Goal: Task Accomplishment & Management: Use online tool/utility

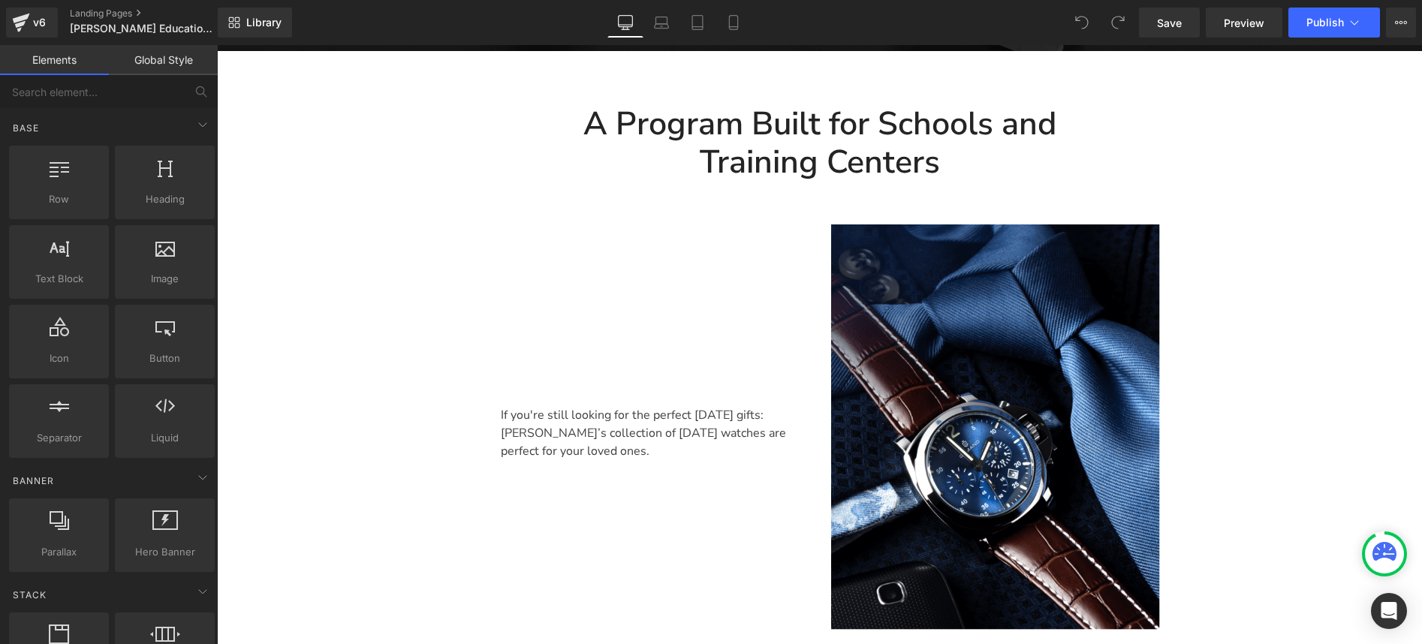
scroll to position [634, 0]
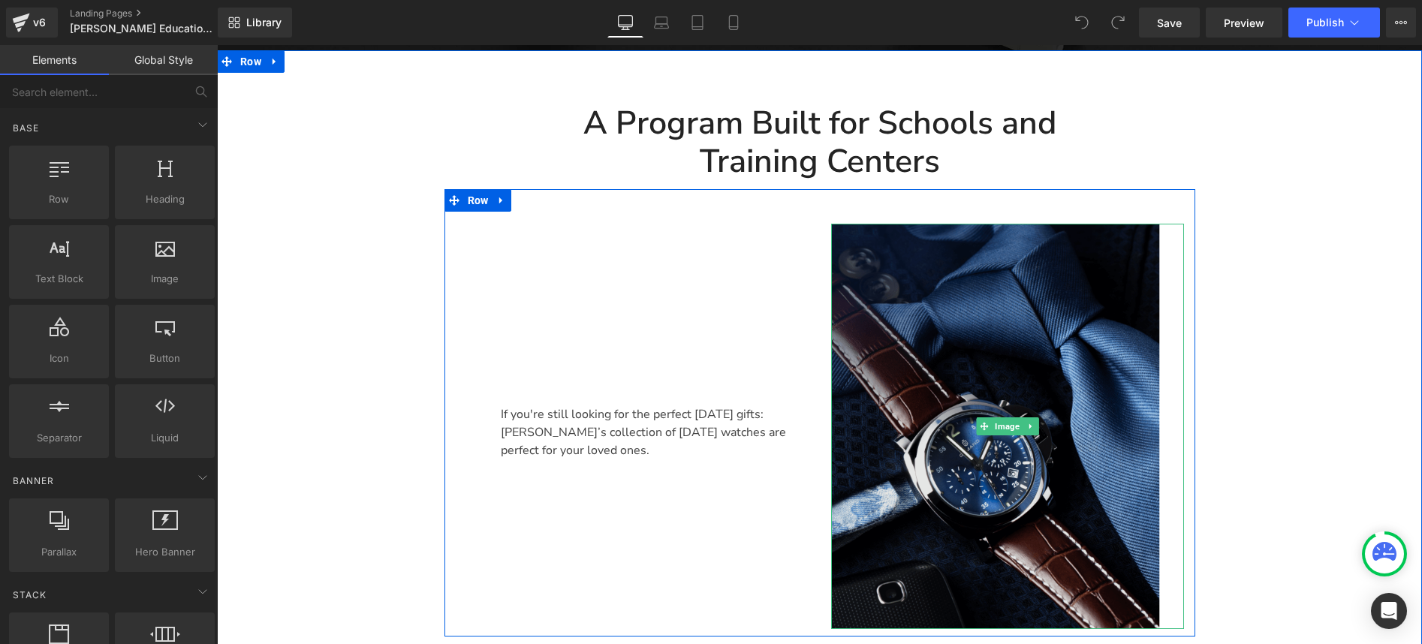
click at [898, 230] on img at bounding box center [1007, 426] width 353 height 405
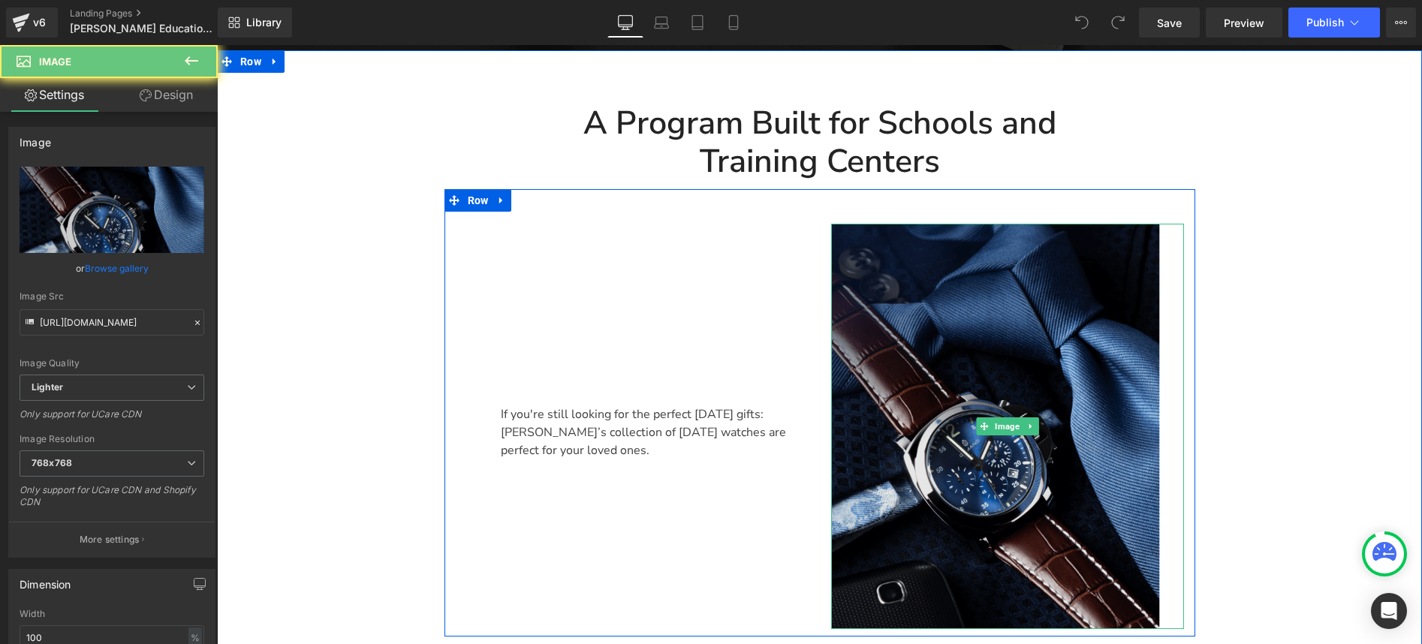
click at [907, 224] on img at bounding box center [1007, 426] width 353 height 405
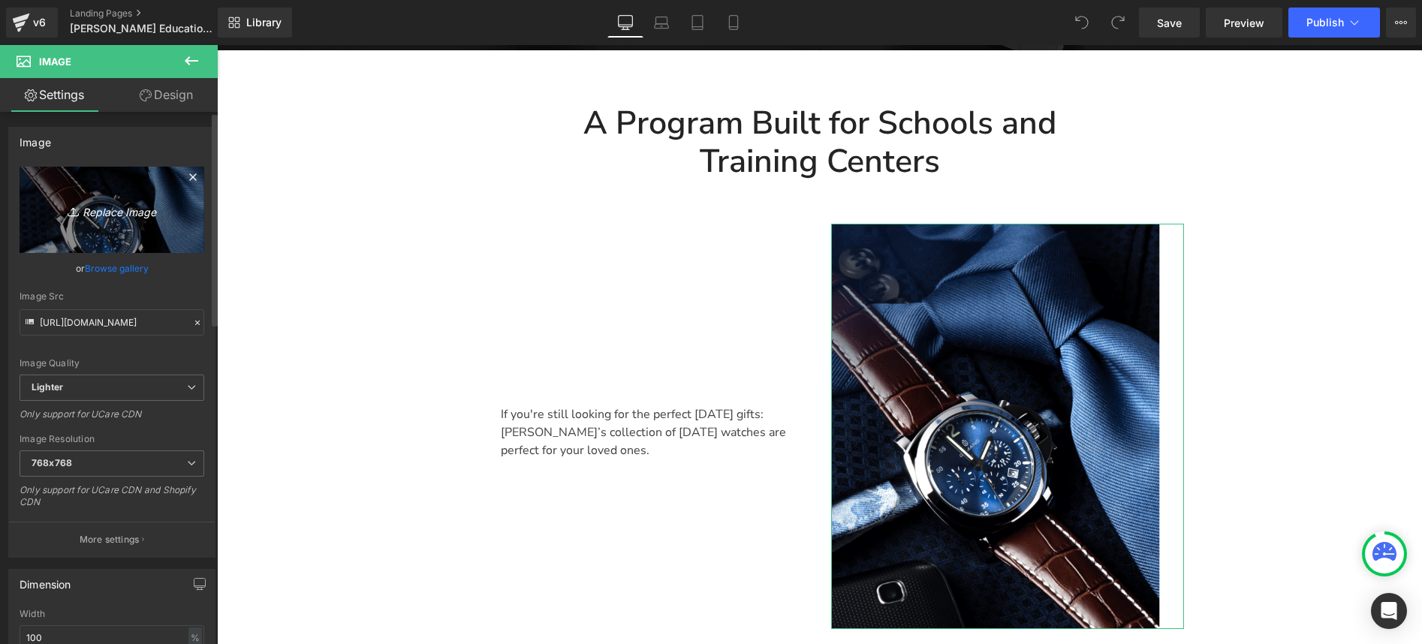
click at [128, 218] on icon "Replace Image" at bounding box center [112, 209] width 120 height 19
type input "C:\fakepath\资源 7.jpg"
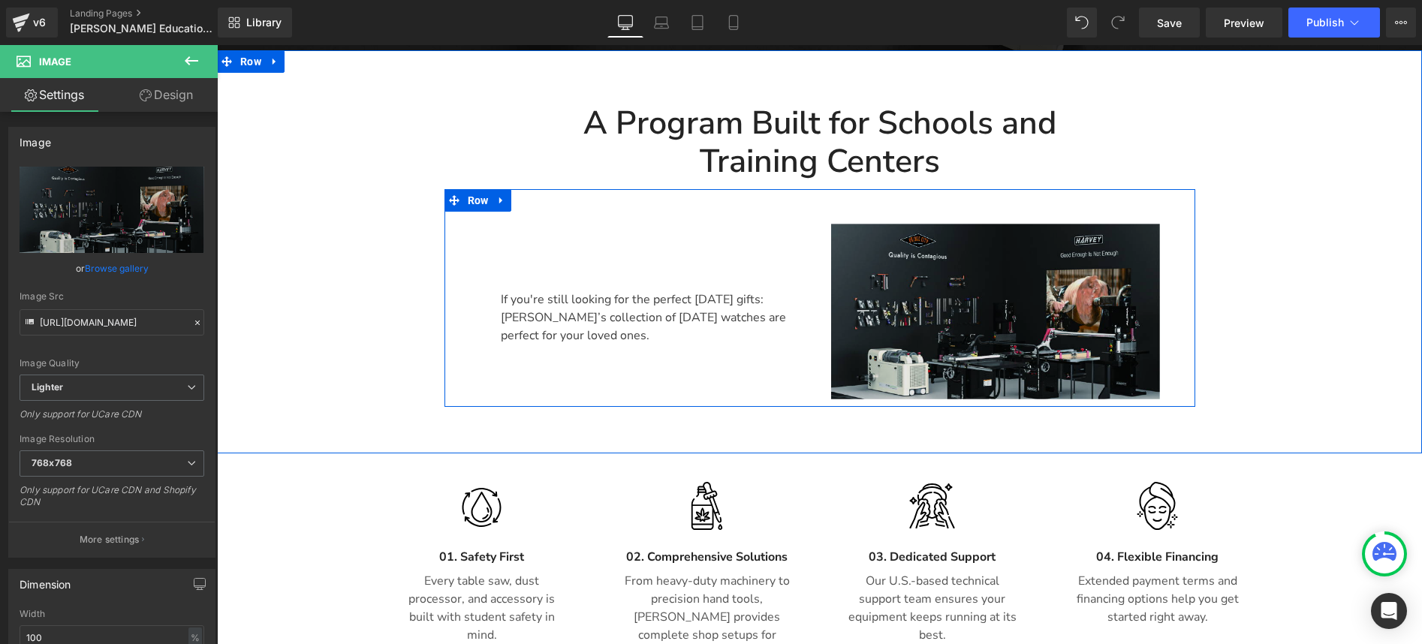
type input "[URL][DOMAIN_NAME]"
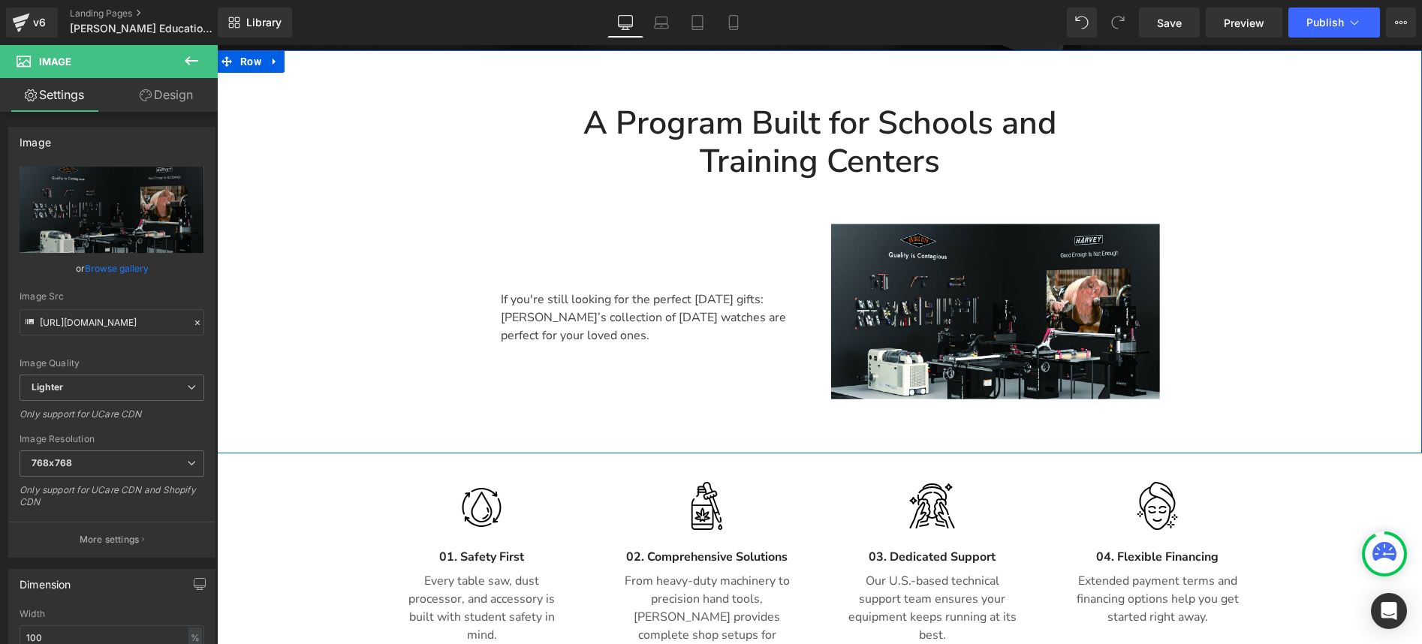
click at [1269, 189] on div "A Program Built for Schools and Training Centers Heading Row If you're still lo…" at bounding box center [819, 244] width 1205 height 325
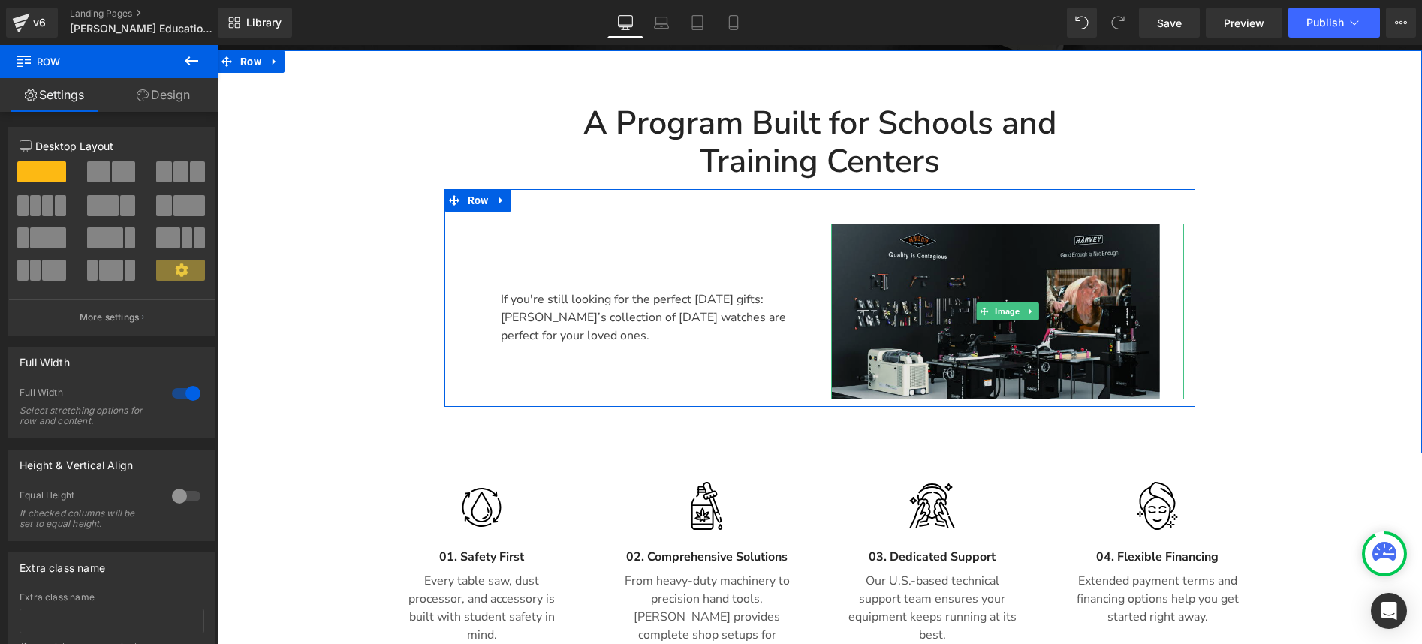
click at [973, 231] on img at bounding box center [1007, 312] width 353 height 176
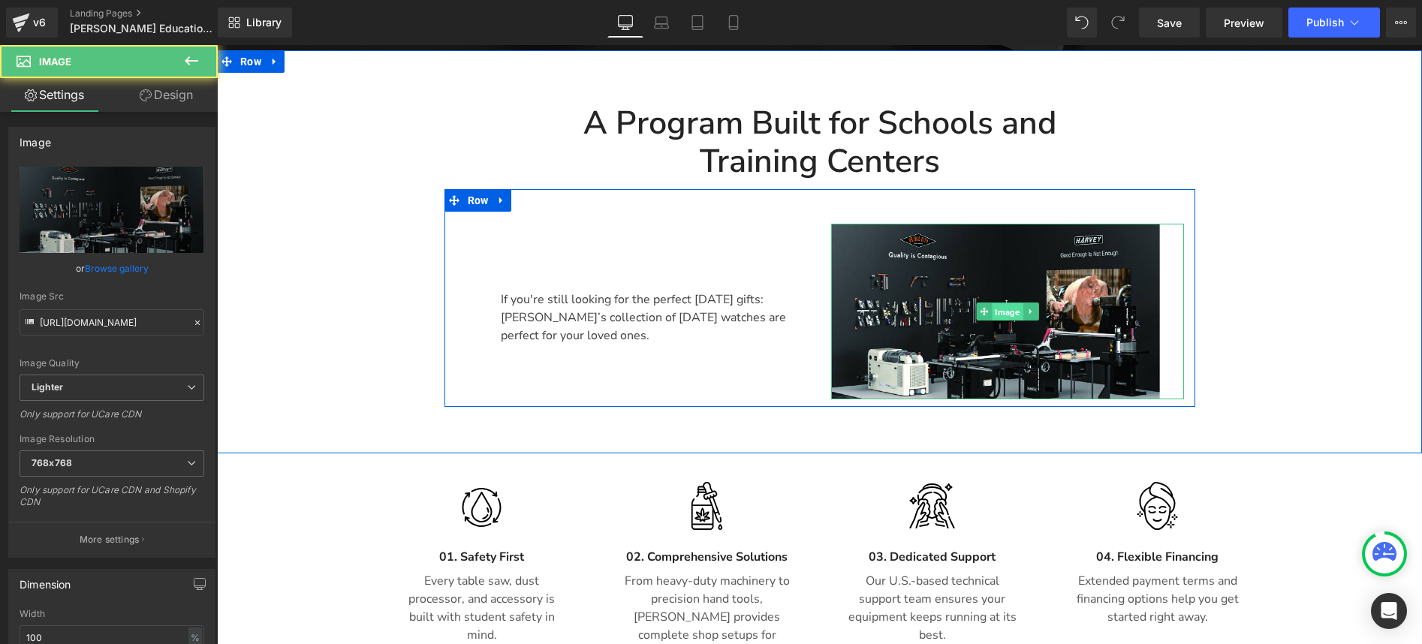
click at [1012, 302] on span "Image" at bounding box center [1007, 311] width 31 height 18
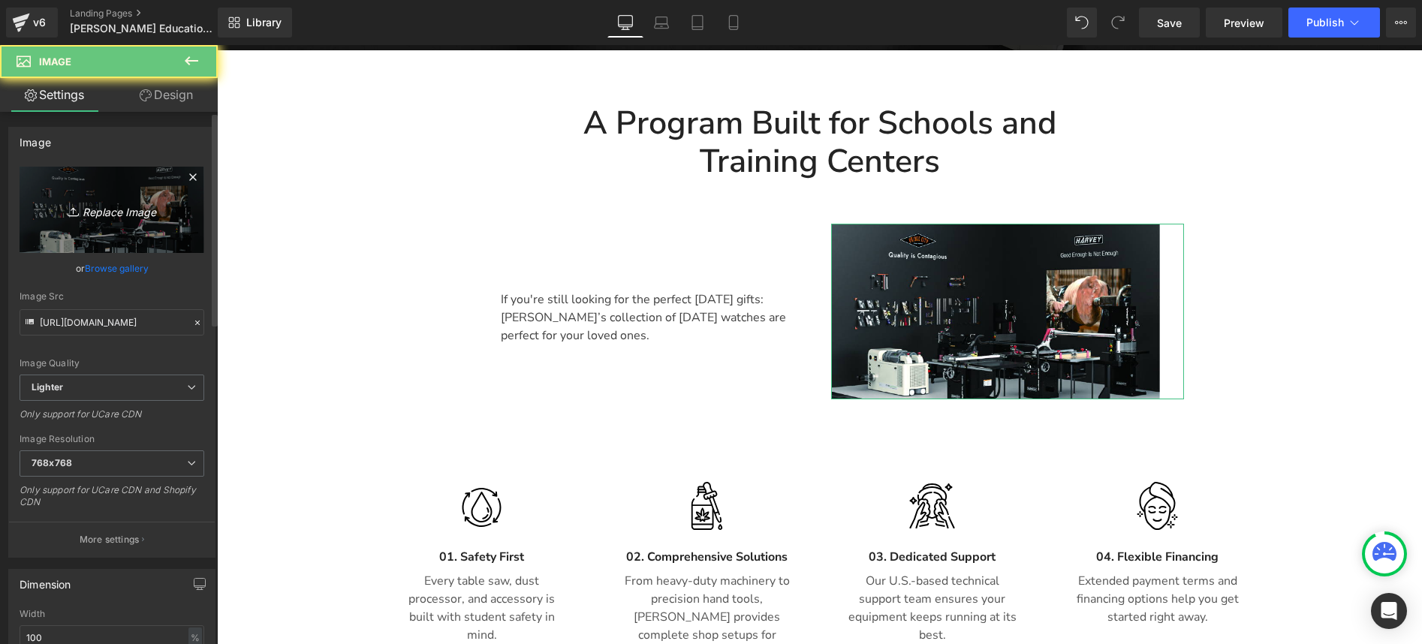
click at [137, 218] on icon "Replace Image" at bounding box center [112, 209] width 120 height 19
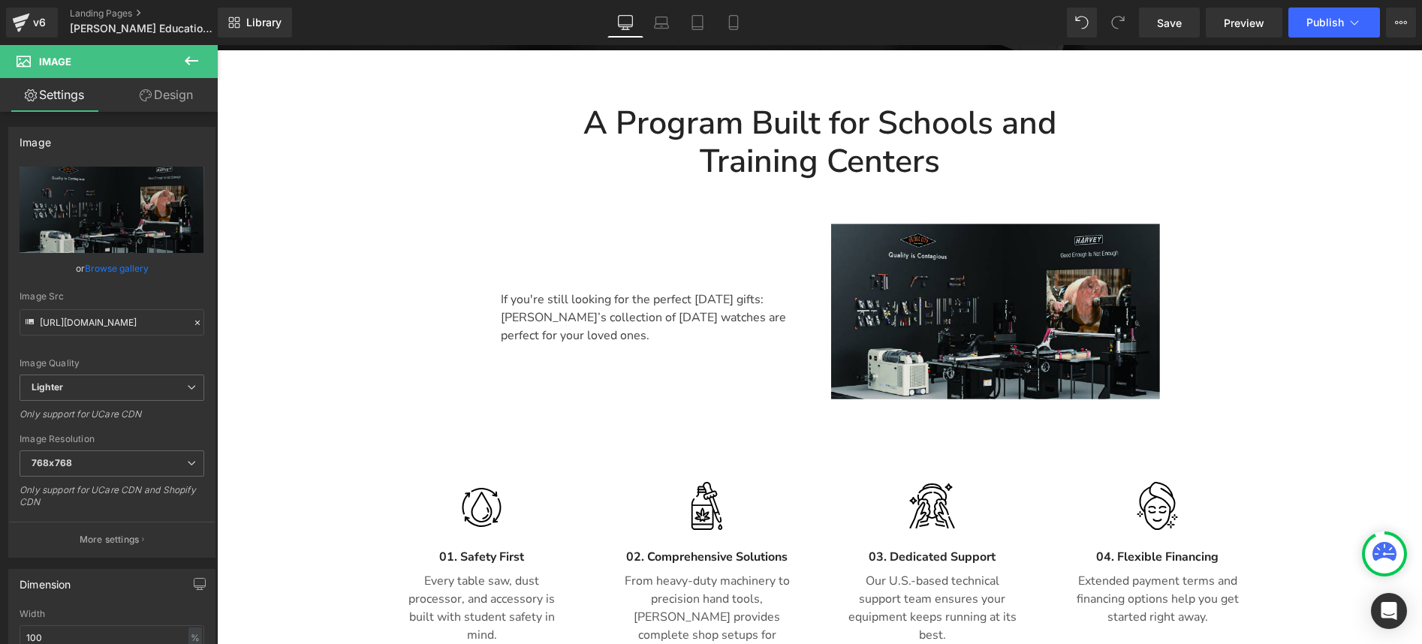
type input "C:\fakepath\2.jpg"
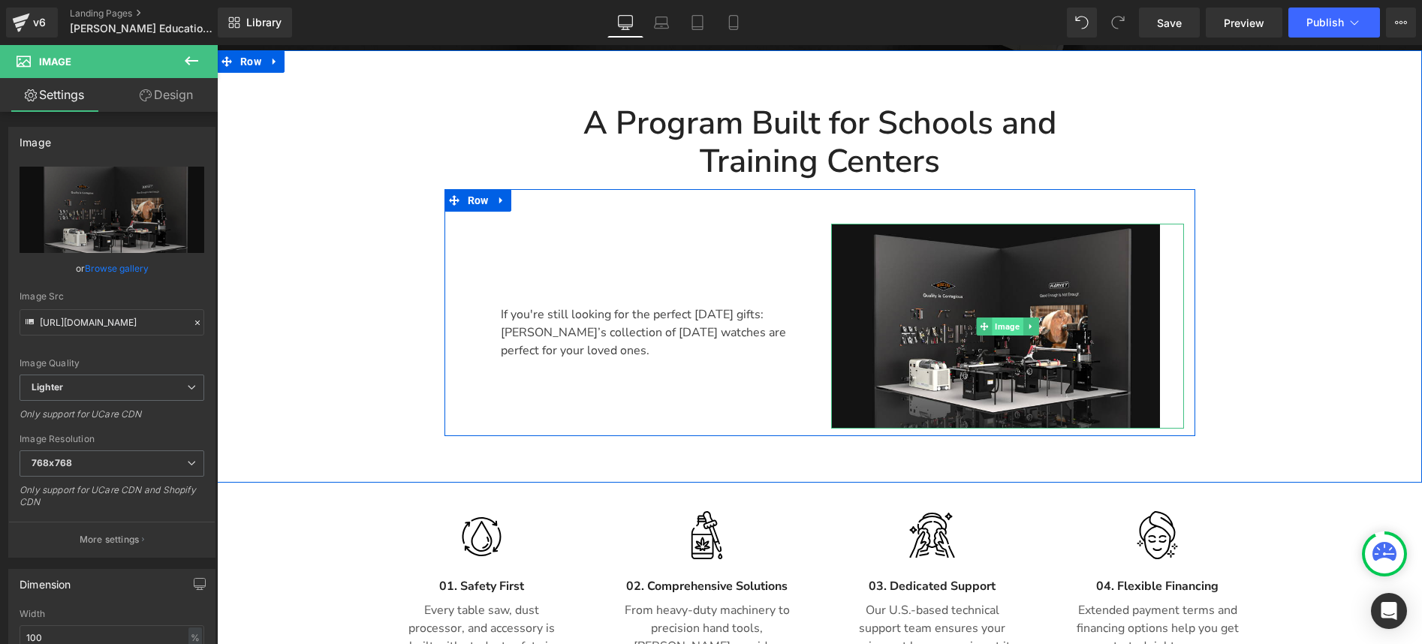
click at [1005, 318] on span "Image" at bounding box center [1007, 327] width 31 height 18
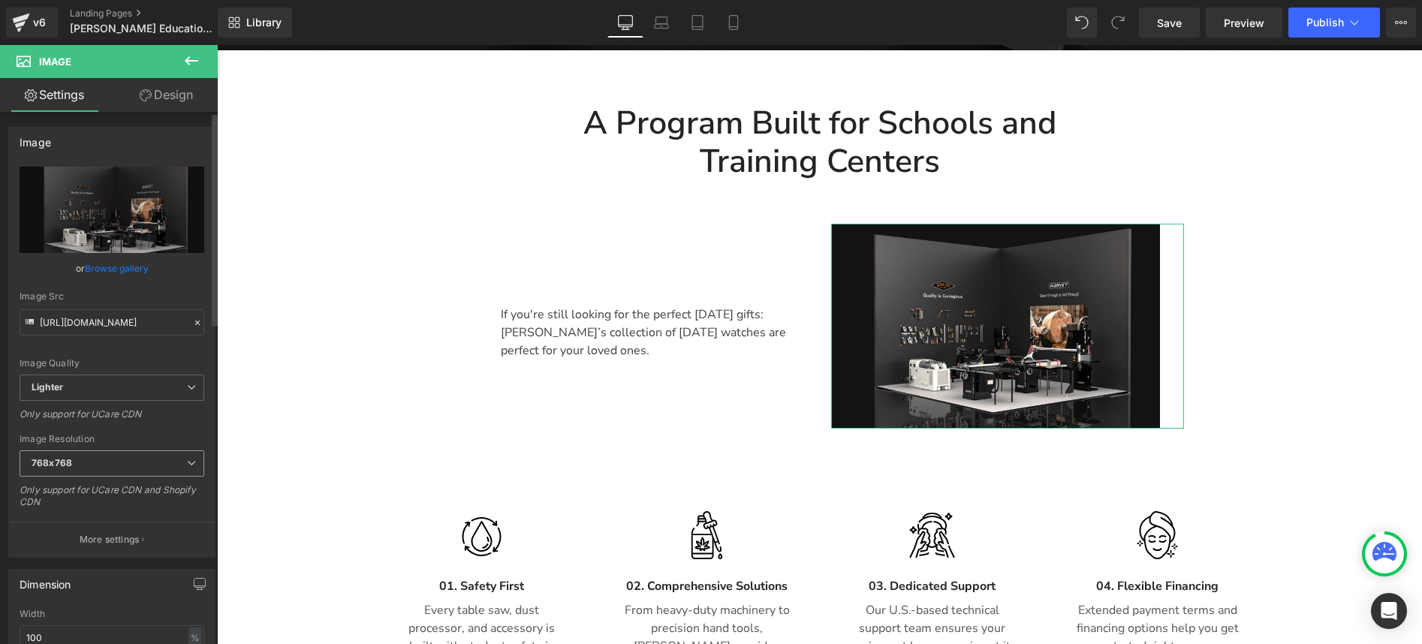
click at [105, 467] on span "768x768" at bounding box center [112, 463] width 185 height 26
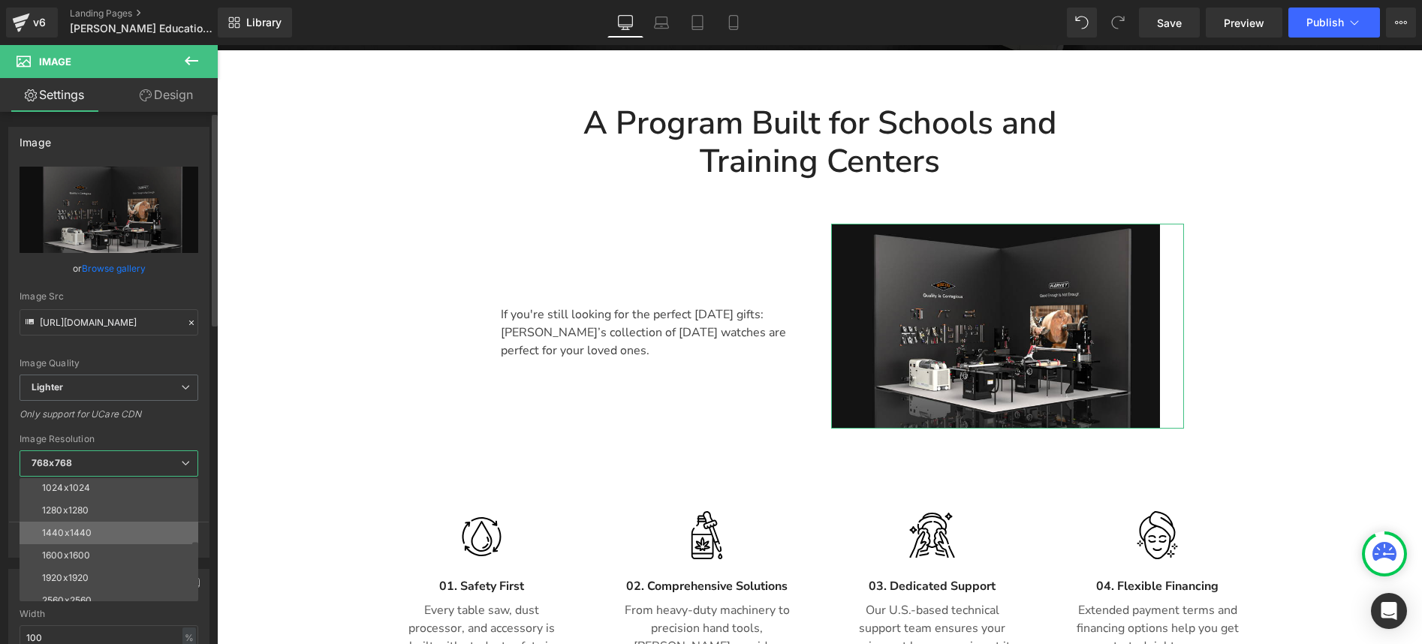
scroll to position [161, 0]
click at [69, 505] on div "1024x1024" at bounding box center [66, 509] width 48 height 11
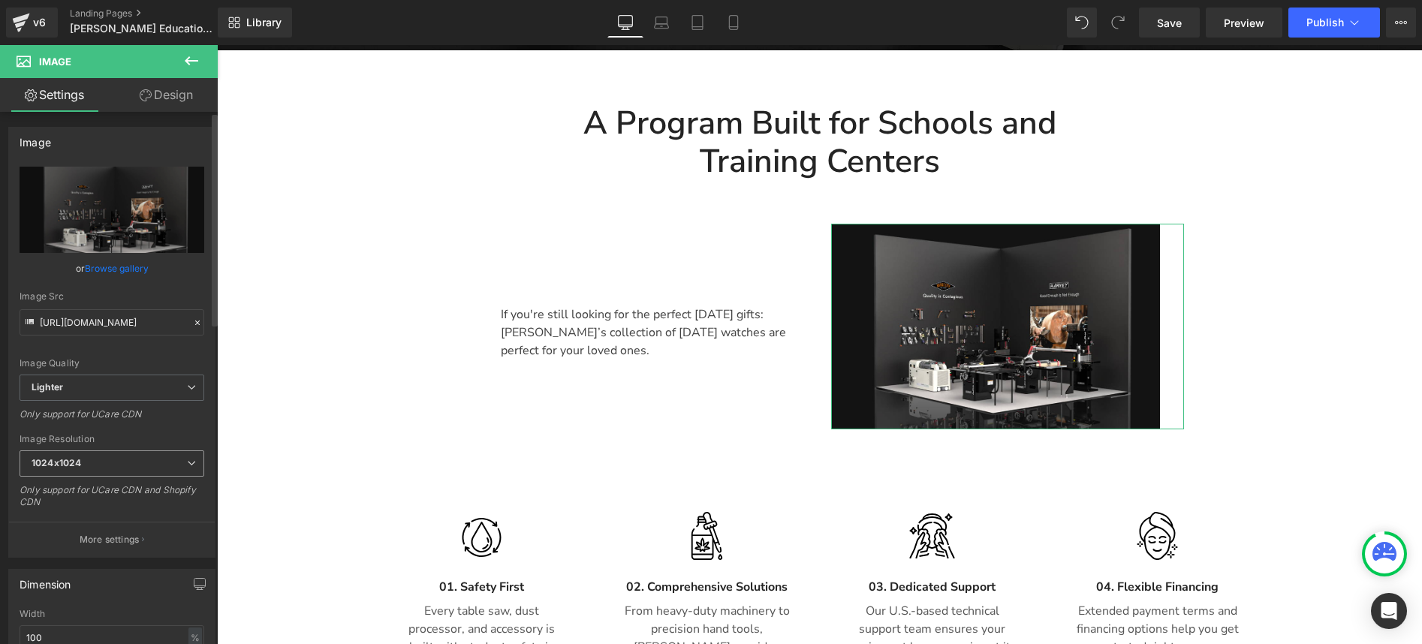
click at [112, 464] on span "1024x1024" at bounding box center [112, 463] width 185 height 26
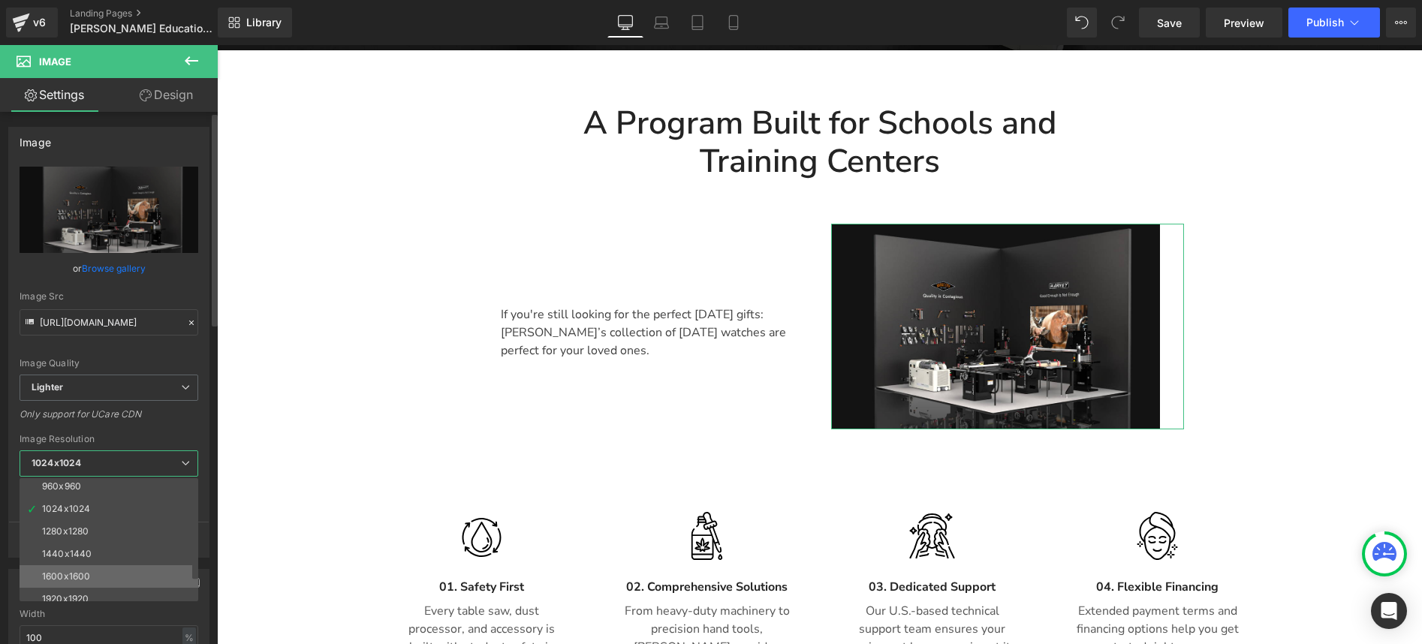
scroll to position [215, 0]
click at [95, 590] on li "3000x3000" at bounding box center [112, 590] width 185 height 23
type input "[URL][DOMAIN_NAME]"
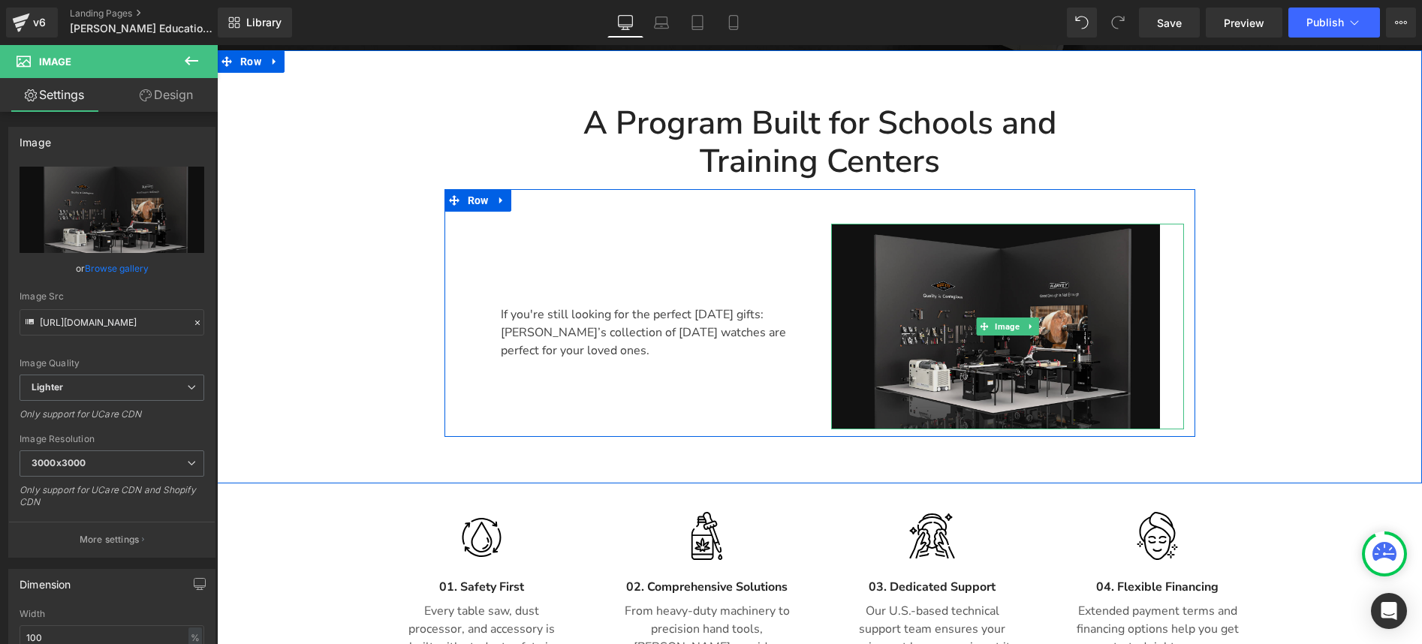
click at [1040, 240] on img at bounding box center [1007, 327] width 353 height 206
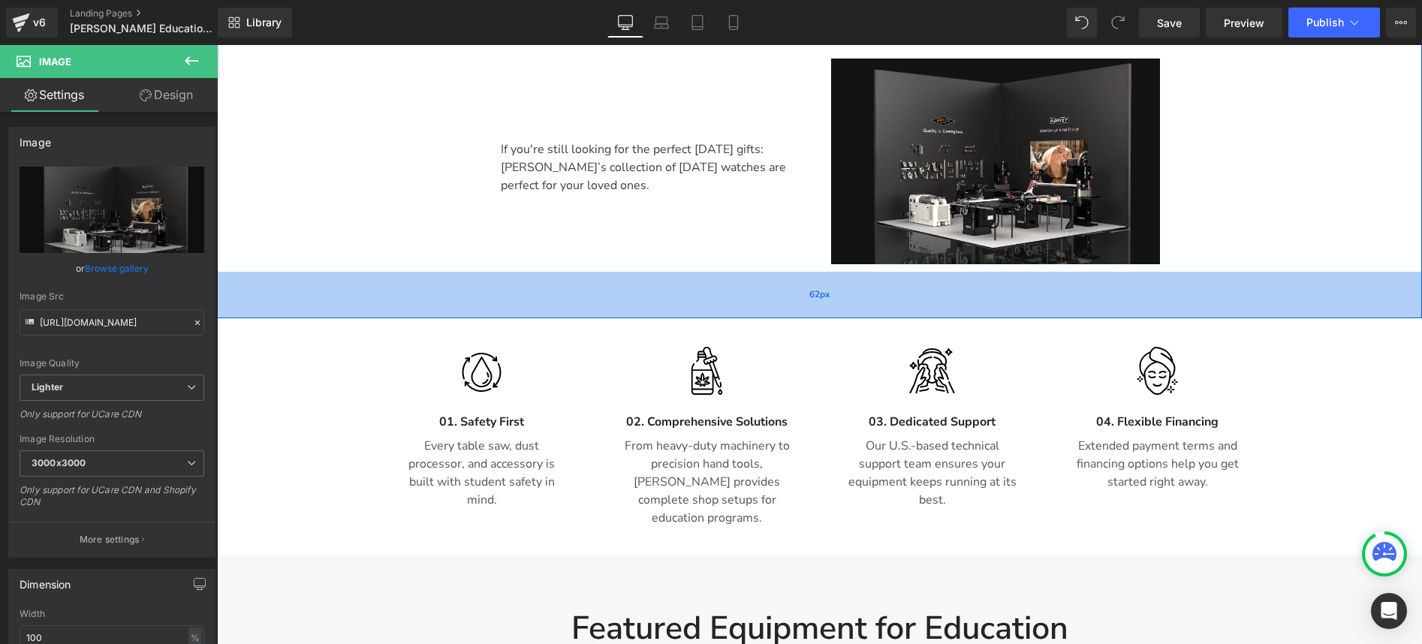
scroll to position [800, 0]
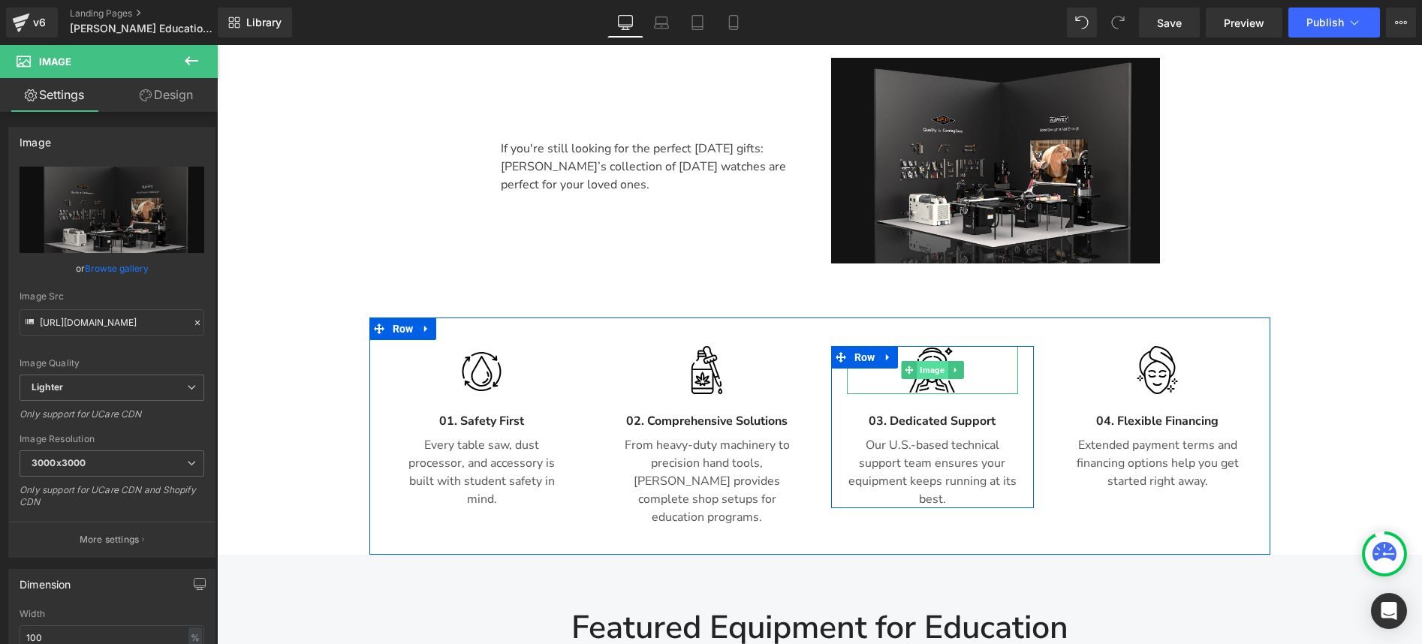
click at [918, 361] on span "Image" at bounding box center [931, 370] width 31 height 18
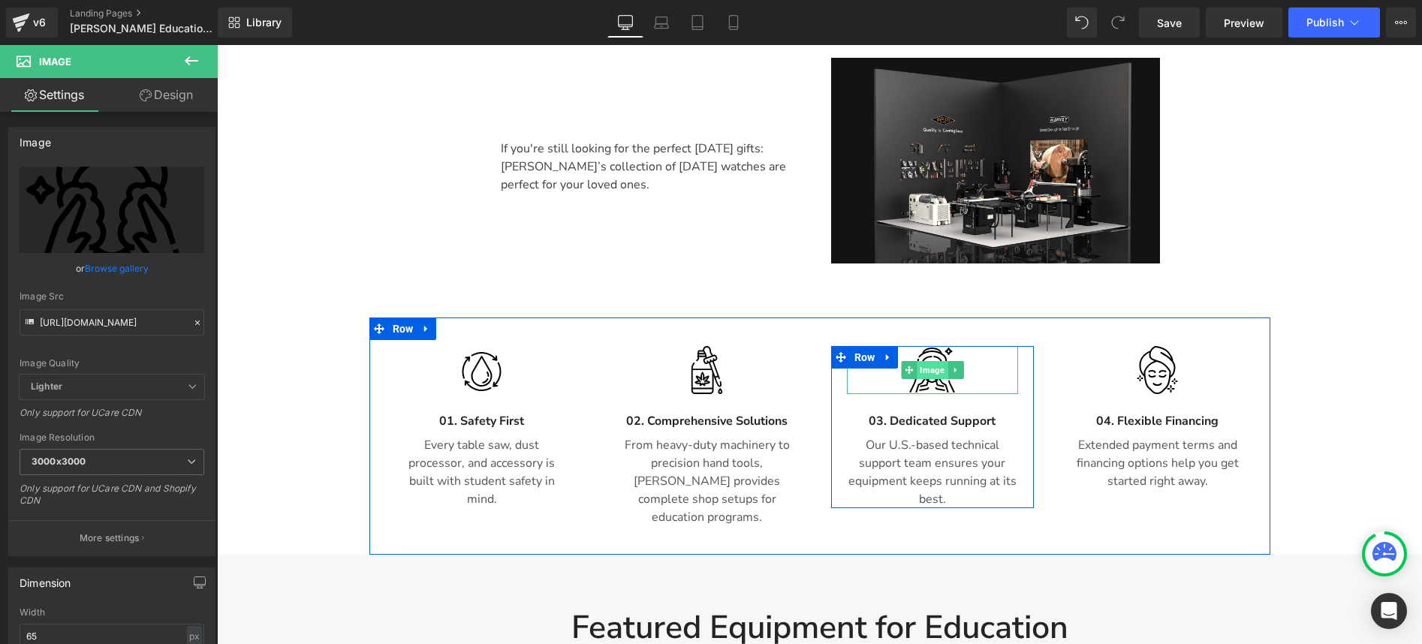
click at [918, 361] on span "Image" at bounding box center [931, 370] width 31 height 18
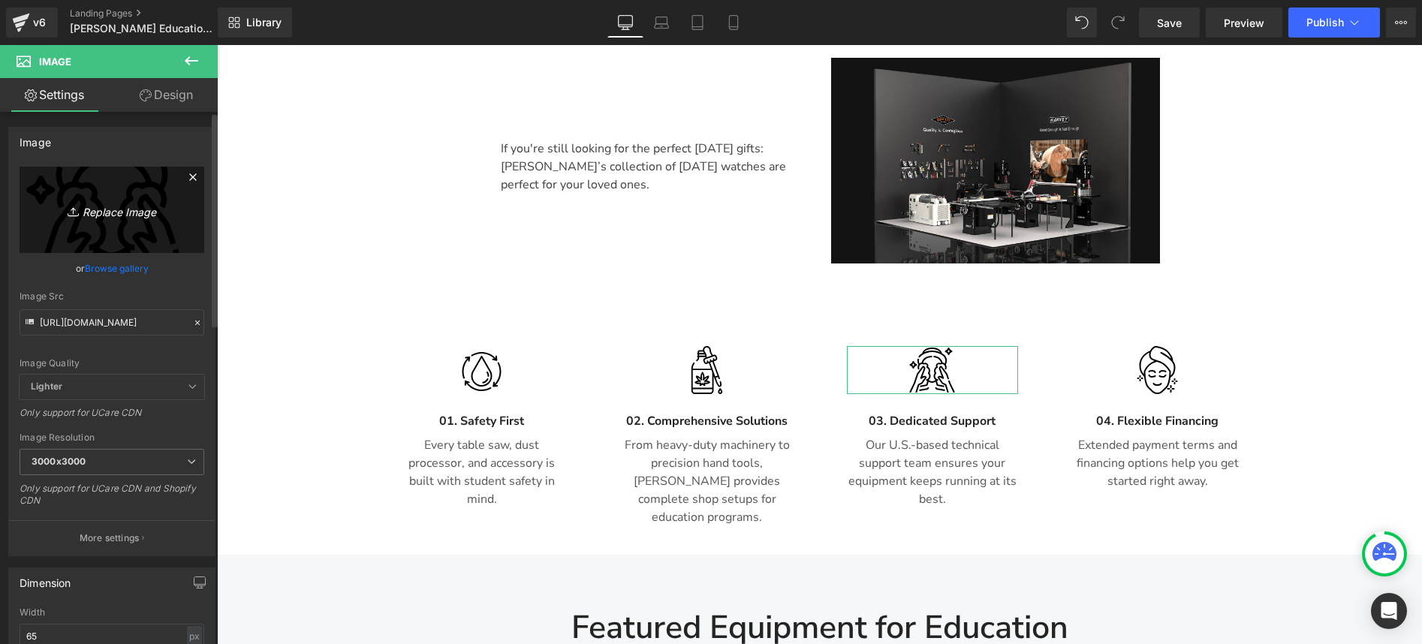
click at [102, 204] on icon "Replace Image" at bounding box center [112, 209] width 120 height 19
type input "C:\fakepath\资源 5.jpg"
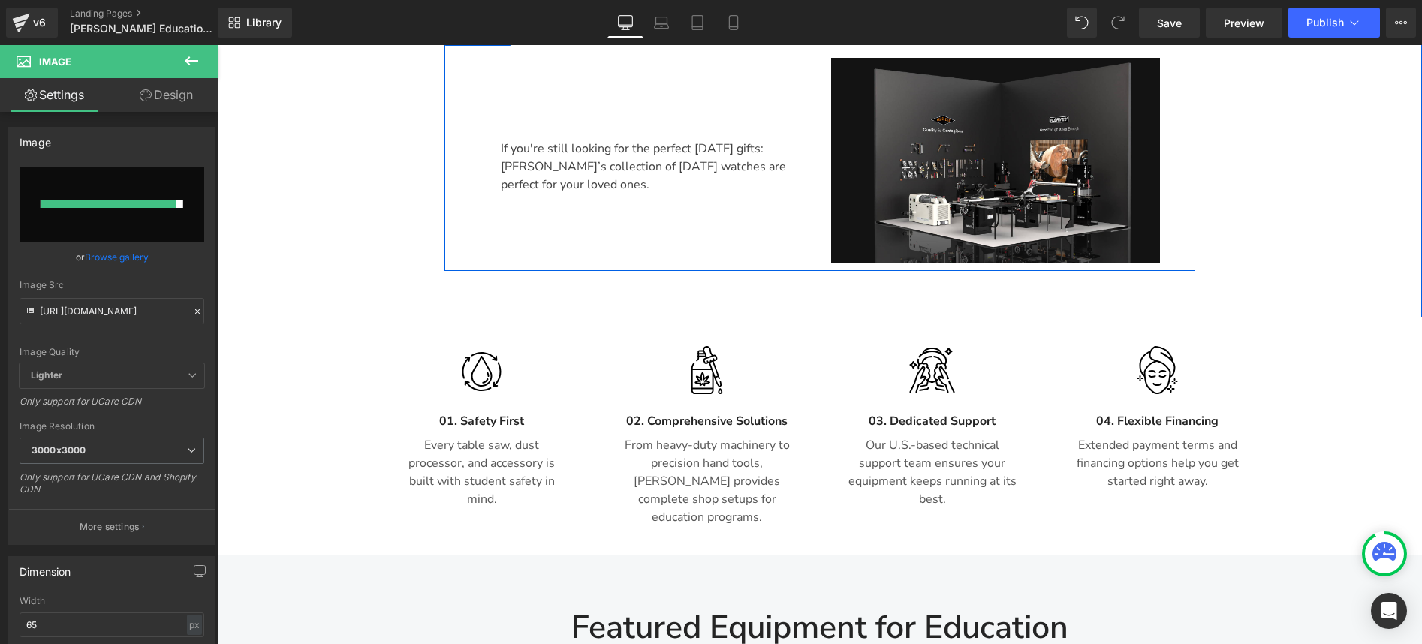
type input "[URL][DOMAIN_NAME]"
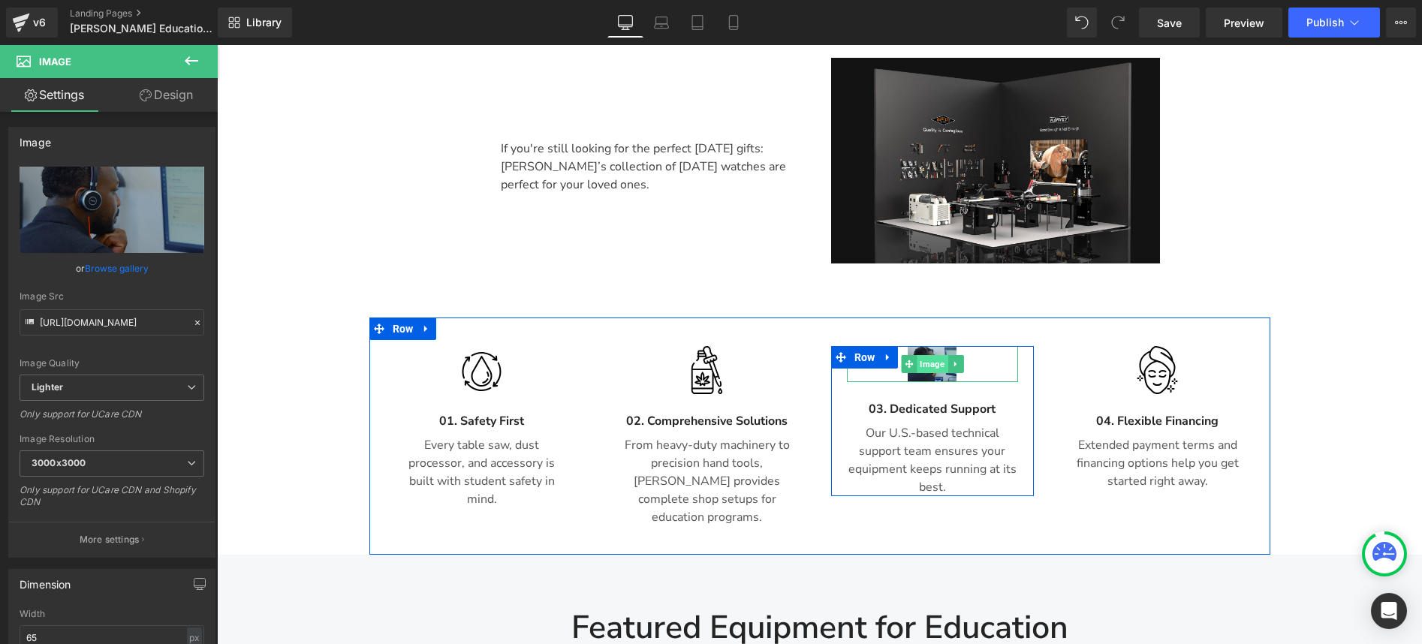
click at [922, 355] on span "Image" at bounding box center [931, 364] width 31 height 18
click at [921, 355] on span "Image" at bounding box center [931, 364] width 31 height 18
click at [929, 355] on span "Image" at bounding box center [931, 364] width 31 height 18
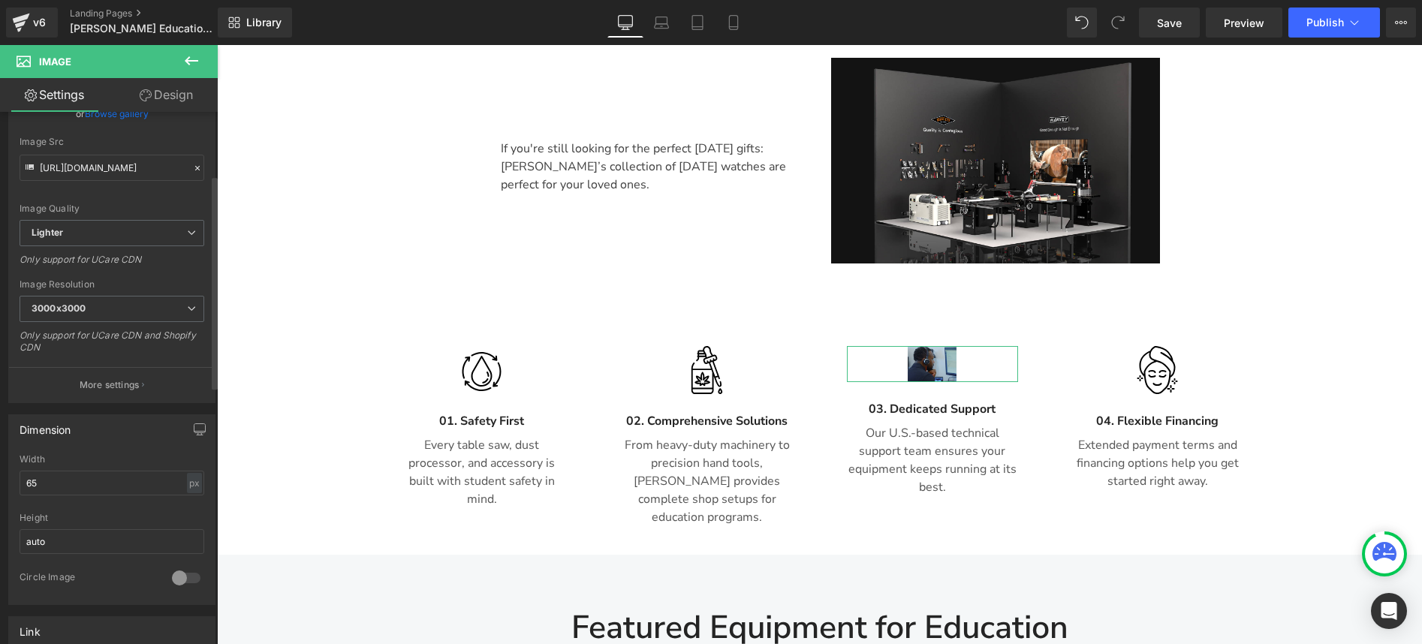
scroll to position [157, 0]
drag, startPoint x: 77, startPoint y: 487, endPoint x: 17, endPoint y: 484, distance: 60.9
click at [17, 484] on div "65px Width 65 px % px auto Height auto 0 Circle Image" at bounding box center [112, 527] width 206 height 150
click at [191, 480] on div "px" at bounding box center [194, 481] width 15 height 20
click at [190, 523] on li "px" at bounding box center [194, 526] width 19 height 22
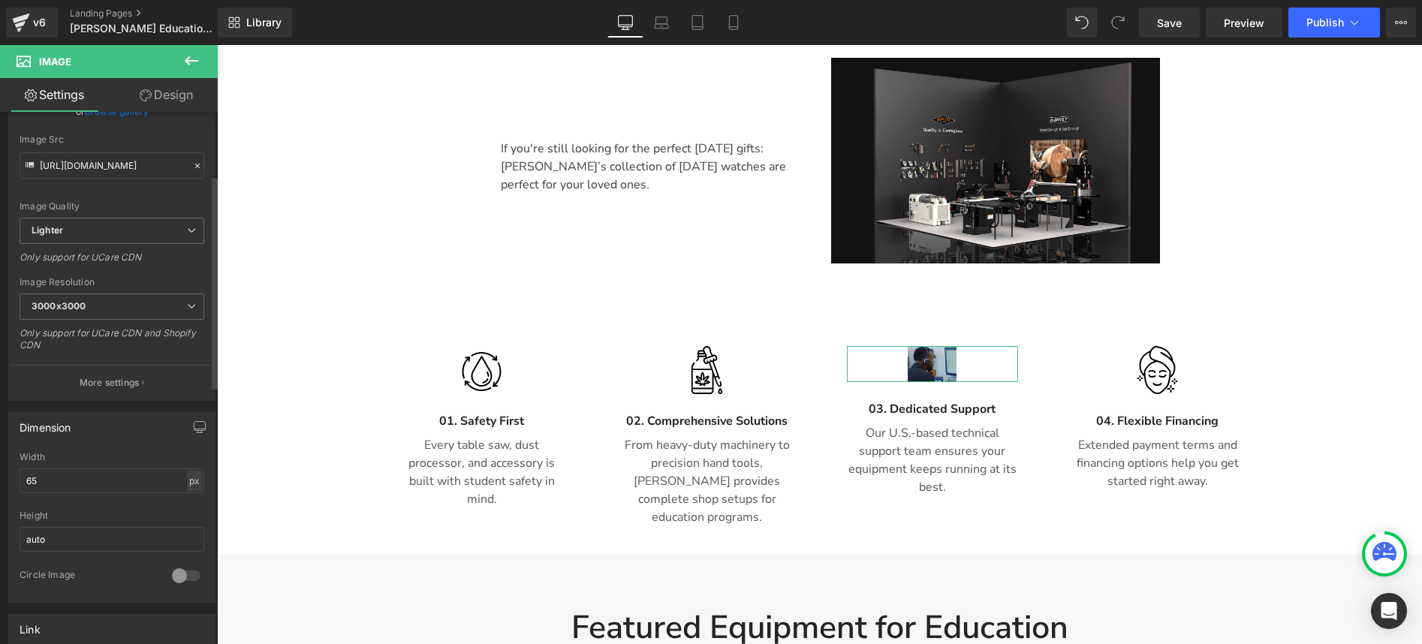
click at [187, 479] on div "px" at bounding box center [194, 481] width 15 height 20
click at [185, 499] on li "%" at bounding box center [194, 504] width 19 height 22
click at [191, 482] on div "%" at bounding box center [195, 481] width 14 height 20
click at [107, 482] on input "28.51" at bounding box center [112, 480] width 185 height 25
drag, startPoint x: 86, startPoint y: 482, endPoint x: 13, endPoint y: 475, distance: 73.1
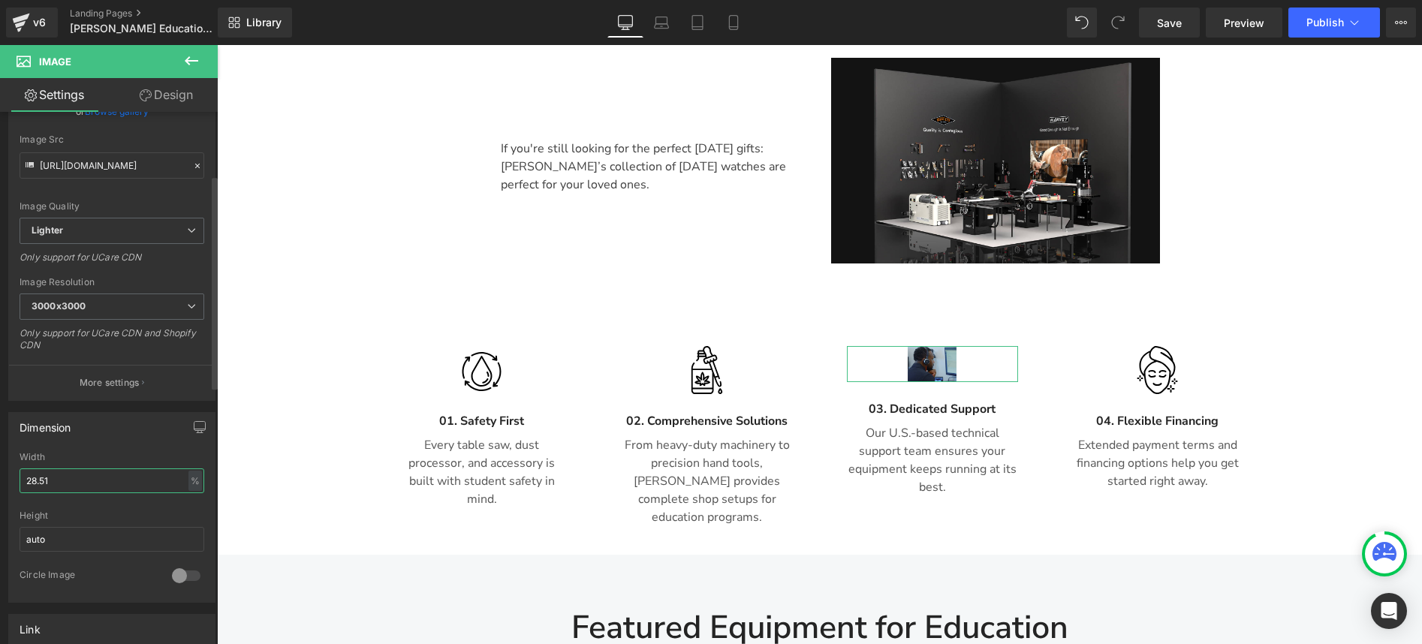
click at [13, 475] on div "28.51% Width 28.51 % % px auto Height auto 0 Circle Image" at bounding box center [112, 527] width 206 height 150
type input "100"
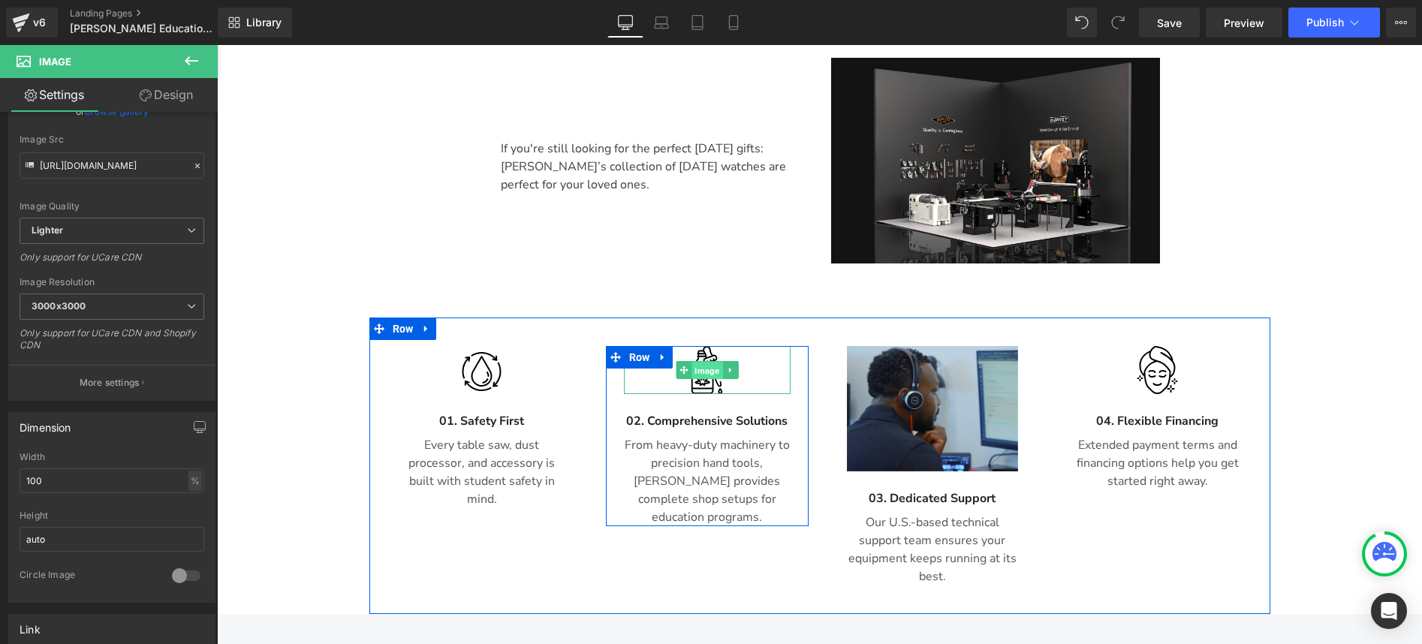
click at [697, 362] on span "Image" at bounding box center [706, 371] width 31 height 18
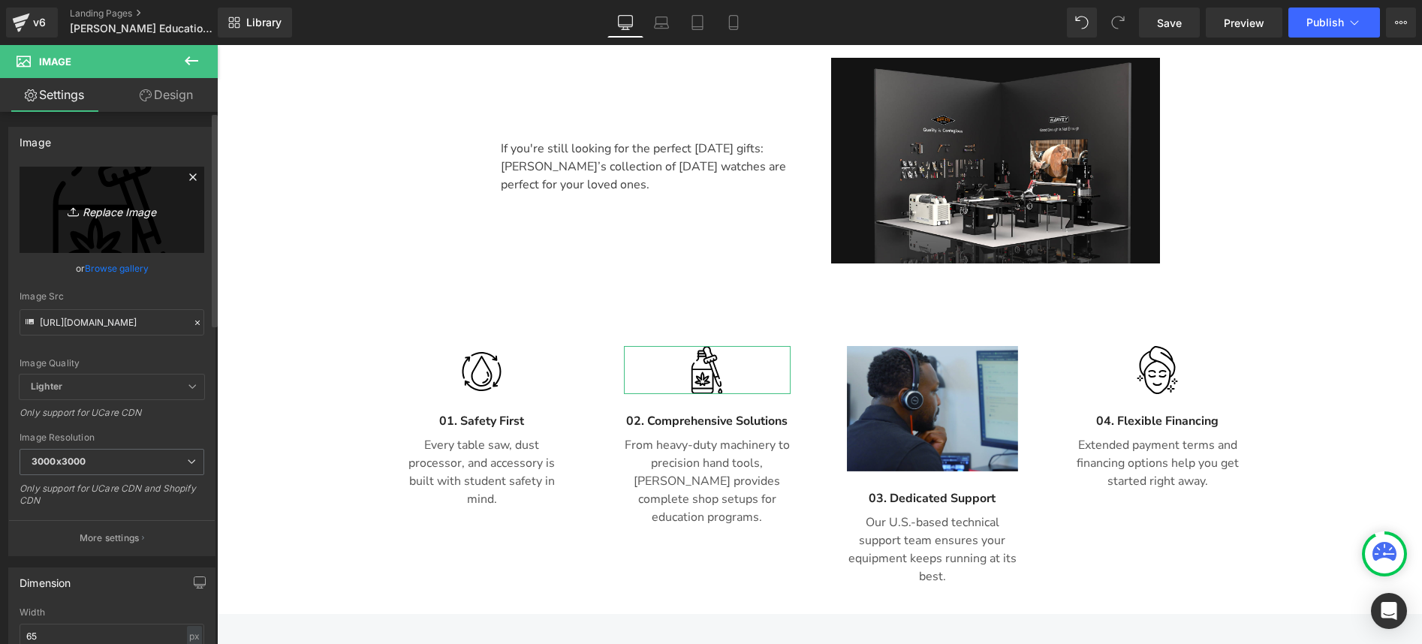
click at [119, 212] on icon "Replace Image" at bounding box center [112, 209] width 120 height 19
type input "C:\fakepath\_DSC9700.jpg"
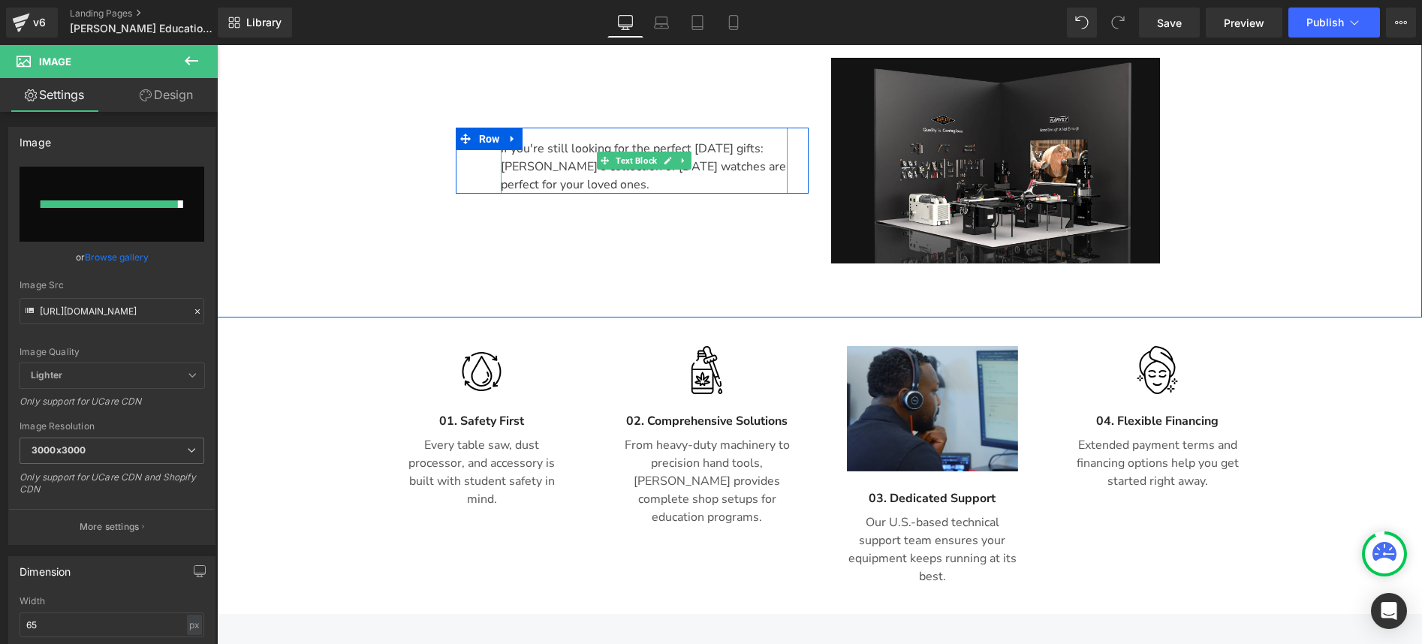
type input "[URL][DOMAIN_NAME]"
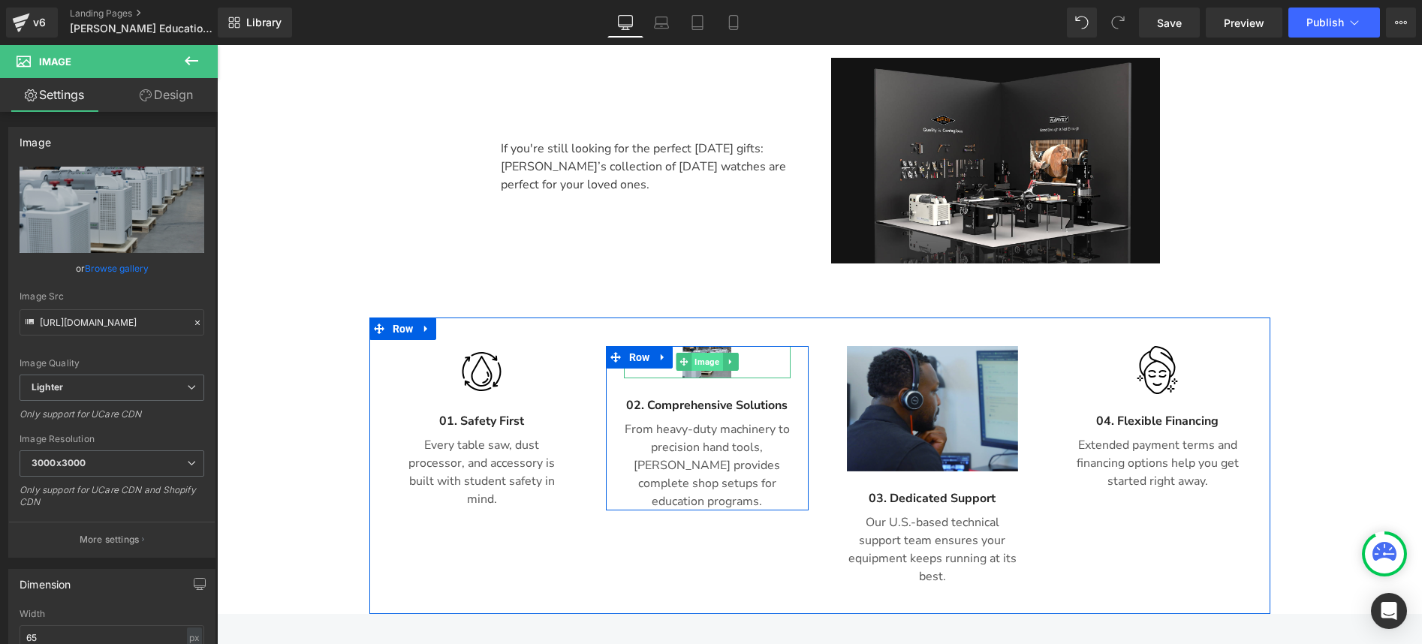
click at [701, 353] on span "Image" at bounding box center [706, 362] width 31 height 18
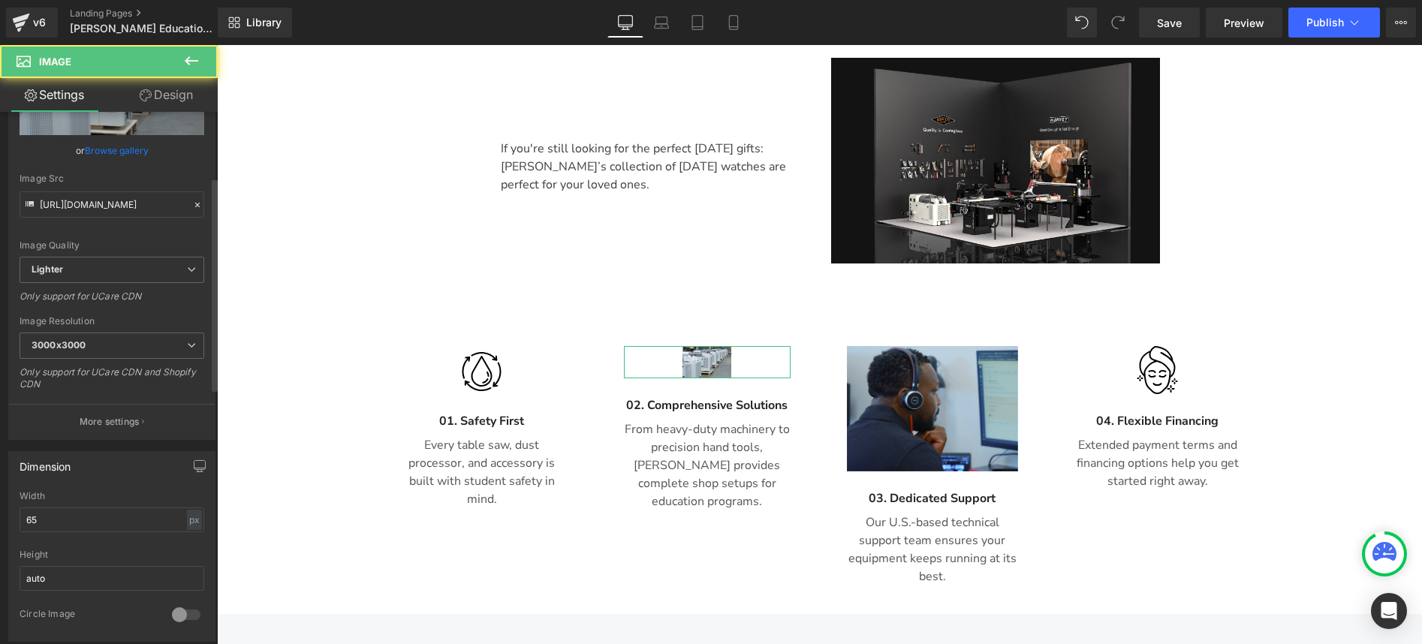
scroll to position [191, 0]
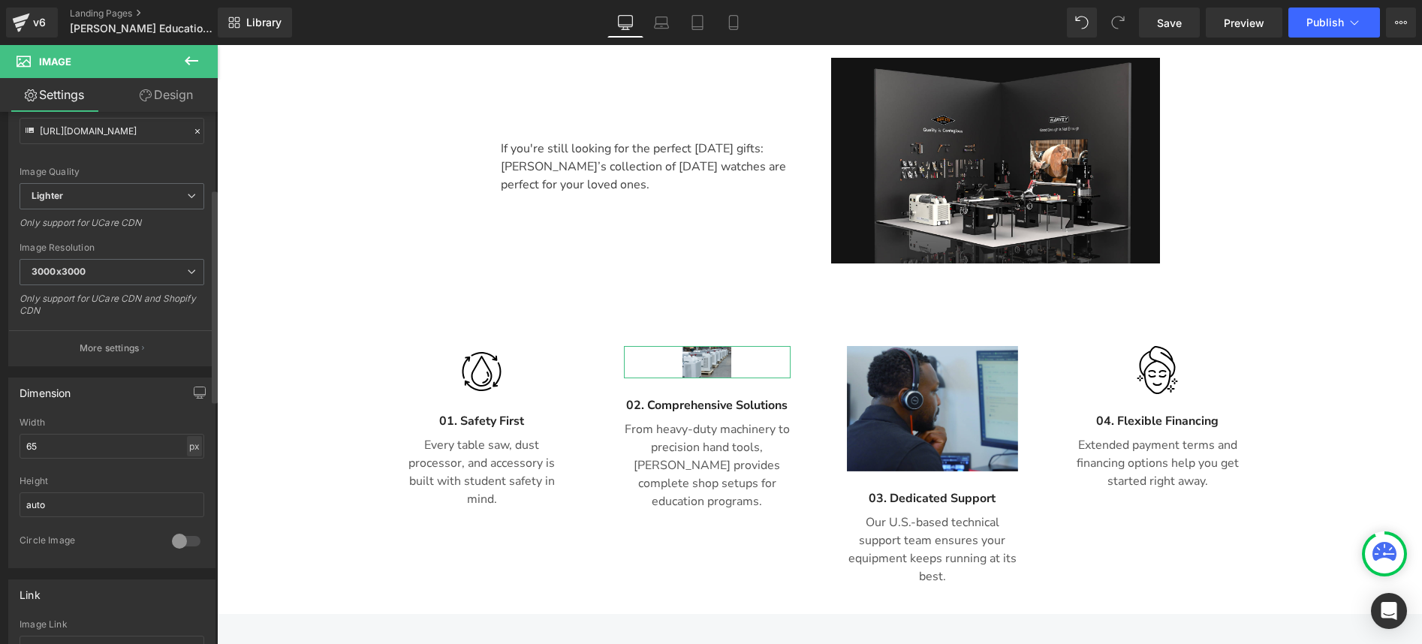
click at [192, 449] on div "px" at bounding box center [194, 446] width 15 height 20
click at [188, 473] on li "%" at bounding box center [194, 470] width 19 height 22
drag, startPoint x: 98, startPoint y: 452, endPoint x: 14, endPoint y: 440, distance: 84.2
click at [14, 440] on div "29.28% Width 29.28 % % px auto Height auto 0 Circle Image" at bounding box center [112, 492] width 206 height 150
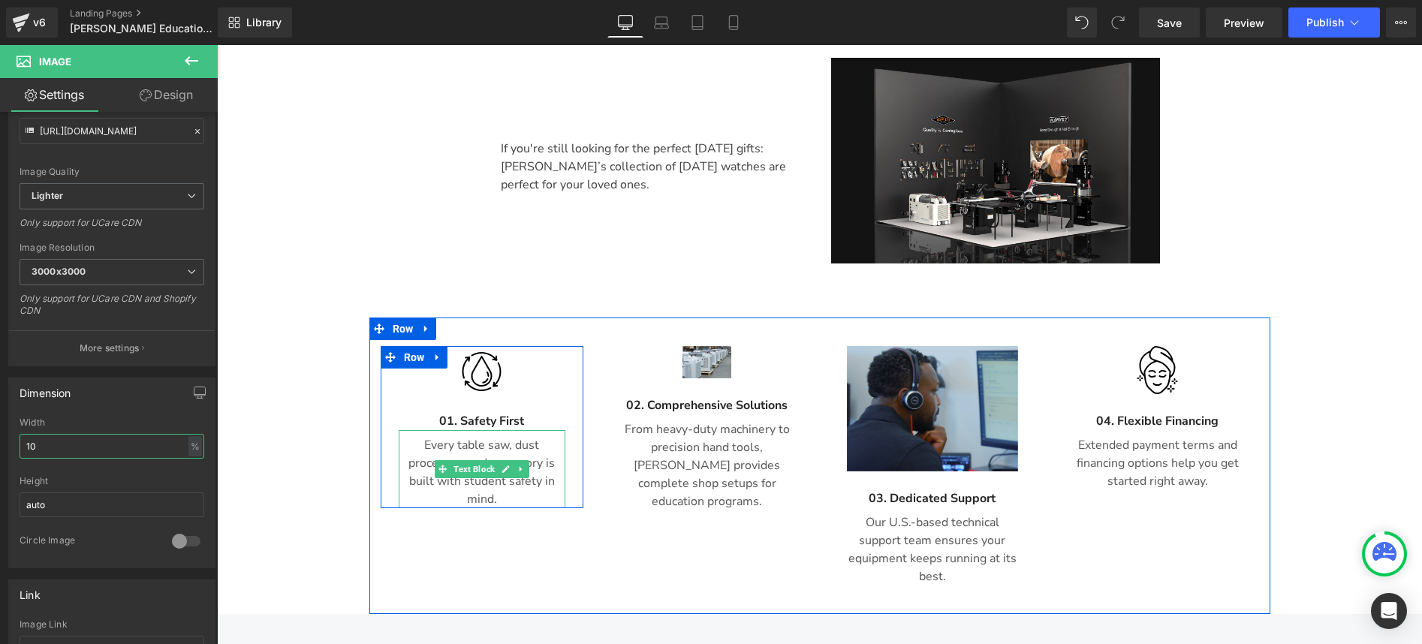
type input "100"
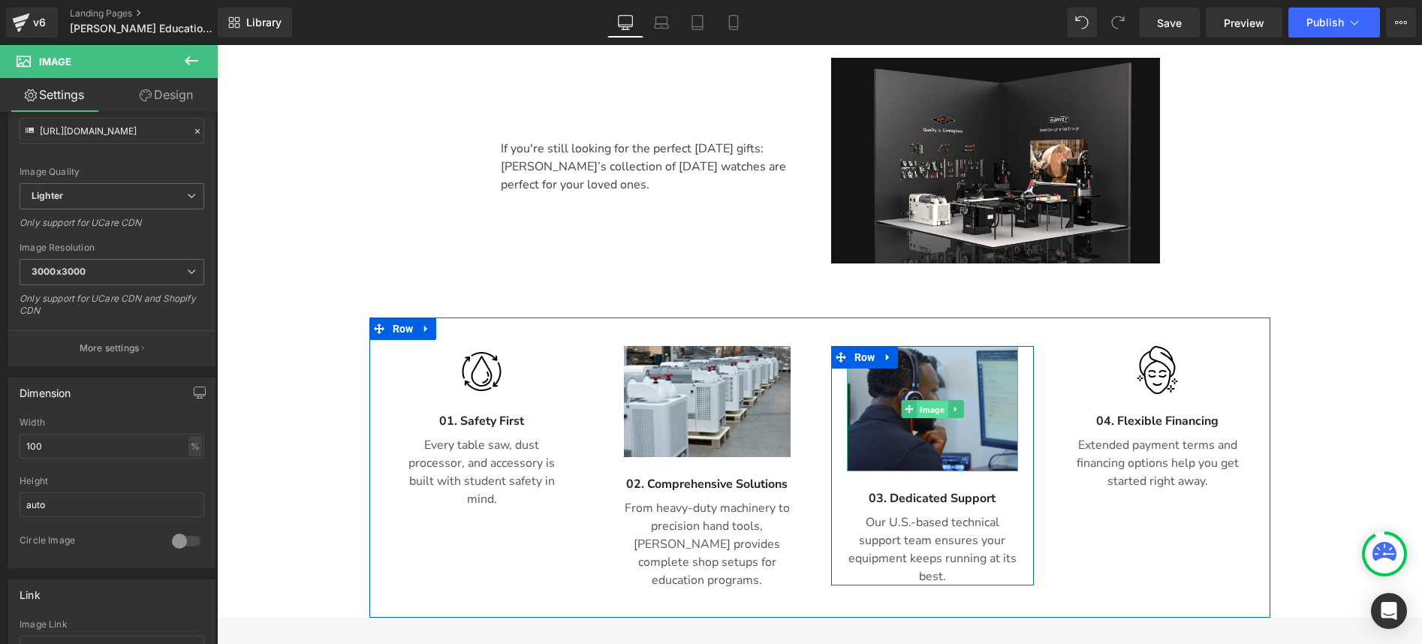
click at [919, 400] on span "Image" at bounding box center [931, 409] width 31 height 18
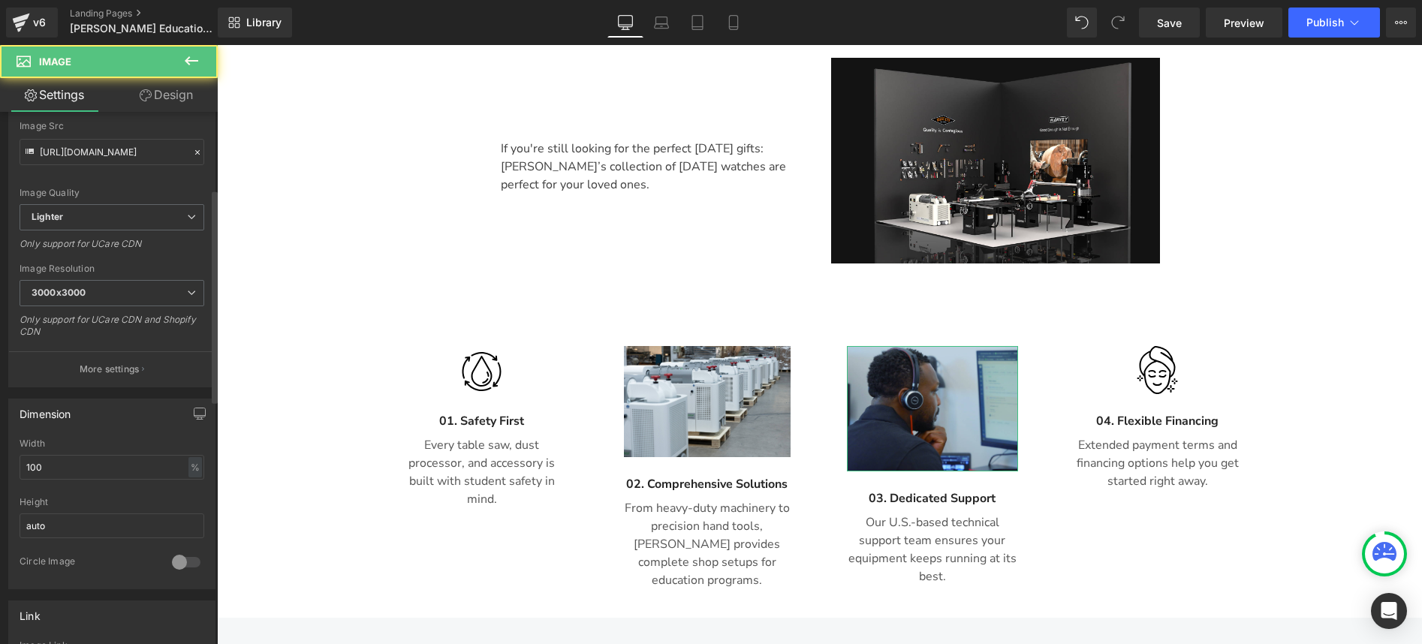
scroll to position [192, 0]
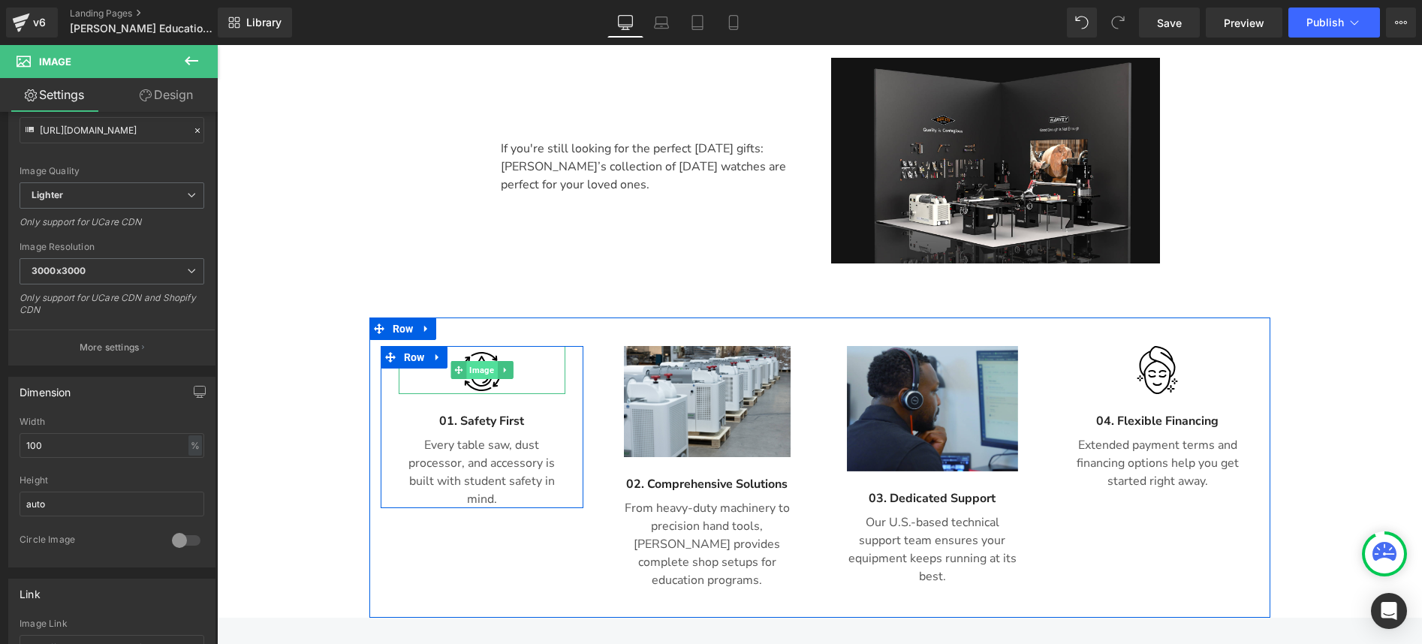
click at [468, 361] on span "Image" at bounding box center [481, 370] width 31 height 18
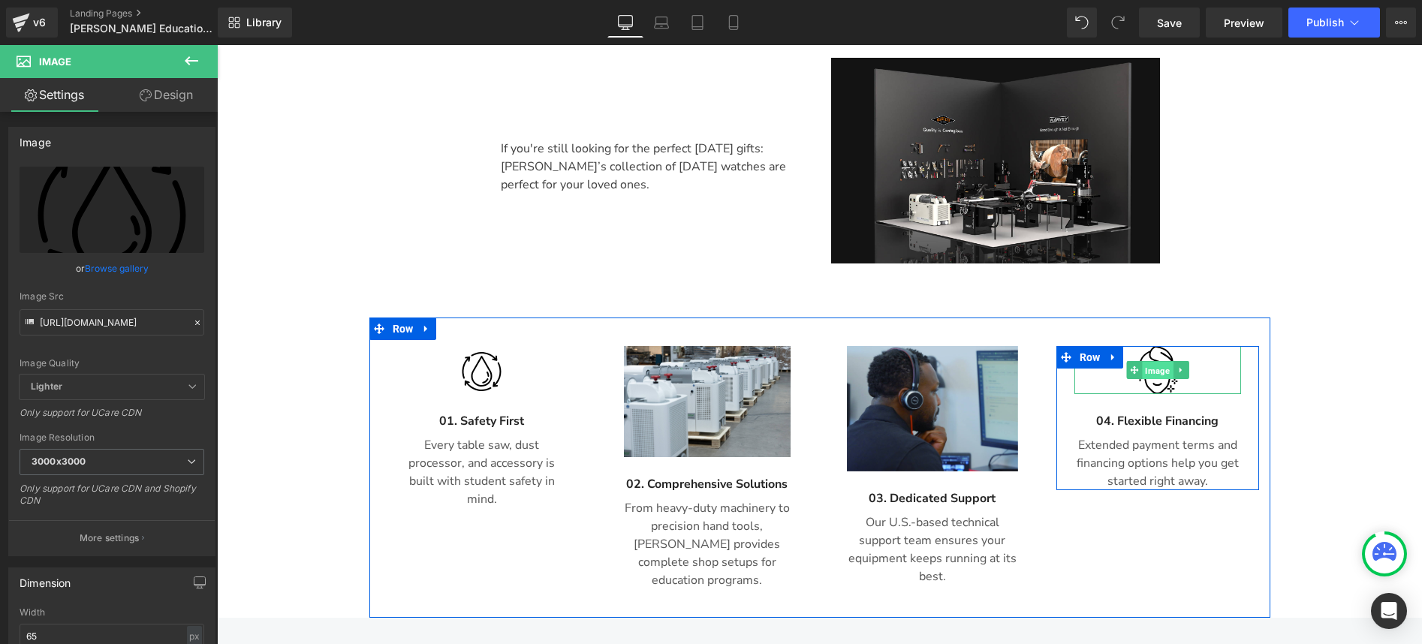
click at [1151, 362] on span "Image" at bounding box center [1157, 371] width 31 height 18
click at [1151, 361] on span "Image" at bounding box center [1157, 370] width 31 height 18
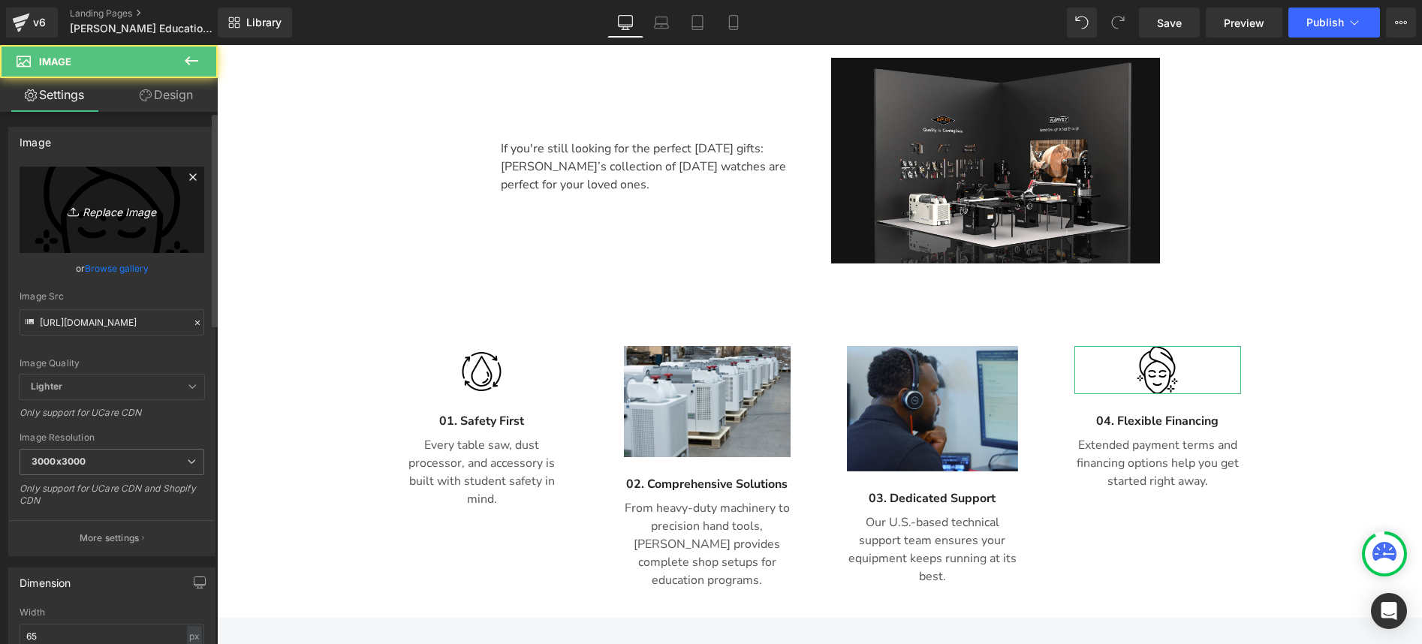
click at [78, 197] on link "Replace Image" at bounding box center [112, 210] width 185 height 86
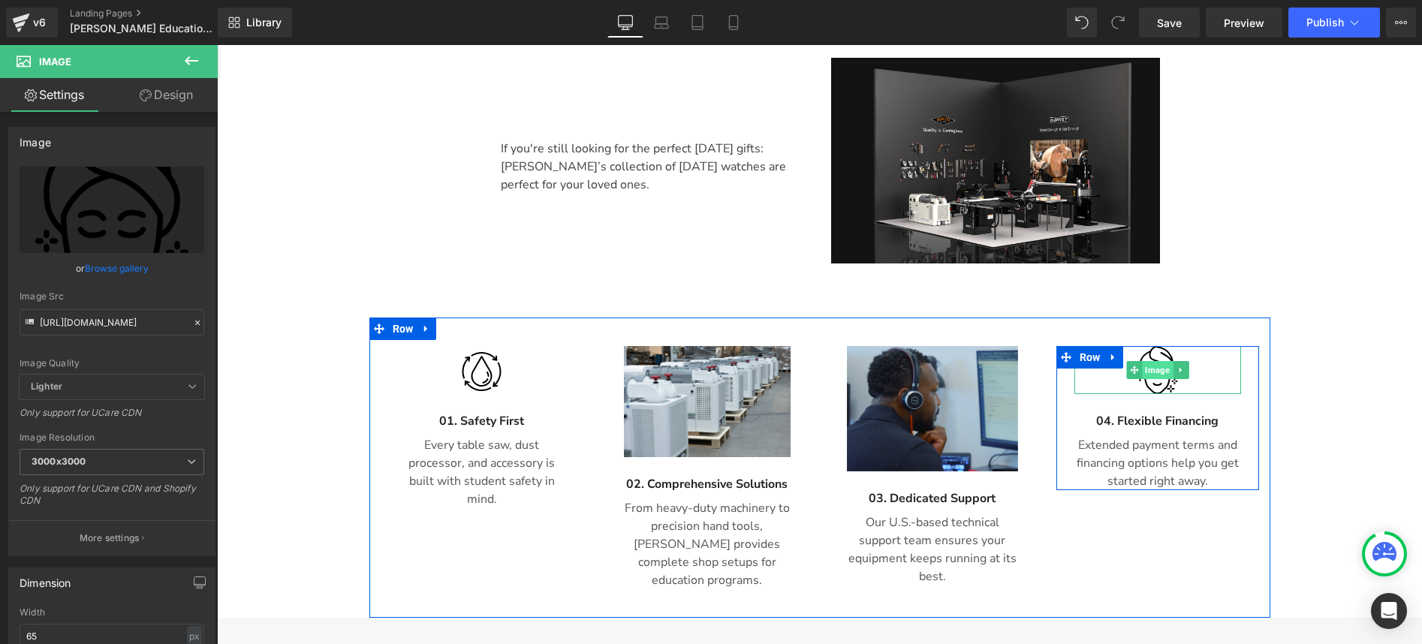
click at [1153, 361] on span "Image" at bounding box center [1157, 370] width 31 height 18
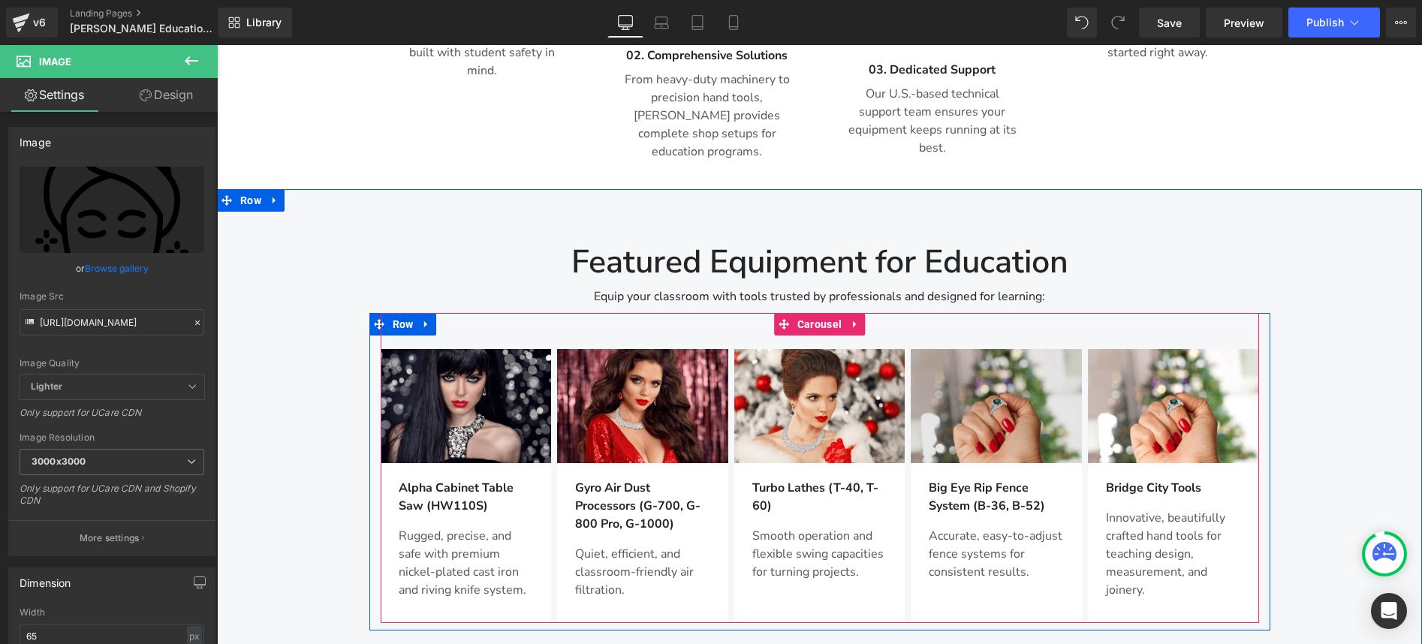
scroll to position [1345, 0]
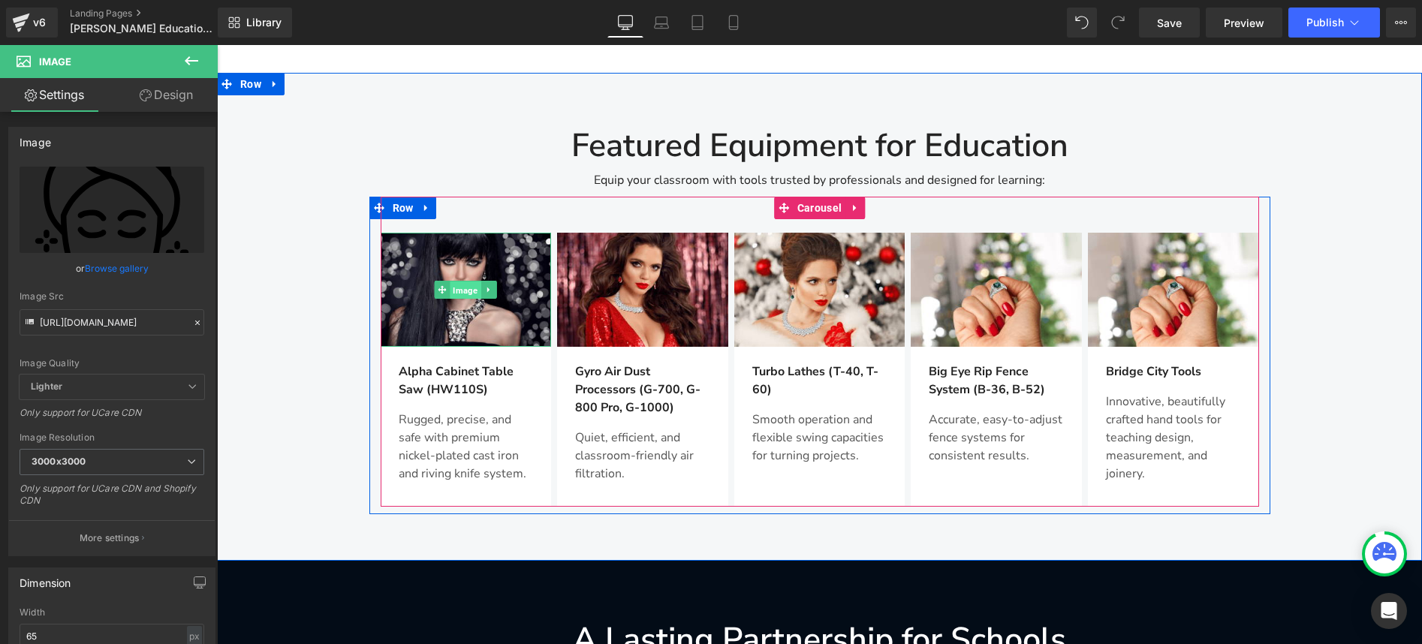
click at [460, 281] on span "Image" at bounding box center [465, 290] width 31 height 18
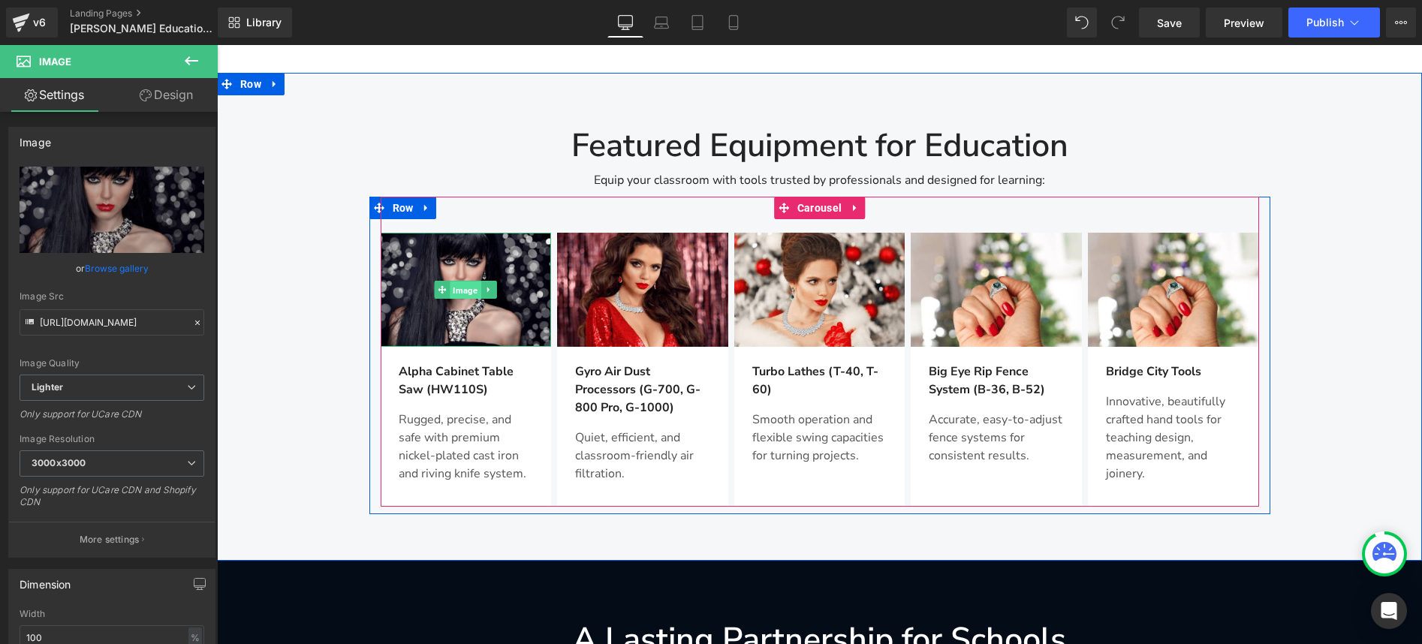
click at [457, 281] on span "Image" at bounding box center [465, 290] width 31 height 18
click at [634, 281] on span "Image" at bounding box center [642, 290] width 31 height 18
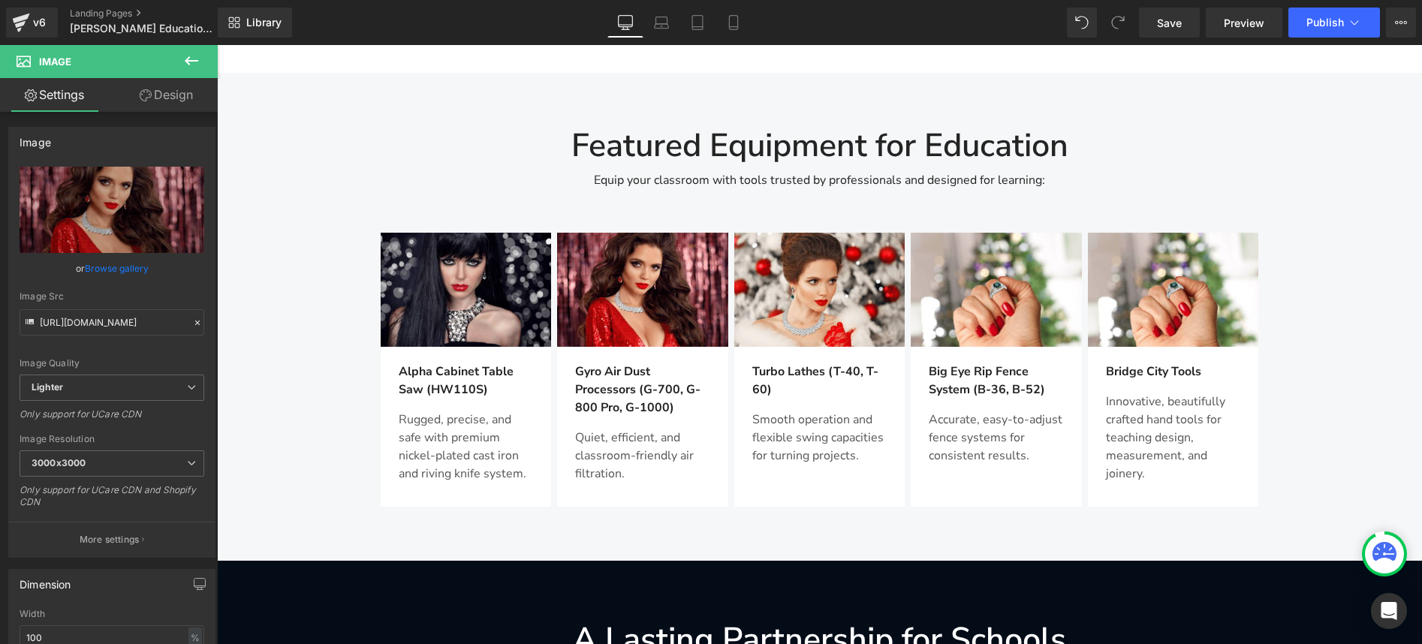
click at [690, 621] on h2 "A Lasting Partnership for Schools" at bounding box center [819, 640] width 558 height 39
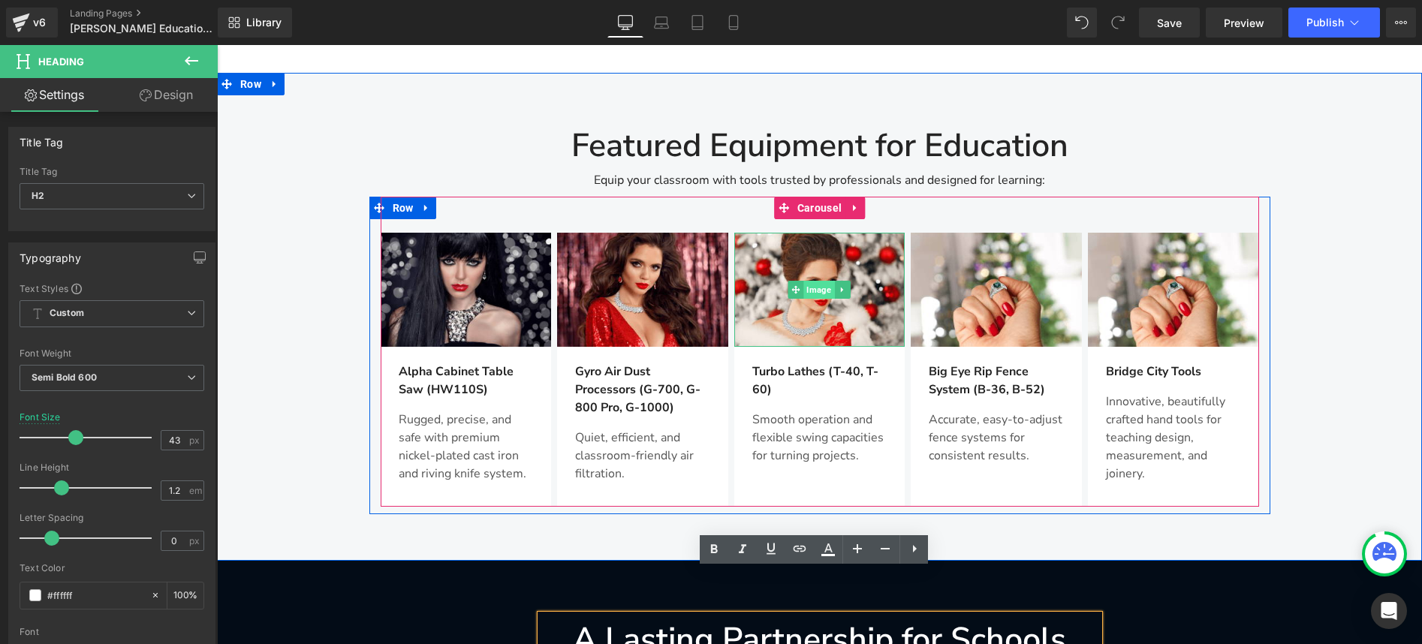
click at [809, 281] on span "Image" at bounding box center [819, 290] width 31 height 18
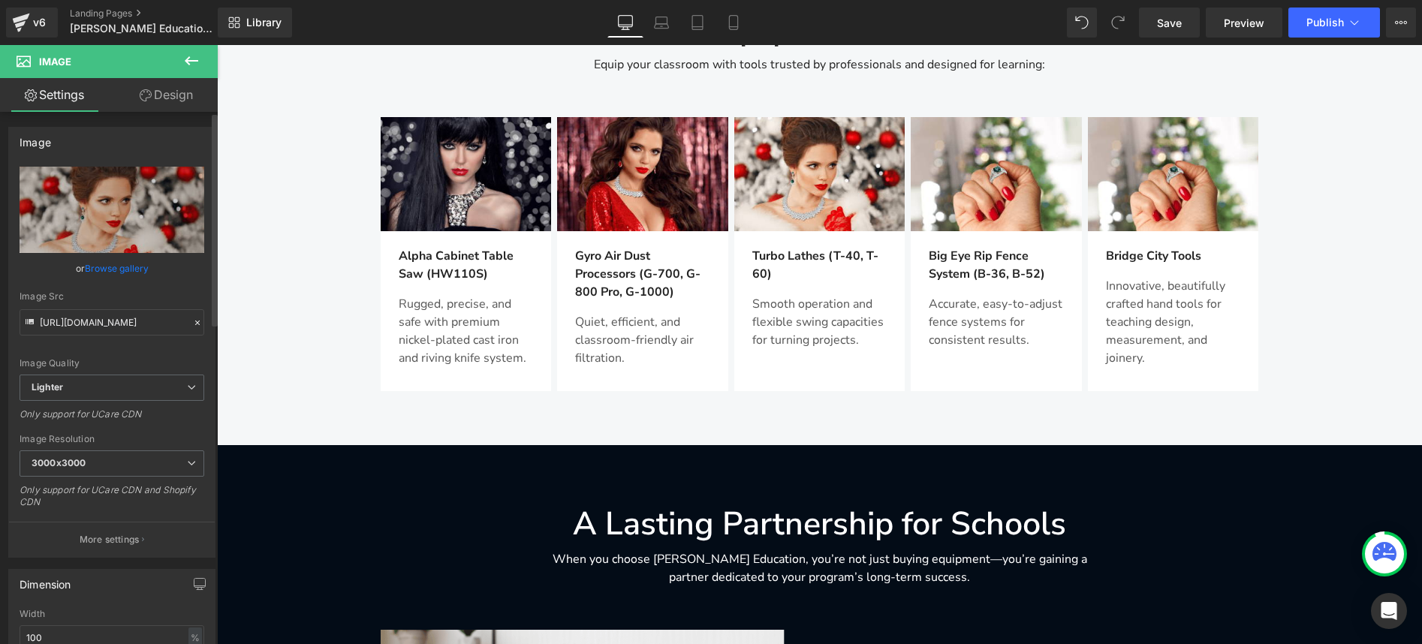
scroll to position [1382, 0]
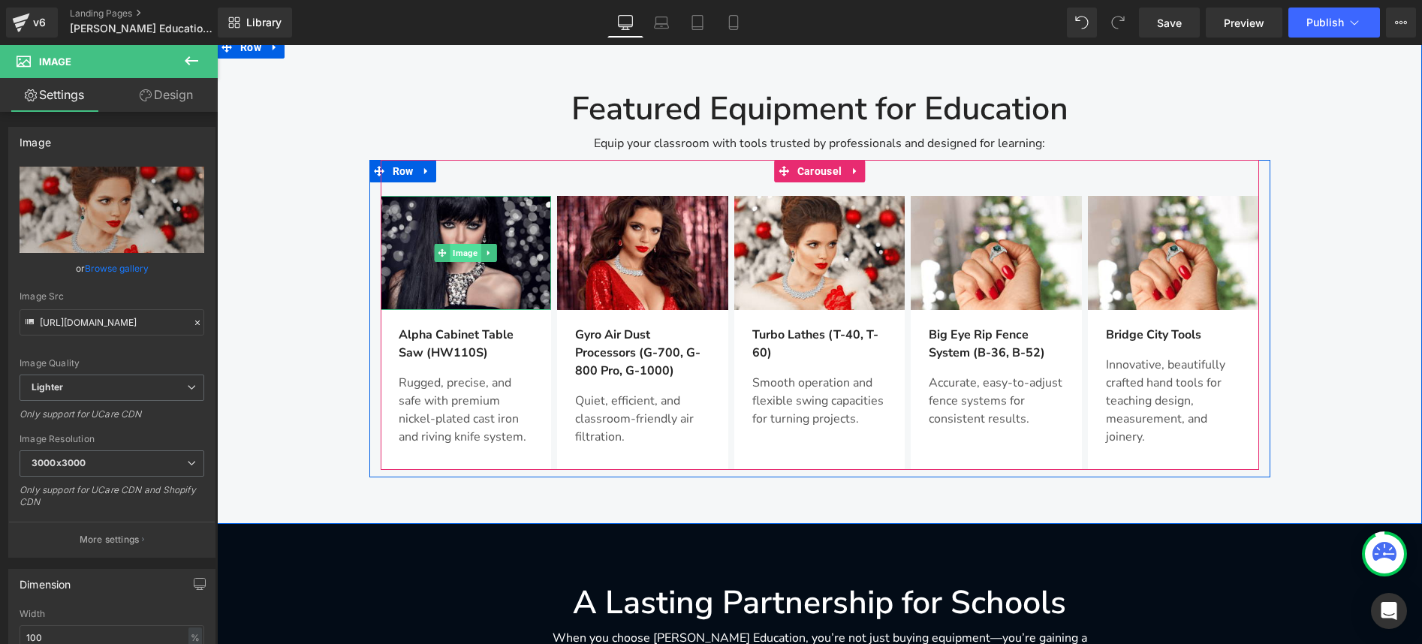
click at [454, 244] on span "Image" at bounding box center [465, 253] width 31 height 18
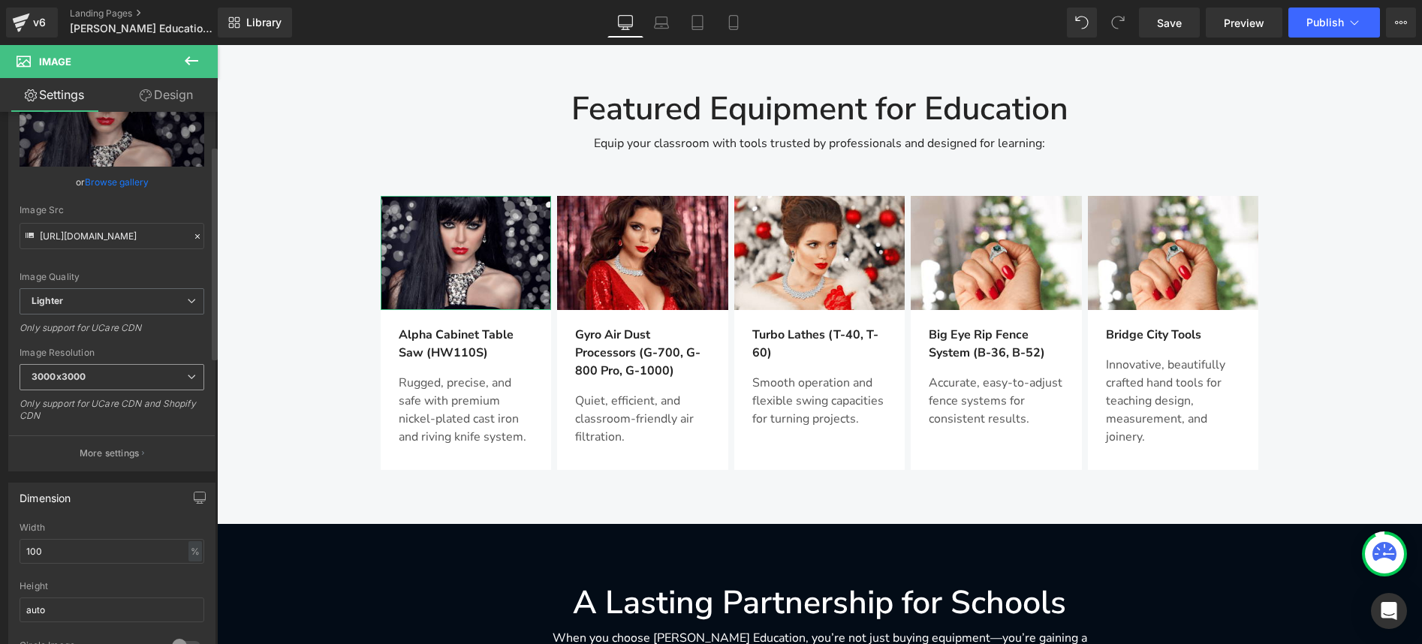
scroll to position [87, 0]
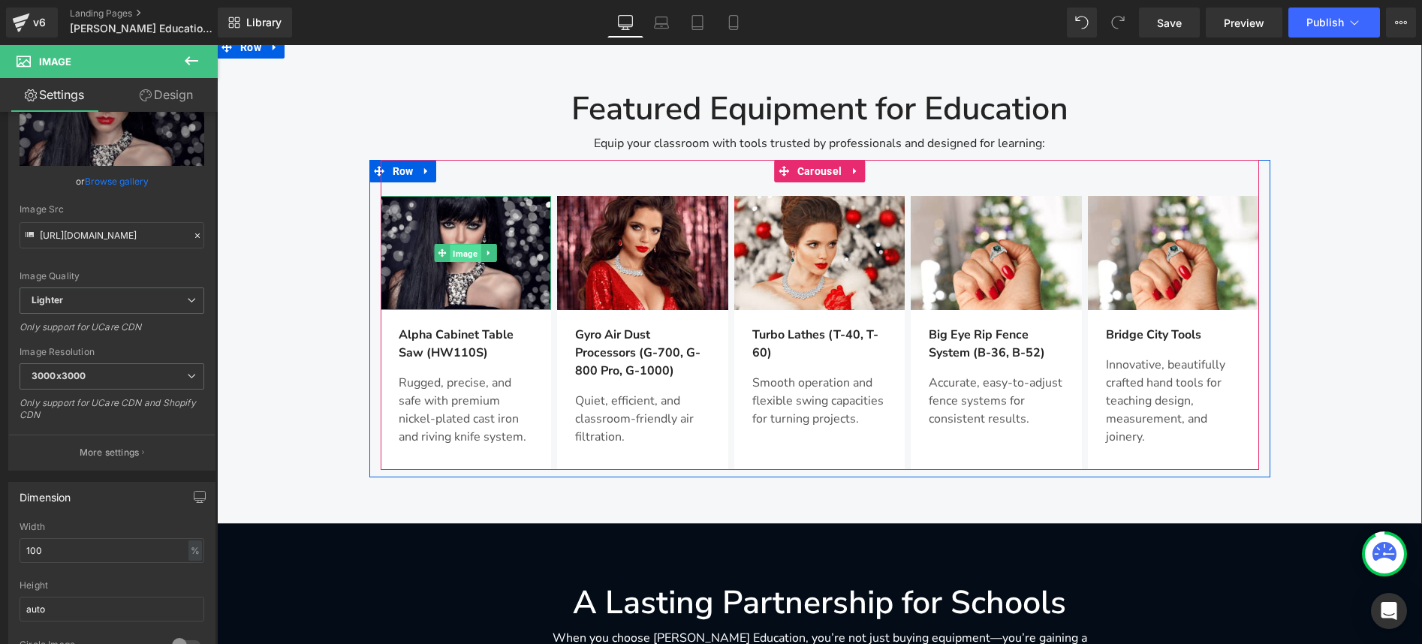
click at [466, 245] on span "Image" at bounding box center [465, 254] width 31 height 18
click at [805, 245] on span "Image" at bounding box center [819, 254] width 31 height 18
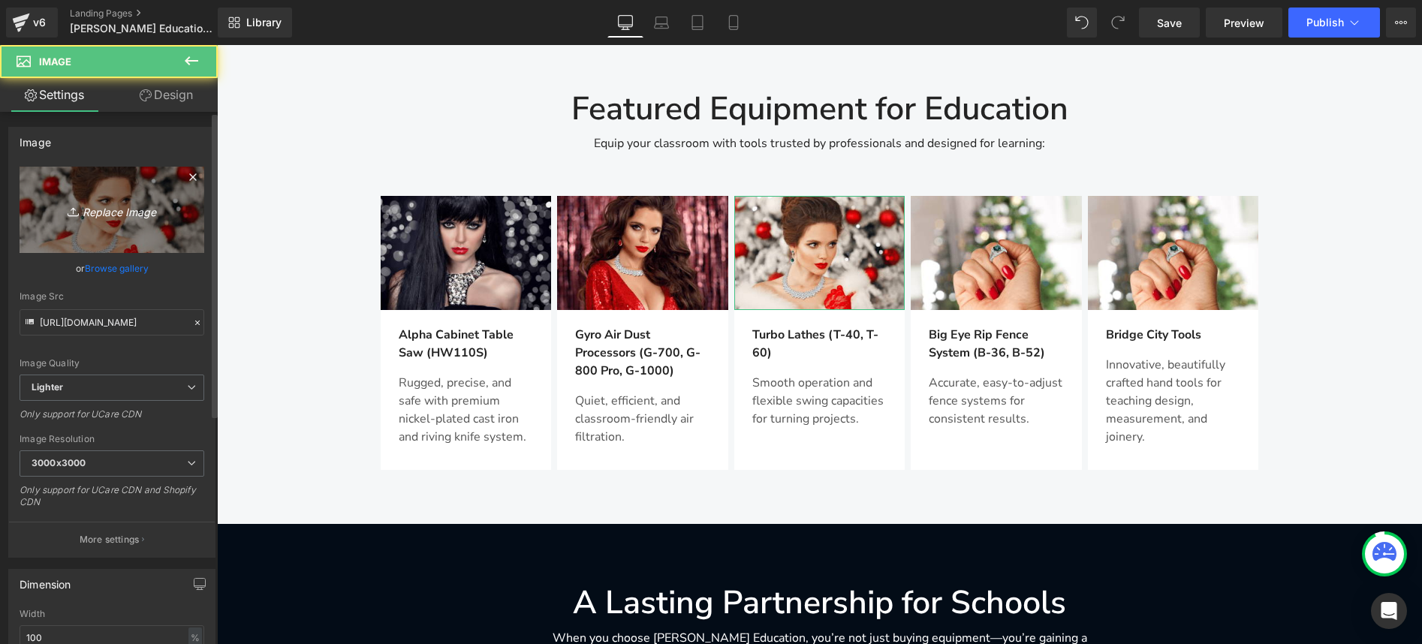
click at [108, 203] on icon "Replace Image" at bounding box center [112, 209] width 120 height 19
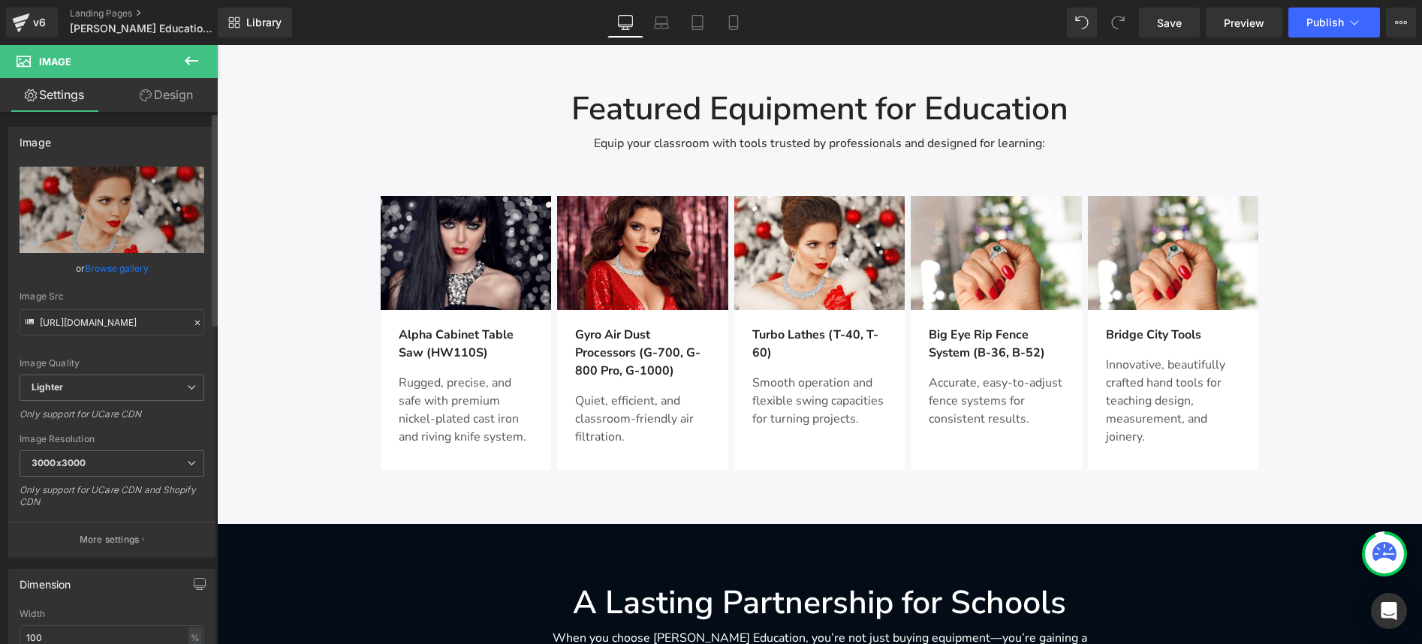
type input "C:\fakepath\HW110S-36P.png"
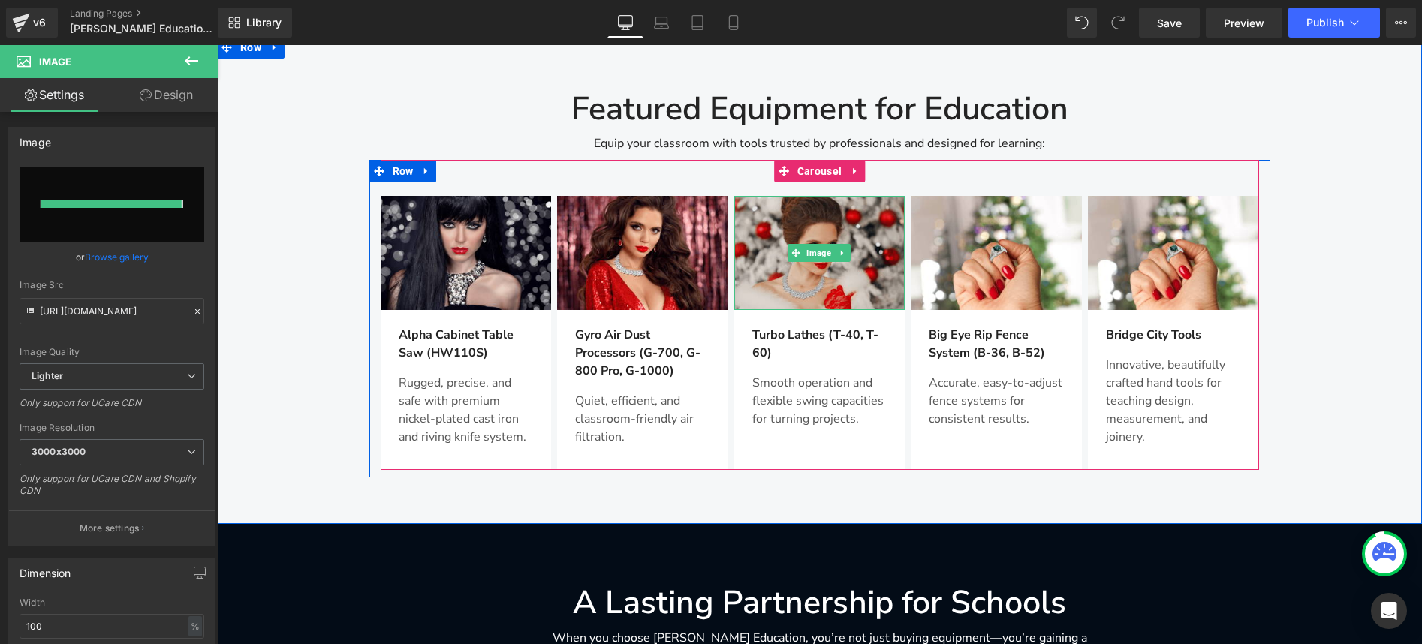
type input "[URL][DOMAIN_NAME]"
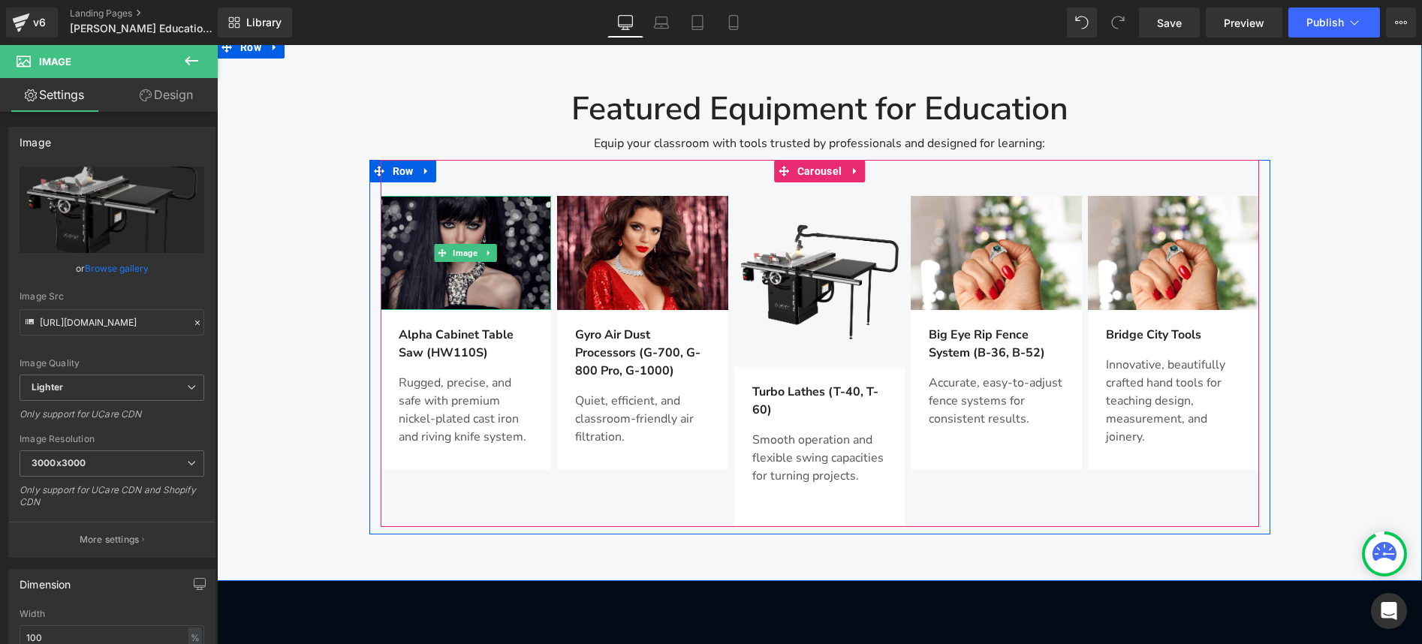
click at [484, 196] on img at bounding box center [466, 252] width 171 height 113
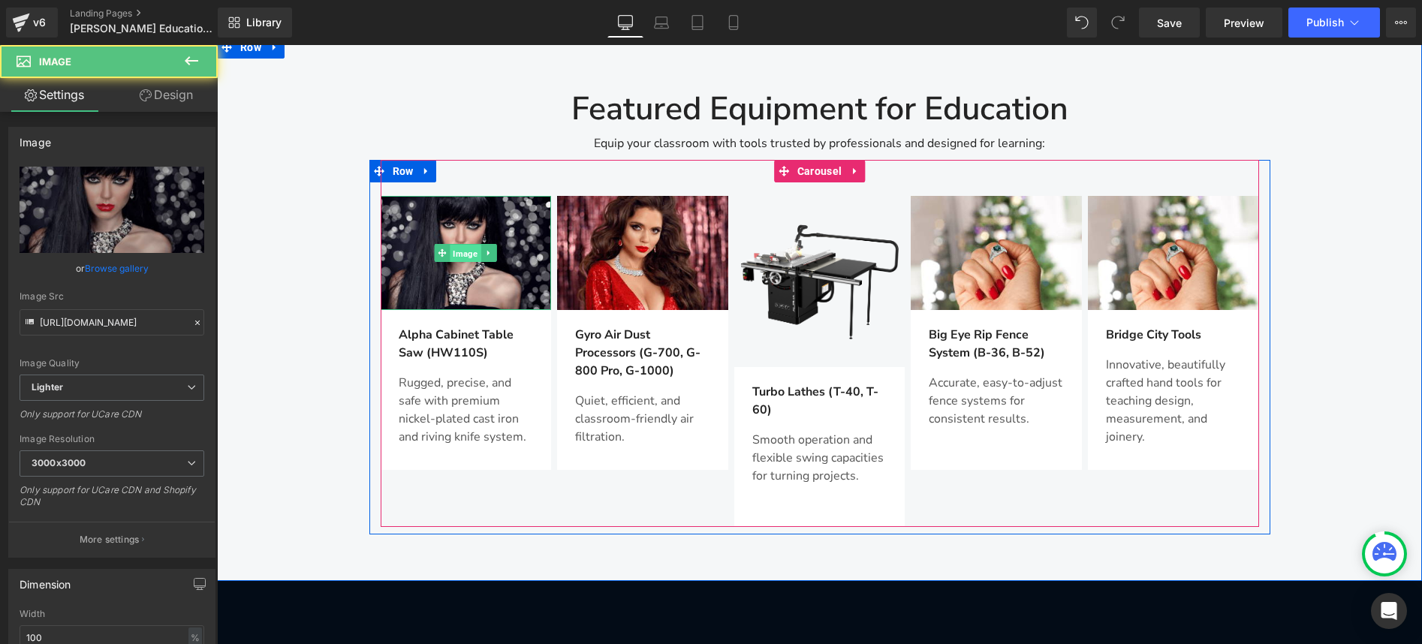
click at [450, 245] on span "Image" at bounding box center [465, 254] width 31 height 18
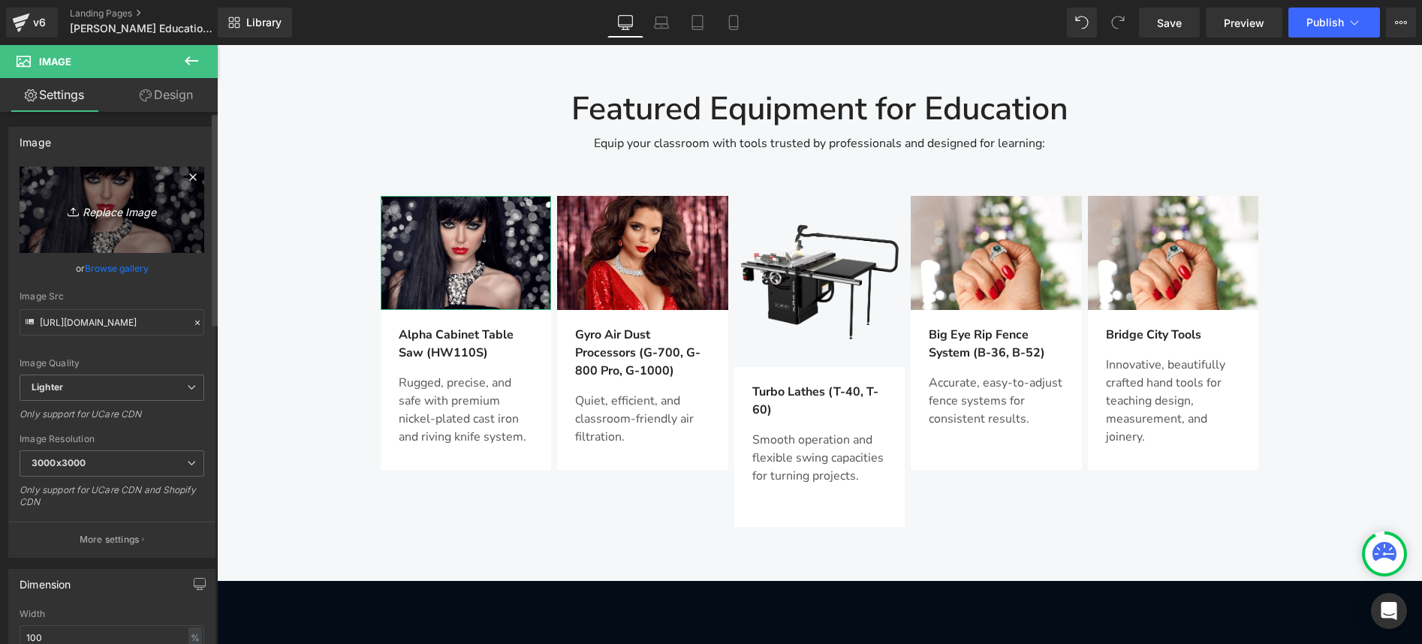
click at [161, 206] on icon "Replace Image" at bounding box center [112, 209] width 120 height 19
type input "C:\fakepath\HW110S-36.png"
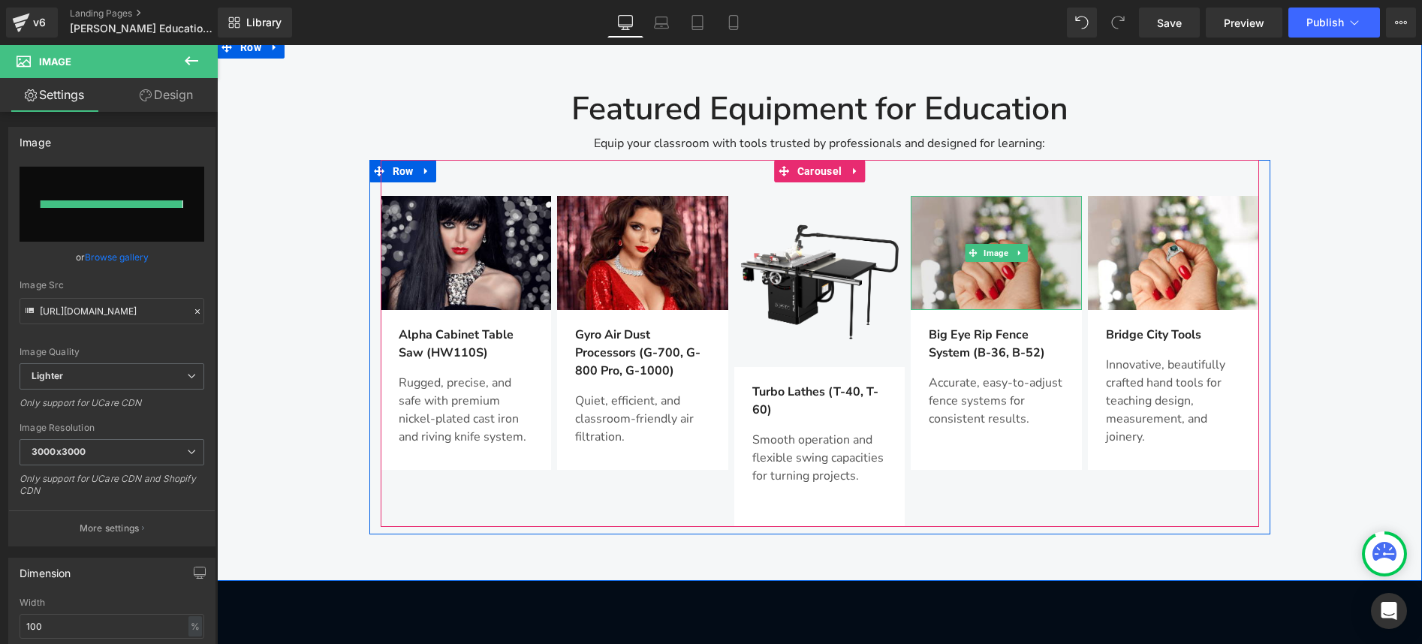
type input "[URL][DOMAIN_NAME]"
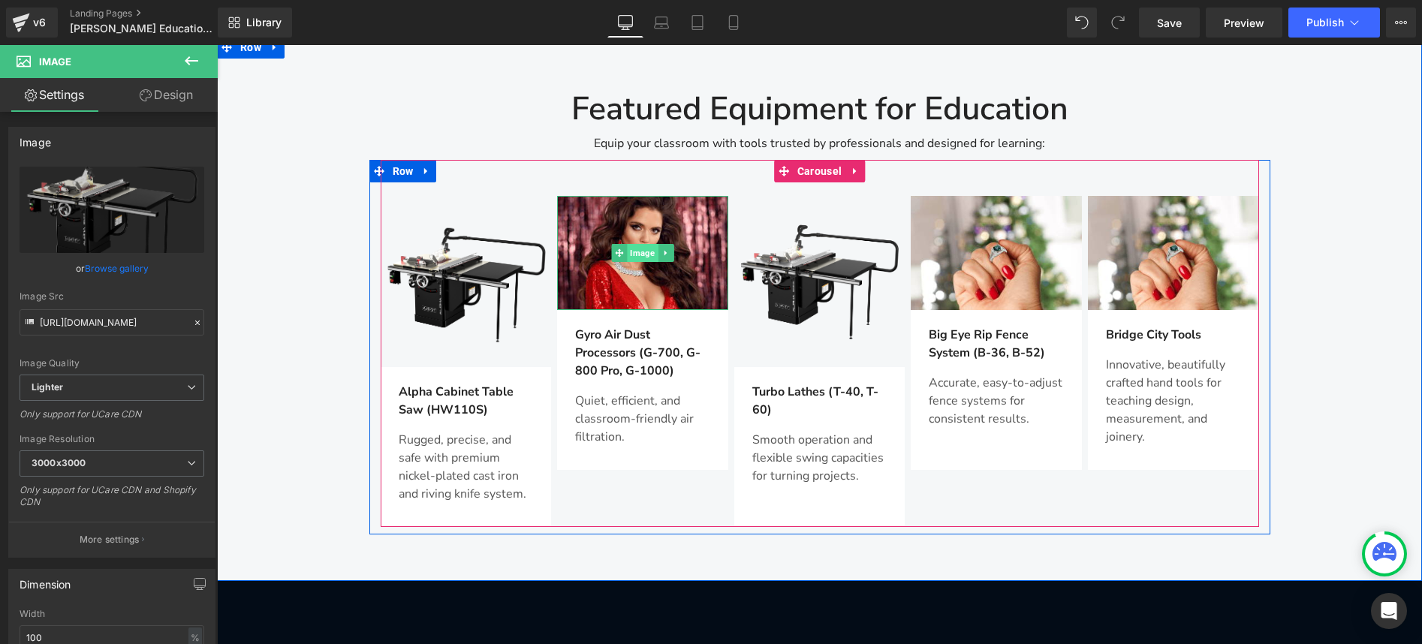
click at [633, 244] on span "Image" at bounding box center [642, 253] width 31 height 18
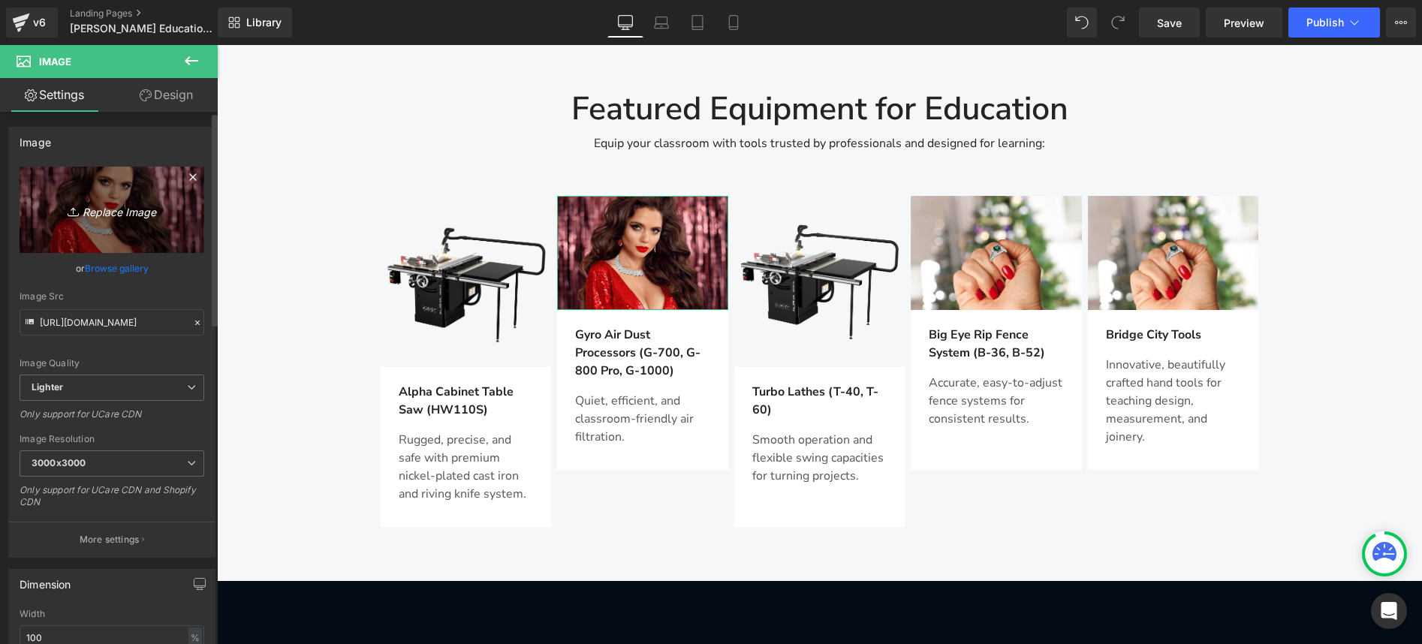
click at [133, 195] on link "Replace Image" at bounding box center [112, 210] width 185 height 86
type input "C:\fakepath\G-700.png"
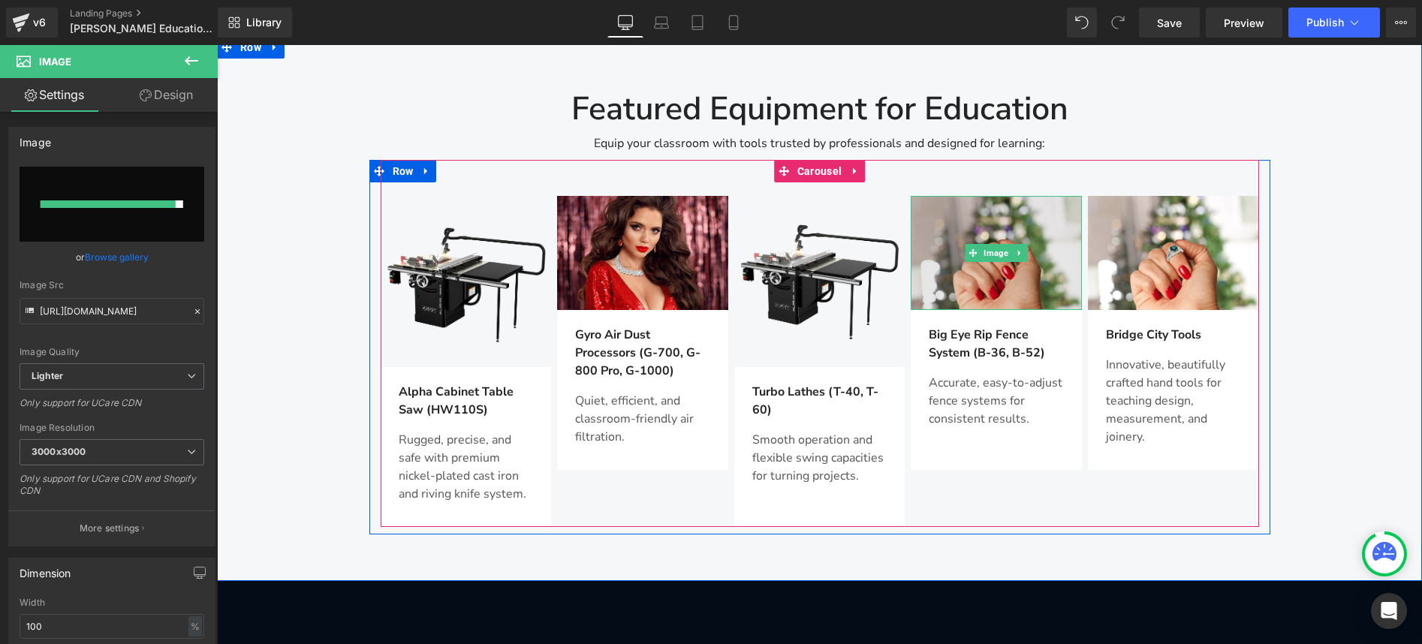
type input "[URL][DOMAIN_NAME]"
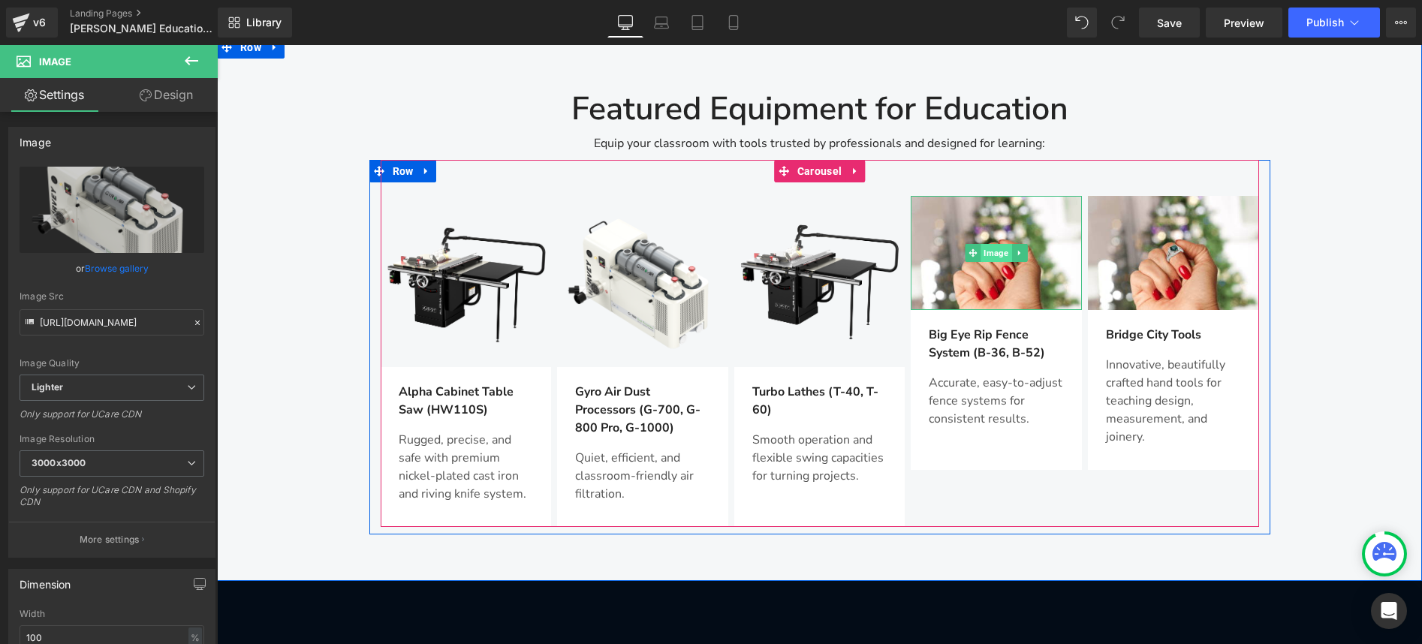
click at [992, 244] on span "Image" at bounding box center [995, 253] width 31 height 18
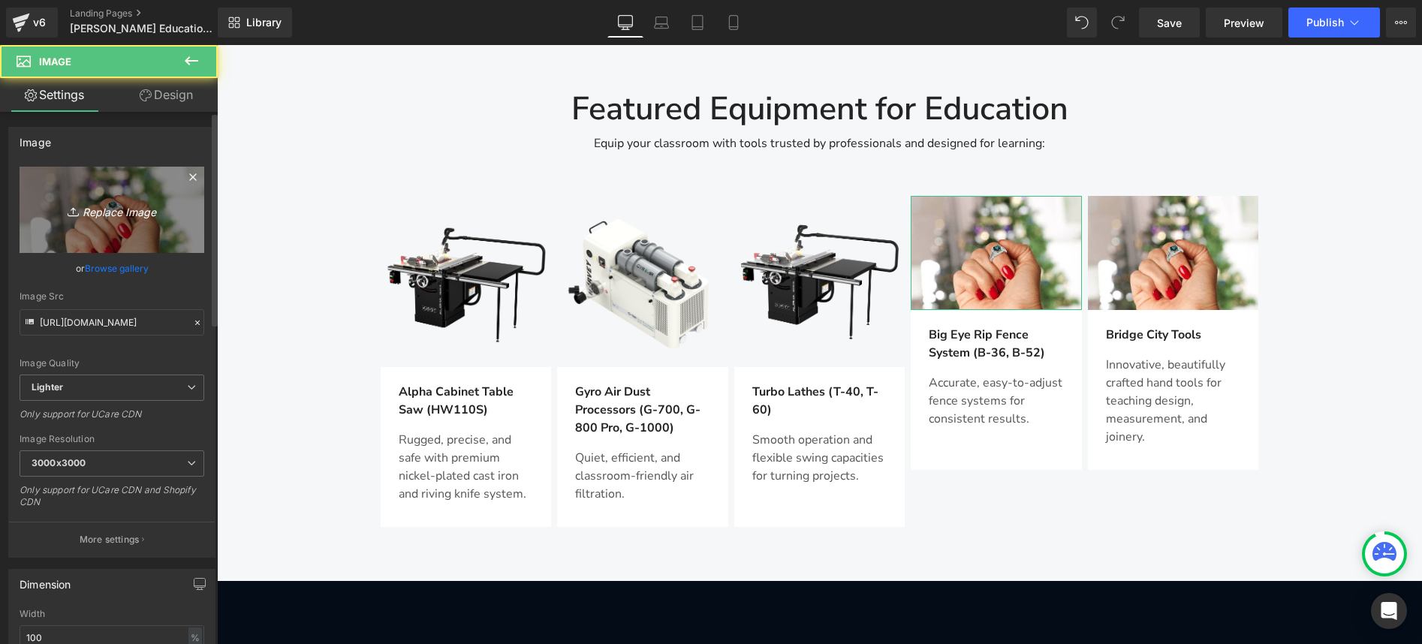
click at [110, 206] on icon "Replace Image" at bounding box center [112, 209] width 120 height 19
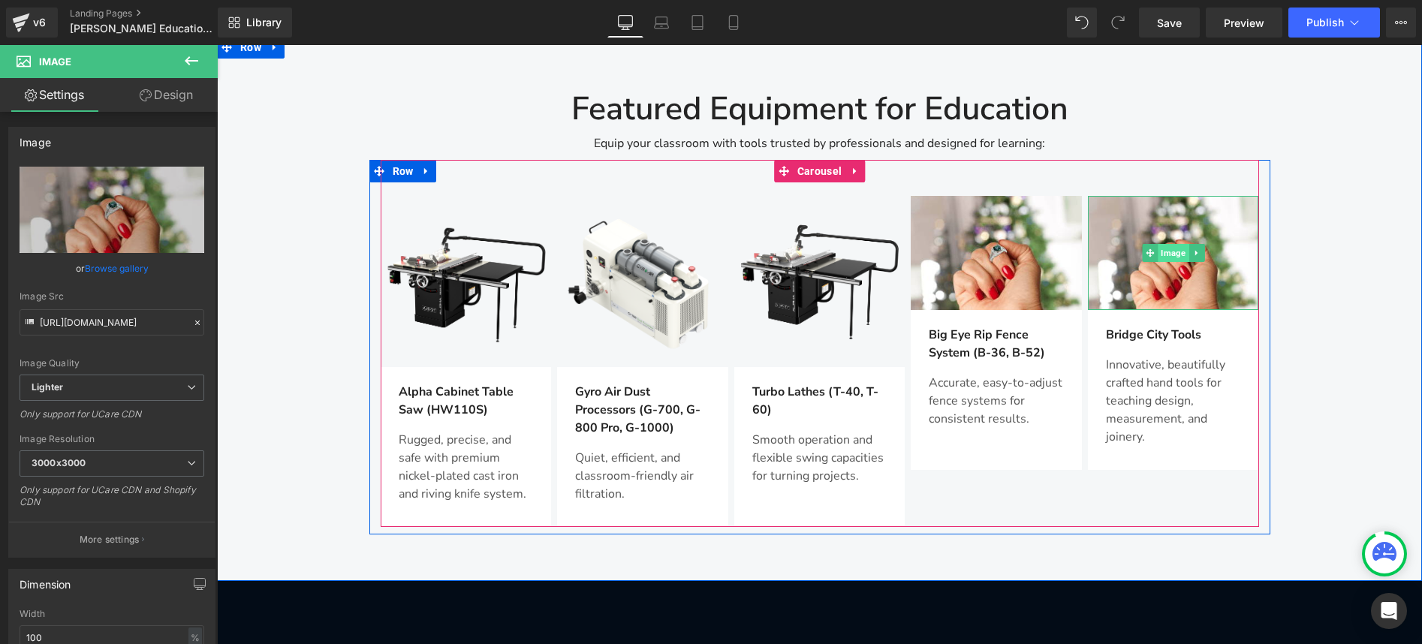
click at [1158, 244] on span "Image" at bounding box center [1172, 253] width 31 height 18
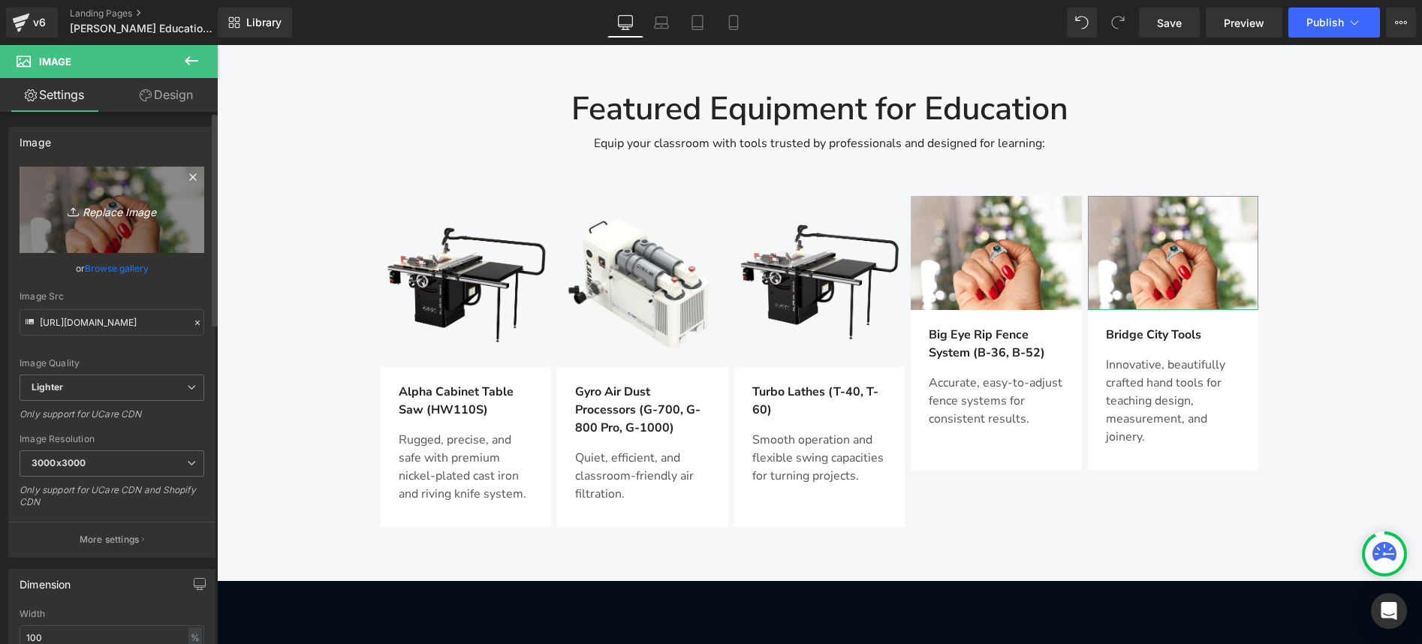
click at [87, 218] on icon "Replace Image" at bounding box center [112, 209] width 120 height 19
type input "C:\fakepath\BC LOGO 三维.141.png"
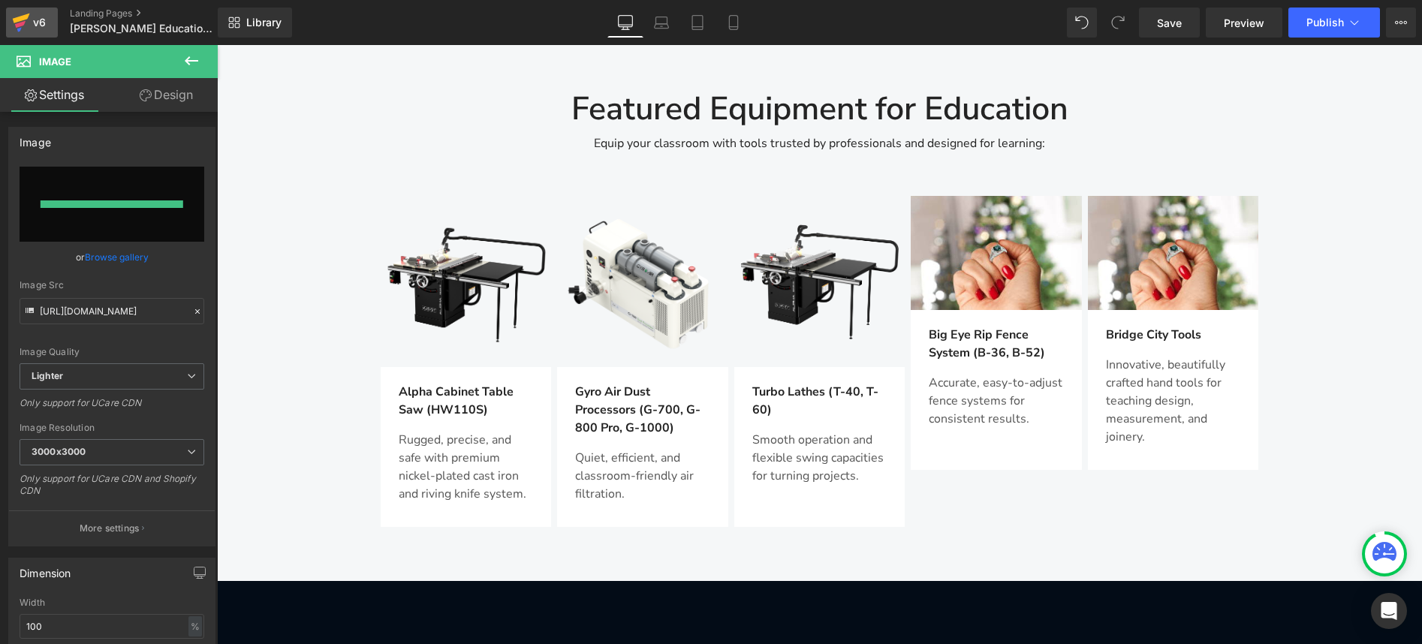
type input "[URL][DOMAIN_NAME]"
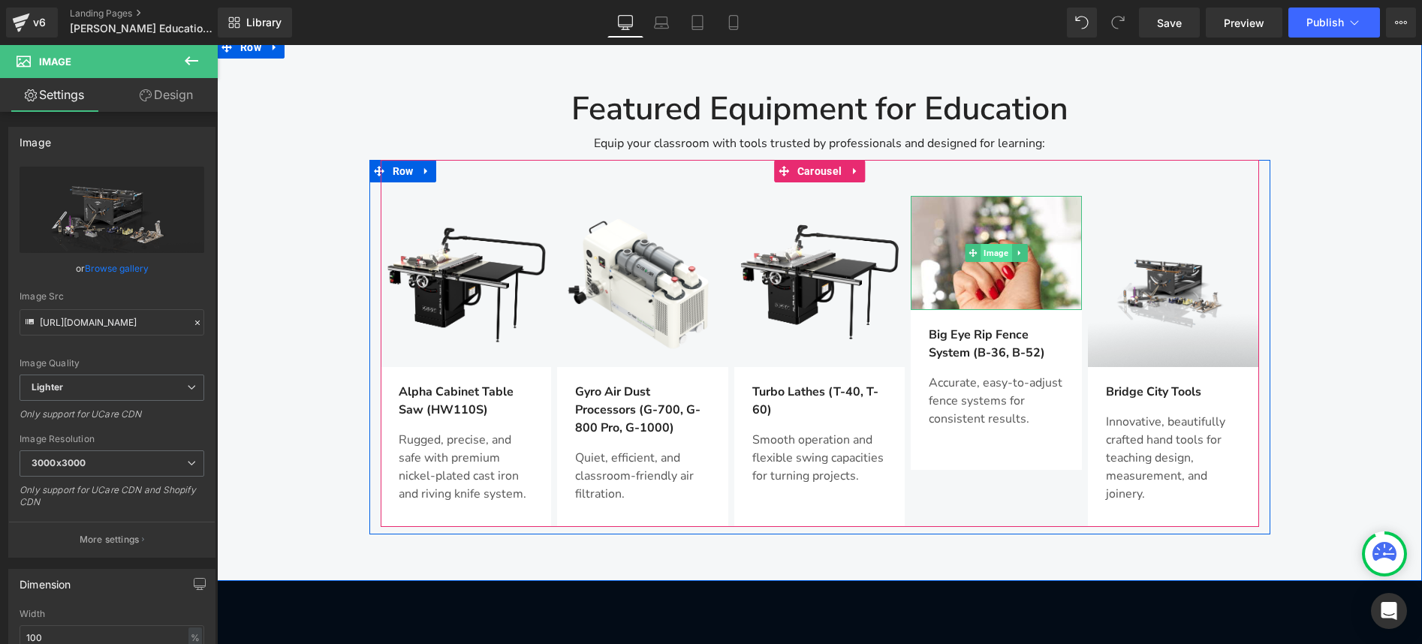
click at [980, 244] on span "Image" at bounding box center [995, 253] width 31 height 18
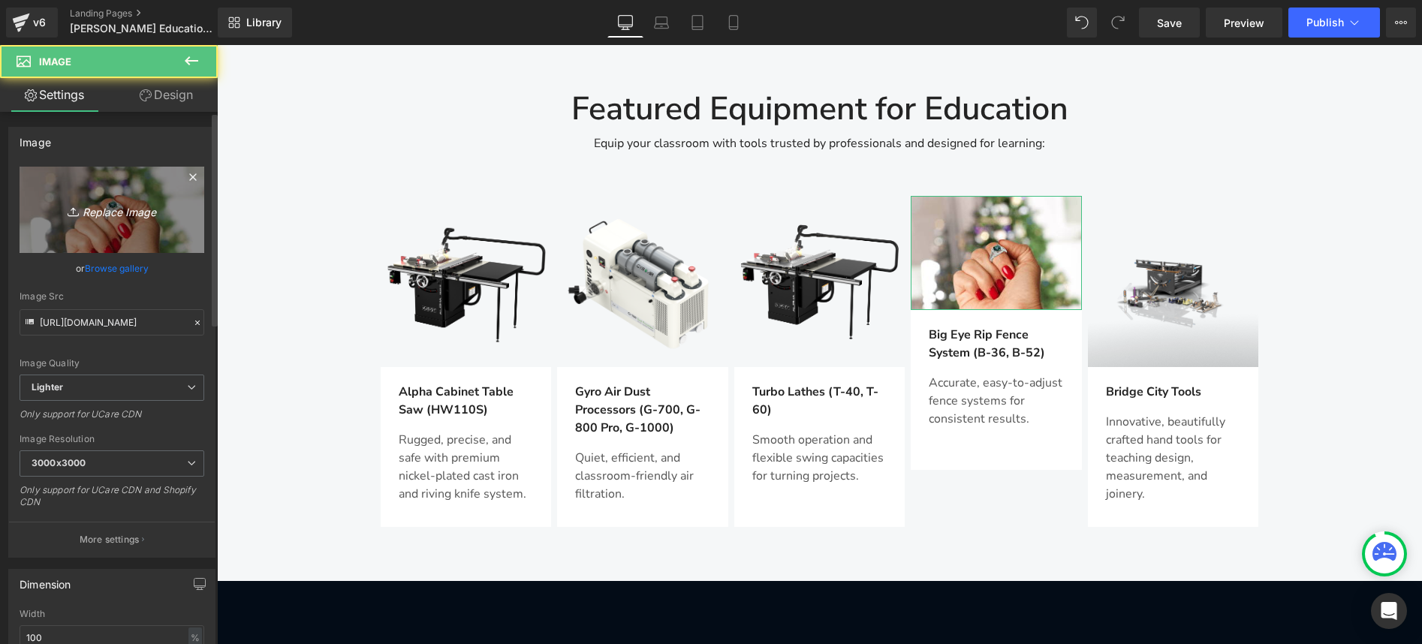
click at [38, 218] on link "Replace Image" at bounding box center [112, 210] width 185 height 86
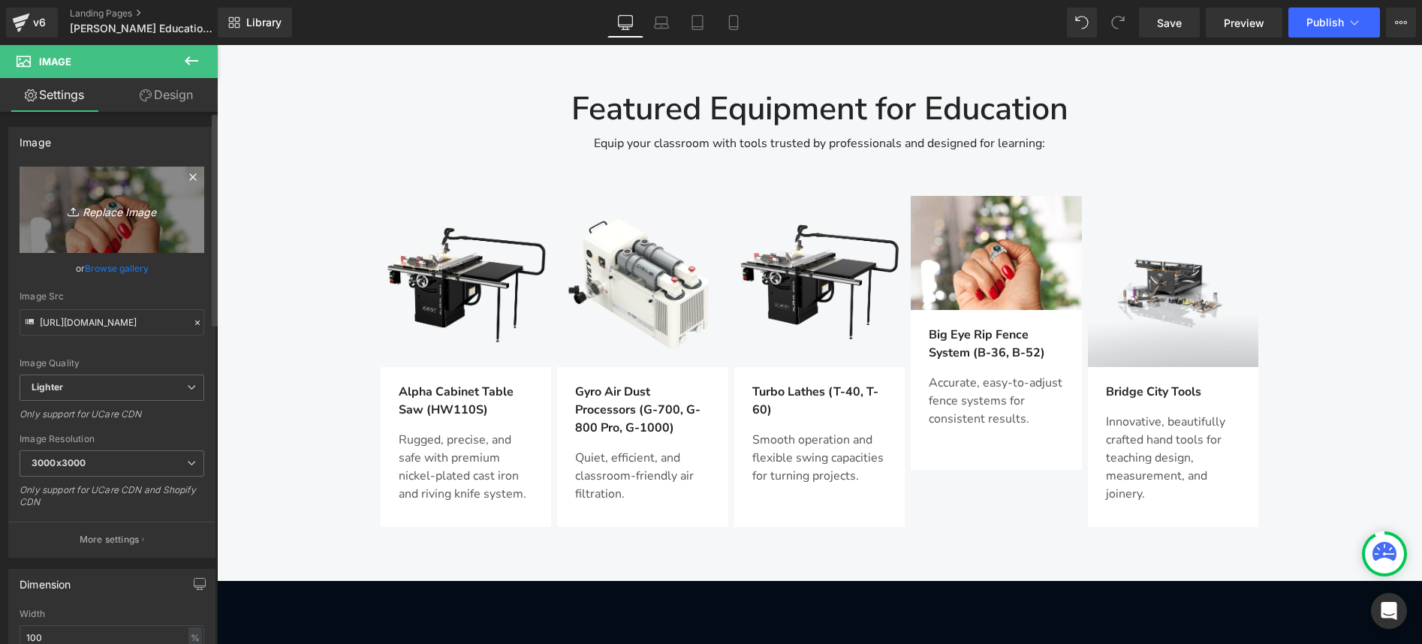
type input "C:\fakepath\BIG-EYE-36_1024x1024.webp"
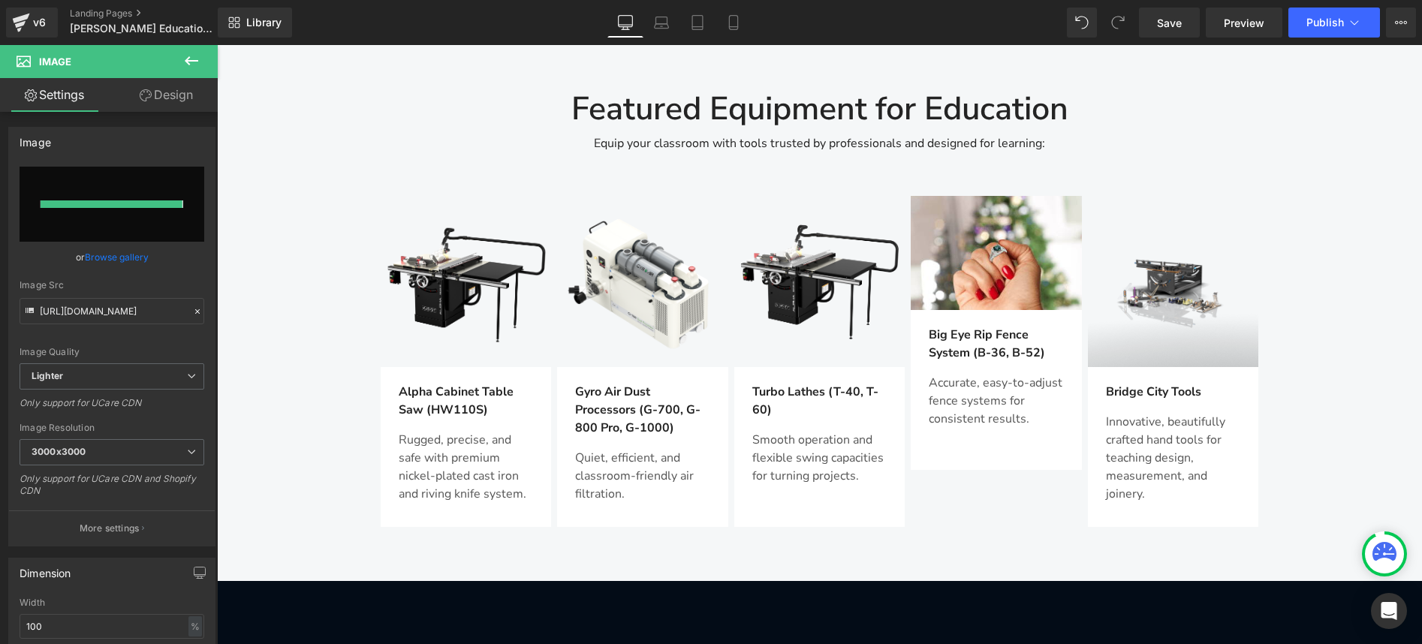
type input "[URL][DOMAIN_NAME]"
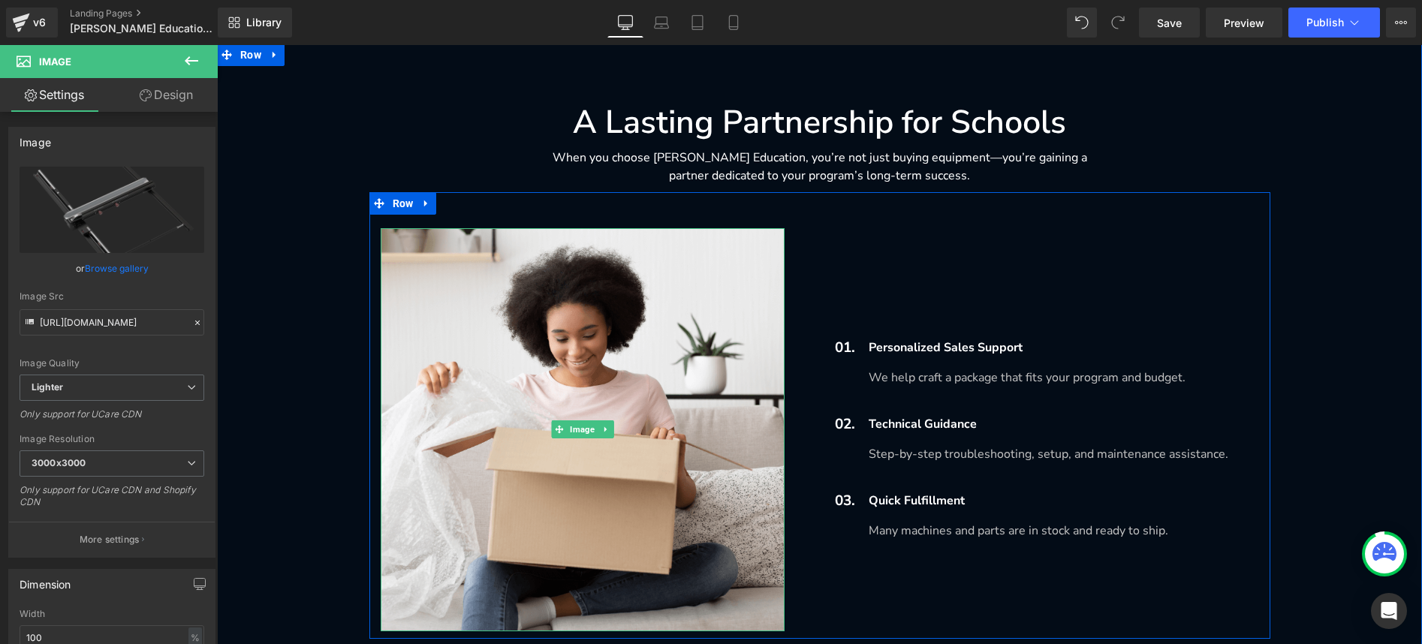
scroll to position [1919, 0]
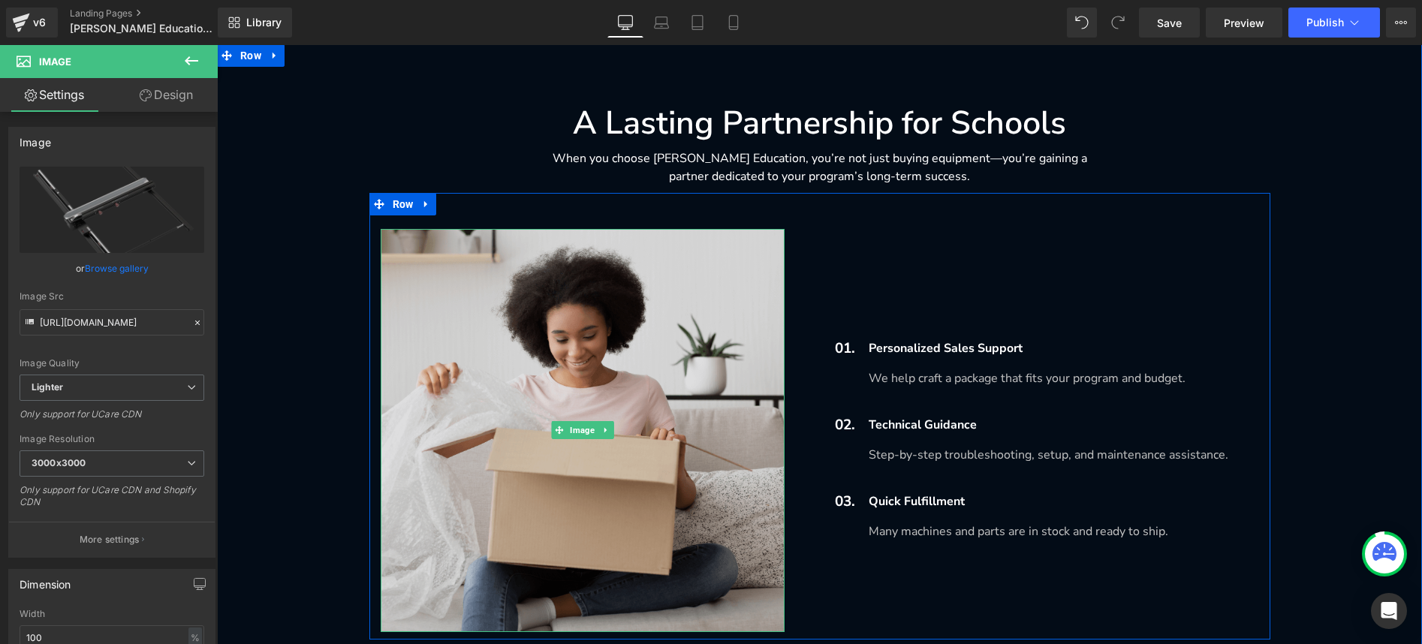
click at [538, 306] on img at bounding box center [583, 430] width 404 height 403
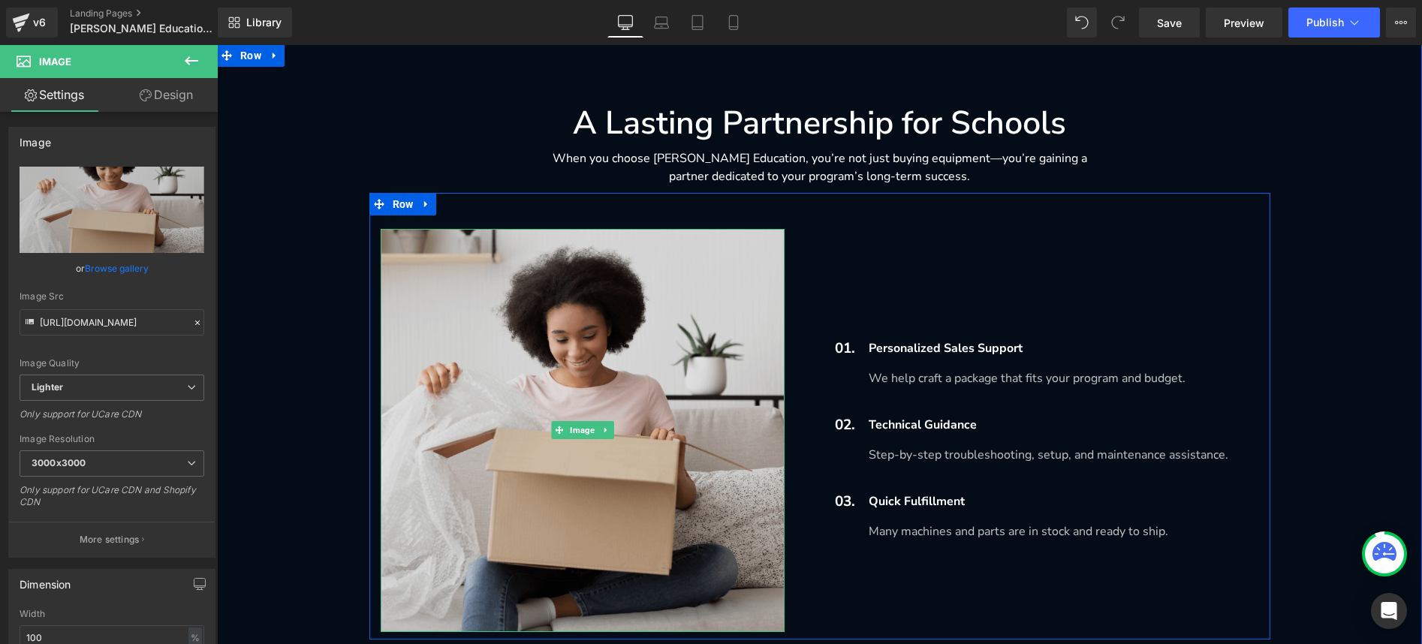
click at [538, 306] on img at bounding box center [583, 430] width 404 height 403
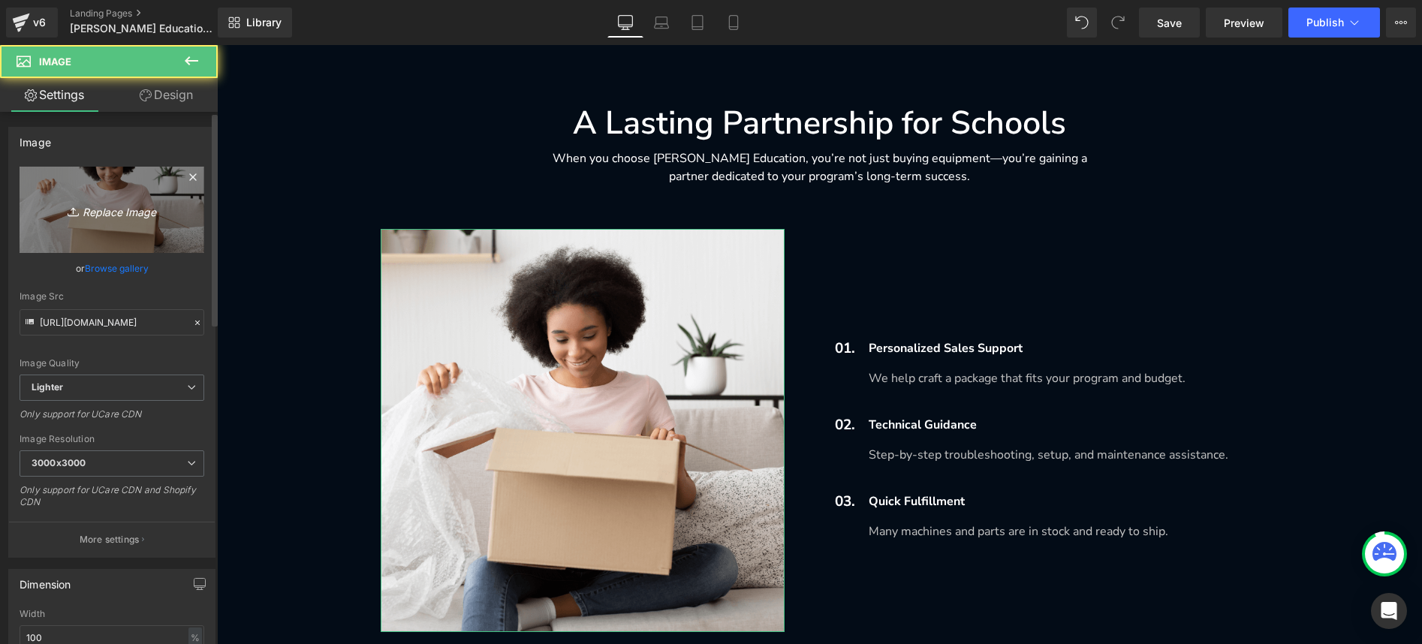
click at [129, 219] on link "Replace Image" at bounding box center [112, 210] width 185 height 86
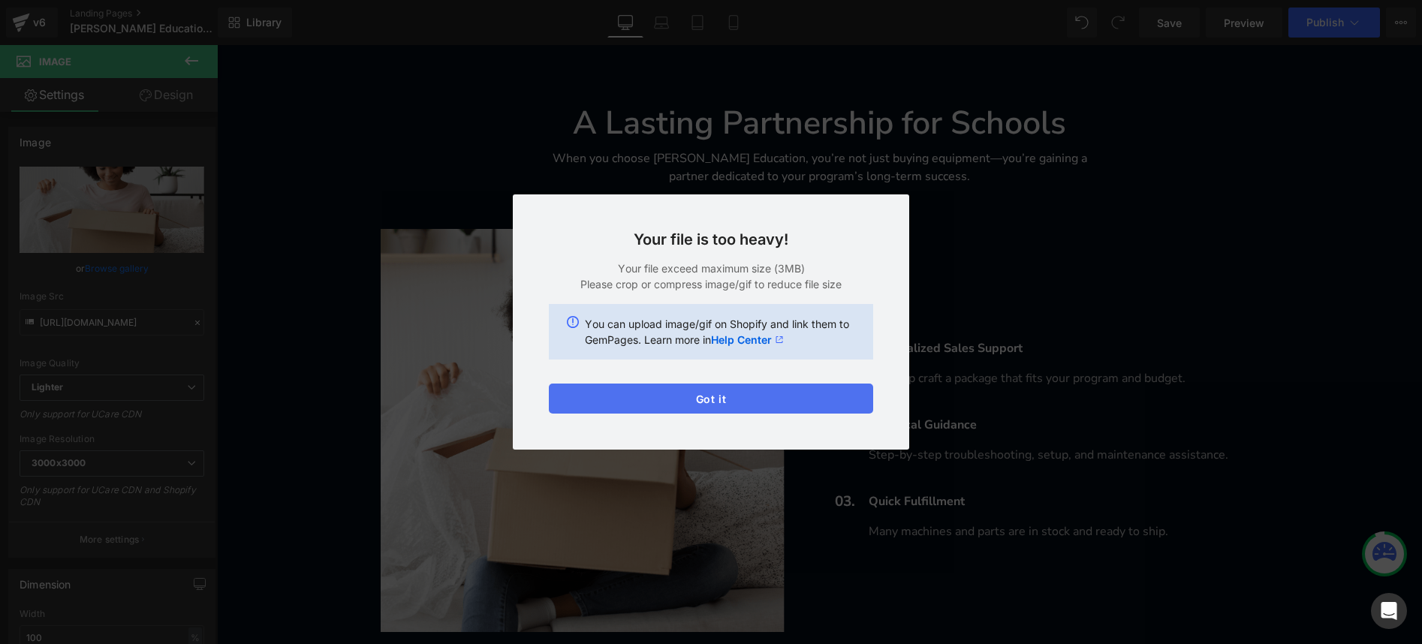
click at [814, 402] on button "Got it" at bounding box center [711, 399] width 324 height 30
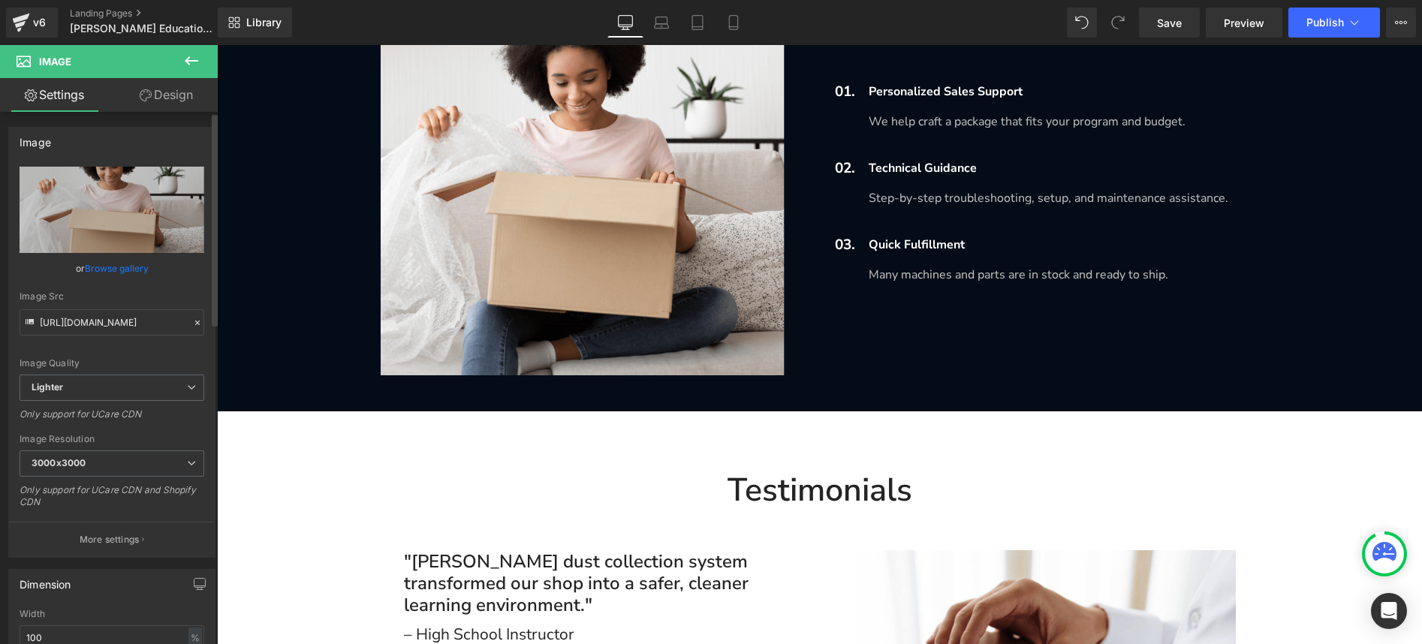
scroll to position [2388, 0]
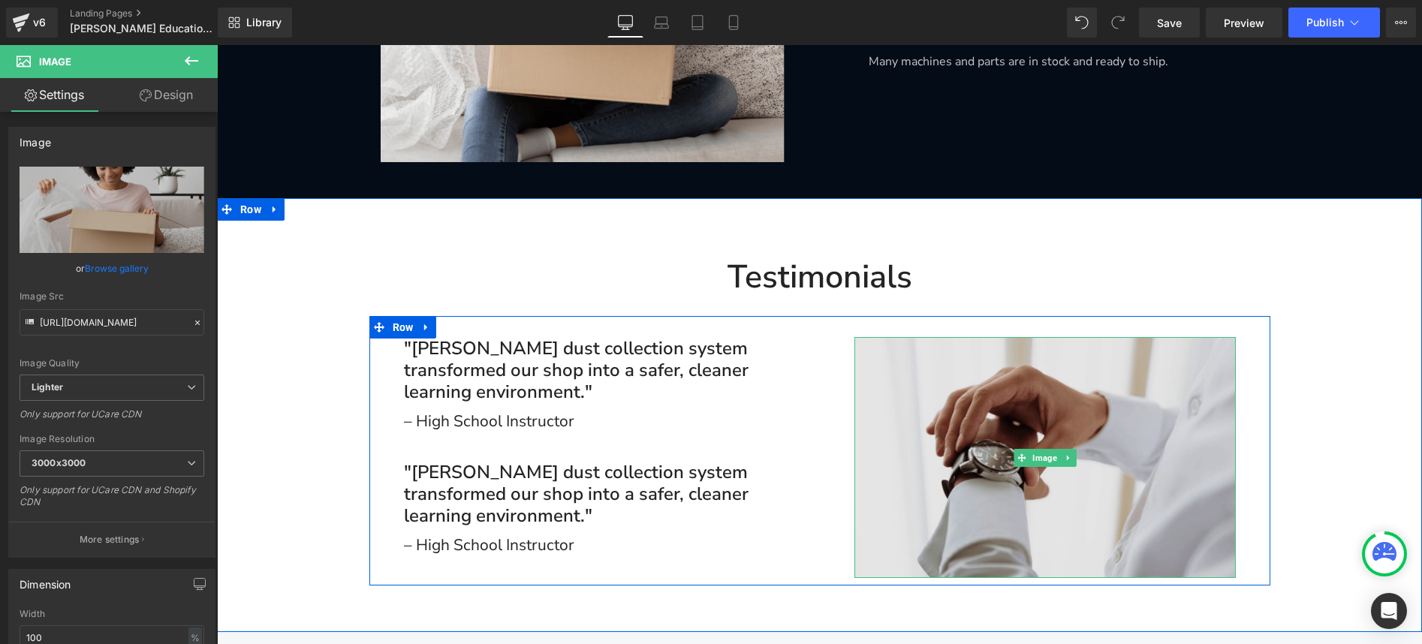
click at [1050, 396] on img at bounding box center [1044, 457] width 381 height 241
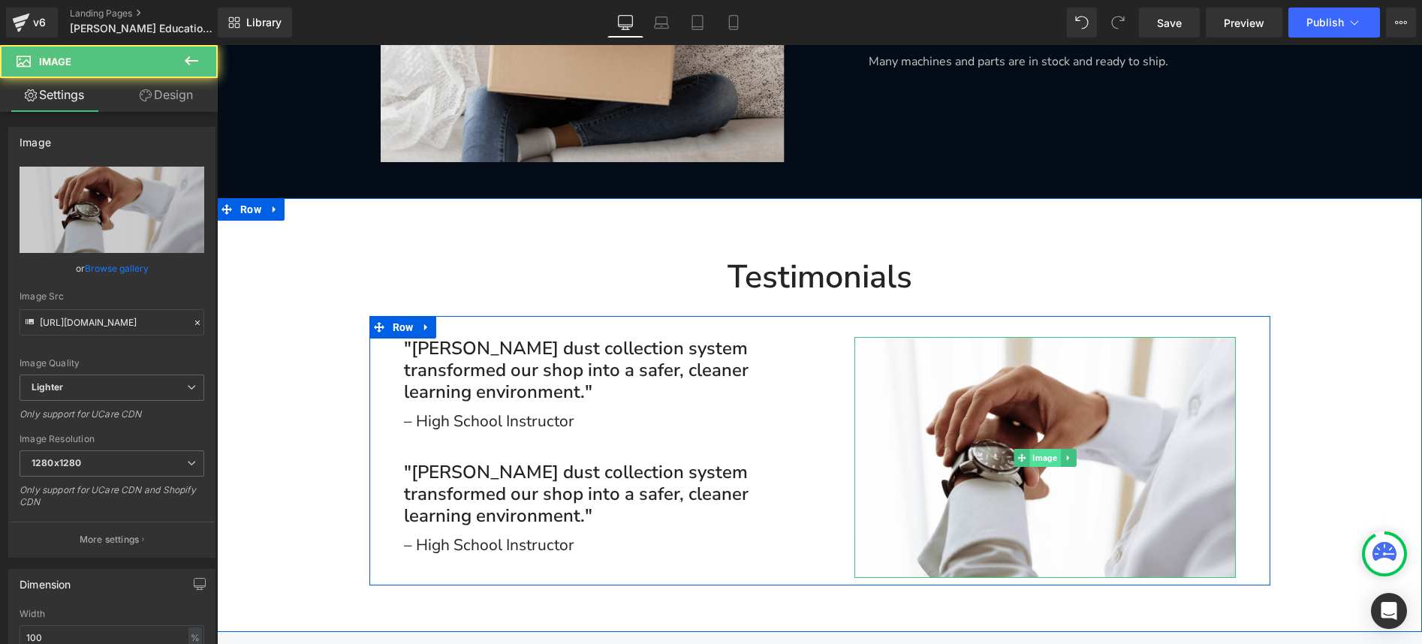
click at [1040, 449] on span "Image" at bounding box center [1044, 458] width 31 height 18
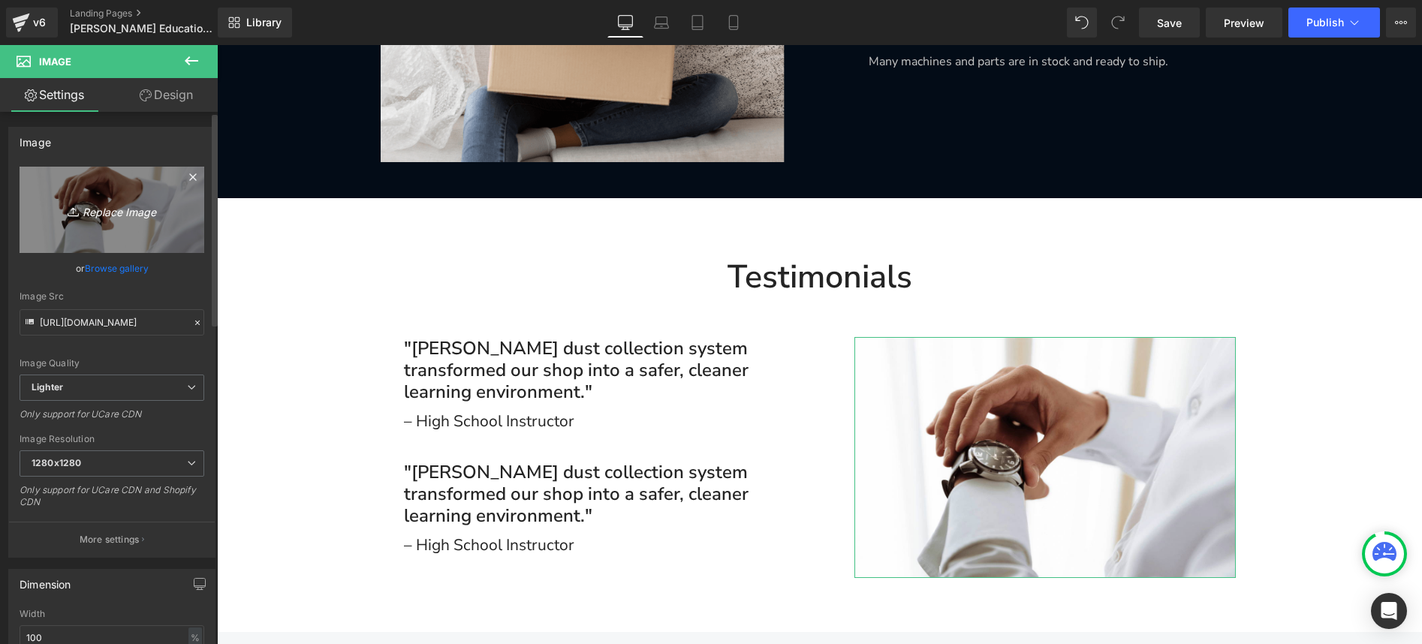
click at [150, 188] on link "Replace Image" at bounding box center [112, 210] width 185 height 86
type input "C:\fakepath\资源 2.jpg"
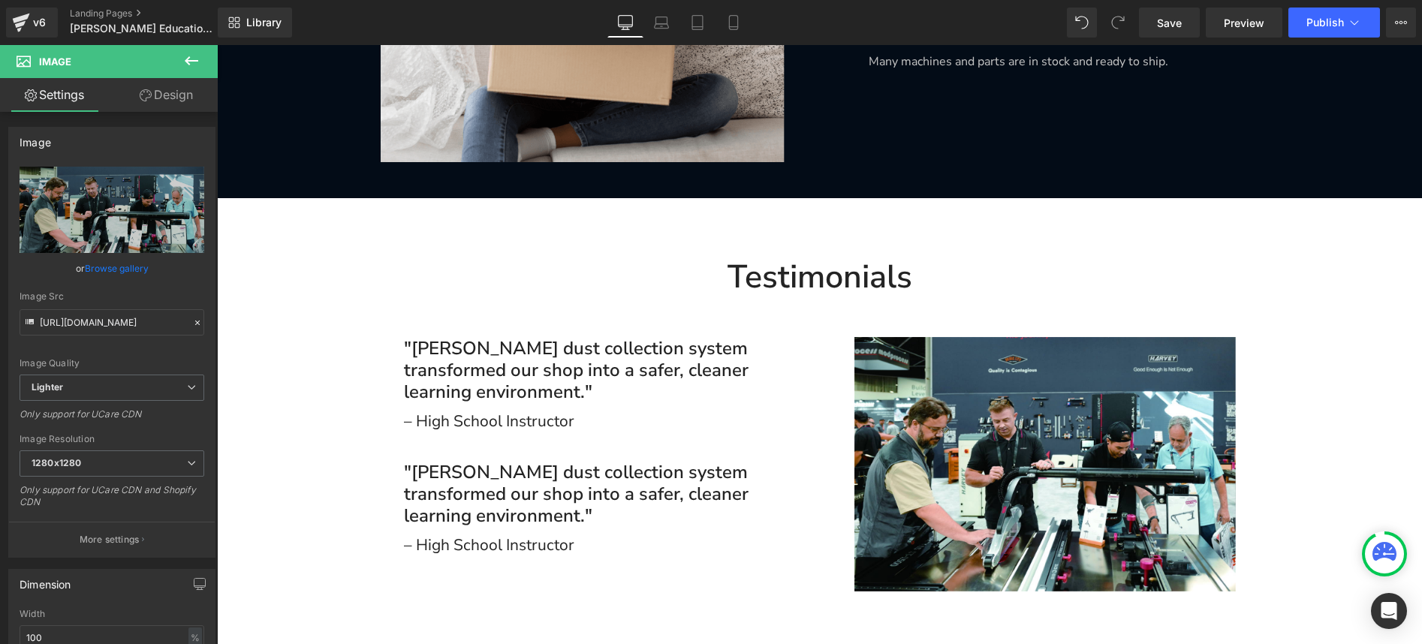
type input "[URL][DOMAIN_NAME]"
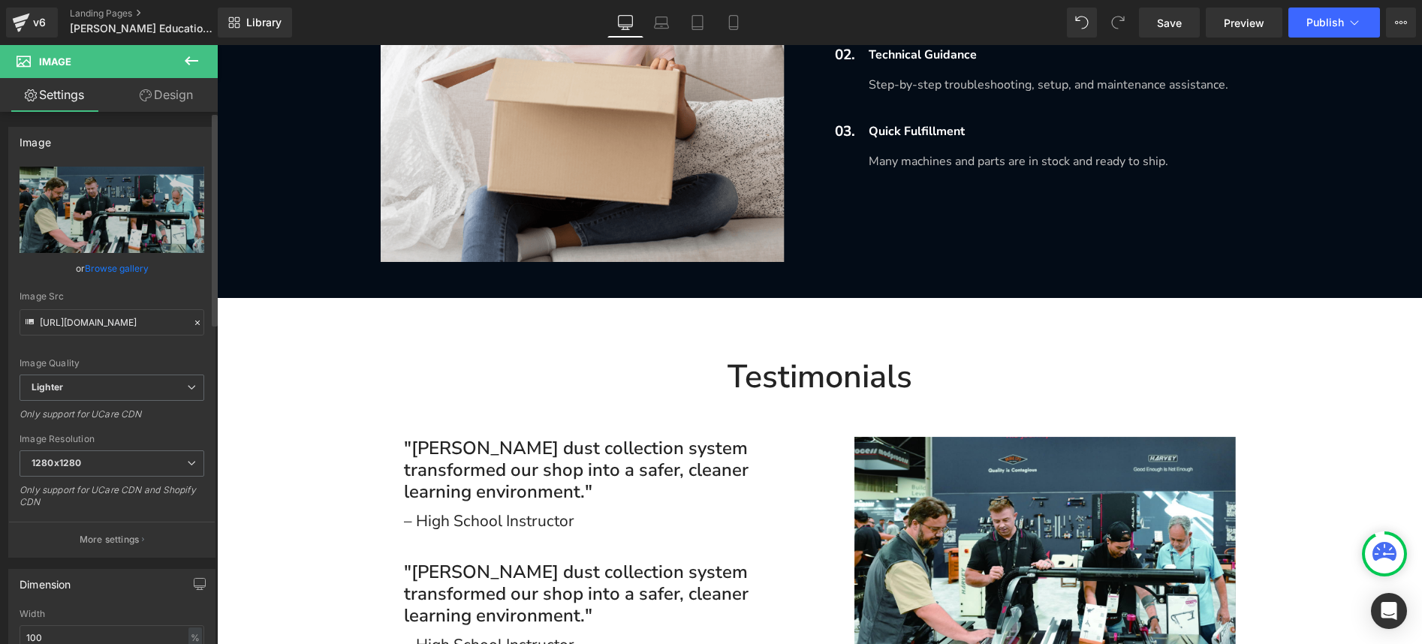
scroll to position [1967, 0]
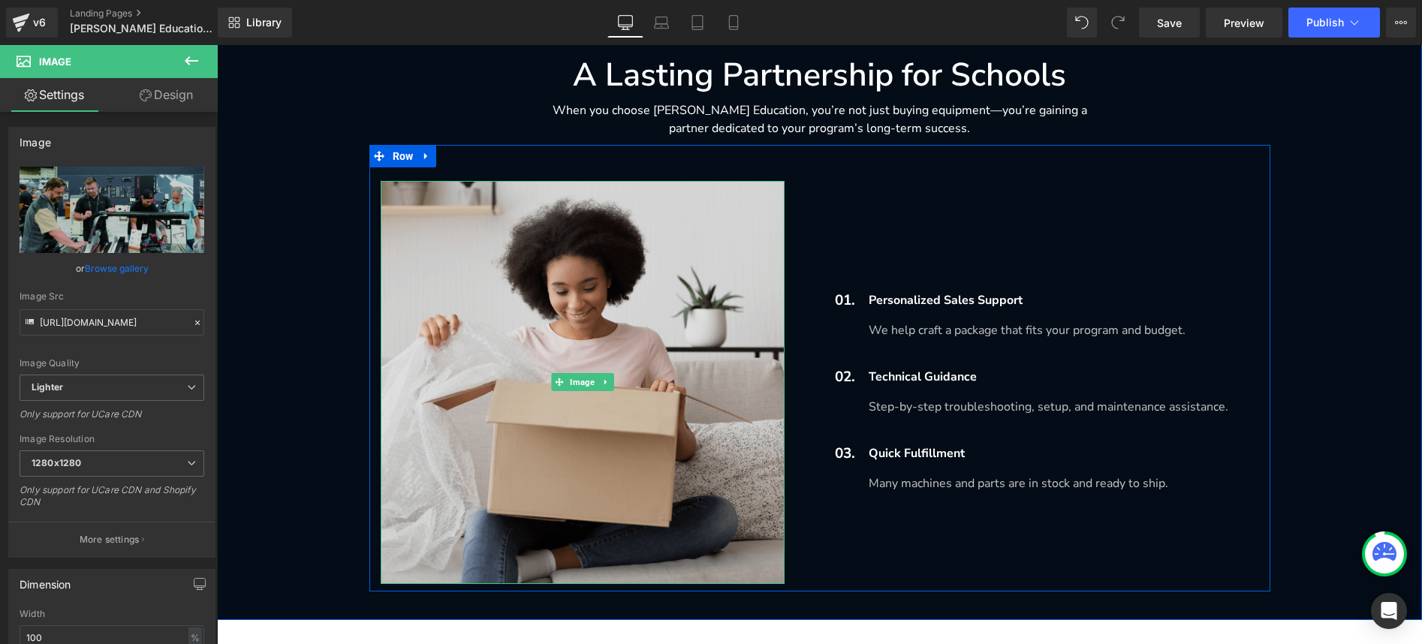
click at [573, 227] on img at bounding box center [583, 382] width 404 height 403
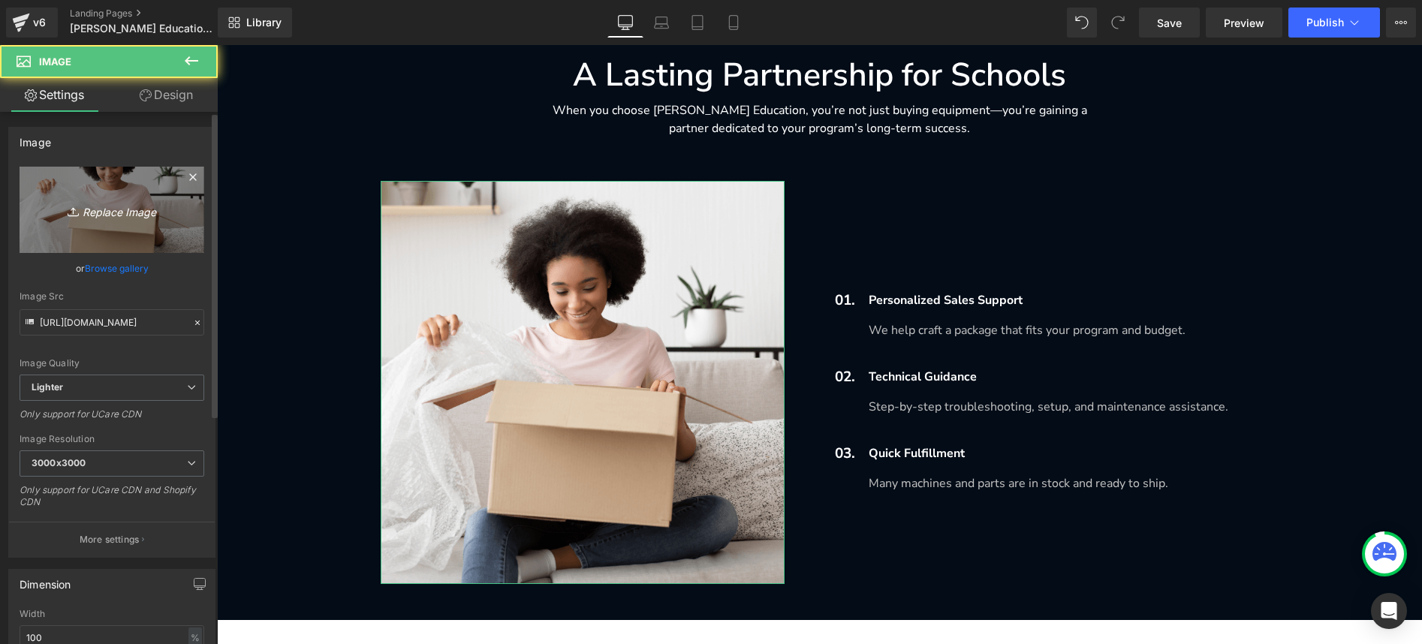
click at [149, 212] on icon "Replace Image" at bounding box center [112, 209] width 120 height 19
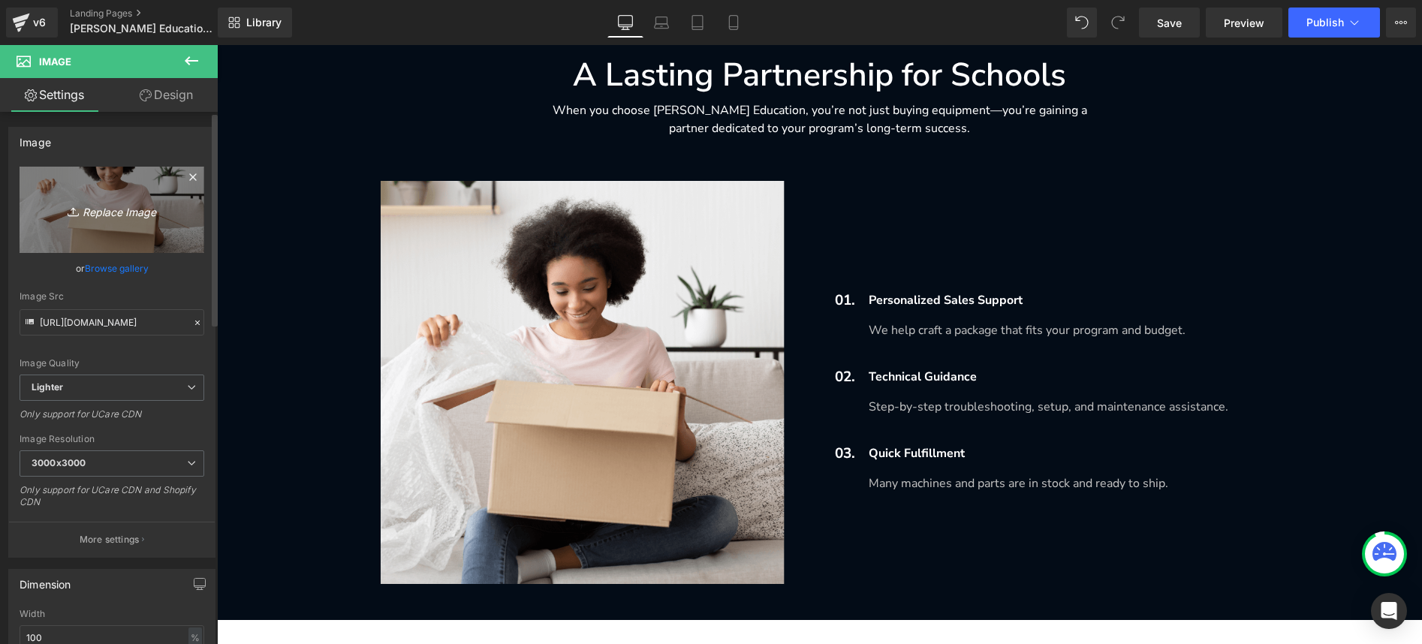
type input "C:\fakepath\图层 51.jpg"
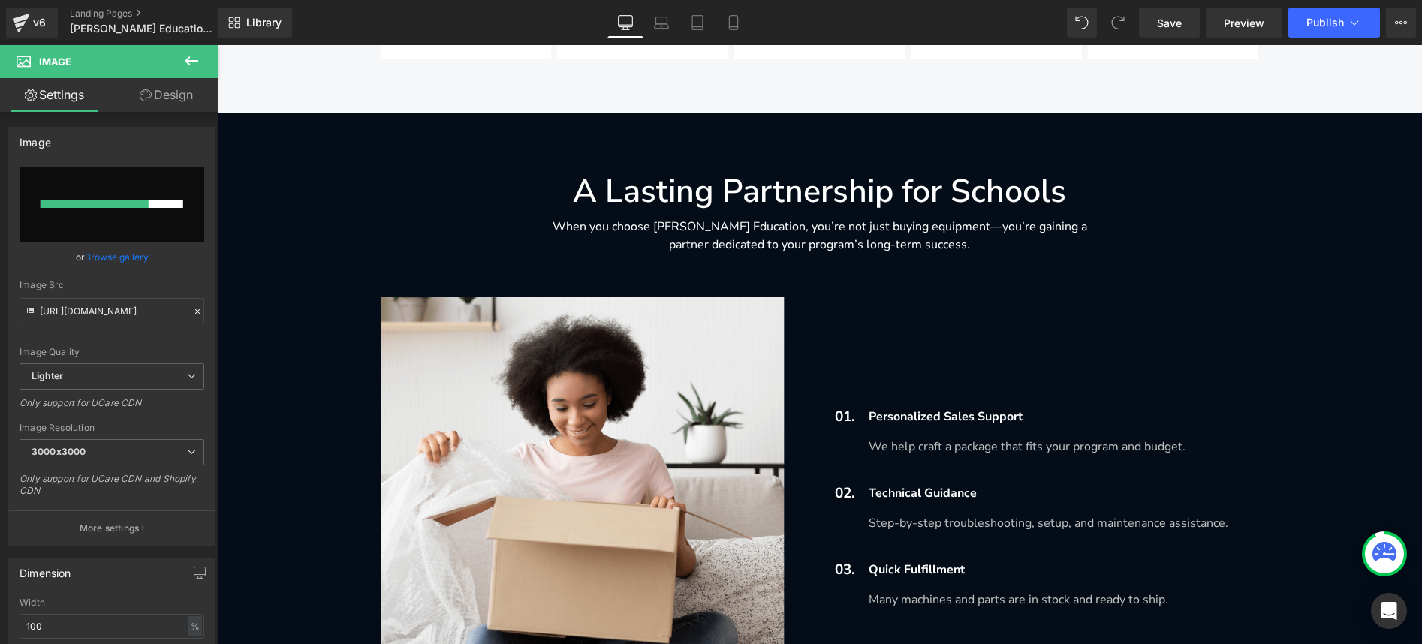
scroll to position [1837, 0]
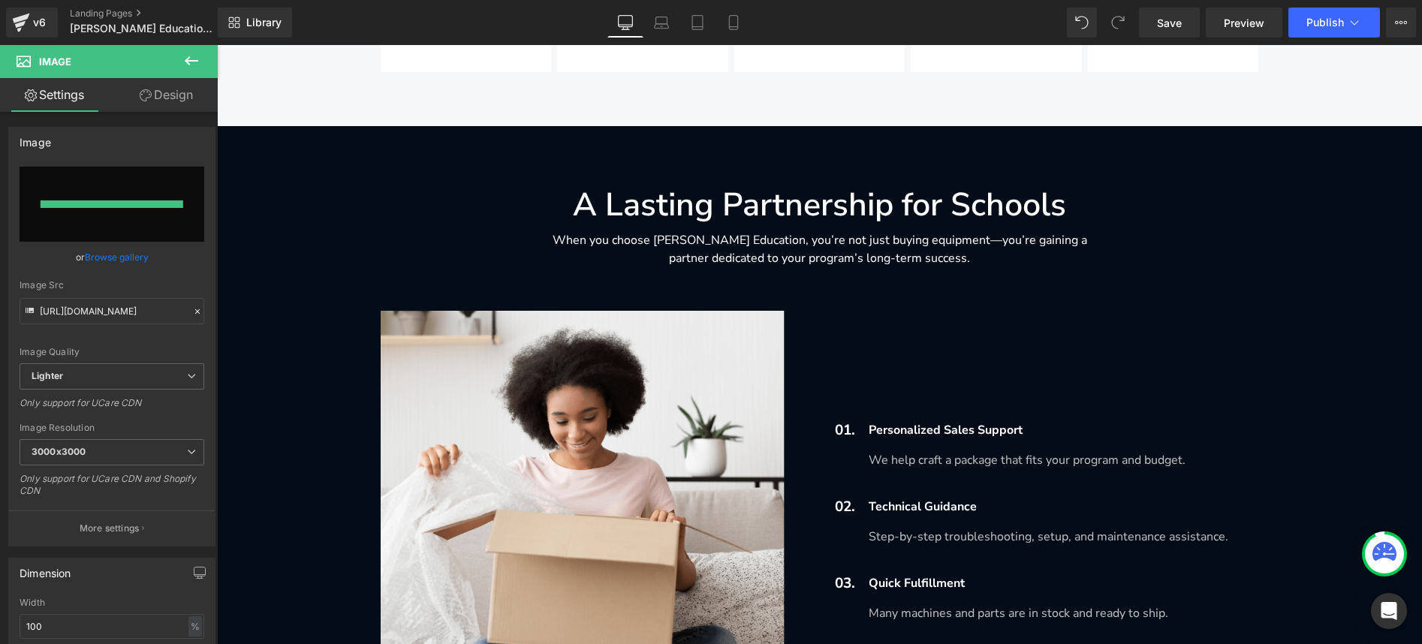
type input "[URL][DOMAIN_NAME]"
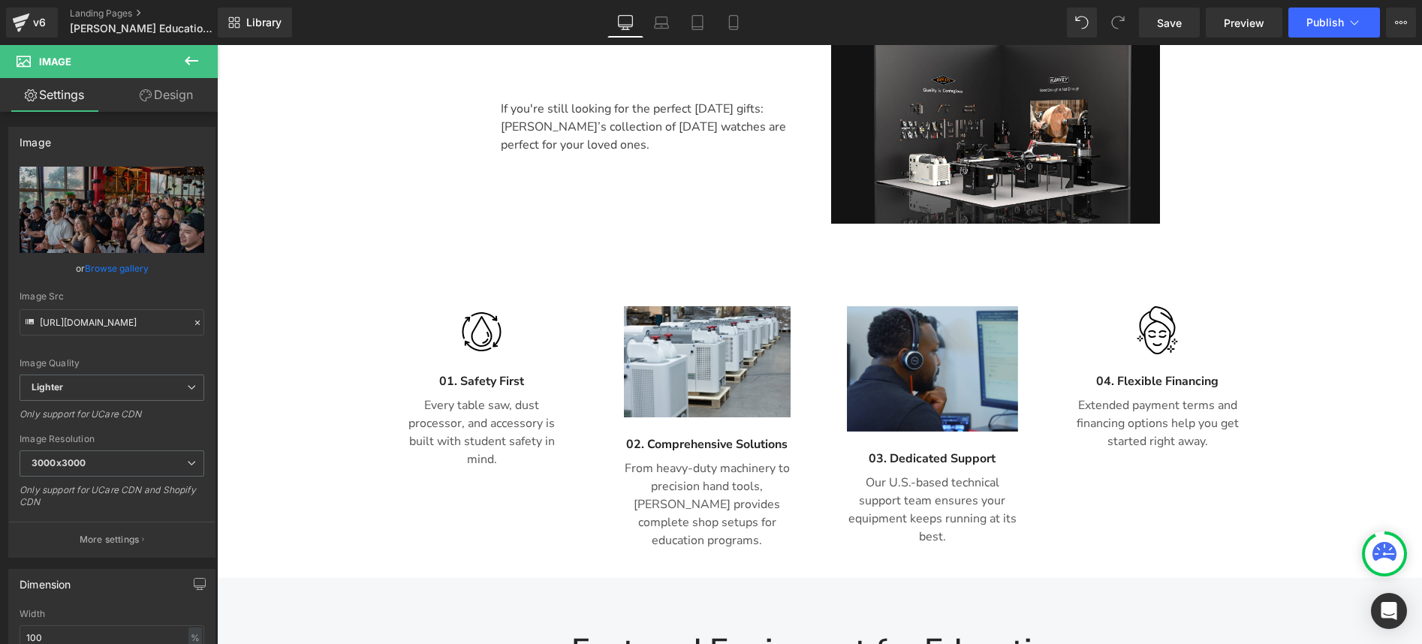
scroll to position [805, 0]
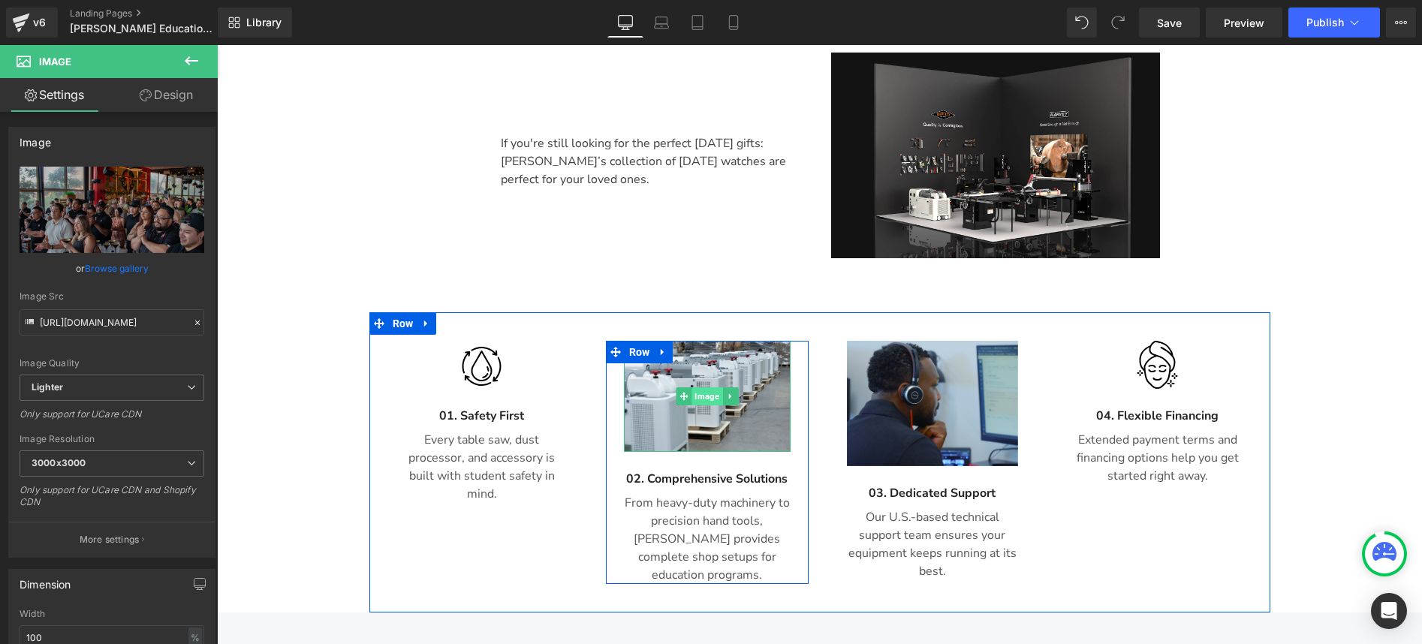
click at [700, 387] on span "Image" at bounding box center [706, 396] width 31 height 18
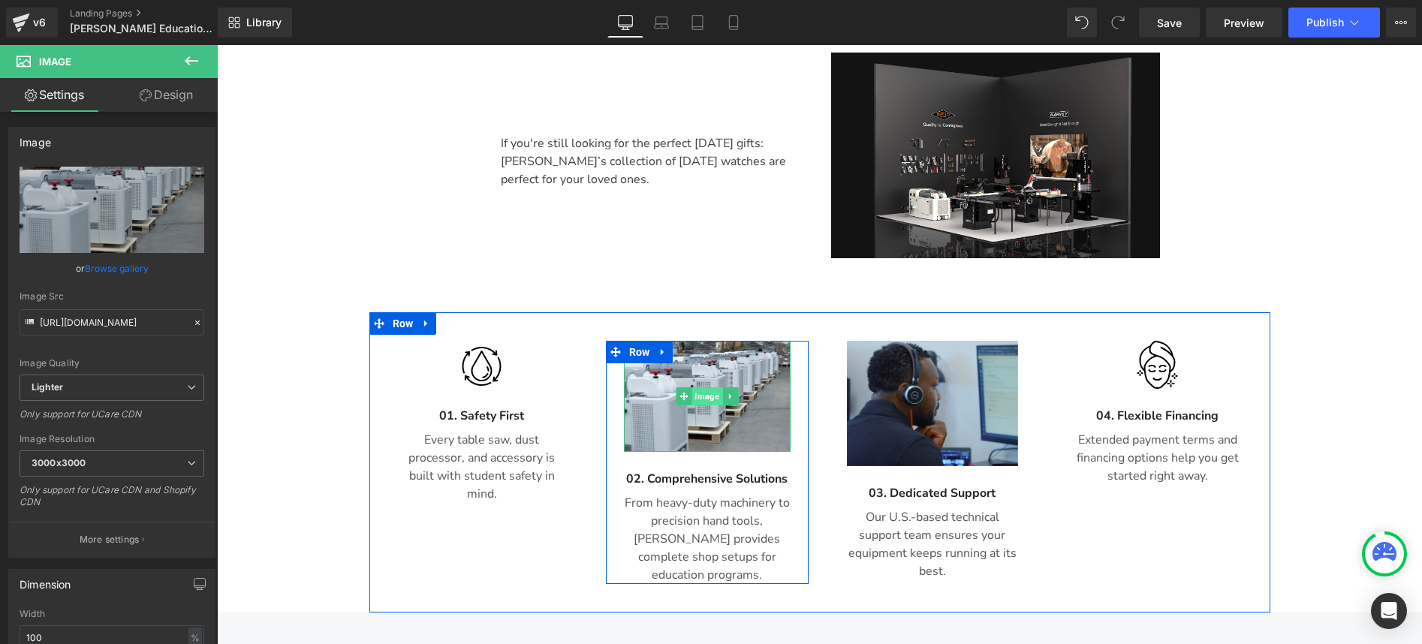
click at [700, 387] on span "Image" at bounding box center [706, 396] width 31 height 18
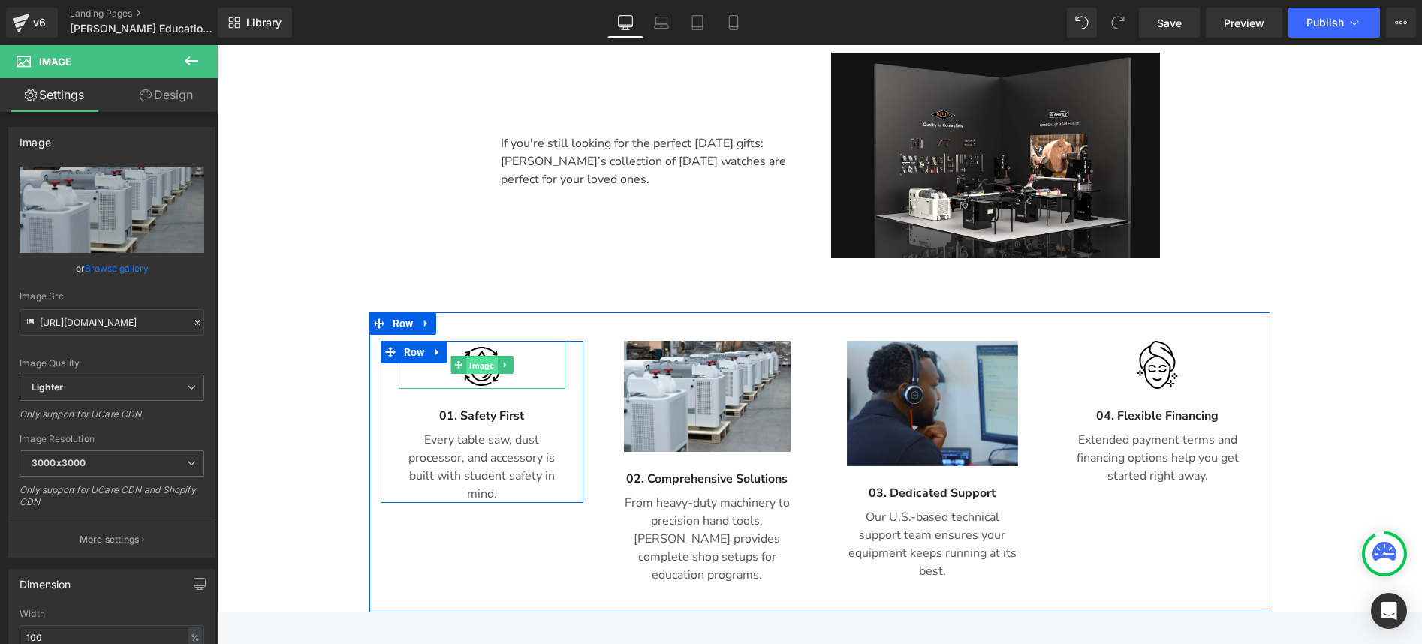
click at [477, 357] on span "Image" at bounding box center [481, 366] width 31 height 18
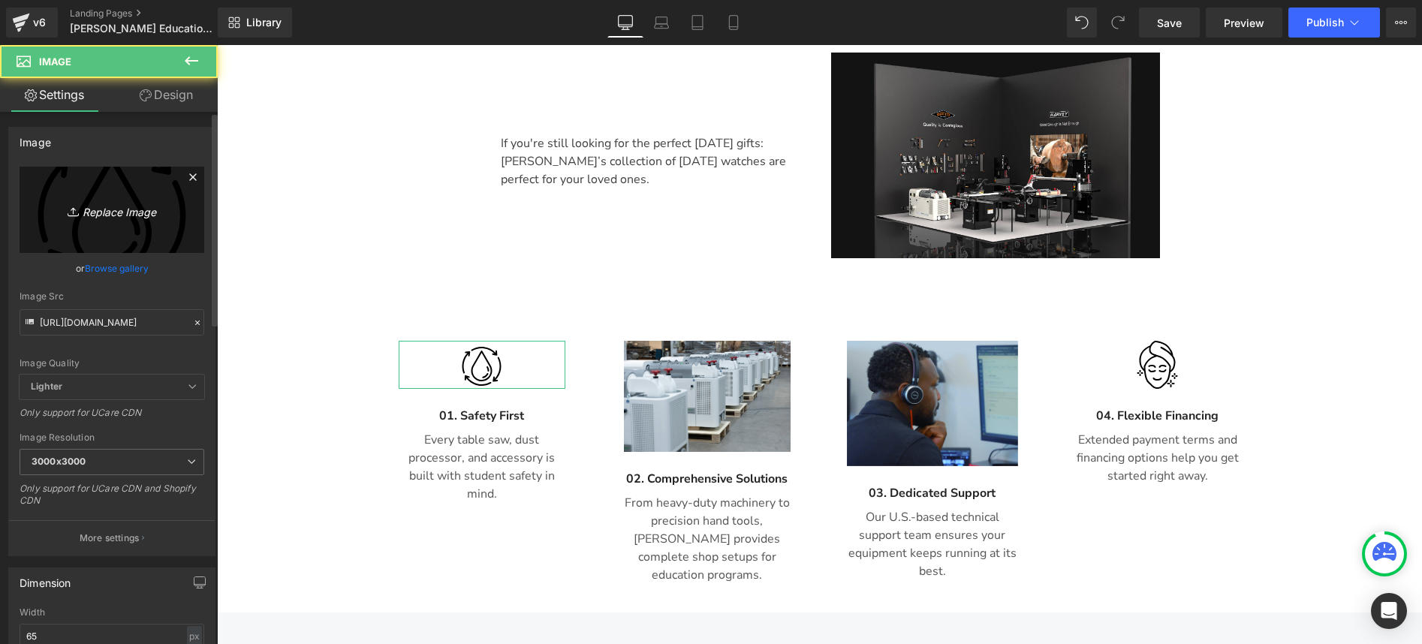
click at [165, 218] on icon "Replace Image" at bounding box center [112, 209] width 120 height 19
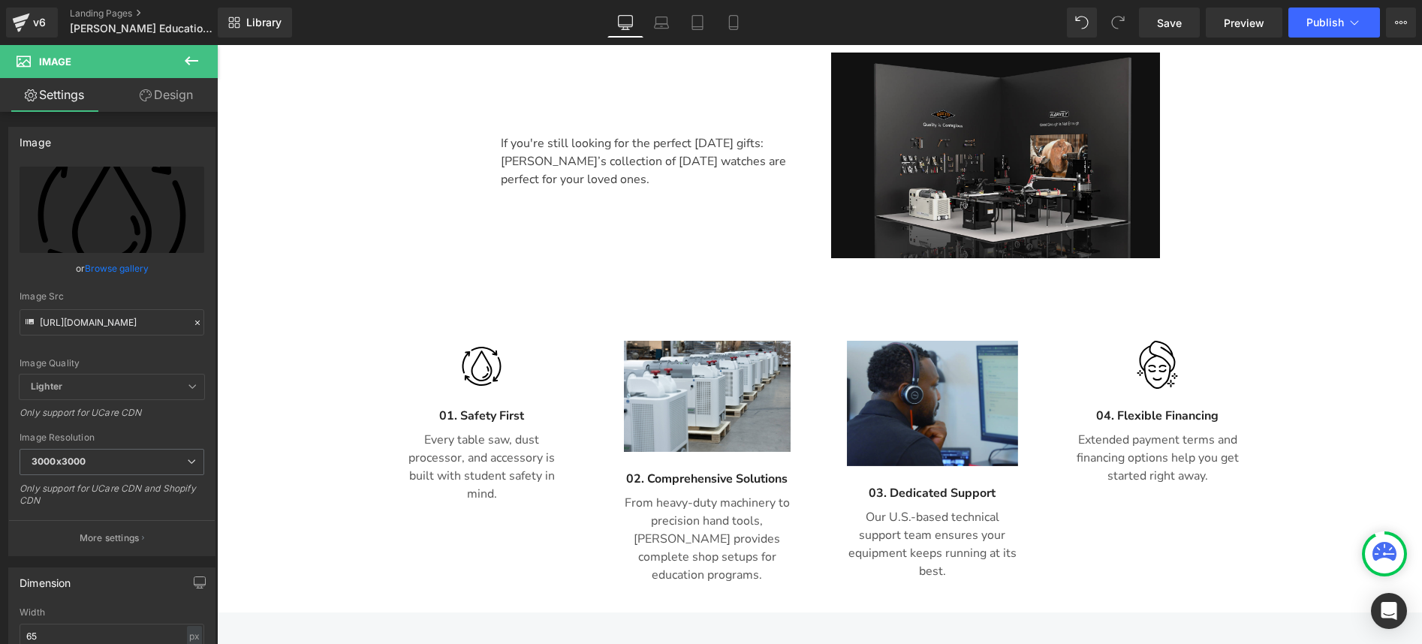
type input "C:\fakepath\资源 5.jpg"
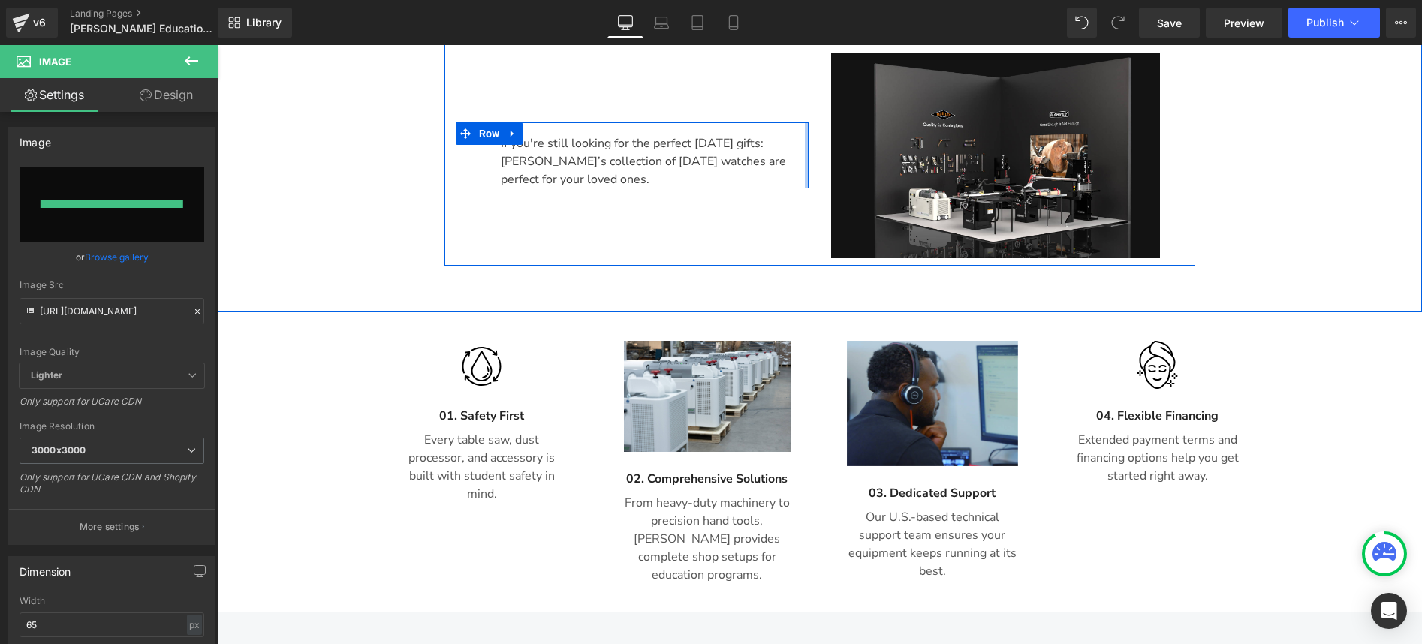
type input "[URL][DOMAIN_NAME]"
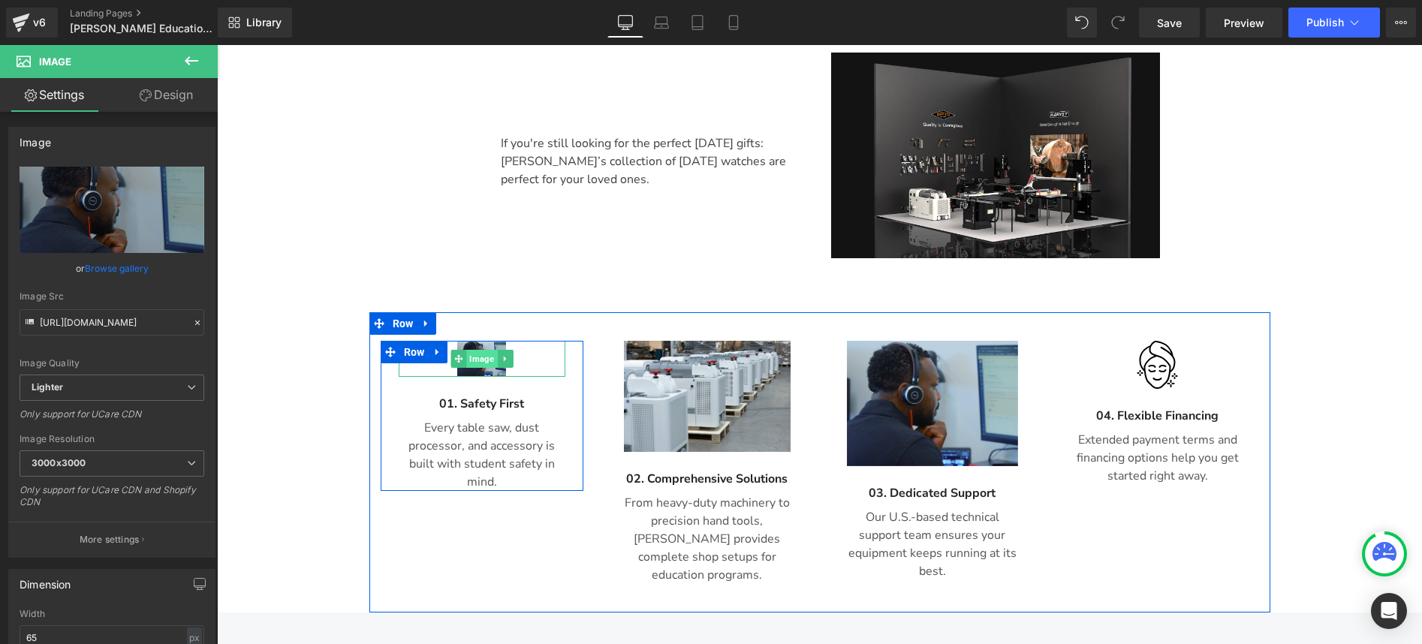
click at [480, 350] on span "Image" at bounding box center [481, 359] width 31 height 18
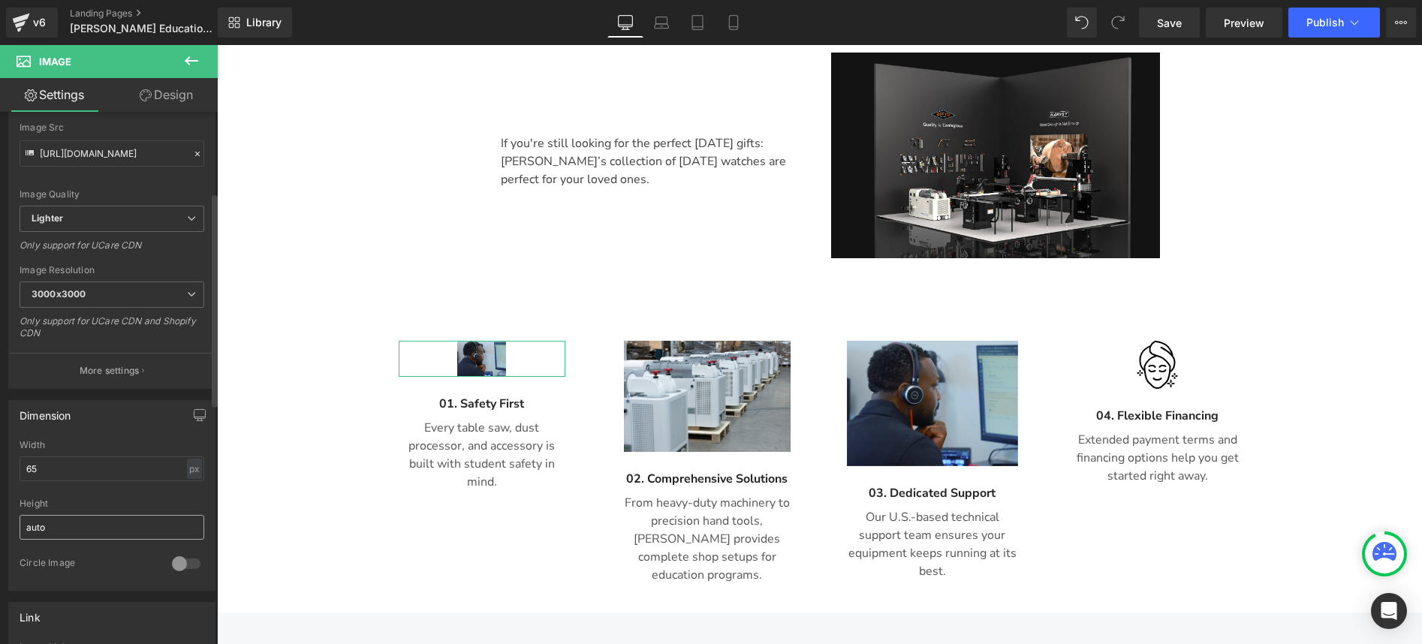
scroll to position [221, 0]
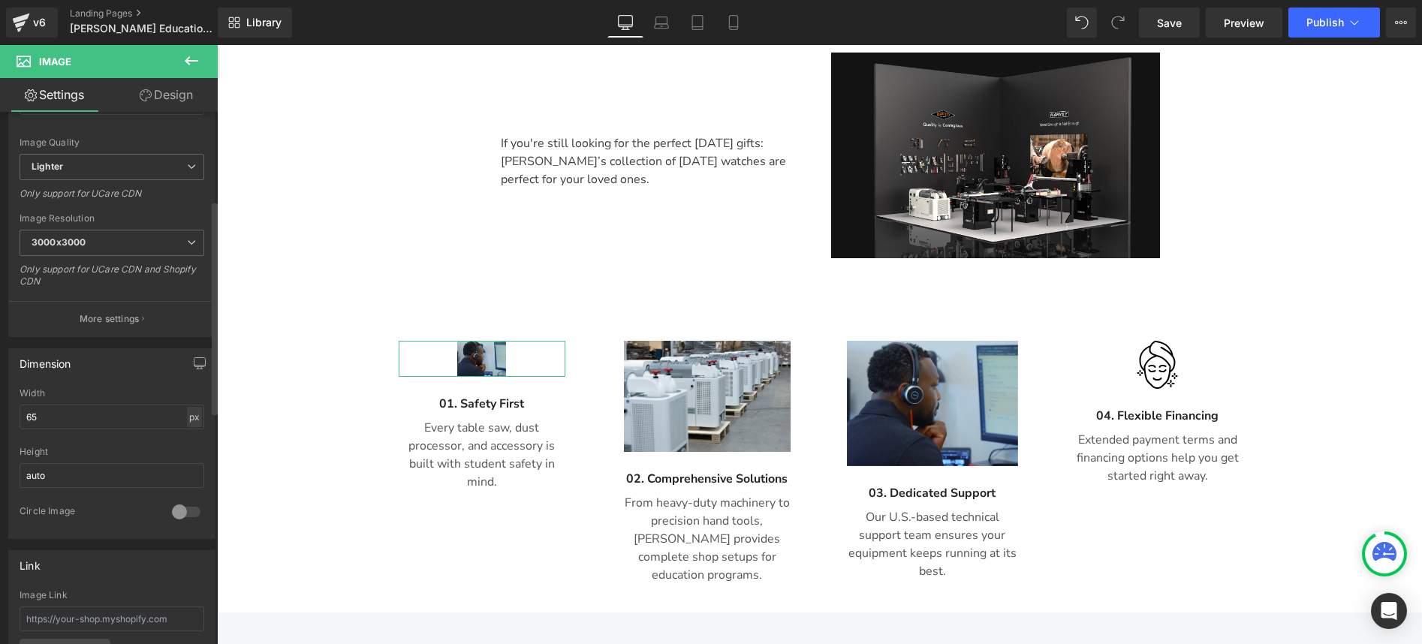
click at [191, 417] on div "px" at bounding box center [194, 417] width 15 height 20
click at [192, 443] on li "%" at bounding box center [194, 440] width 19 height 22
drag, startPoint x: 77, startPoint y: 419, endPoint x: 18, endPoint y: 409, distance: 60.1
click at [18, 409] on div "29.28% Width 29.28 % % px auto Height auto 0 Circle Image" at bounding box center [112, 463] width 206 height 150
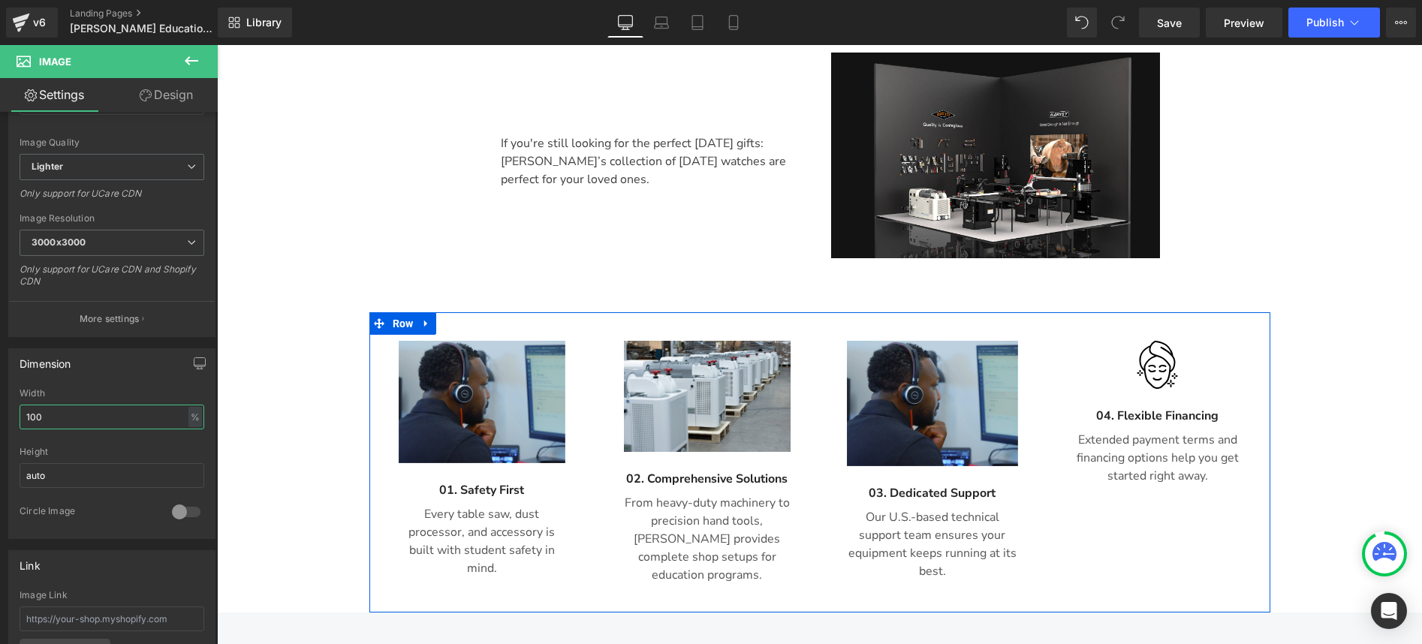
type input "100"
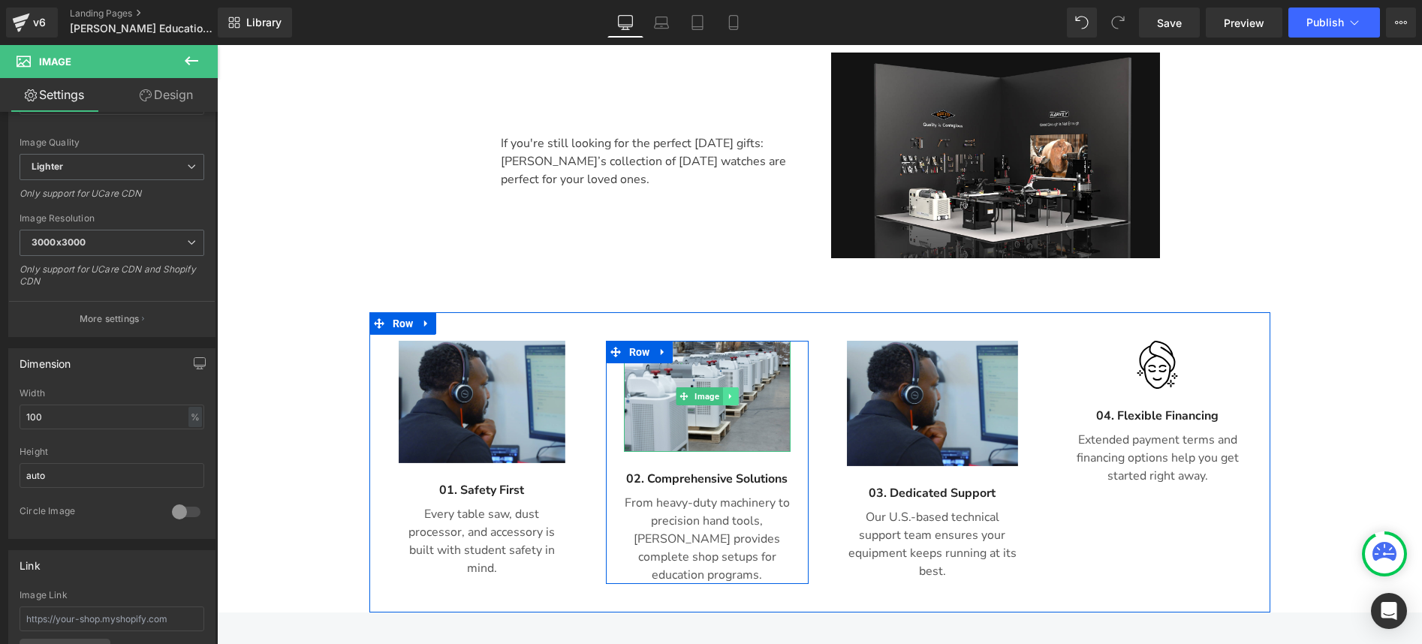
click at [722, 387] on link at bounding box center [730, 396] width 16 height 18
click at [691, 388] on span "Image" at bounding box center [706, 397] width 31 height 18
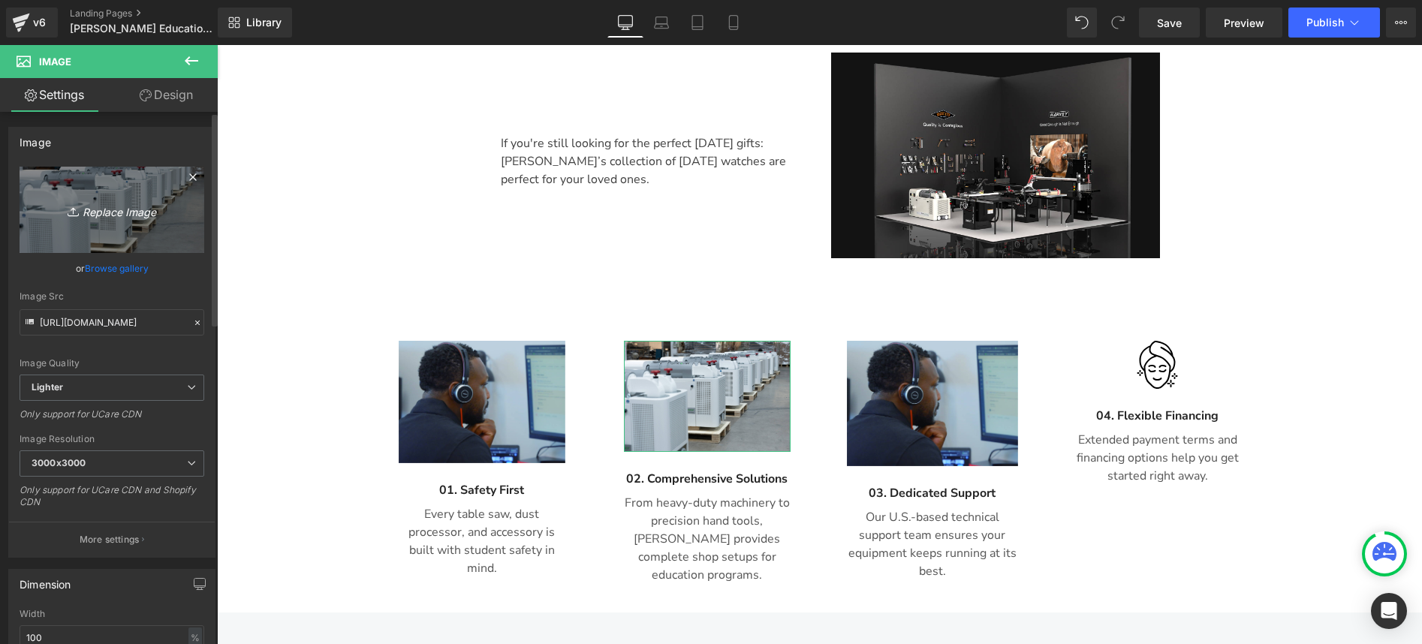
click at [138, 218] on icon "Replace Image" at bounding box center [112, 209] width 120 height 19
type input "C:\fakepath\资源 4.jpg"
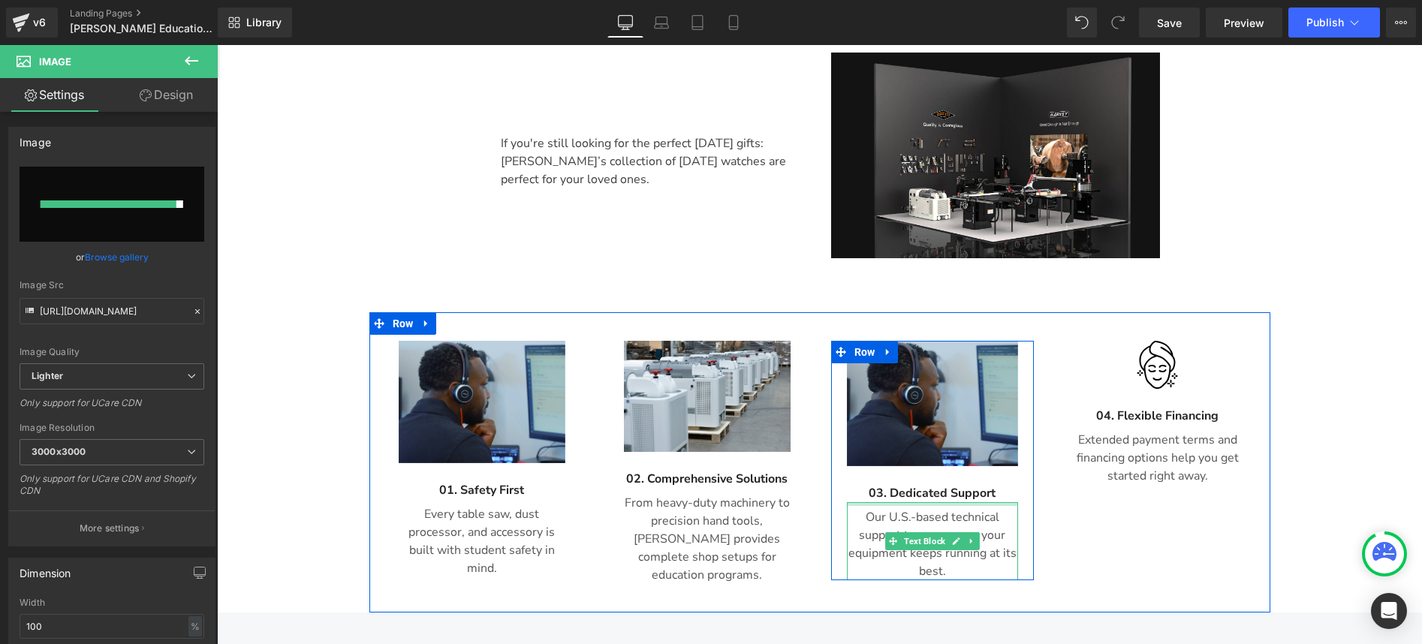
type input "[URL][DOMAIN_NAME]"
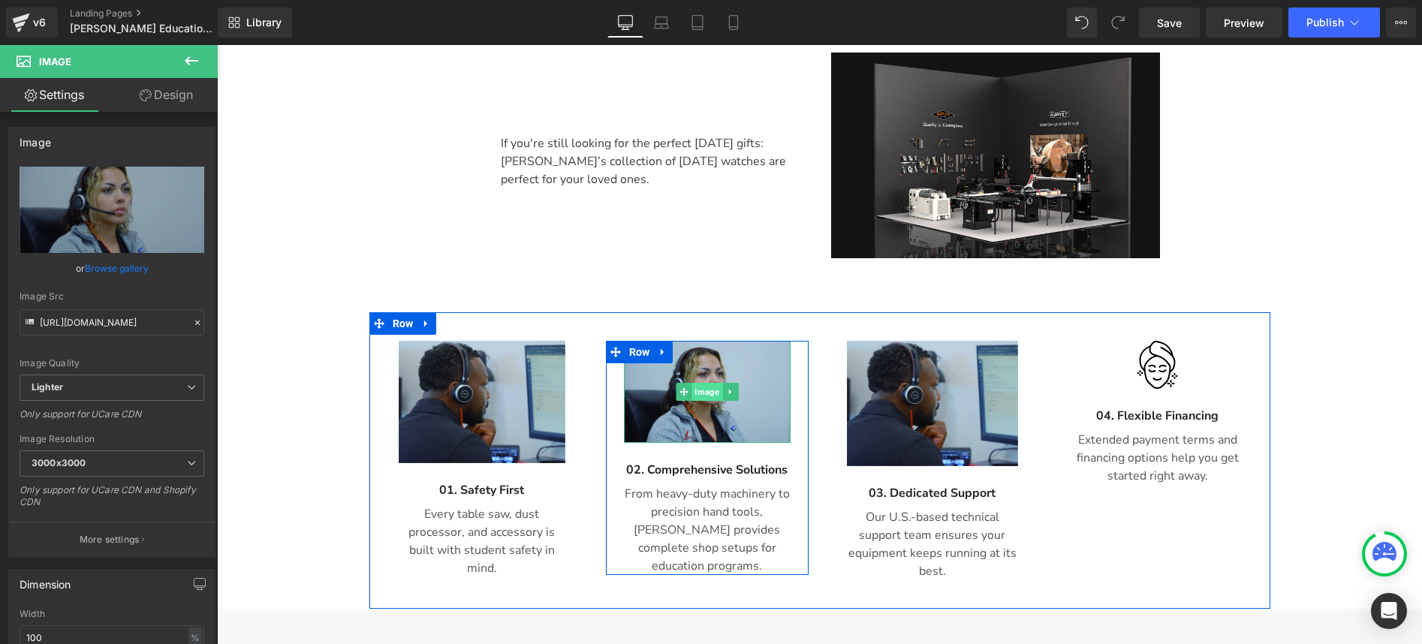
click at [699, 383] on span "Image" at bounding box center [706, 392] width 31 height 18
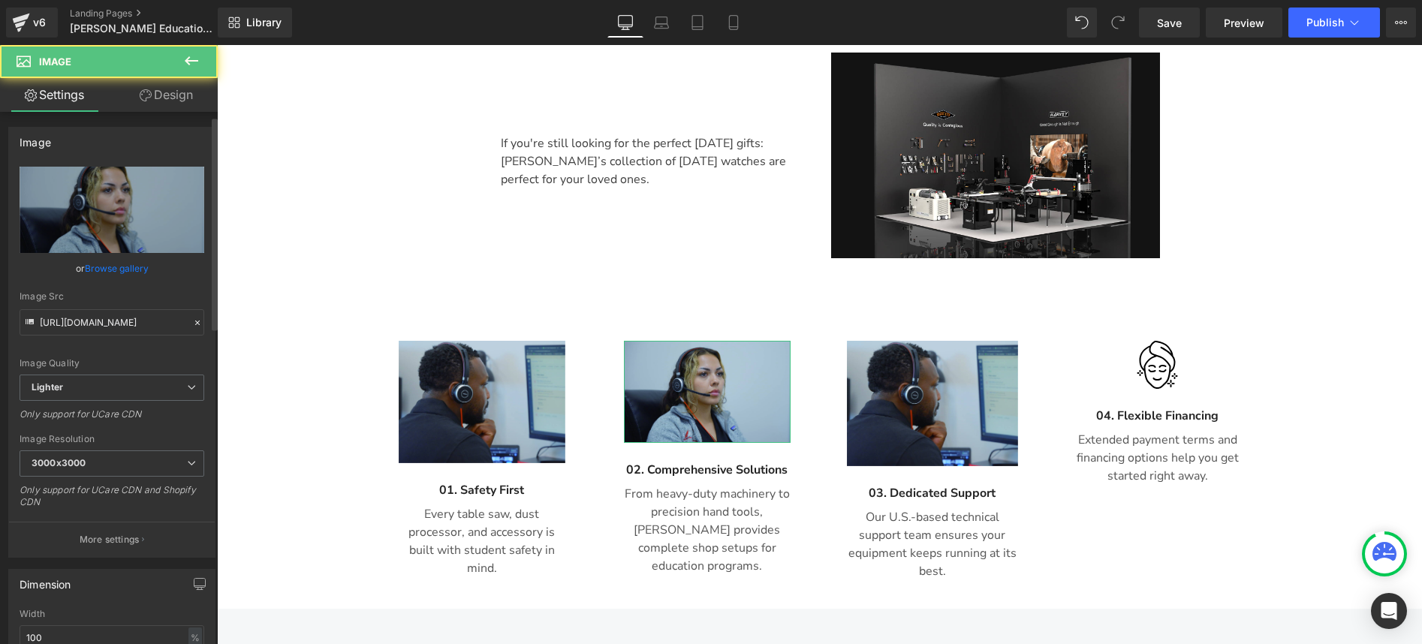
scroll to position [181, 0]
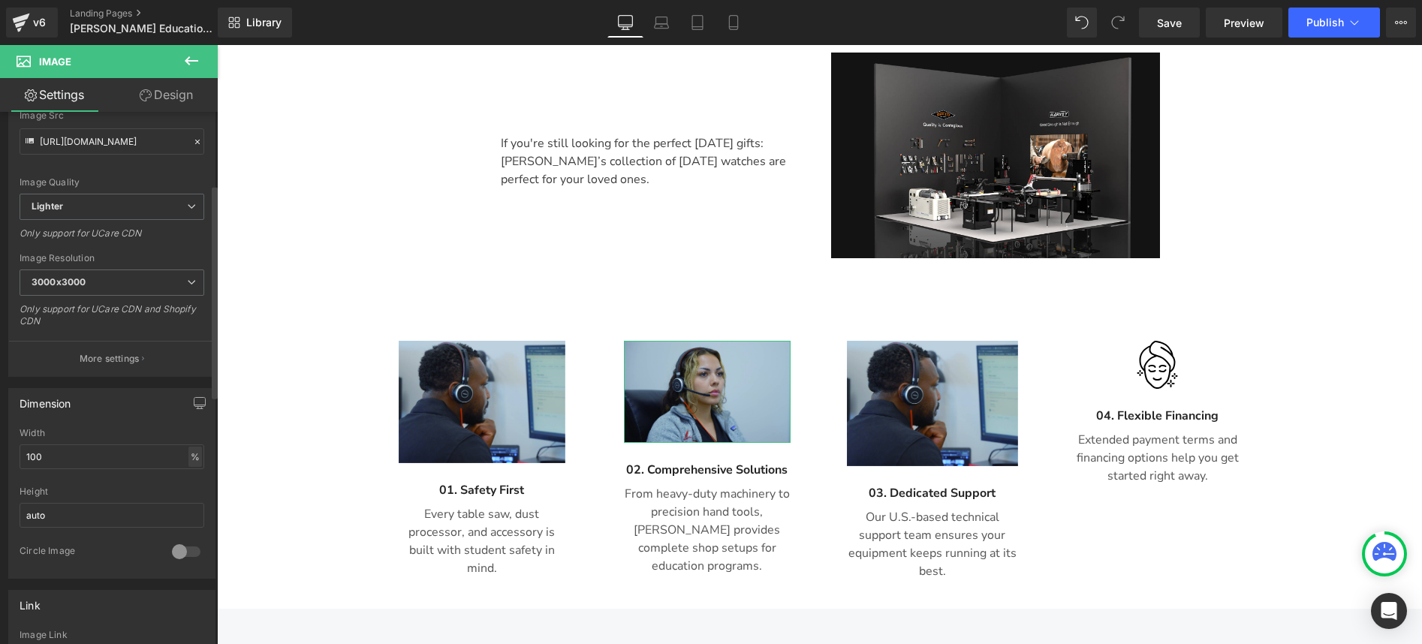
click at [188, 453] on div "%" at bounding box center [195, 457] width 14 height 20
click at [63, 459] on input "100" at bounding box center [112, 456] width 185 height 25
click at [175, 550] on div at bounding box center [186, 552] width 36 height 24
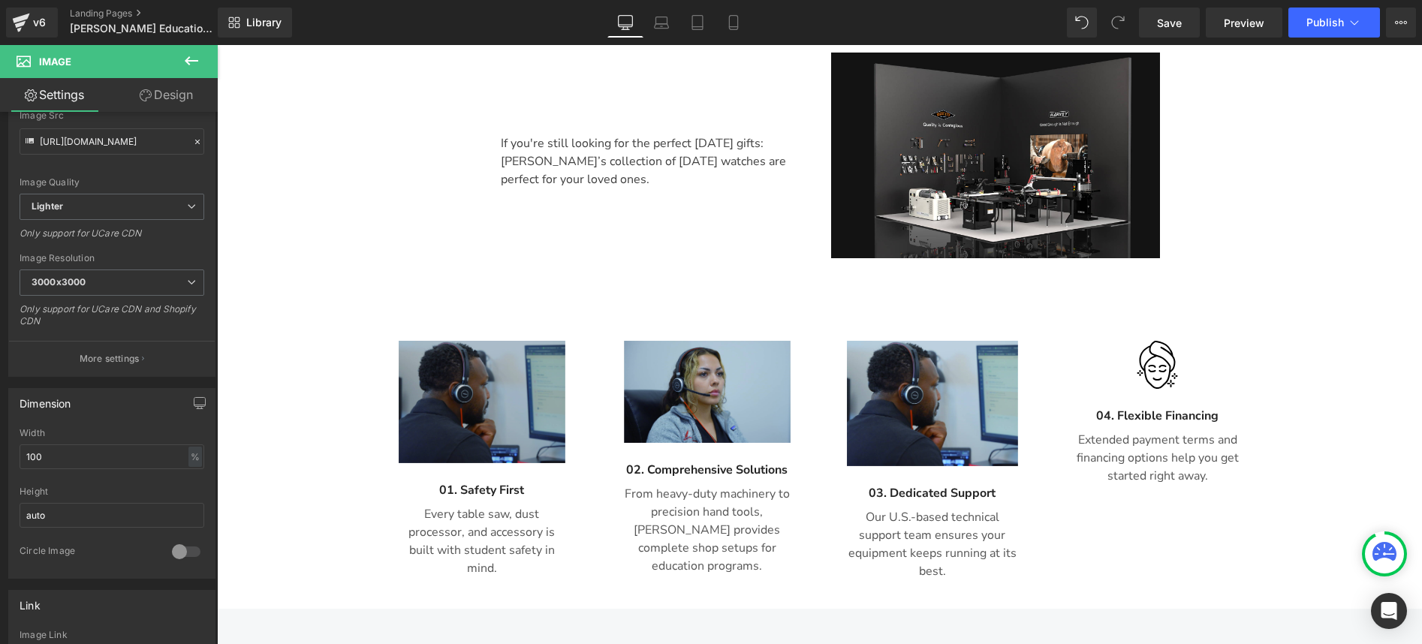
click at [403, 364] on img at bounding box center [482, 402] width 167 height 122
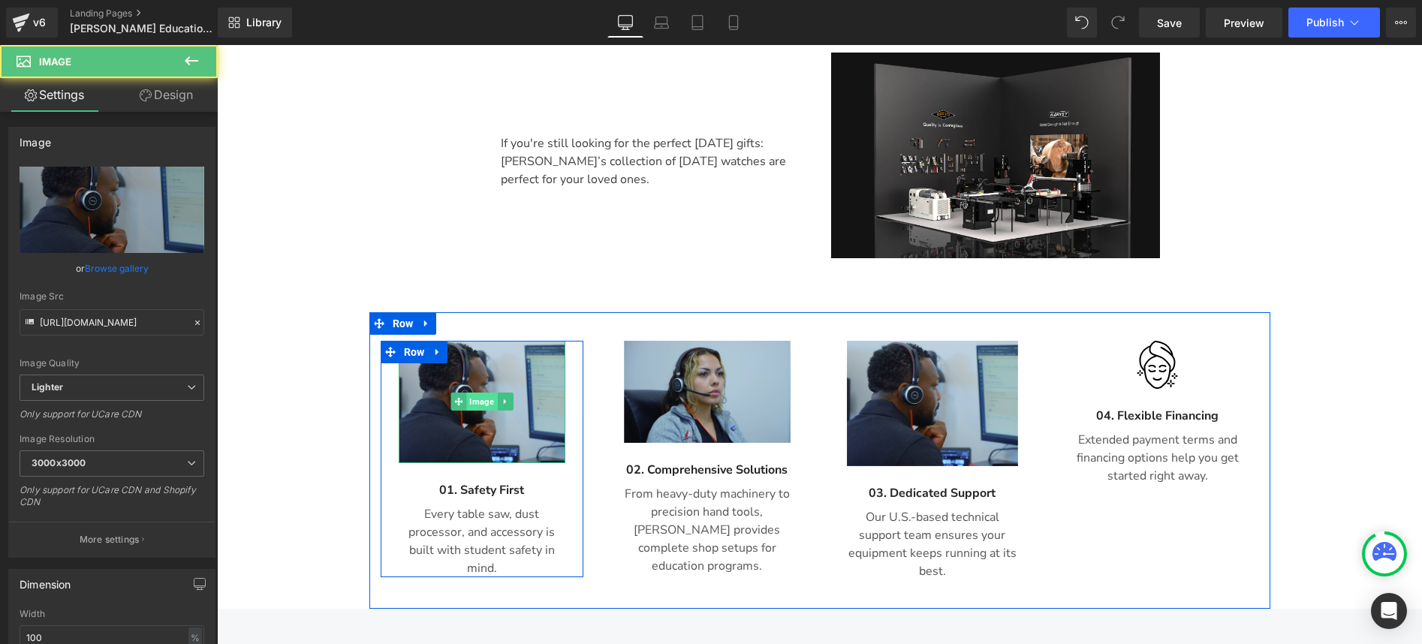
click at [466, 393] on span "Image" at bounding box center [481, 402] width 31 height 18
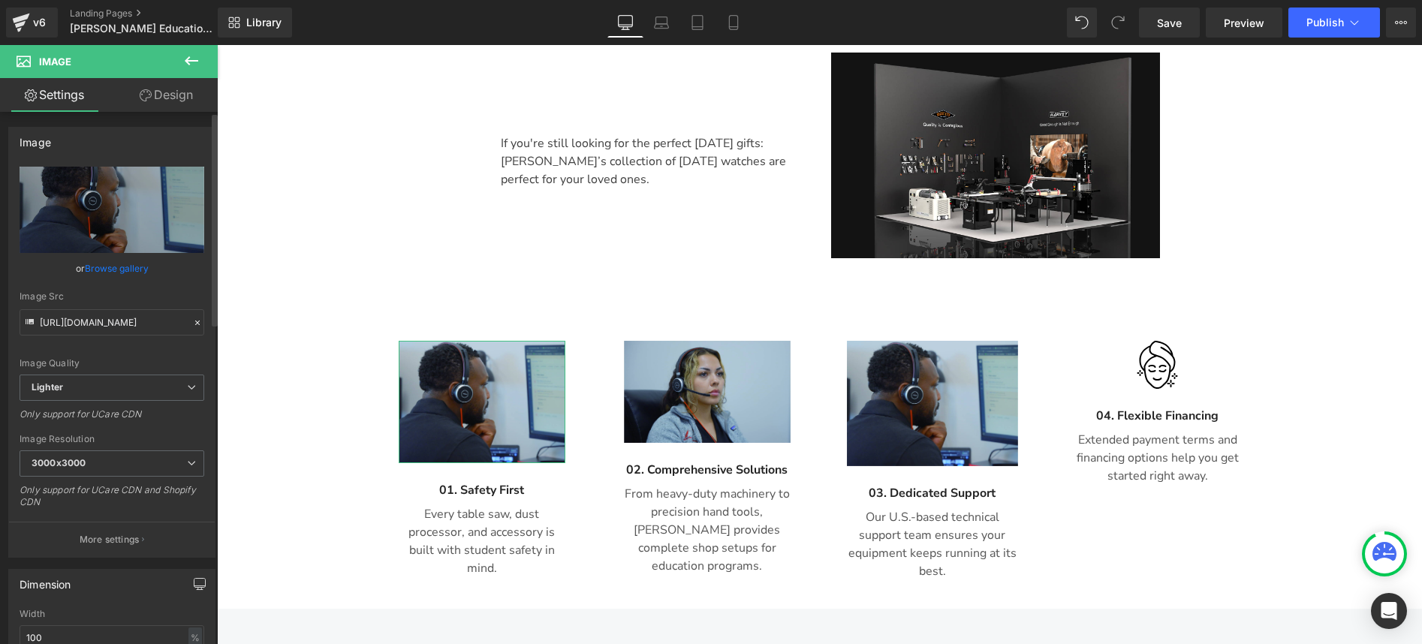
scroll to position [293, 0]
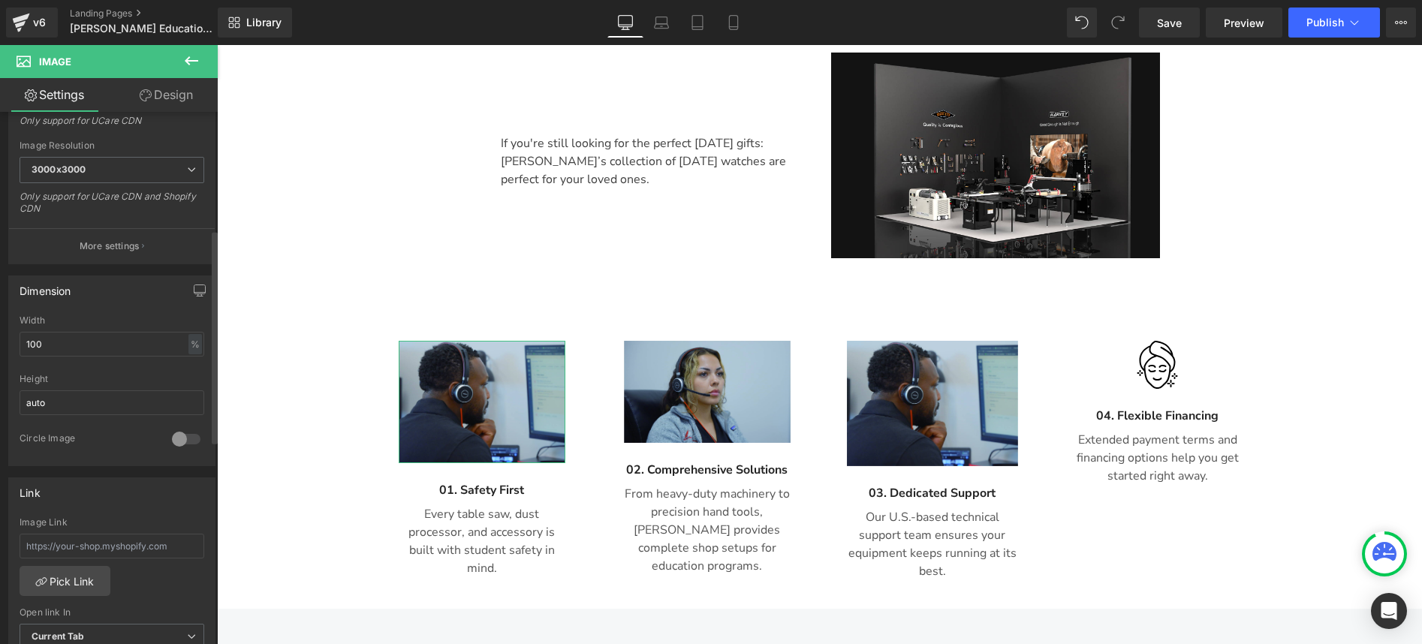
click at [170, 438] on div at bounding box center [186, 439] width 36 height 24
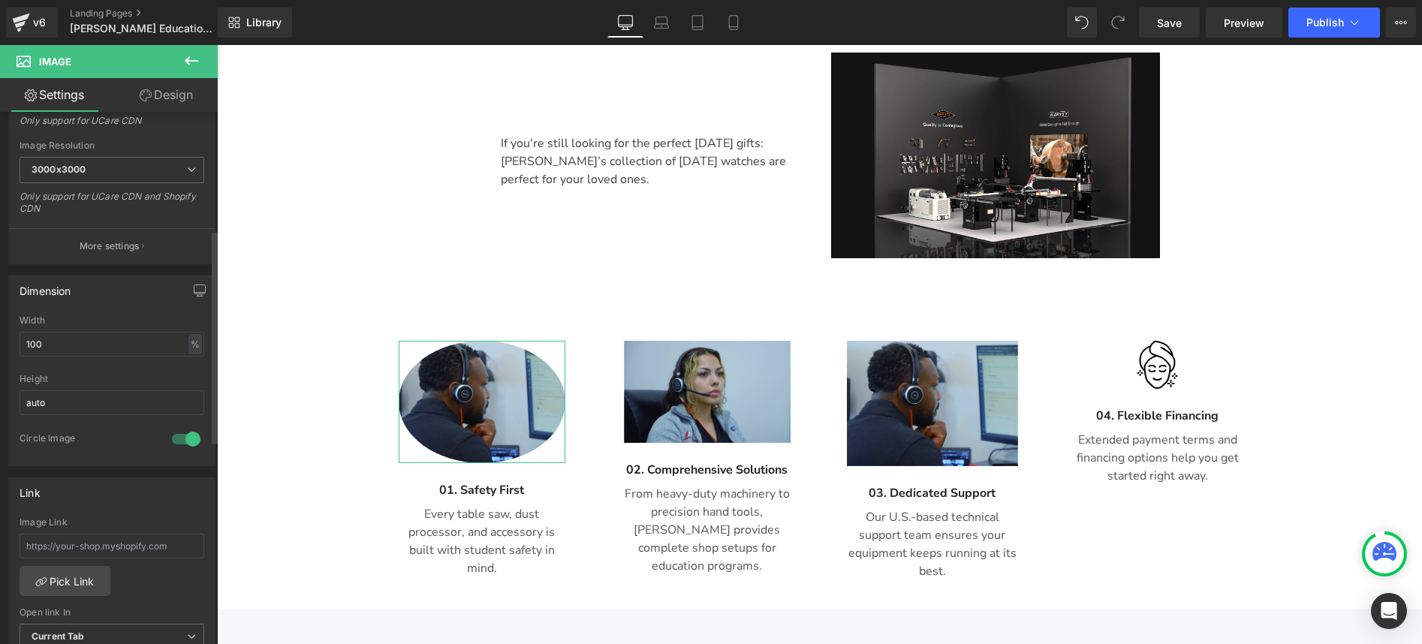
click at [170, 438] on div at bounding box center [186, 439] width 36 height 24
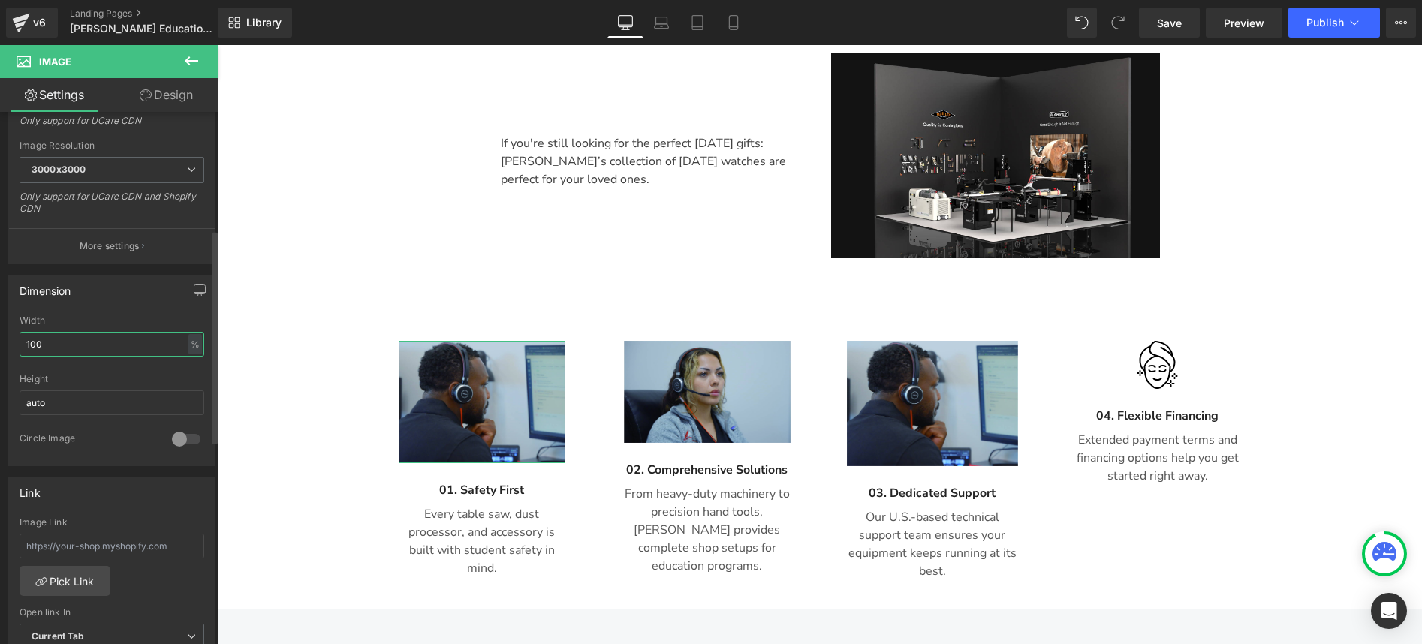
click at [60, 339] on input "100" at bounding box center [112, 344] width 185 height 25
click at [71, 406] on input "auto" at bounding box center [112, 402] width 185 height 25
drag, startPoint x: 53, startPoint y: 405, endPoint x: 17, endPoint y: 398, distance: 37.4
click at [17, 398] on div "100% Width 100 % % px auto Height auto 0 Circle Image" at bounding box center [112, 390] width 206 height 150
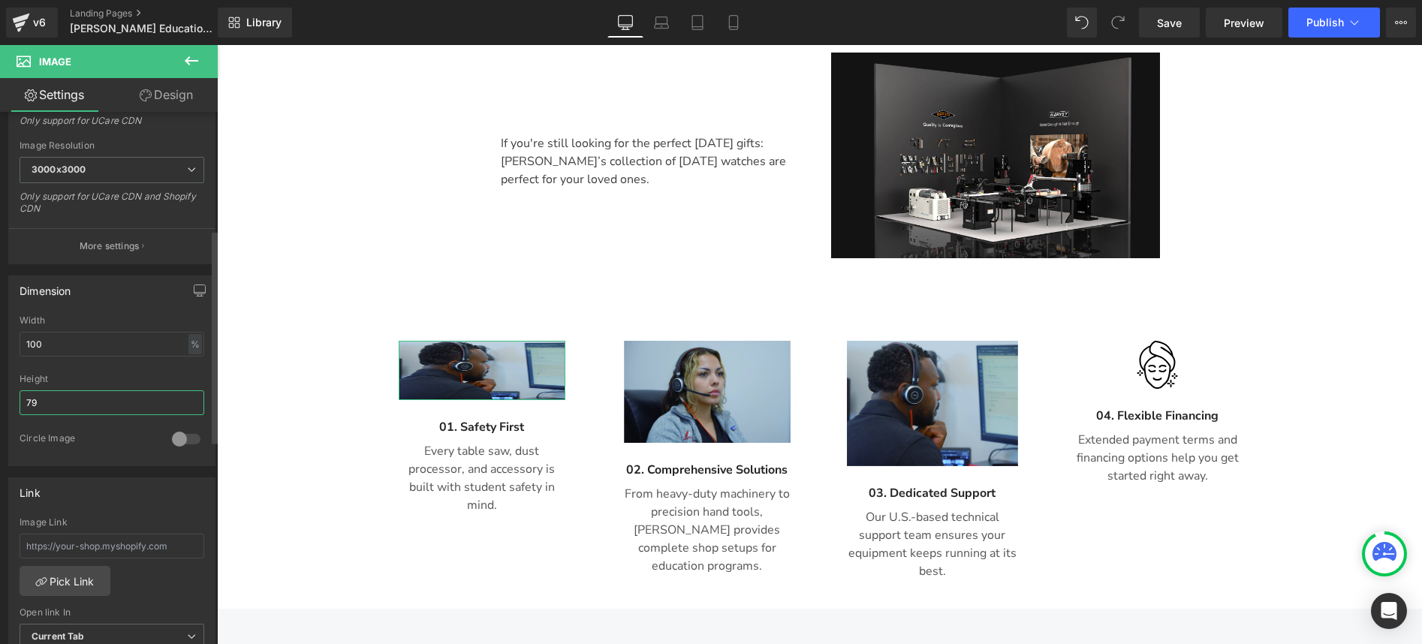
type input "7"
type input "9"
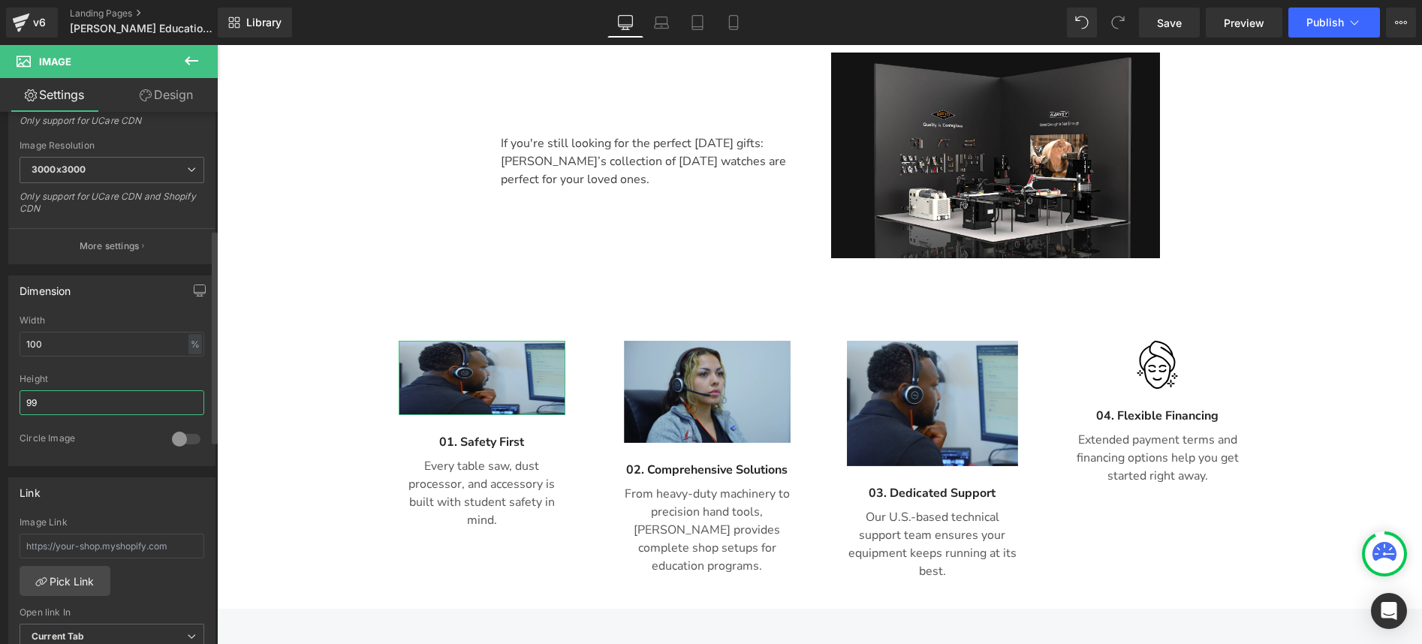
type input "9"
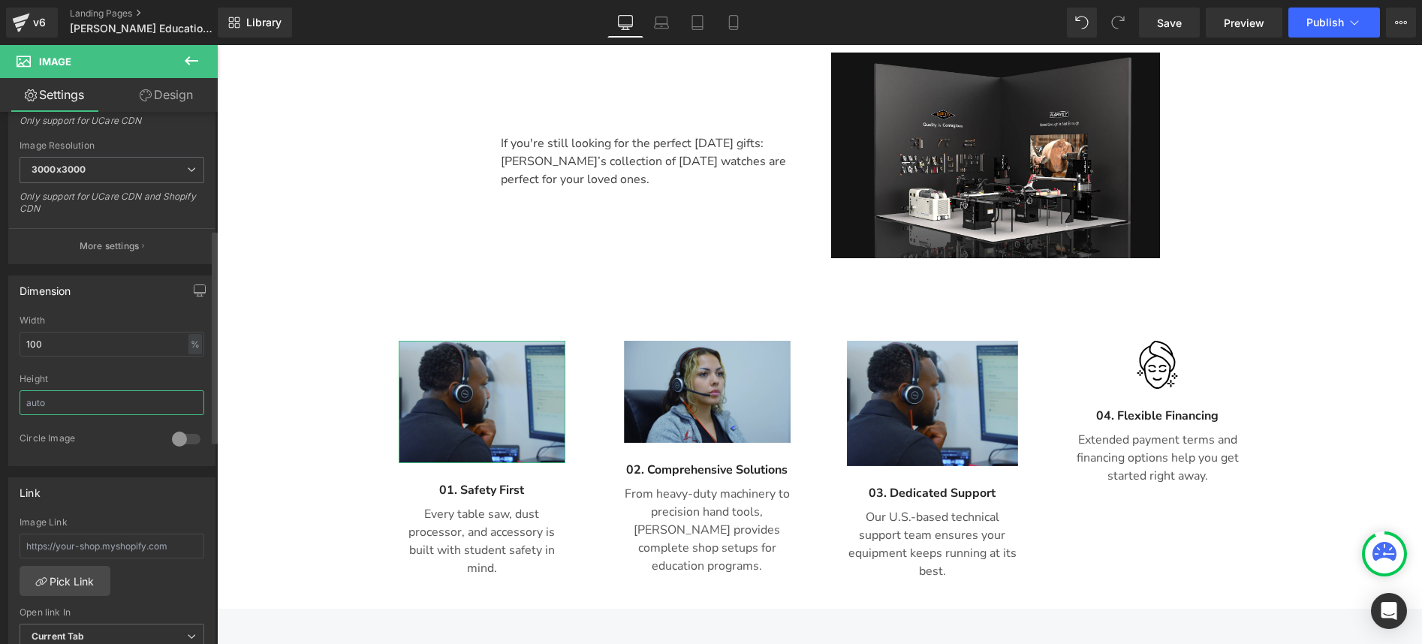
click at [67, 399] on input "text" at bounding box center [112, 402] width 185 height 25
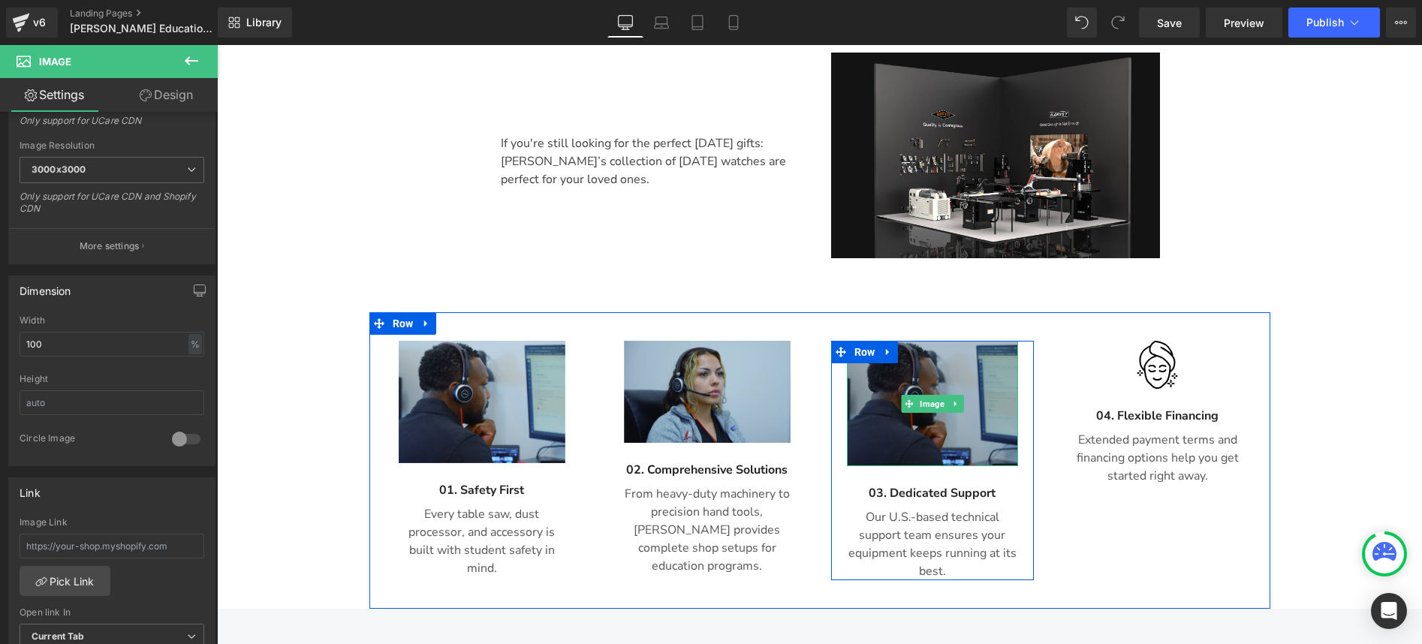
click at [926, 341] on img at bounding box center [932, 404] width 171 height 126
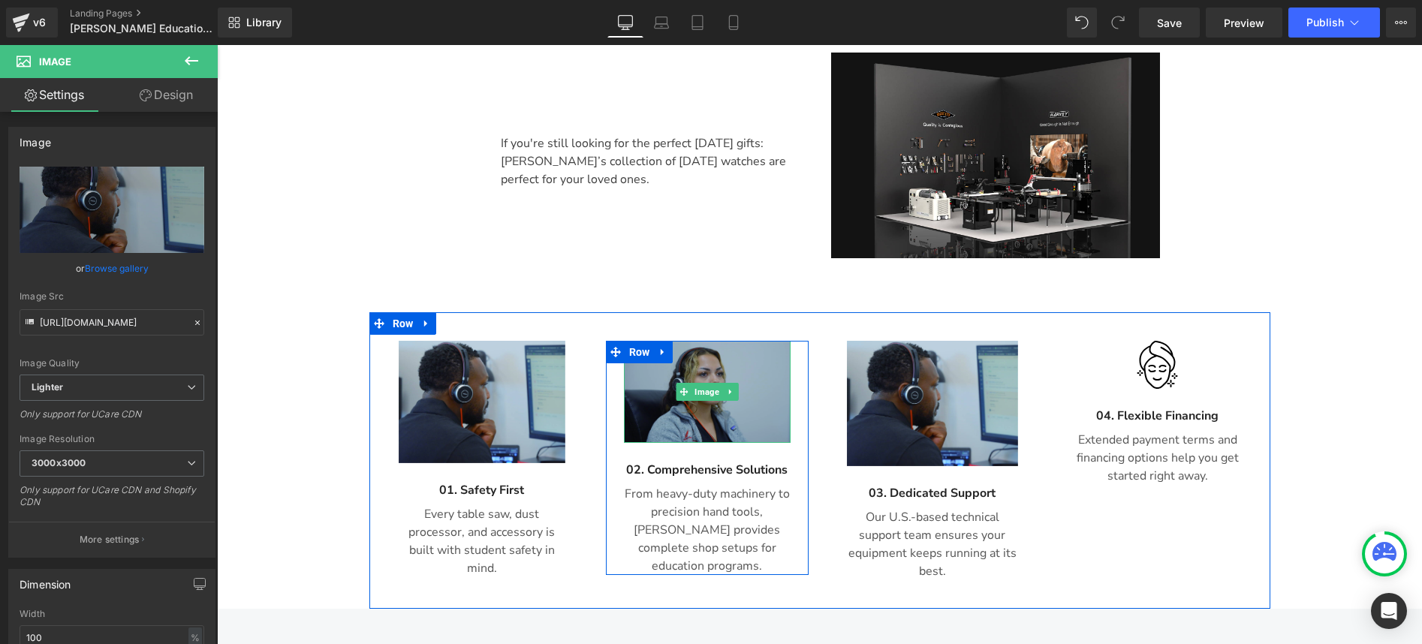
click at [709, 368] on img at bounding box center [707, 392] width 167 height 103
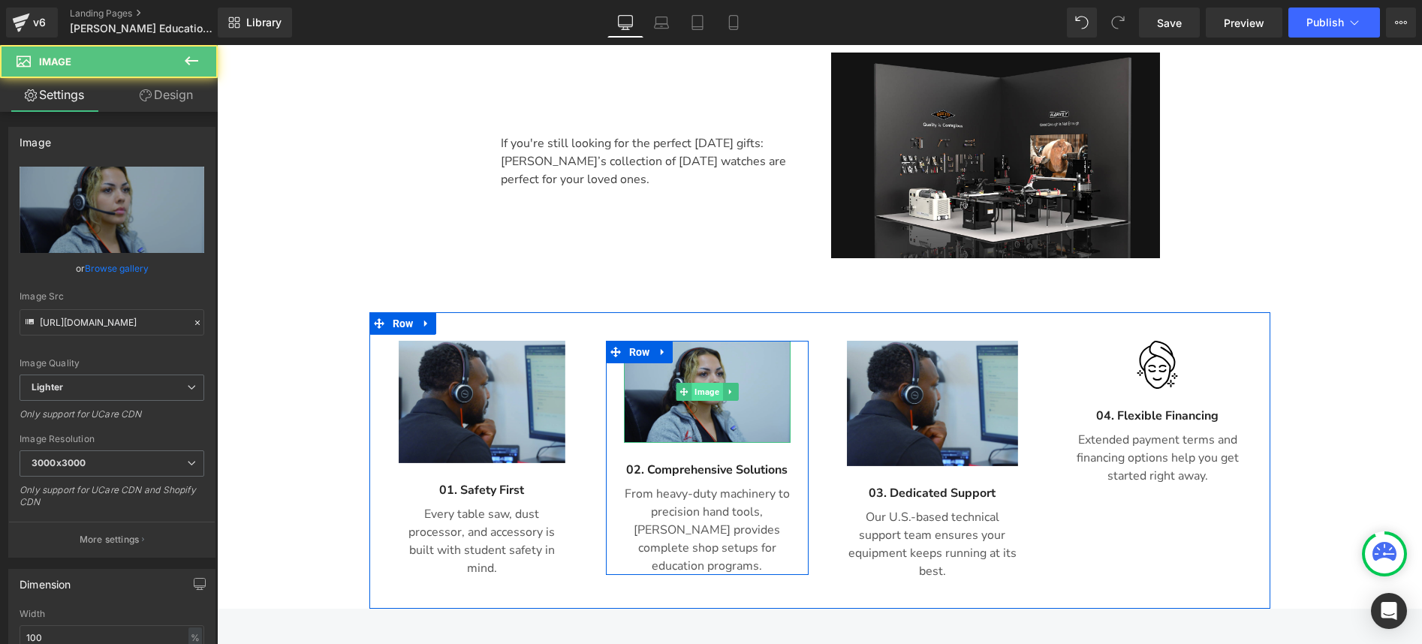
click at [700, 383] on span "Image" at bounding box center [706, 392] width 31 height 18
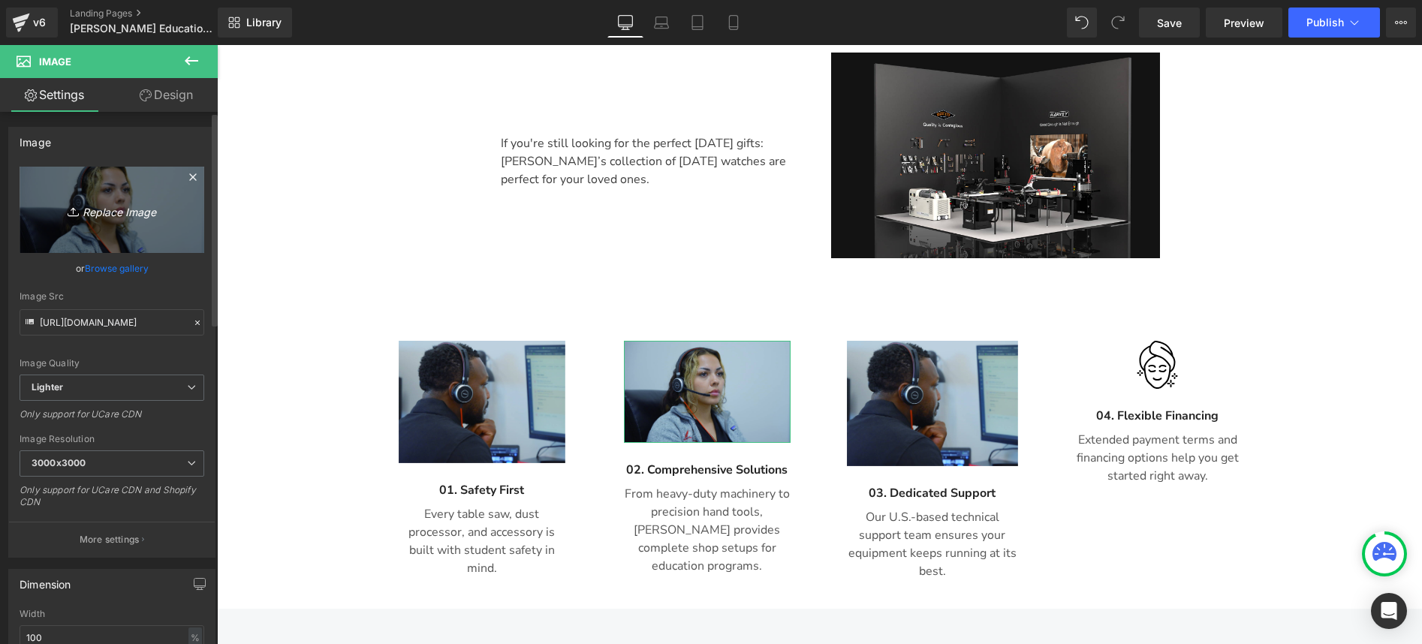
click at [119, 221] on link "Replace Image" at bounding box center [112, 210] width 185 height 86
type input "C:\fakepath\_DSC9700.jpg"
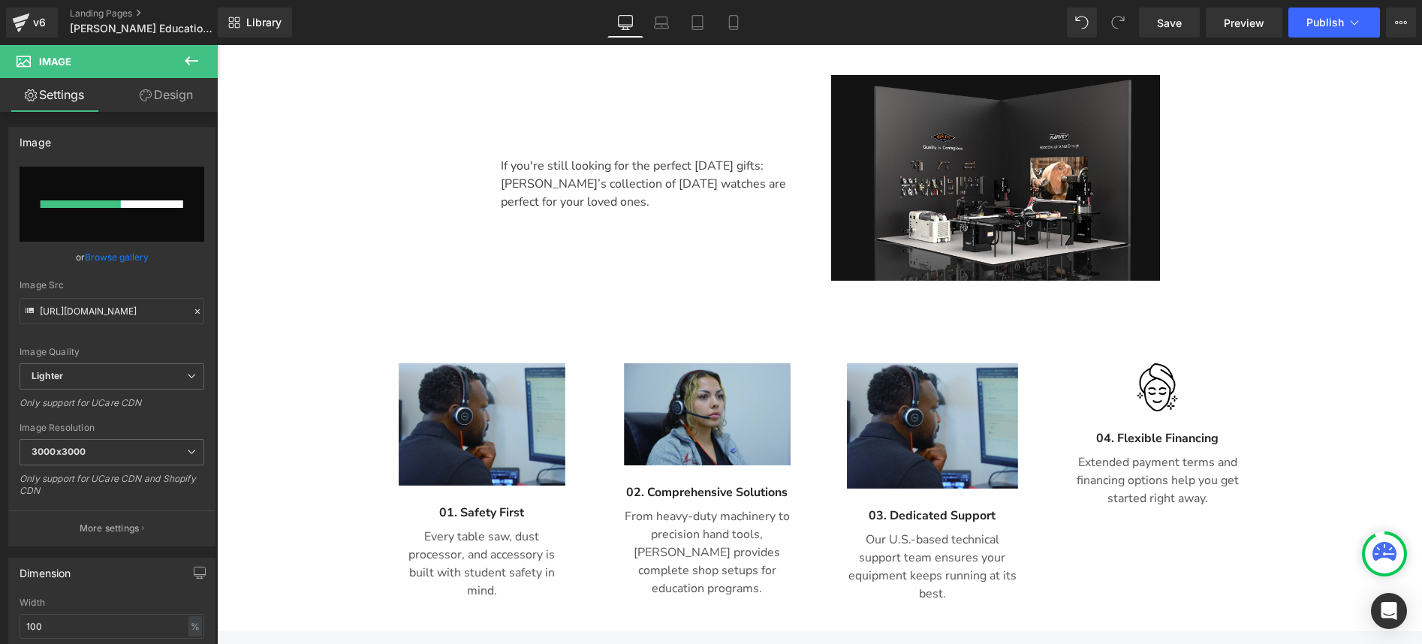
scroll to position [934, 0]
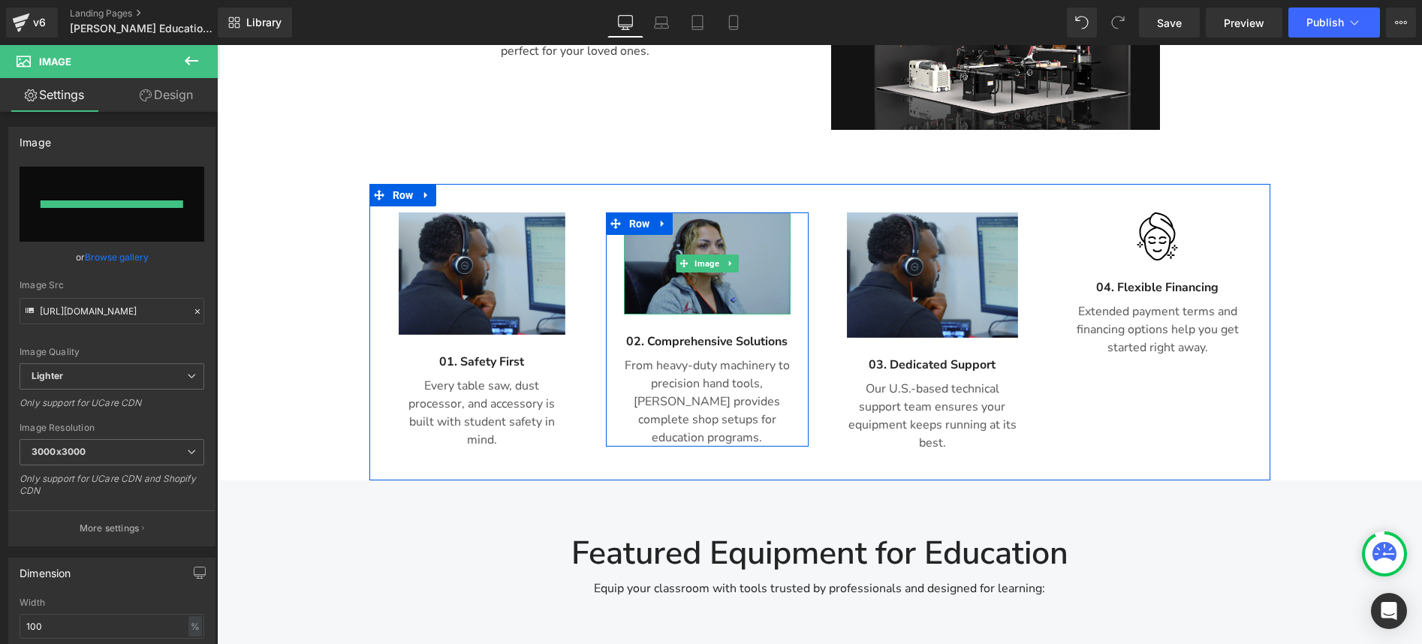
type input "[URL][DOMAIN_NAME]"
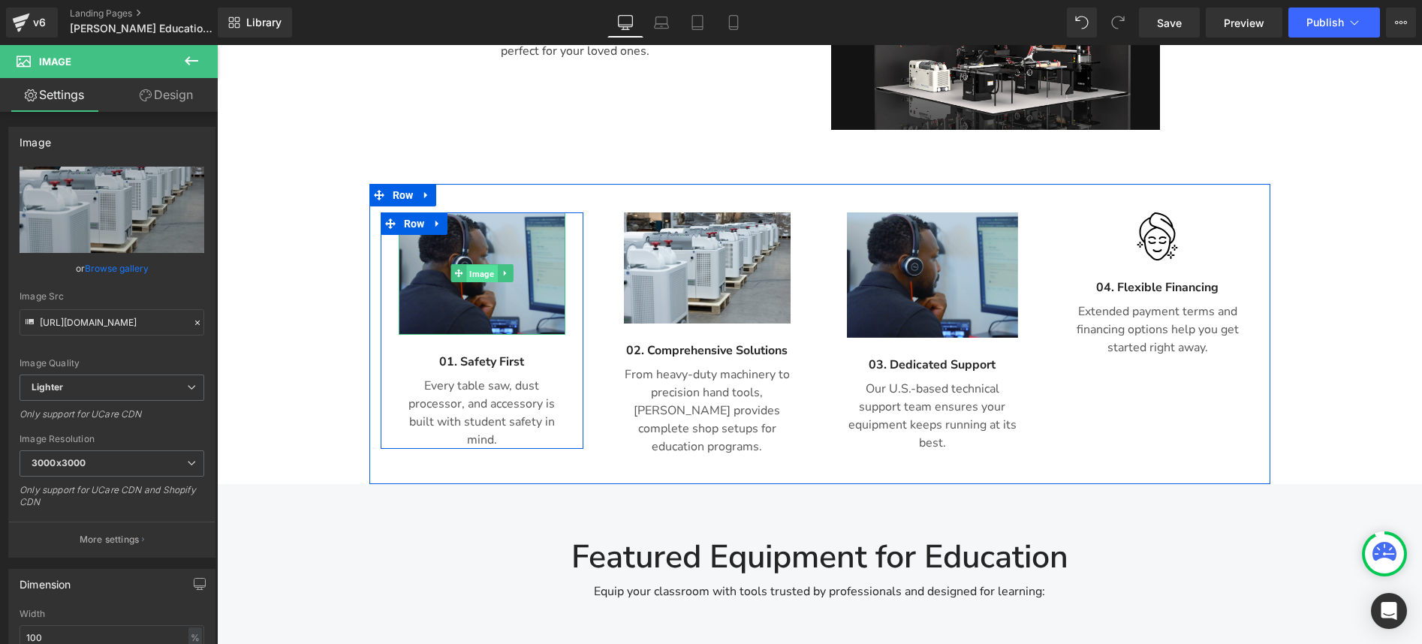
click at [468, 265] on span "Image" at bounding box center [481, 274] width 31 height 18
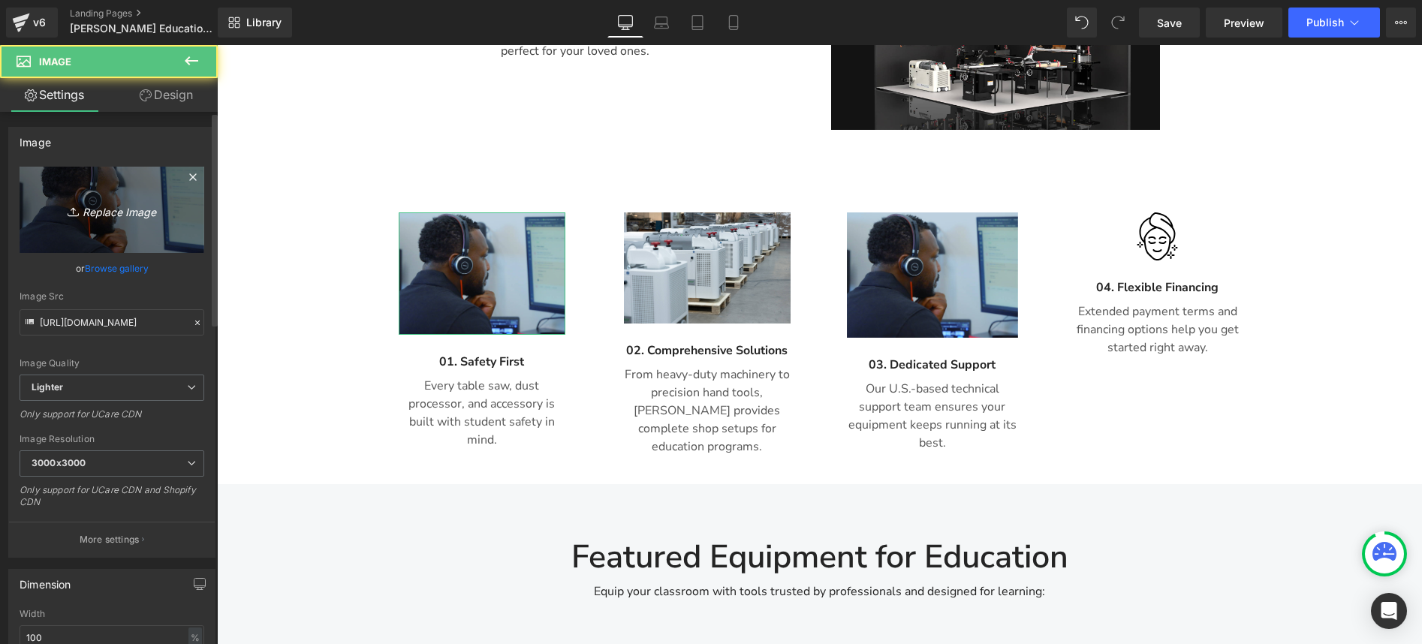
click at [145, 197] on link "Replace Image" at bounding box center [112, 210] width 185 height 86
type input "C:\fakepath\资源 3.jpg"
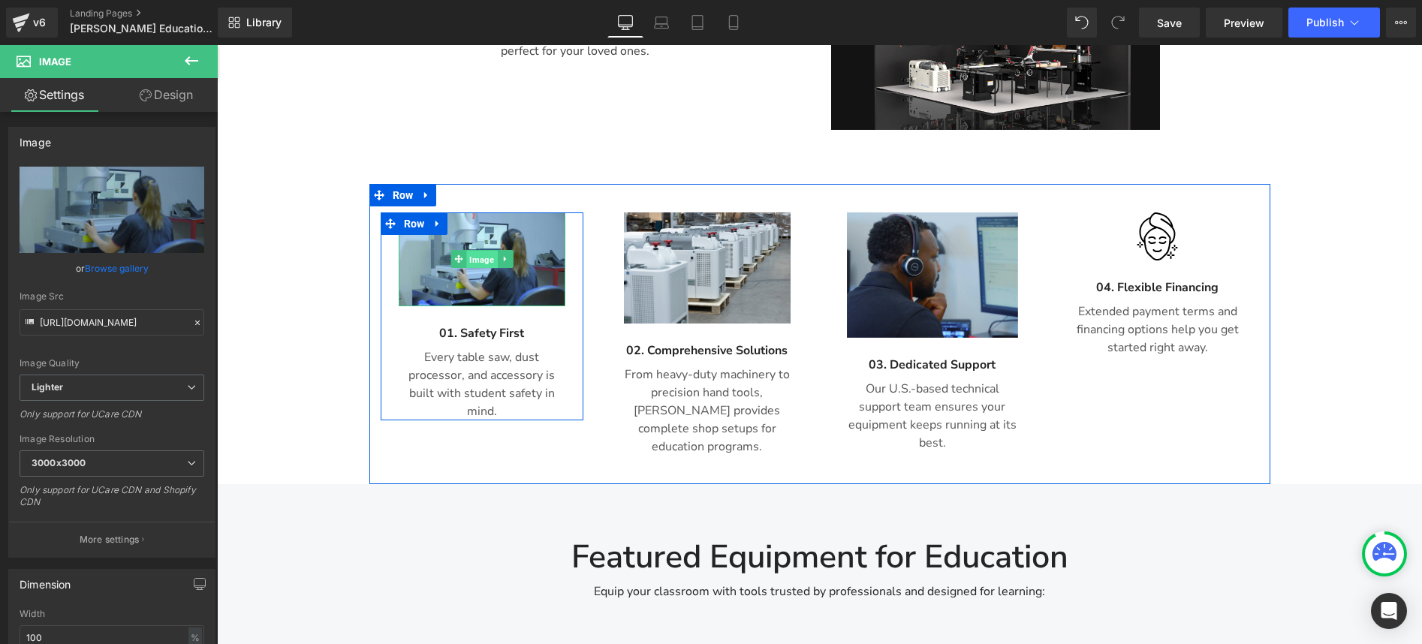
click at [468, 251] on span "Image" at bounding box center [481, 260] width 31 height 18
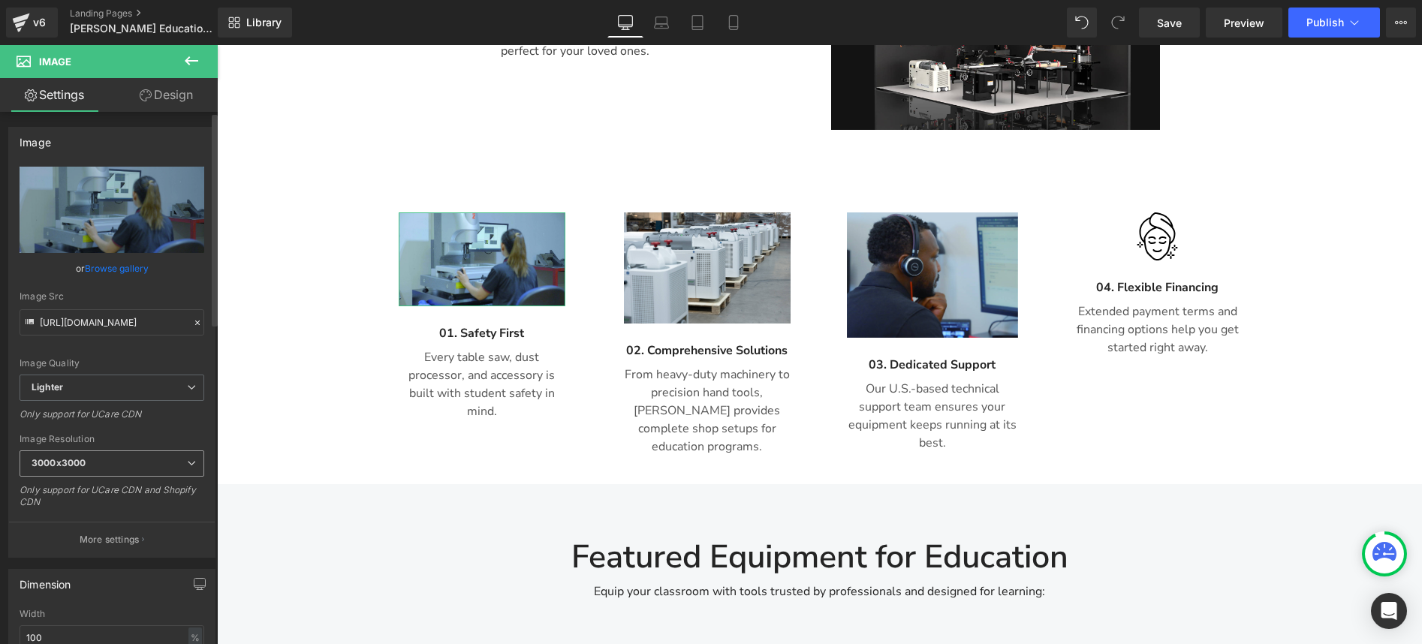
click at [161, 462] on span "3000x3000" at bounding box center [112, 463] width 185 height 26
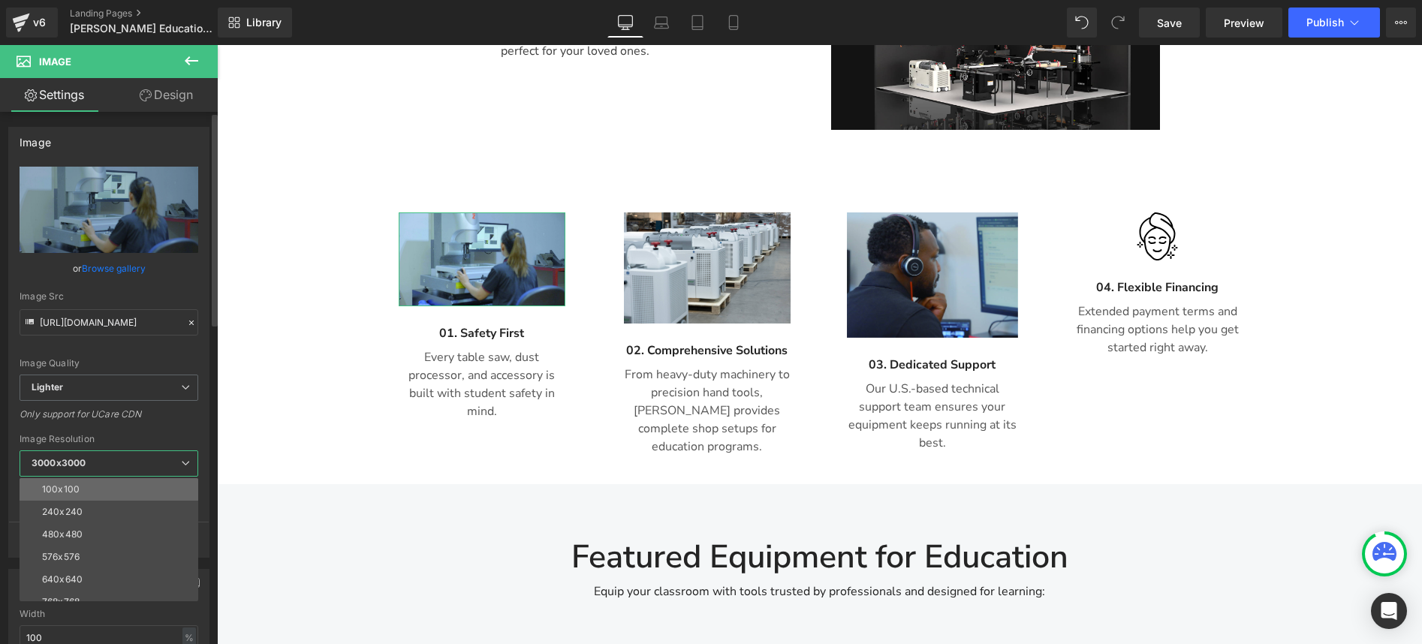
click at [147, 480] on li "100x100" at bounding box center [112, 489] width 185 height 23
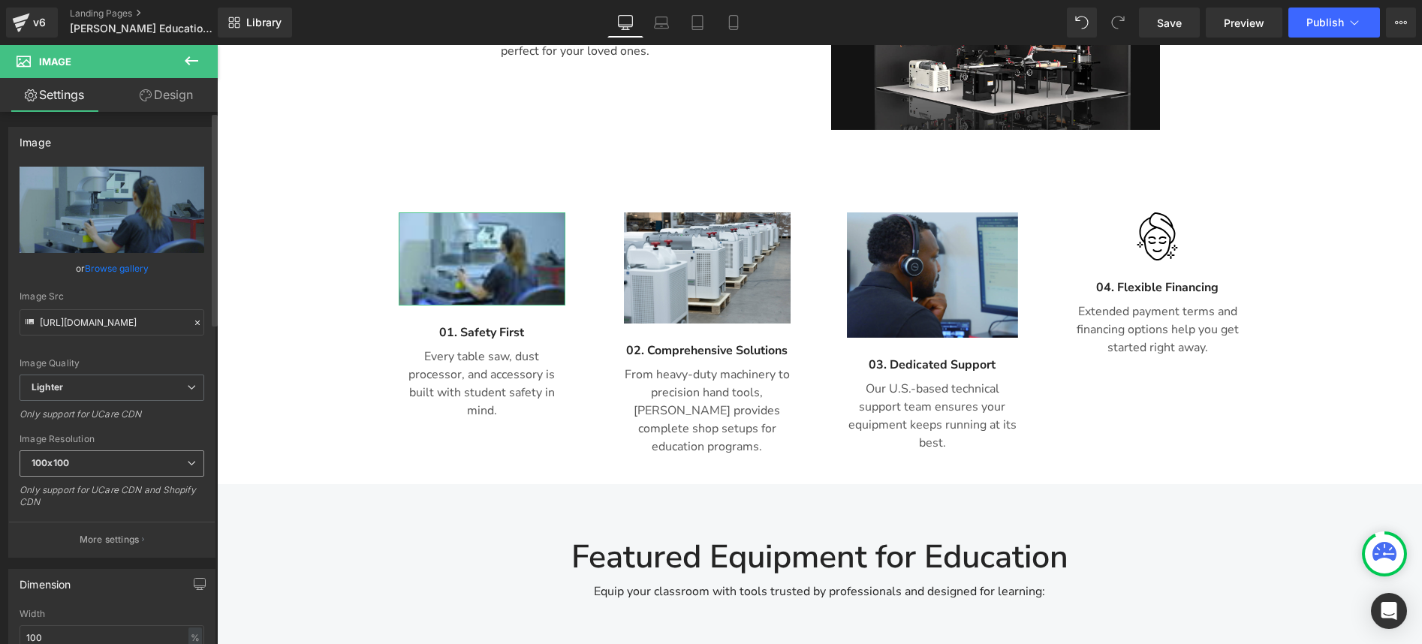
click at [148, 459] on span "100x100" at bounding box center [112, 463] width 185 height 26
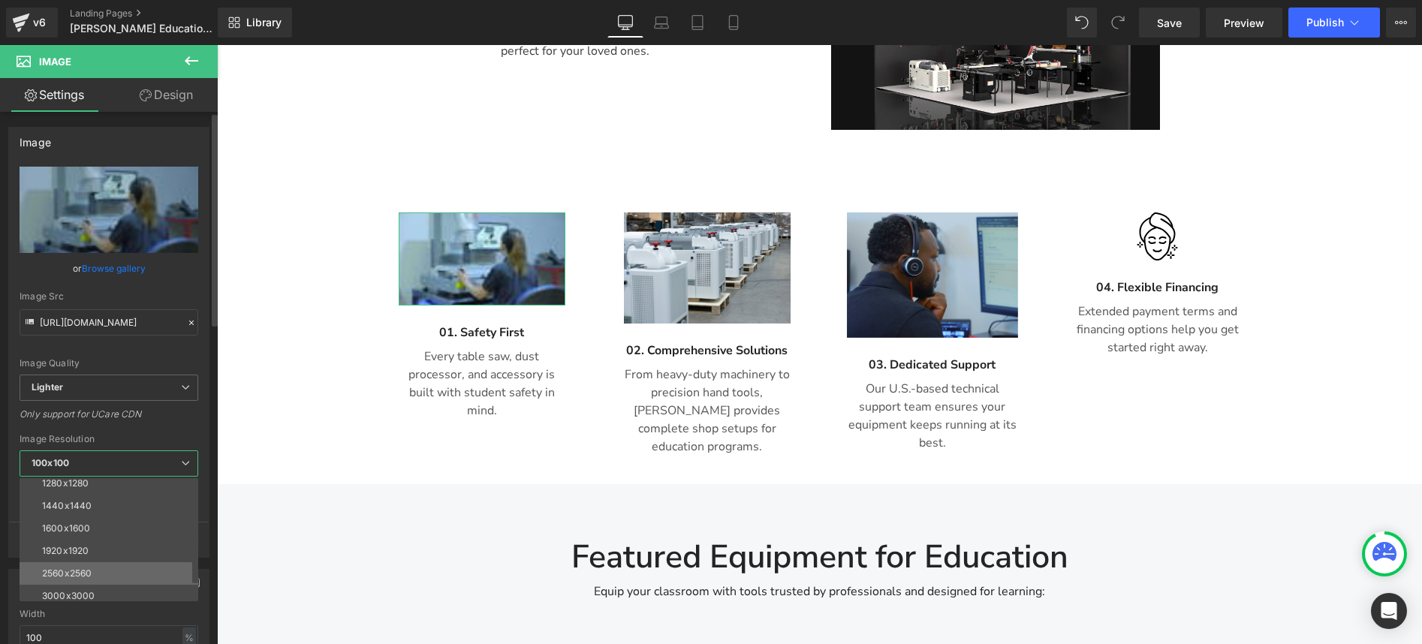
scroll to position [215, 0]
click at [97, 582] on li "3000x3000" at bounding box center [112, 590] width 185 height 23
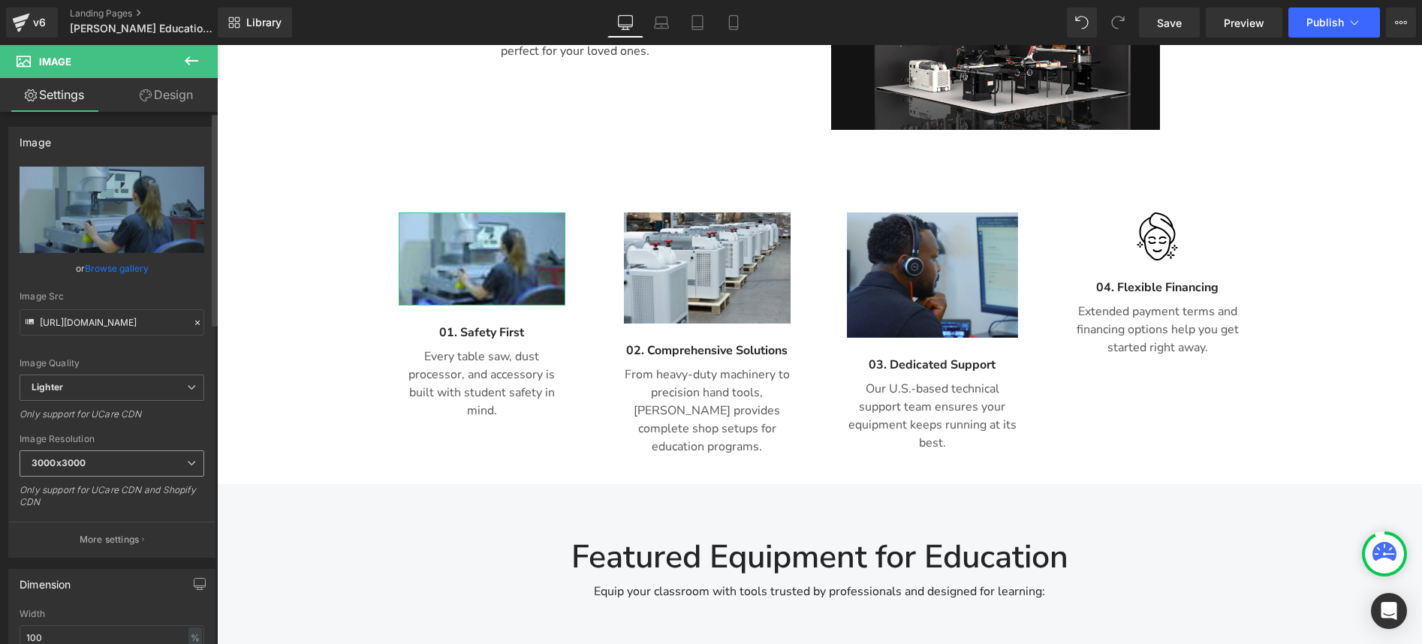
type input "[URL][DOMAIN_NAME]"
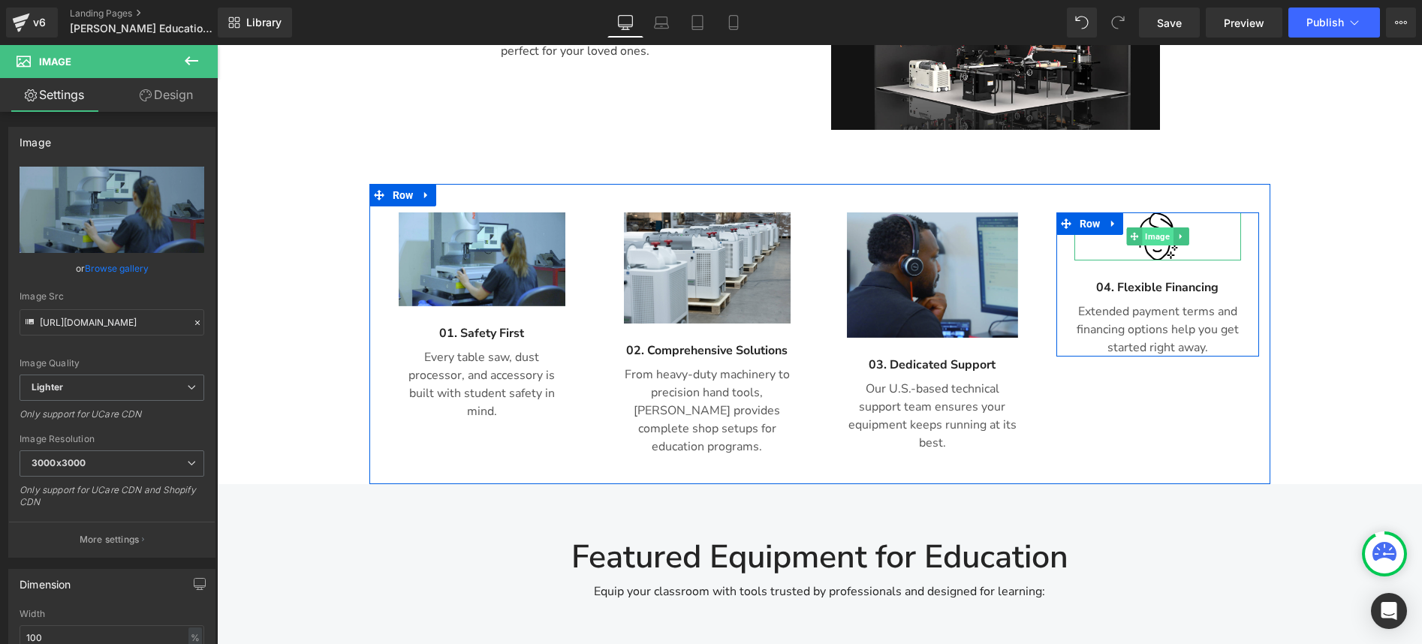
click at [1164, 227] on span "Image" at bounding box center [1157, 236] width 31 height 18
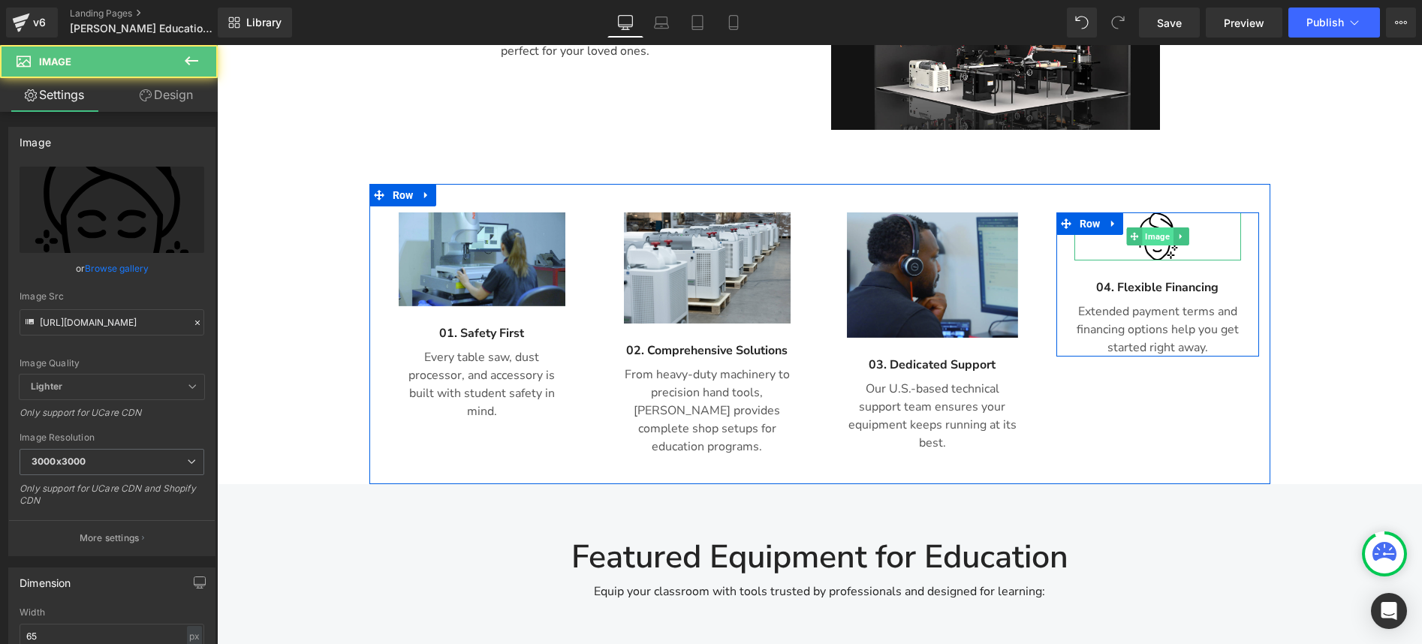
click at [1157, 227] on span "Image" at bounding box center [1157, 236] width 31 height 18
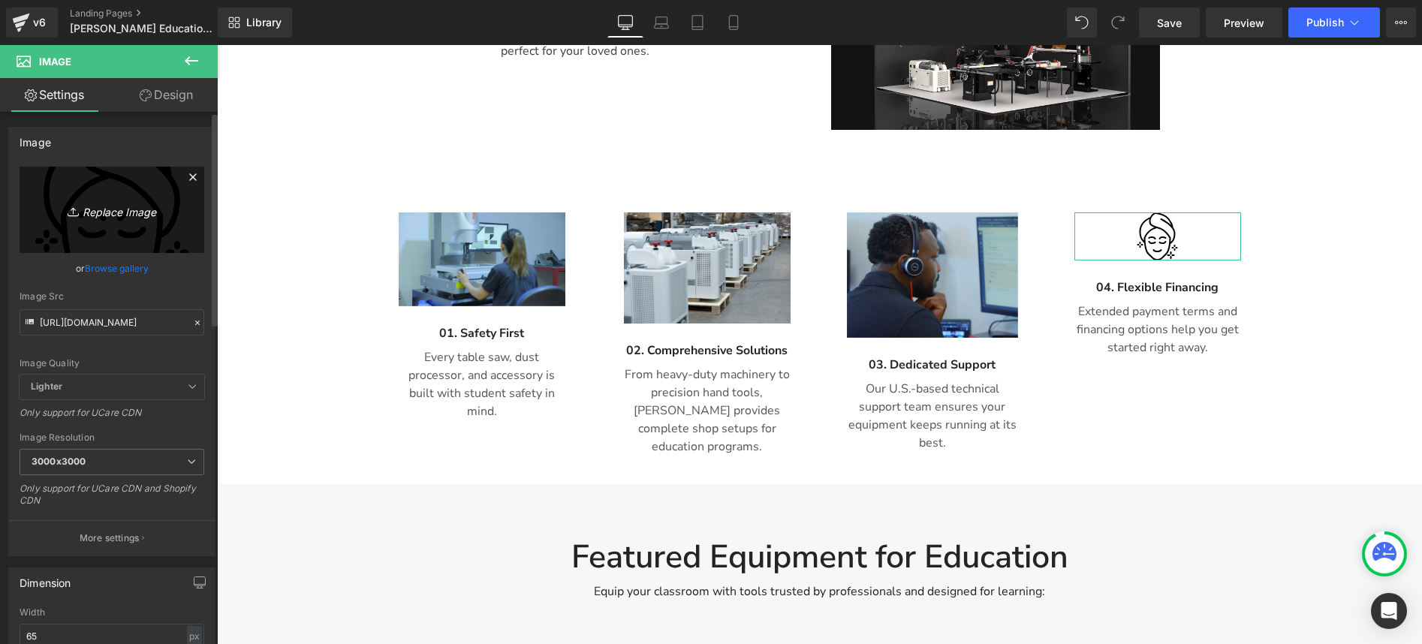
click at [152, 202] on icon "Replace Image" at bounding box center [112, 209] width 120 height 19
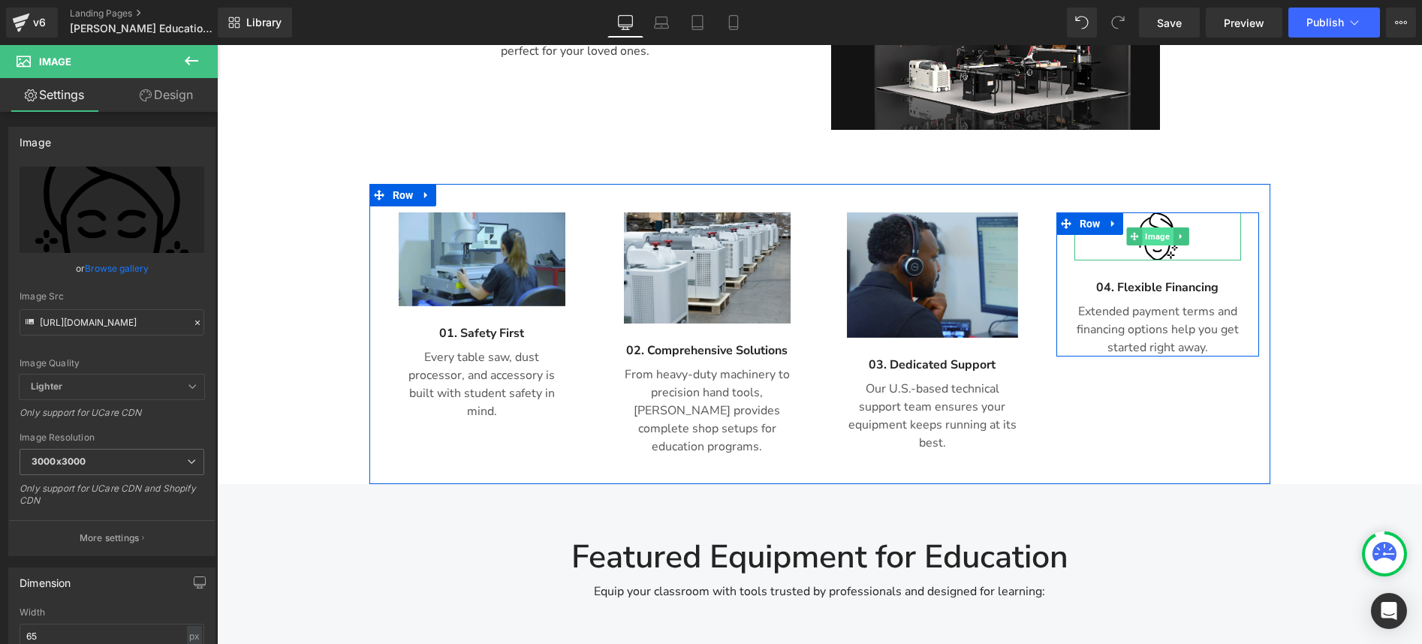
click at [1154, 227] on span "Image" at bounding box center [1157, 236] width 31 height 18
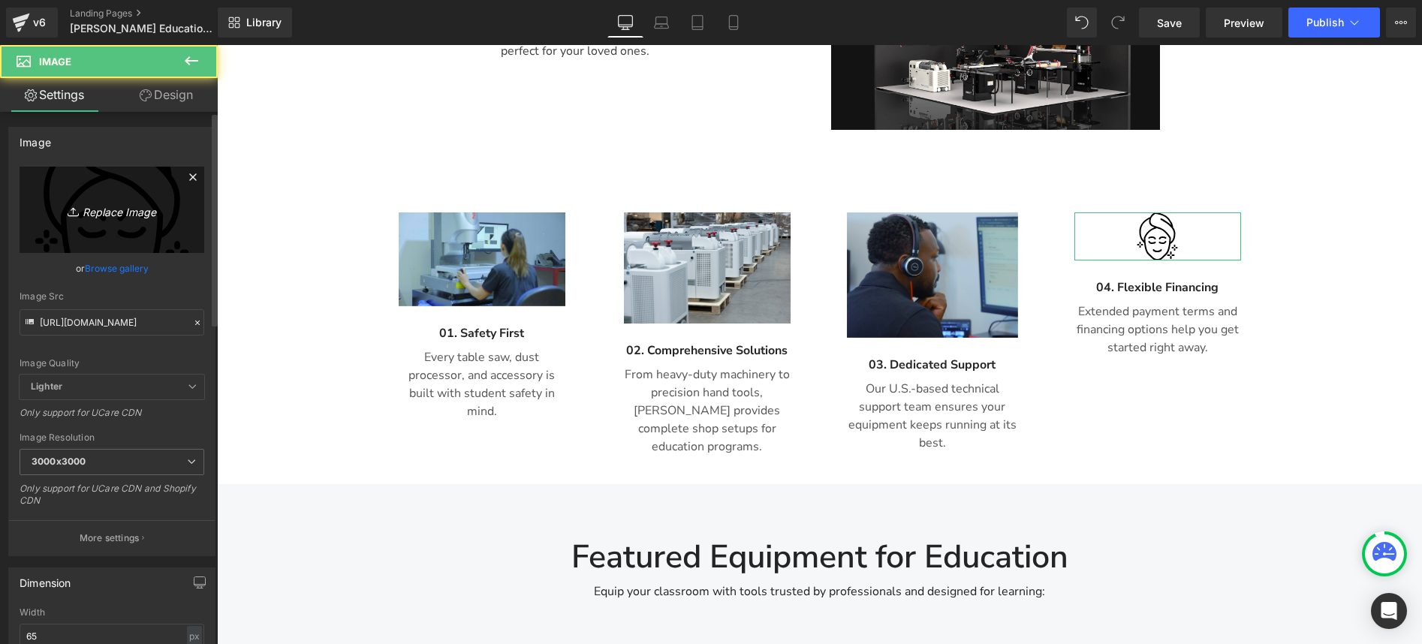
click at [99, 198] on link "Replace Image" at bounding box center [112, 210] width 185 height 86
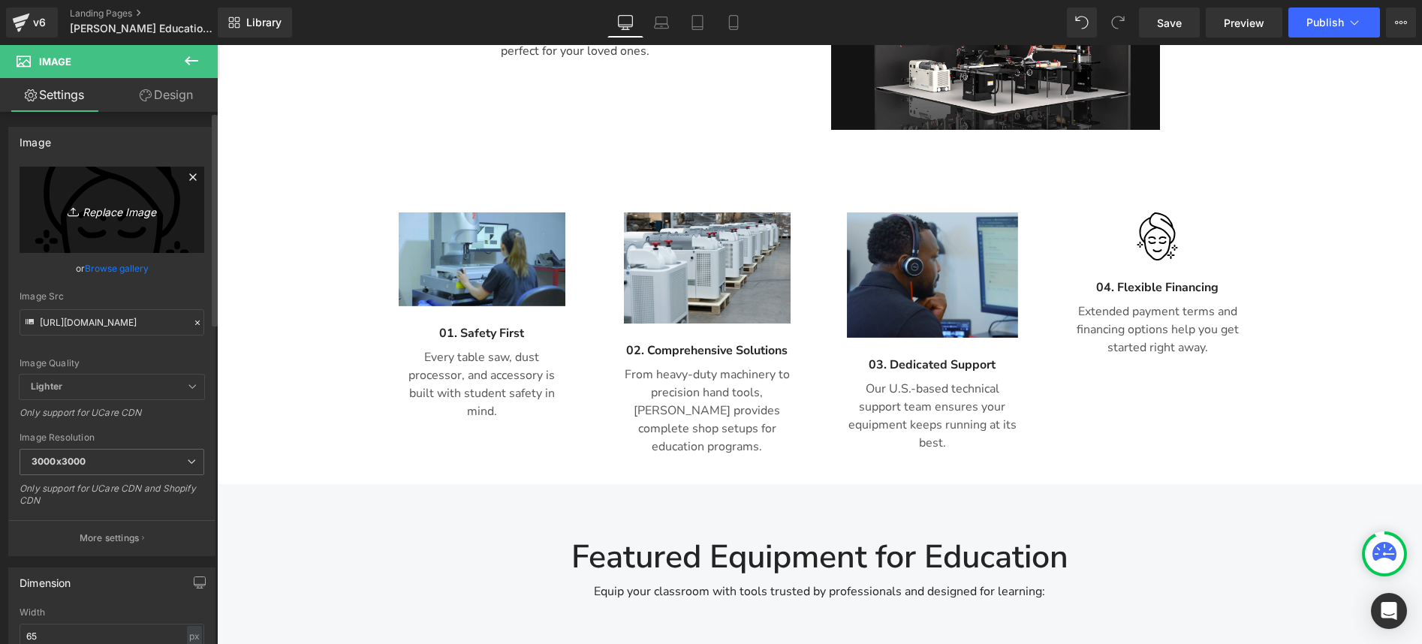
type input "C:\fakepath\资金管理.png"
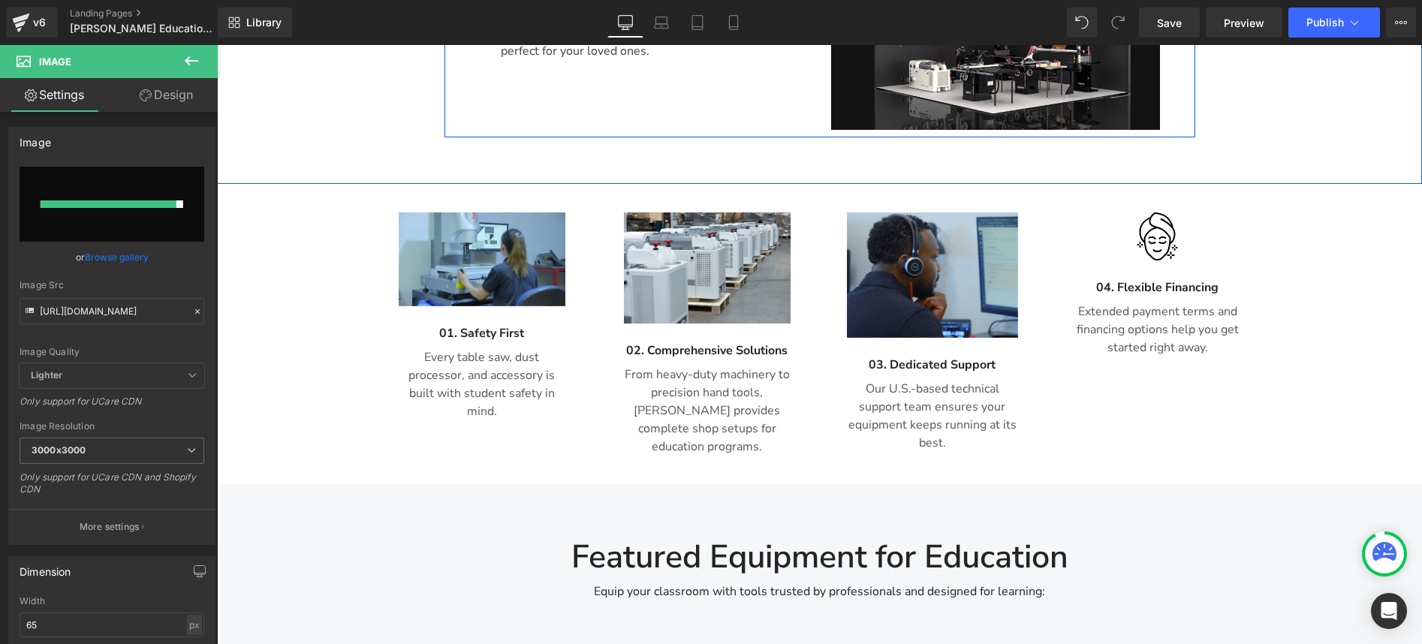
type input "[URL][DOMAIN_NAME]"
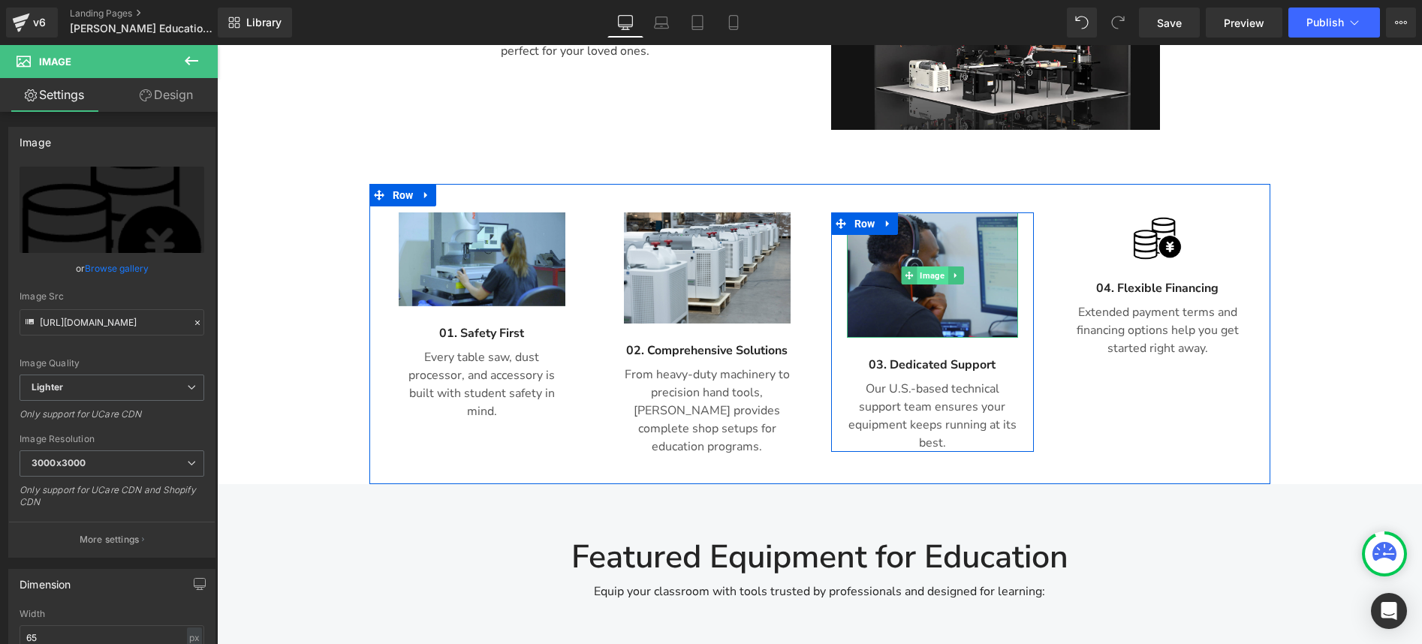
click at [922, 266] on span "Image" at bounding box center [931, 275] width 31 height 18
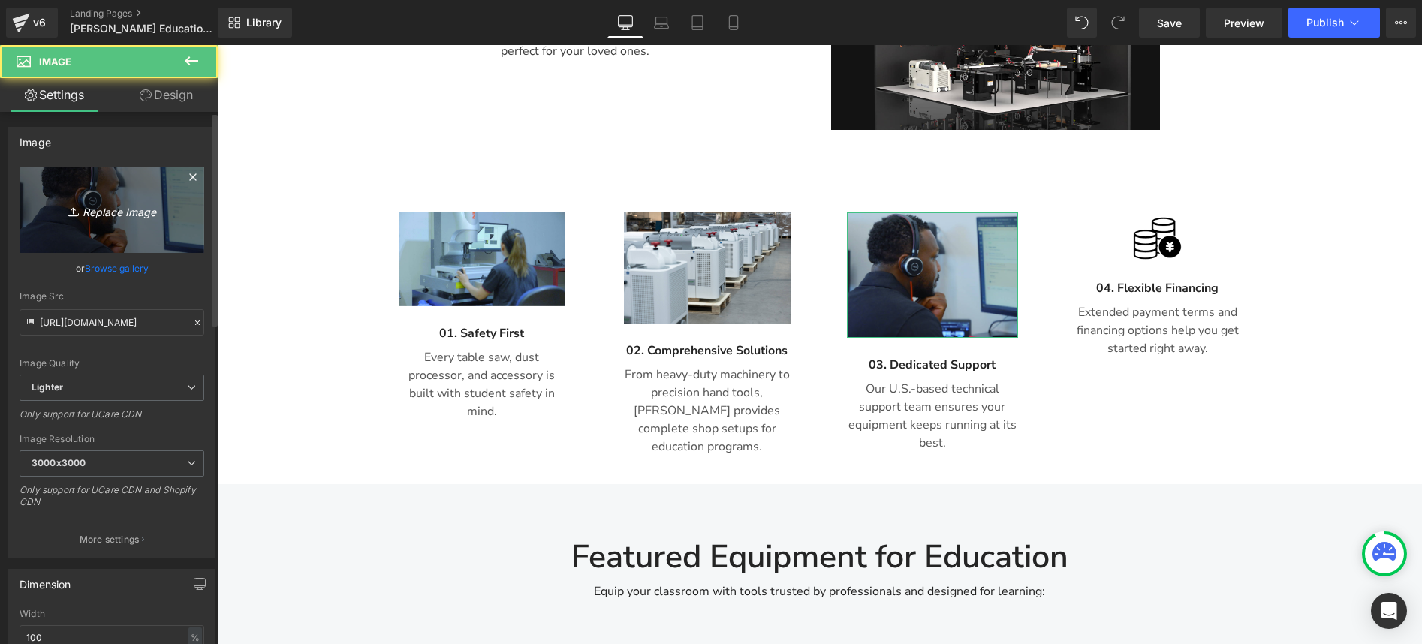
click at [139, 214] on icon "Replace Image" at bounding box center [112, 209] width 120 height 19
type input "C:\fakepath\客服.png"
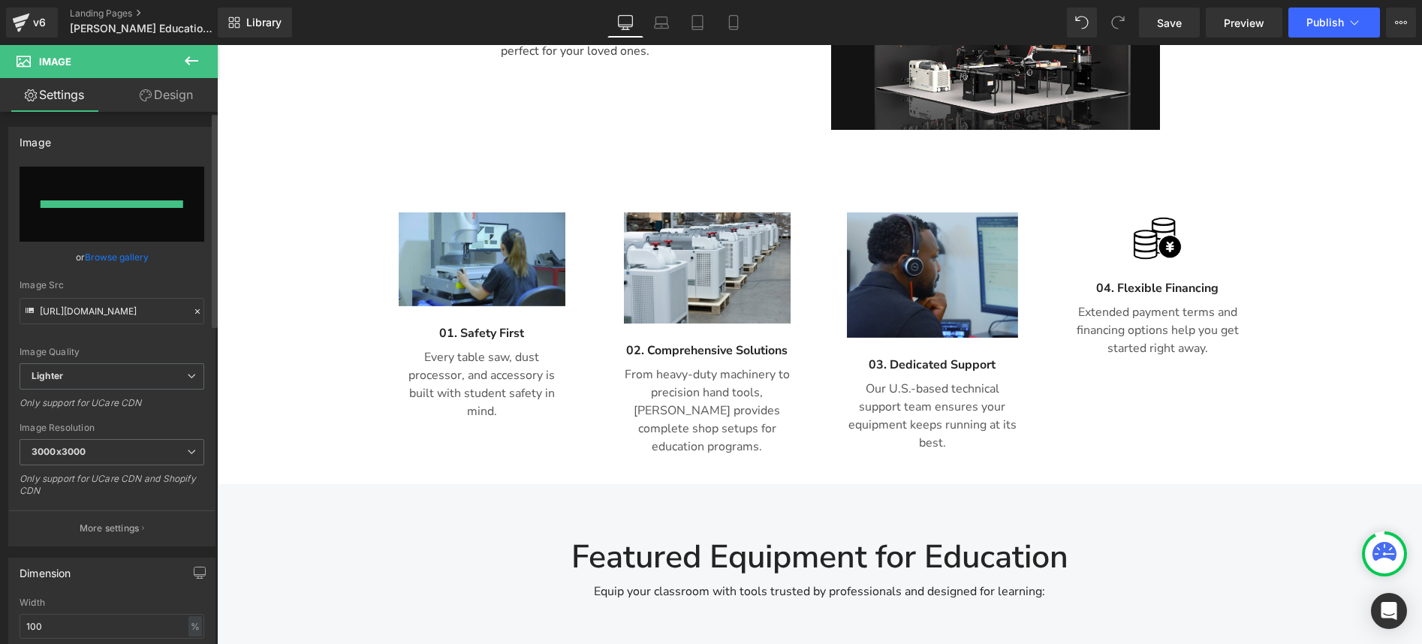
type input "[URL][DOMAIN_NAME]"
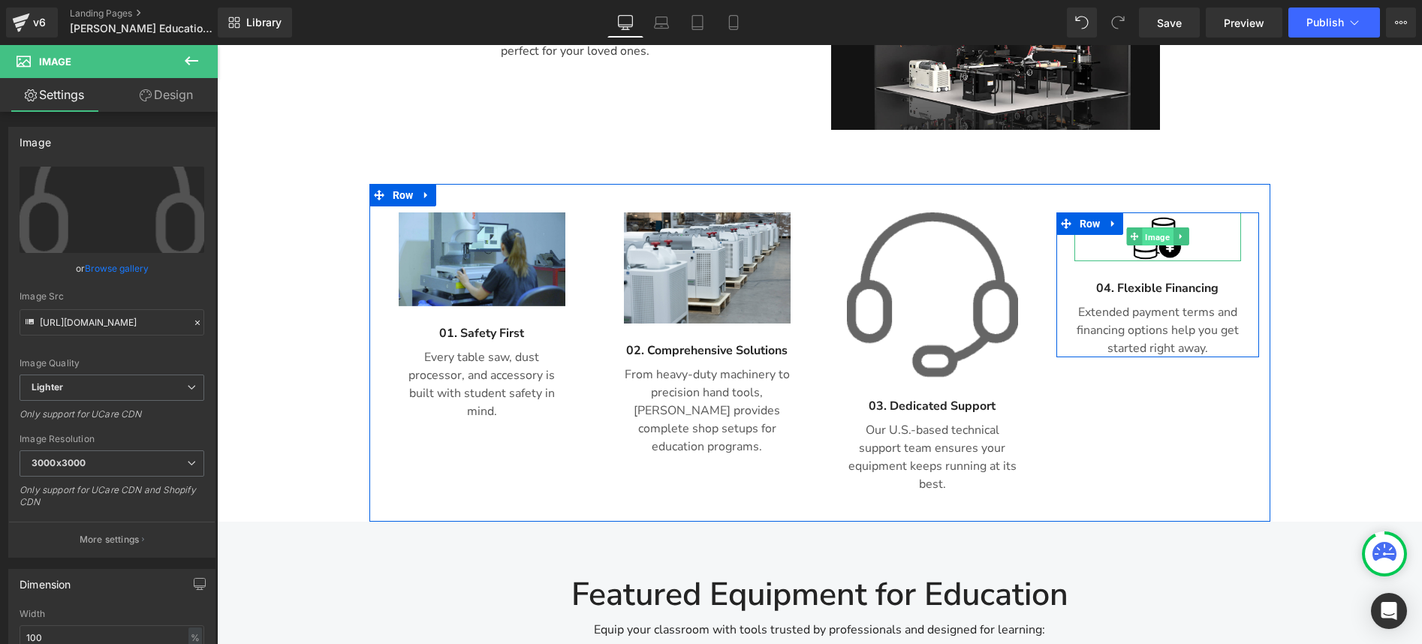
click at [1157, 228] on span "Image" at bounding box center [1157, 237] width 31 height 18
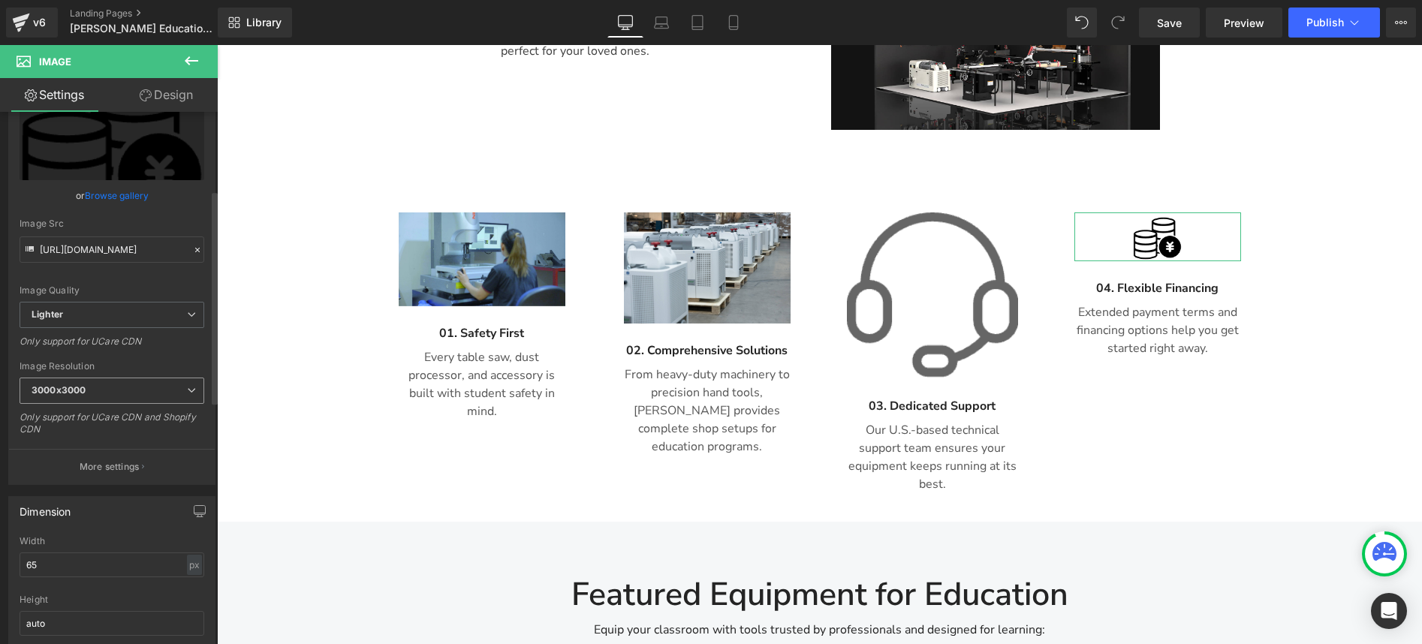
scroll to position [195, 0]
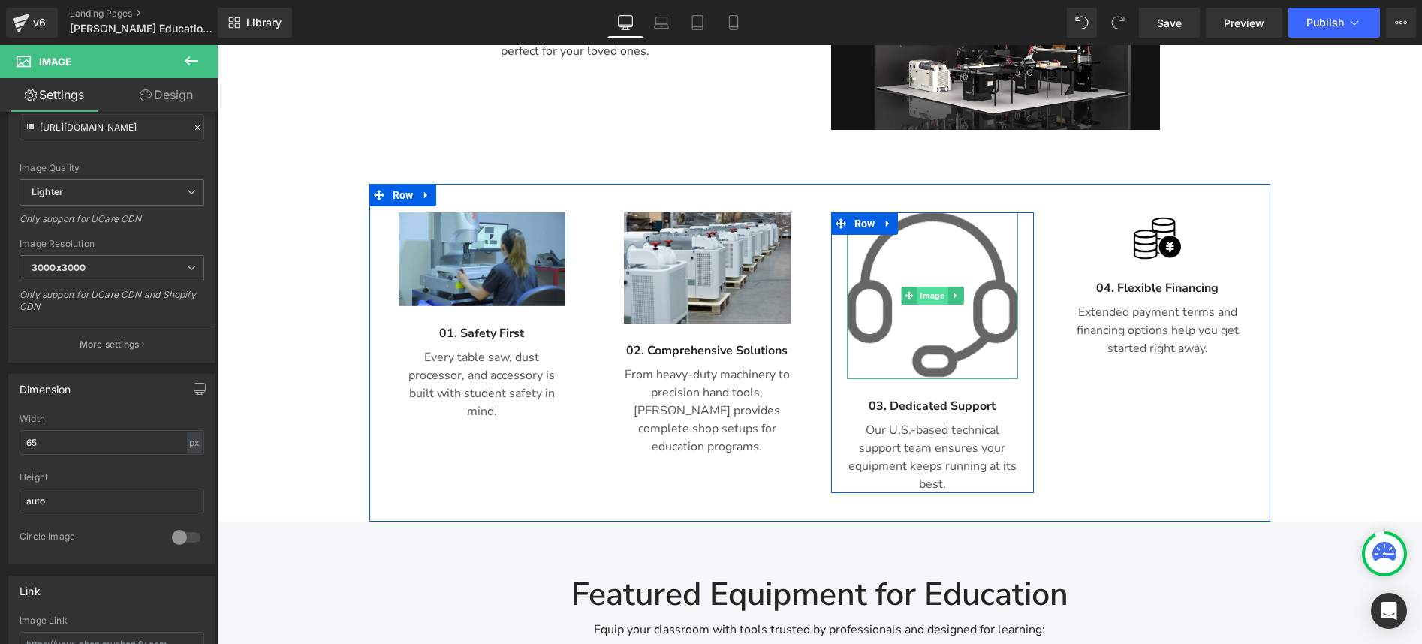
click at [928, 287] on span "Image" at bounding box center [931, 296] width 31 height 18
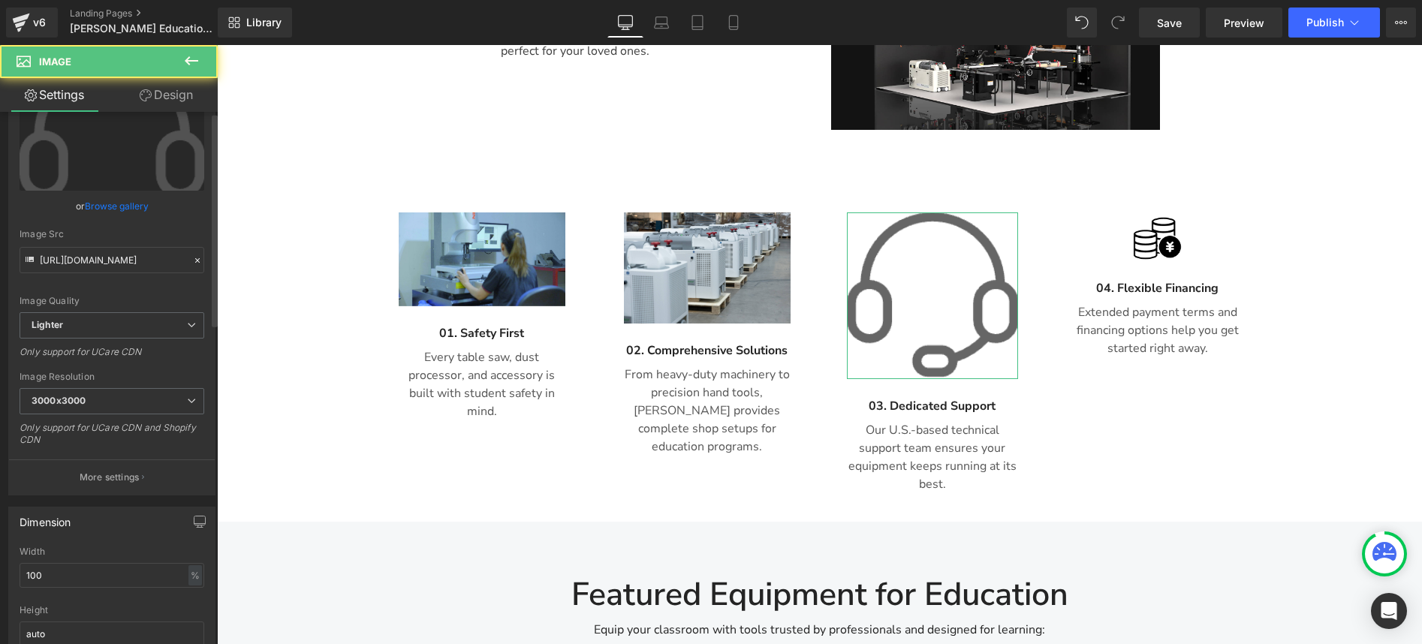
scroll to position [188, 0]
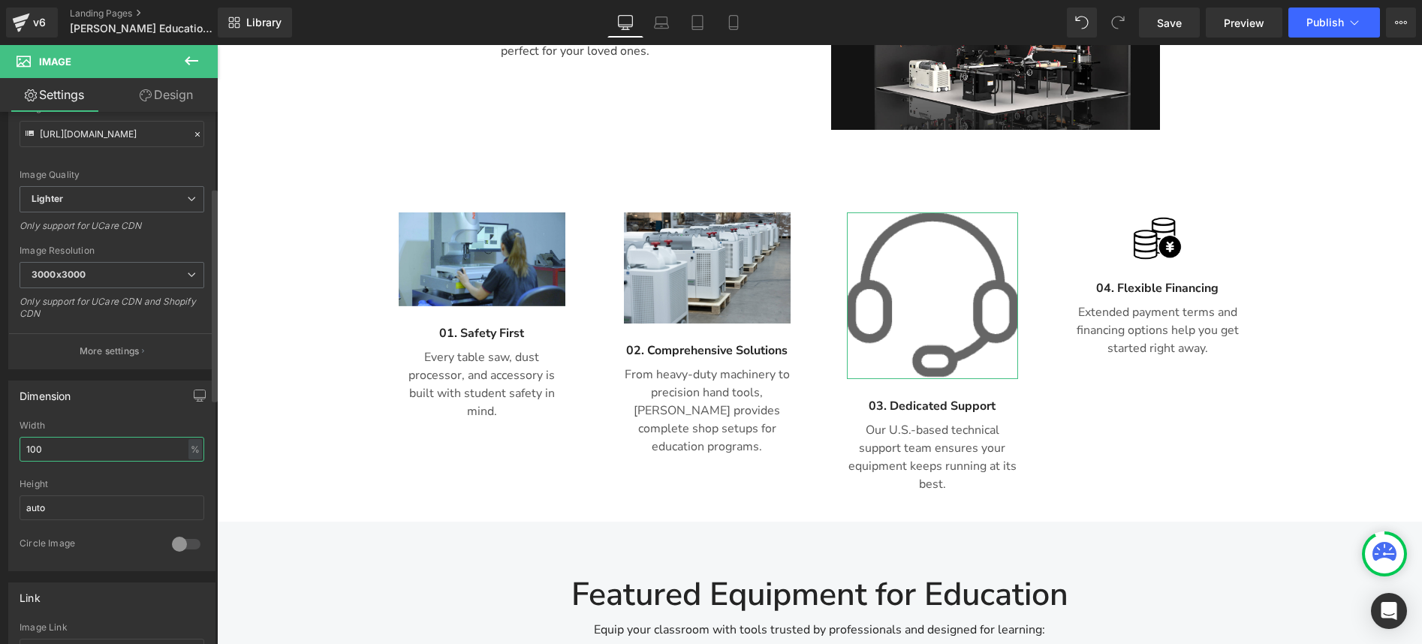
drag, startPoint x: 55, startPoint y: 449, endPoint x: 20, endPoint y: 441, distance: 35.5
click at [20, 441] on input "100" at bounding box center [112, 449] width 185 height 25
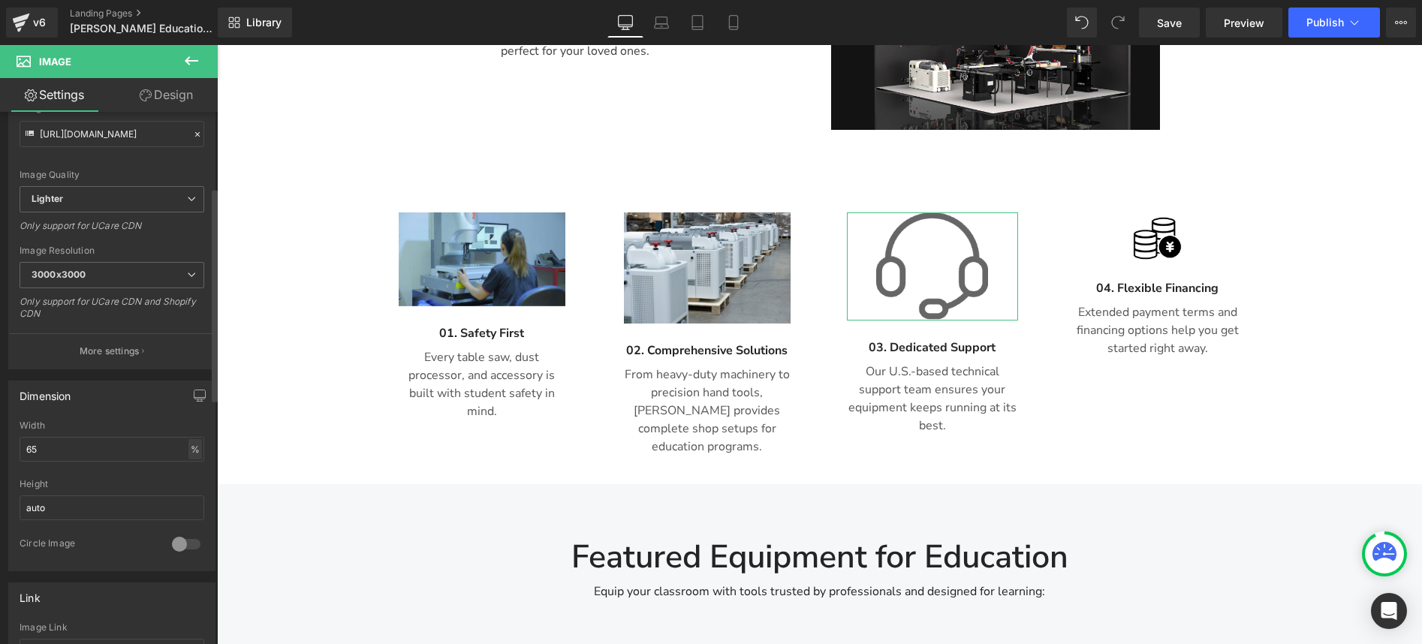
click at [190, 445] on div "%" at bounding box center [195, 449] width 14 height 20
click at [188, 494] on li "px" at bounding box center [194, 494] width 19 height 22
drag, startPoint x: 66, startPoint y: 446, endPoint x: 5, endPoint y: 436, distance: 61.6
click at [5, 436] on div "Dimension 148.2px Width 148.2 px % px auto Height auto 0 Circle Image" at bounding box center [112, 470] width 224 height 202
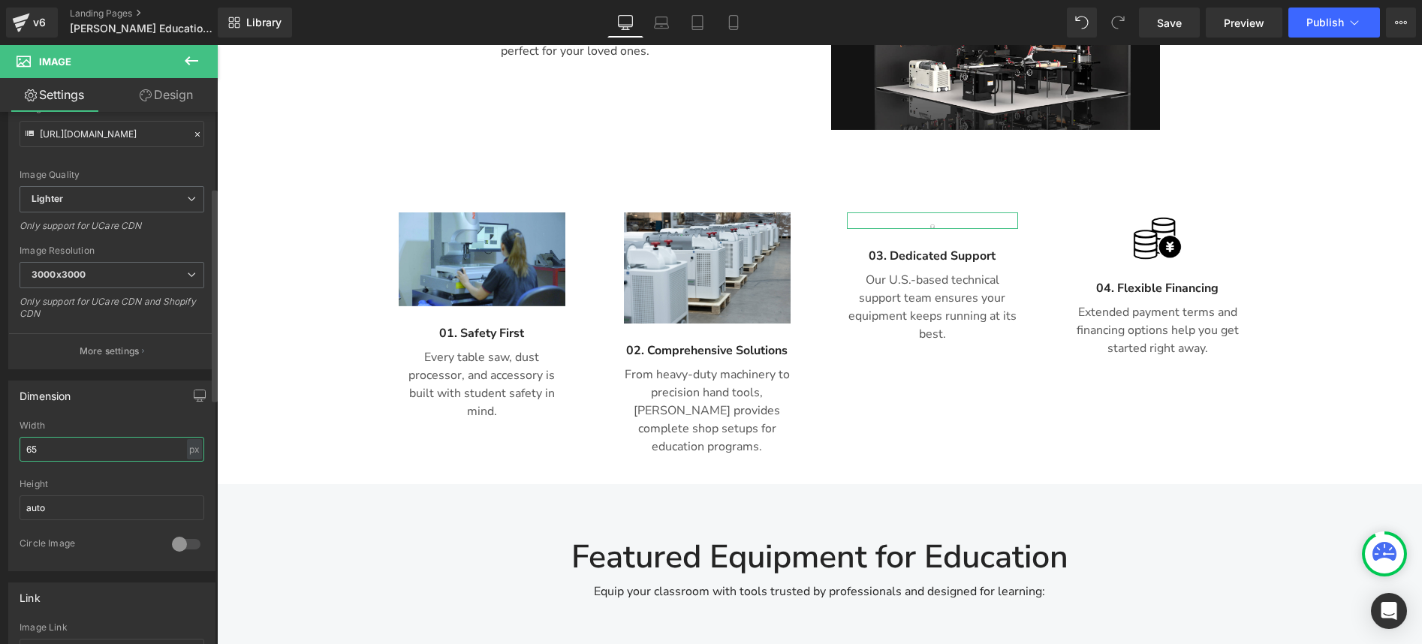
type input "65"
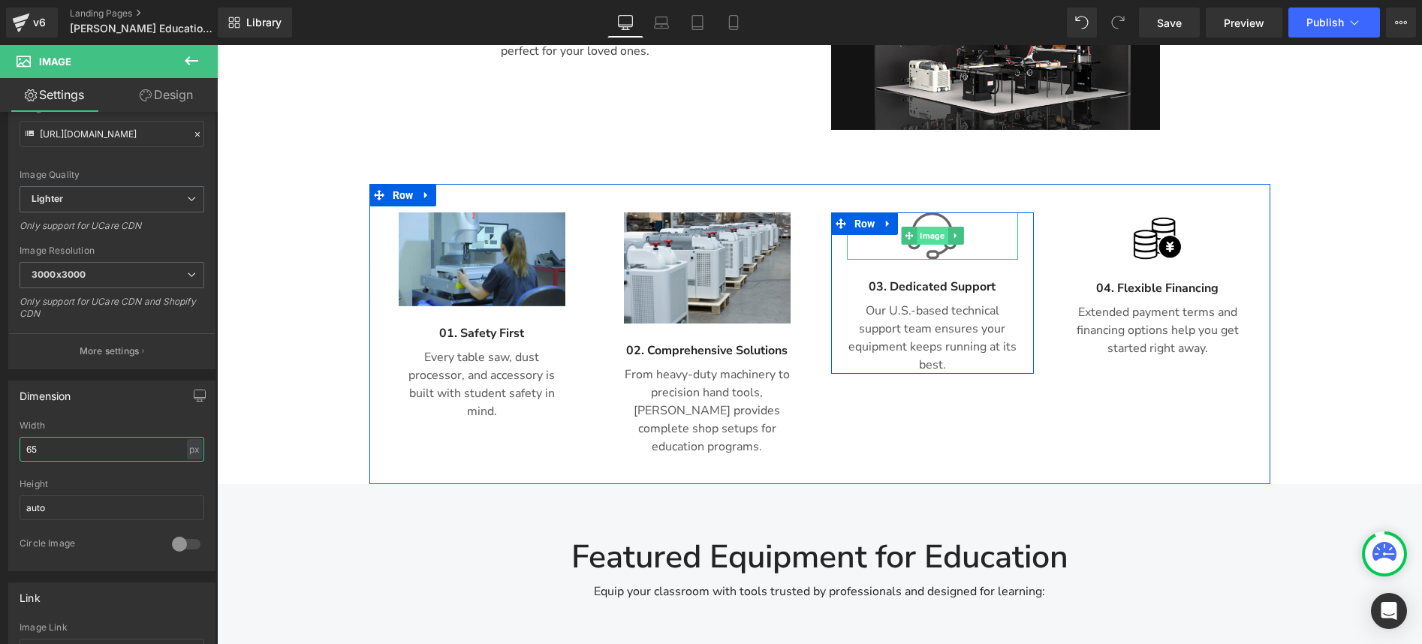
click at [928, 227] on span "Image" at bounding box center [931, 236] width 31 height 18
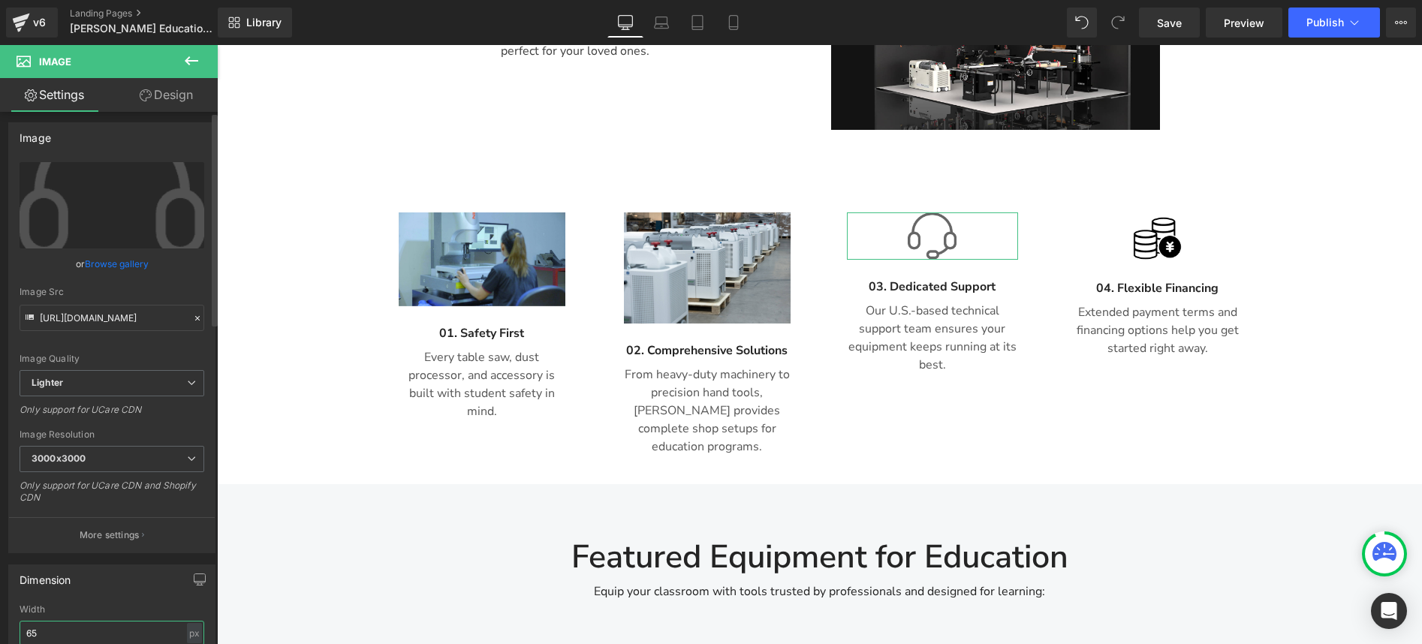
scroll to position [0, 0]
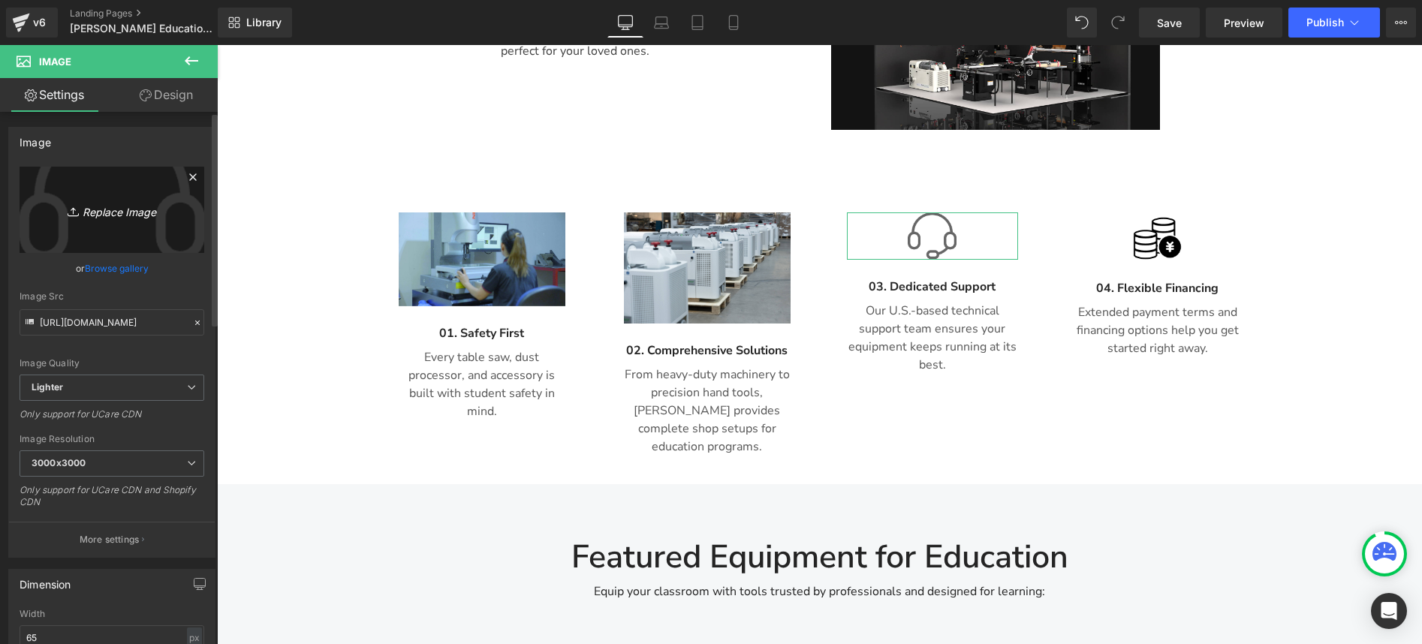
click at [104, 197] on link "Replace Image" at bounding box center [112, 210] width 185 height 86
type input "C:\fakepath\客服 (1).png"
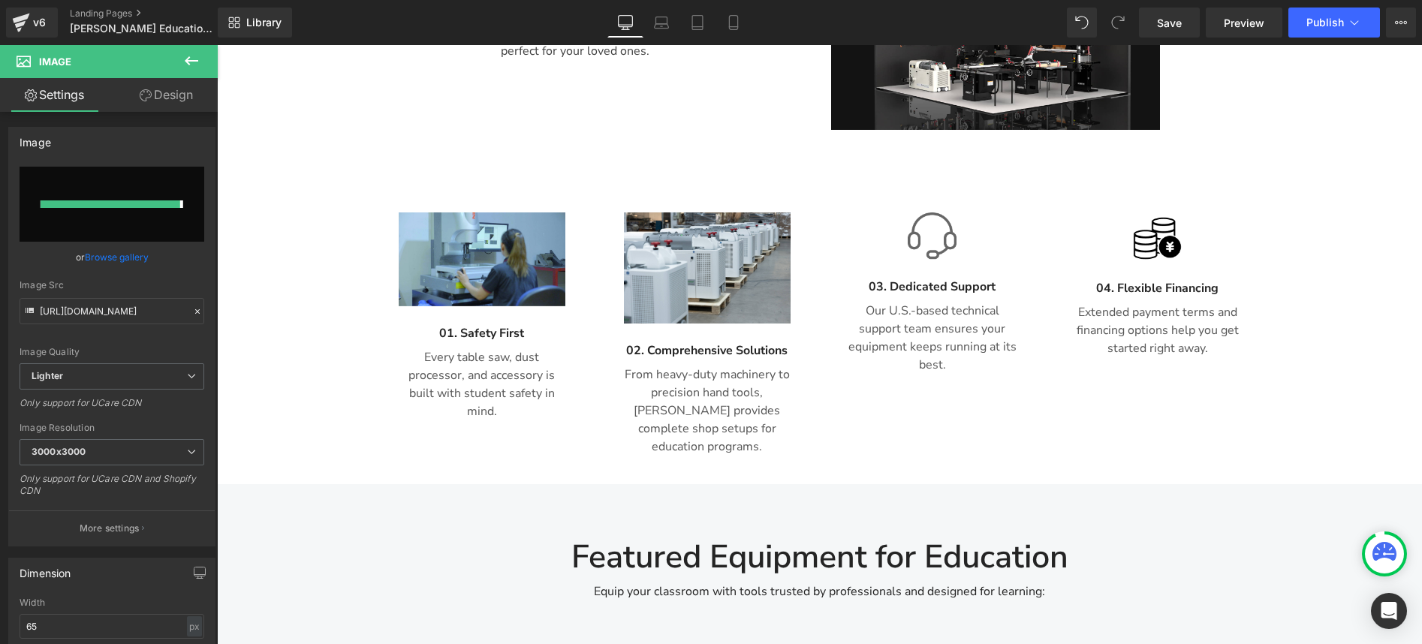
type input "[URL][DOMAIN_NAME]"
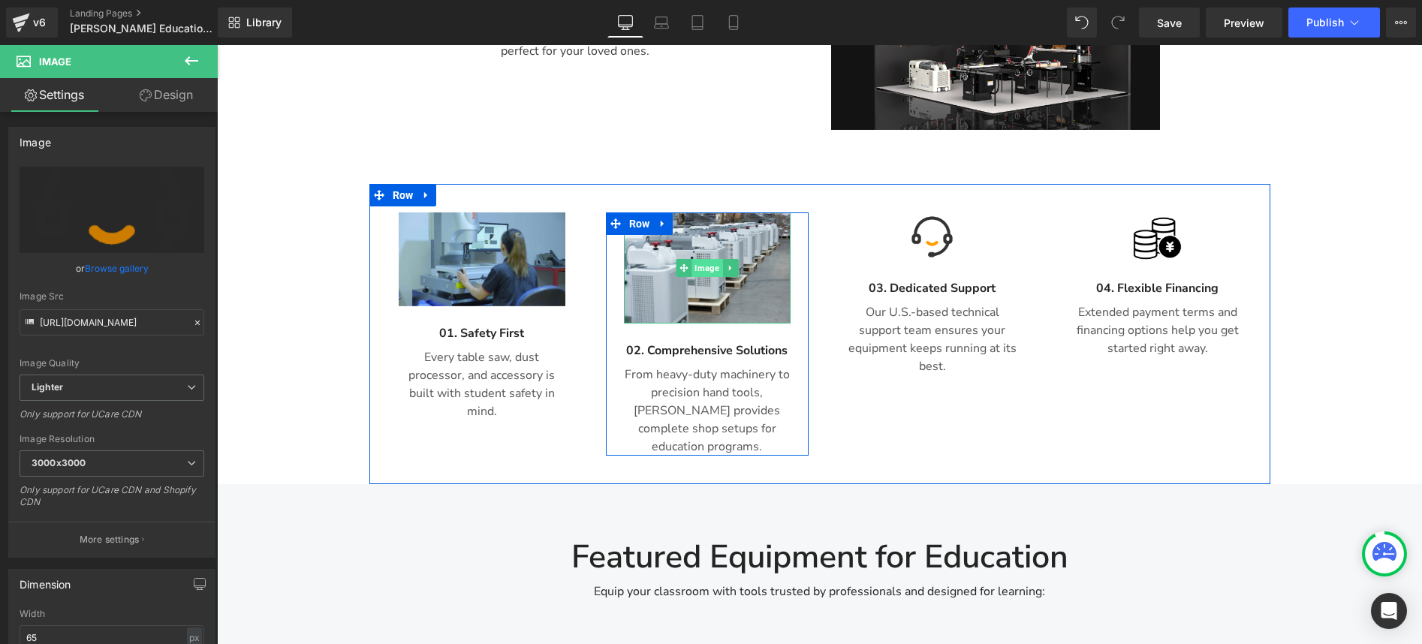
click at [709, 259] on span "Image" at bounding box center [706, 268] width 31 height 18
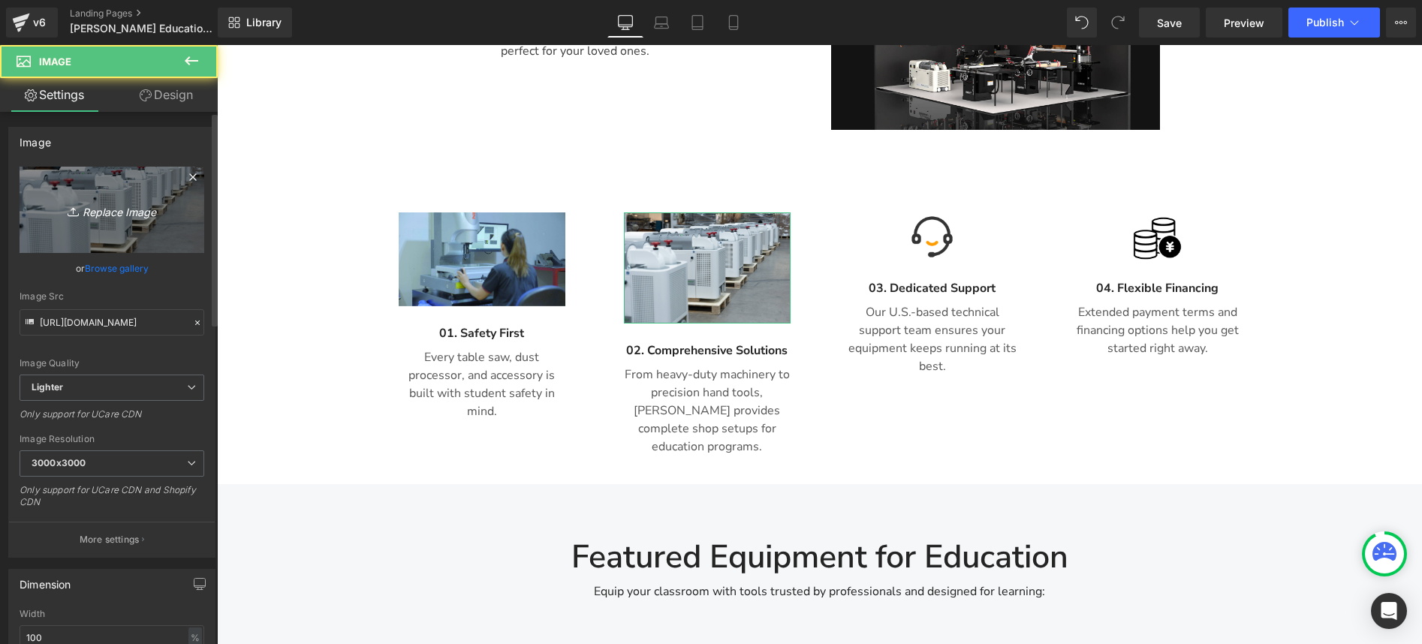
click at [122, 221] on link "Replace Image" at bounding box center [112, 210] width 185 height 86
type input "C:\fakepath\一站式解决方案.png"
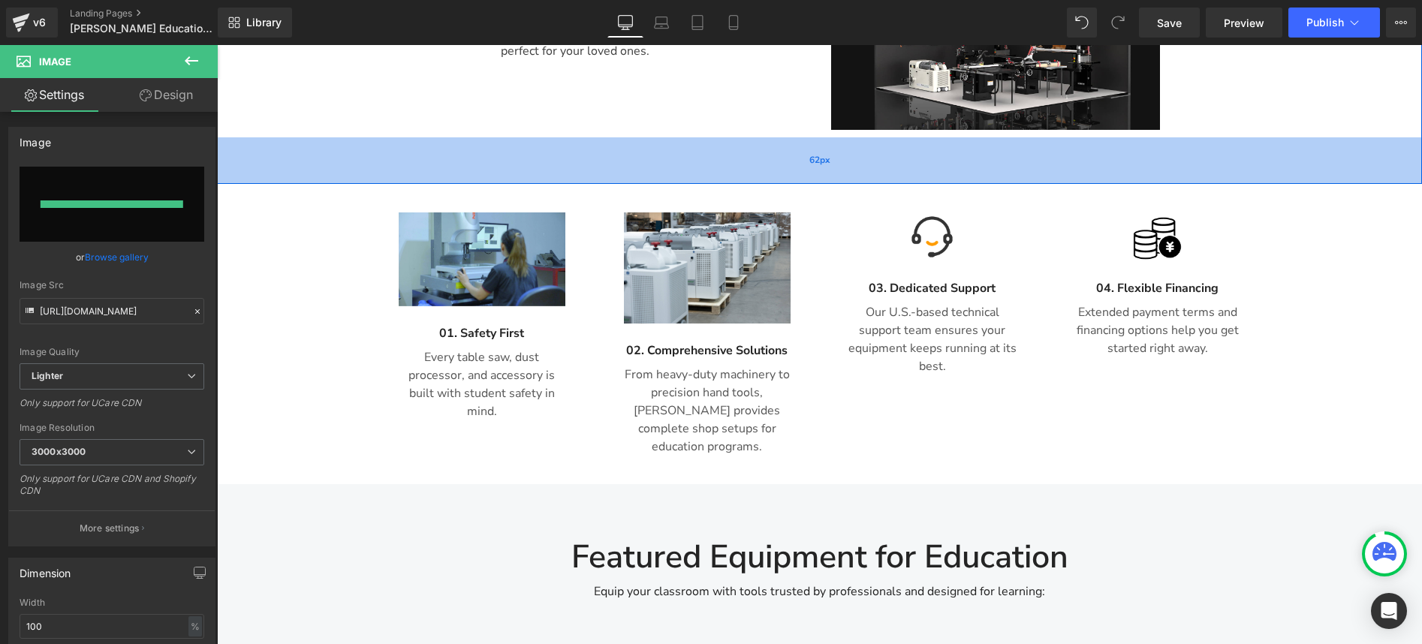
type input "[URL][DOMAIN_NAME]"
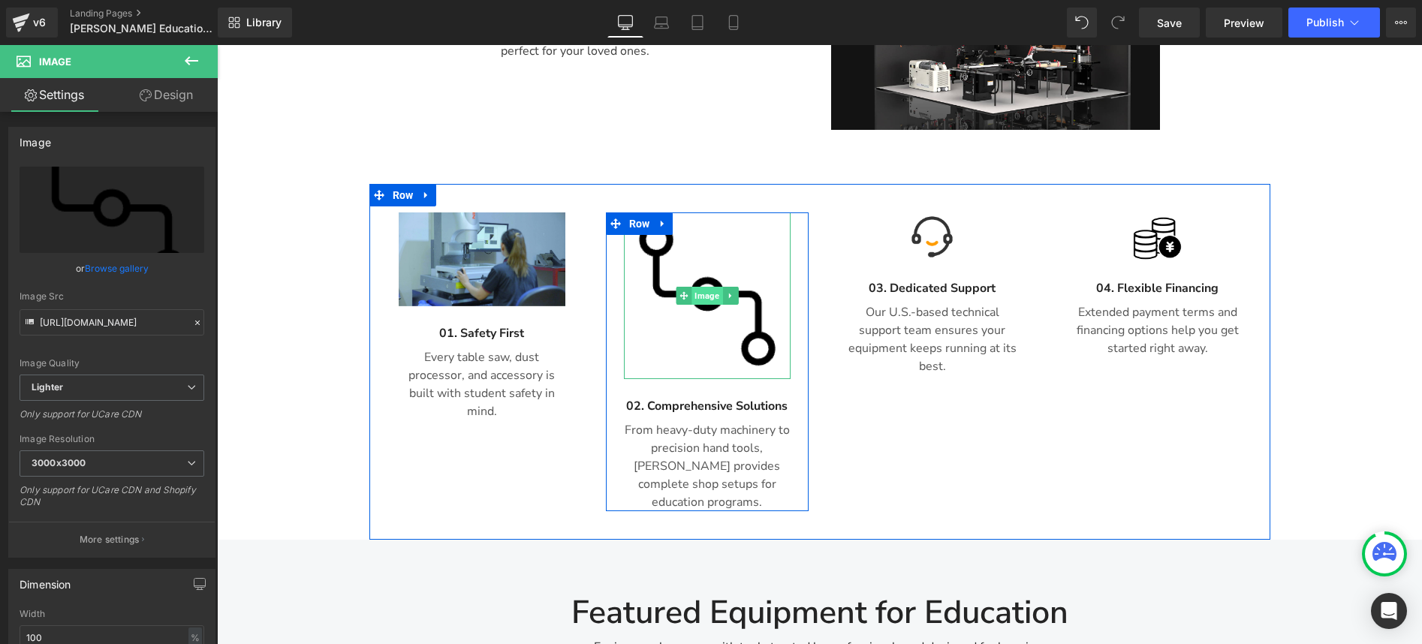
click at [710, 287] on span "Image" at bounding box center [706, 296] width 31 height 18
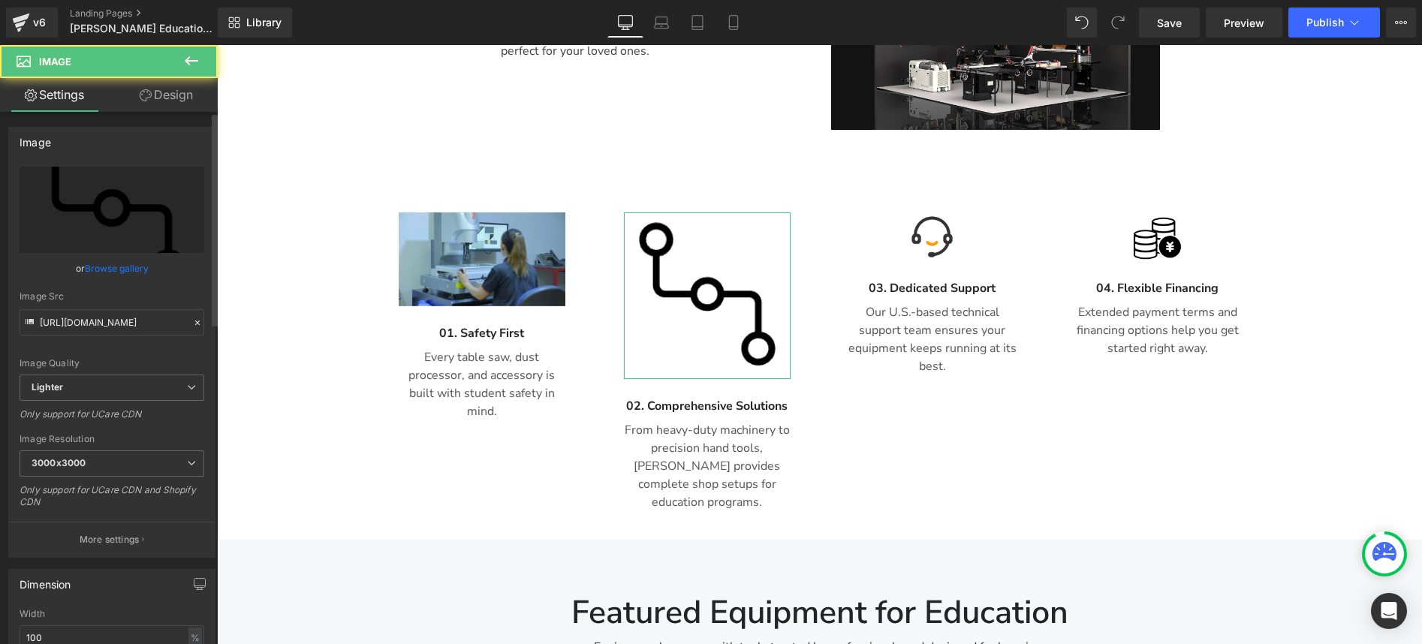
scroll to position [303, 0]
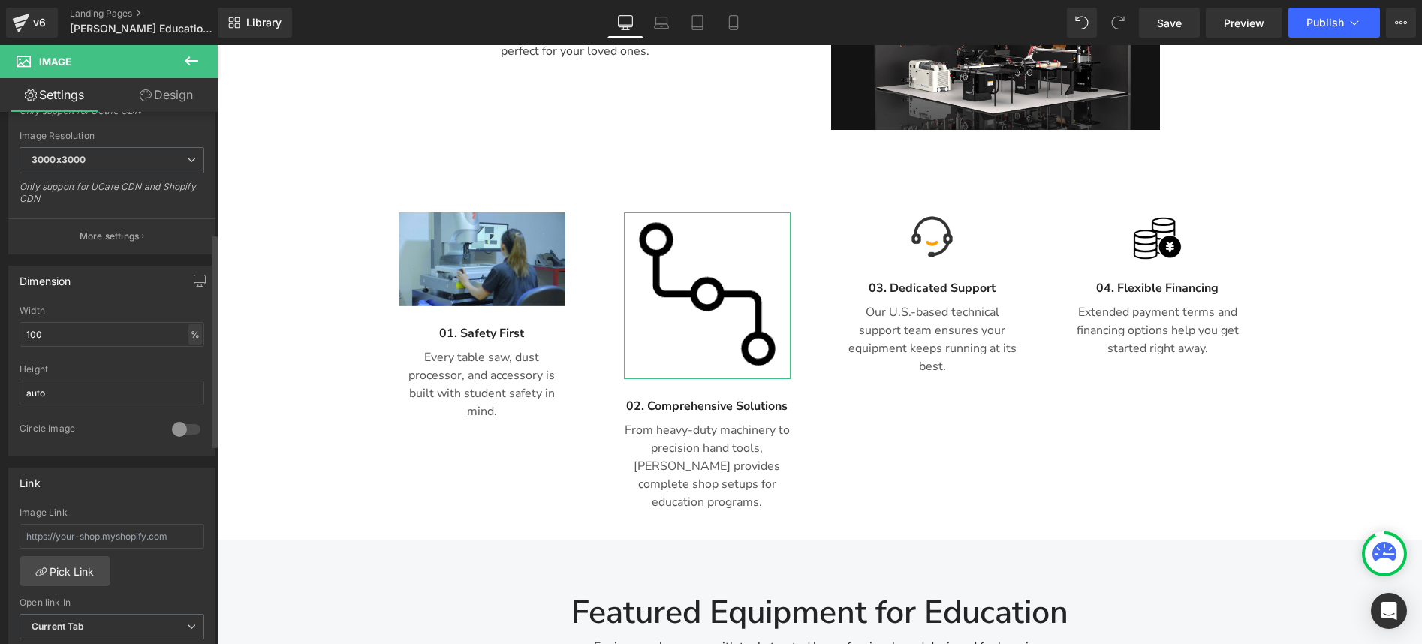
click at [189, 330] on div "%" at bounding box center [195, 334] width 14 height 20
click at [191, 361] on li "%" at bounding box center [194, 358] width 19 height 22
click at [191, 339] on div "%" at bounding box center [195, 334] width 14 height 20
click at [188, 377] on li "px" at bounding box center [194, 380] width 19 height 22
drag, startPoint x: 68, startPoint y: 333, endPoint x: 18, endPoint y: 333, distance: 50.3
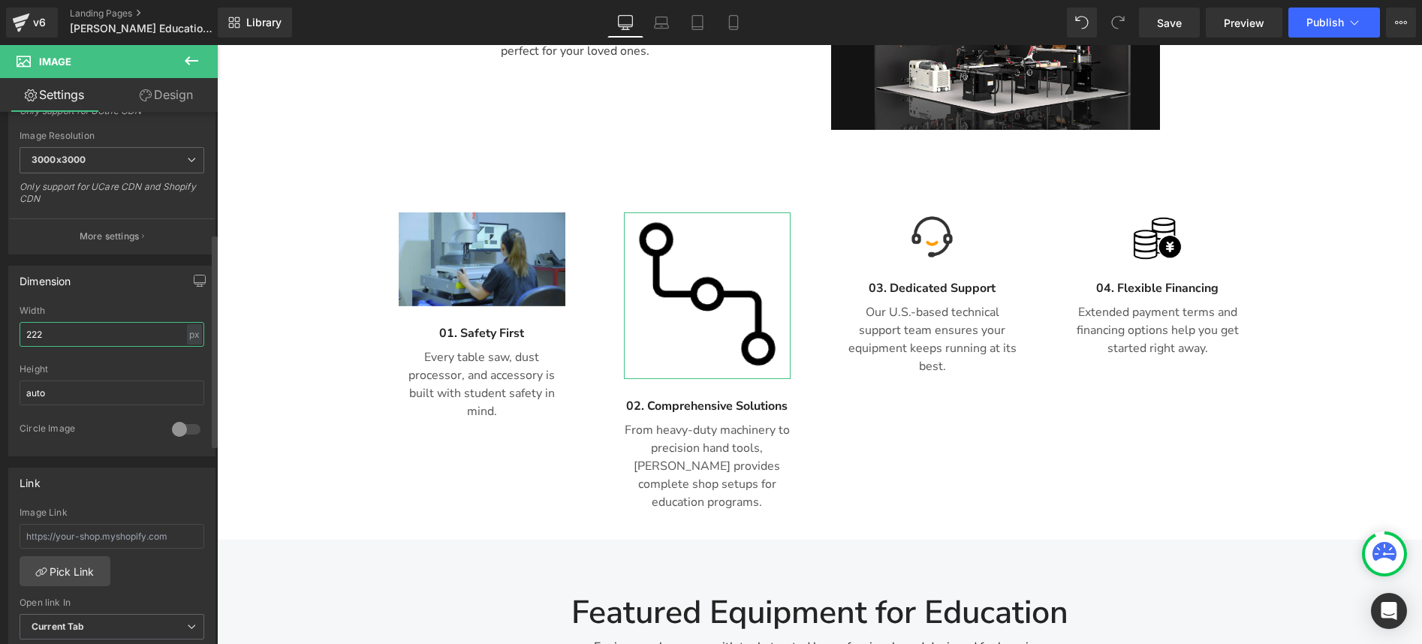
click at [18, 333] on div "222px Width 222 px % px auto Height auto 0 Circle Image" at bounding box center [112, 380] width 206 height 150
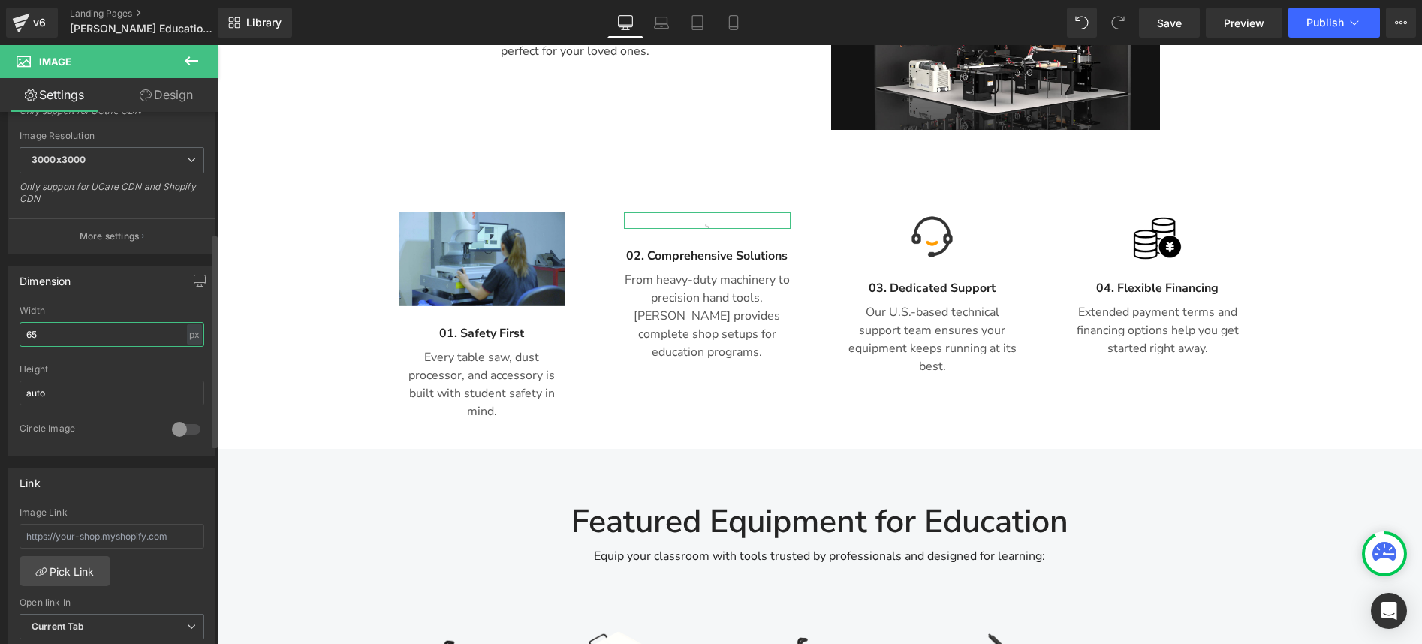
type input "65"
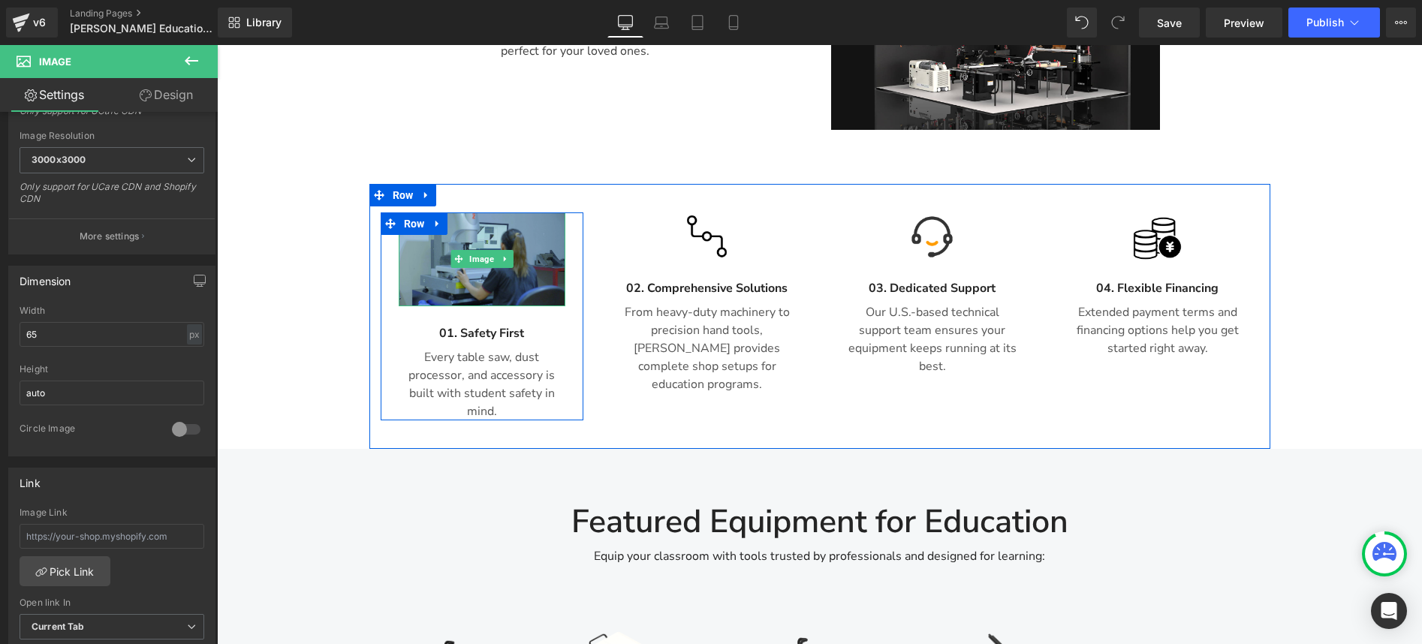
click at [456, 212] on img at bounding box center [482, 259] width 167 height 94
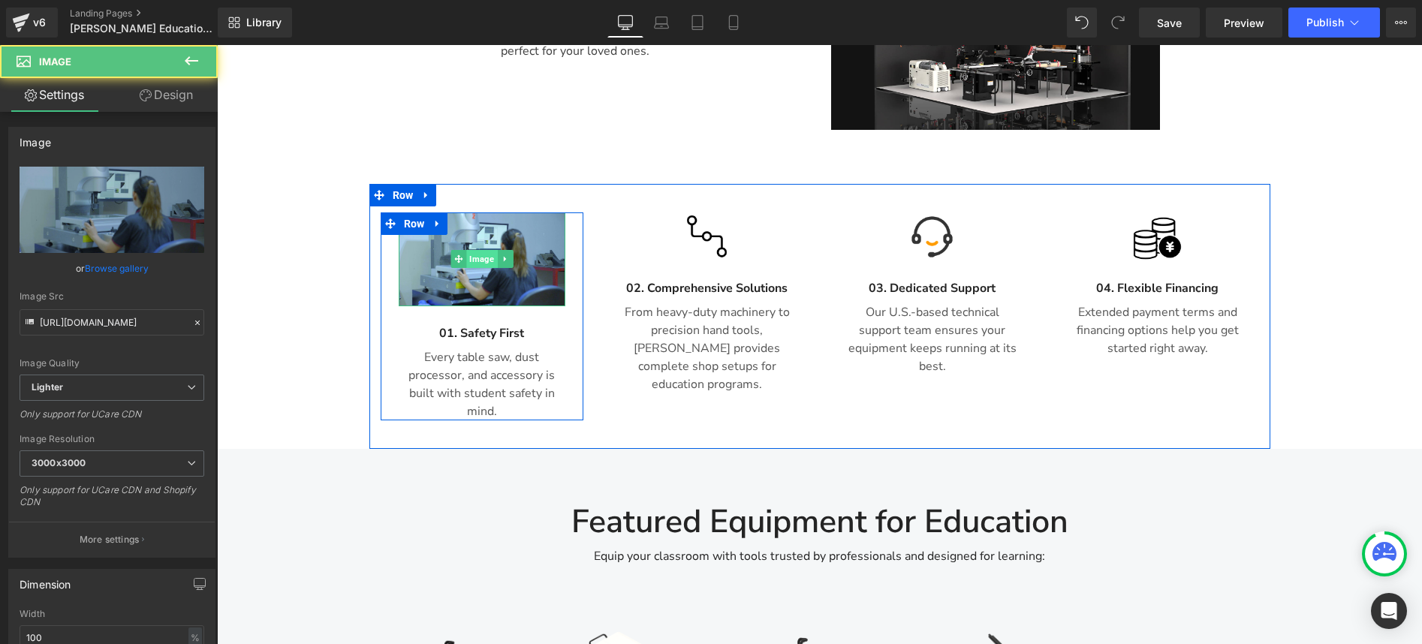
click at [475, 250] on span "Image" at bounding box center [481, 259] width 31 height 18
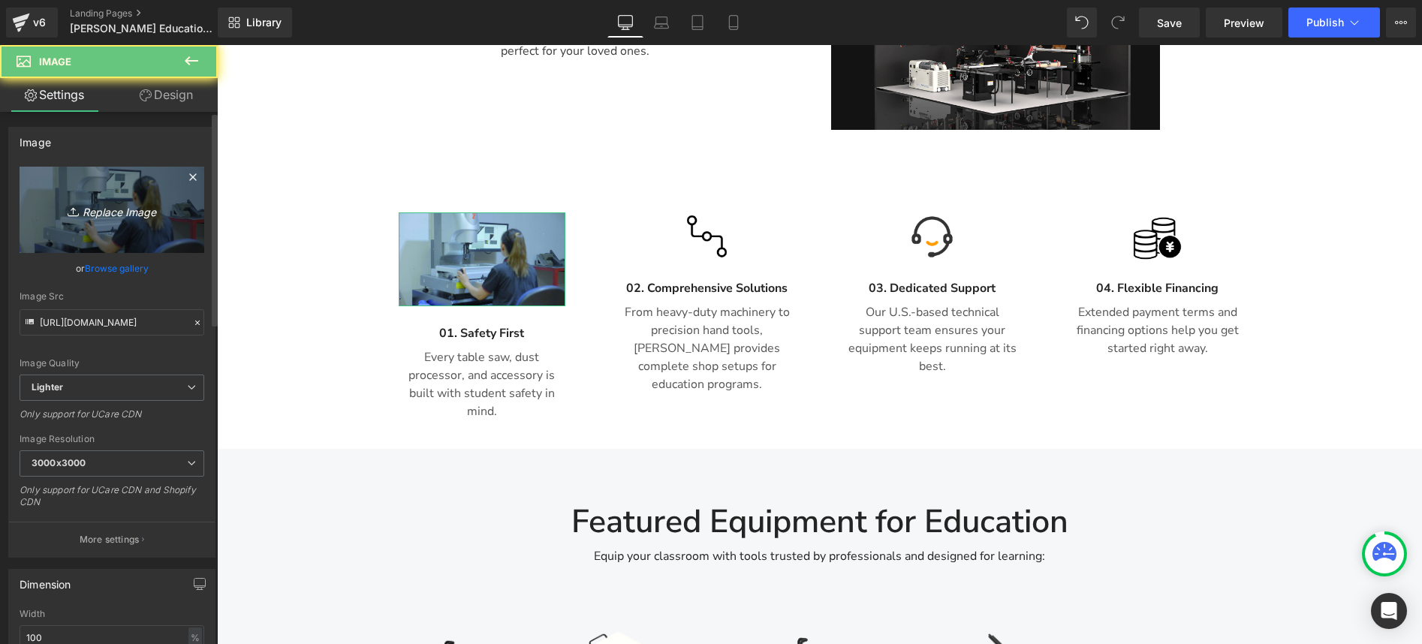
click at [109, 216] on icon "Replace Image" at bounding box center [112, 209] width 120 height 19
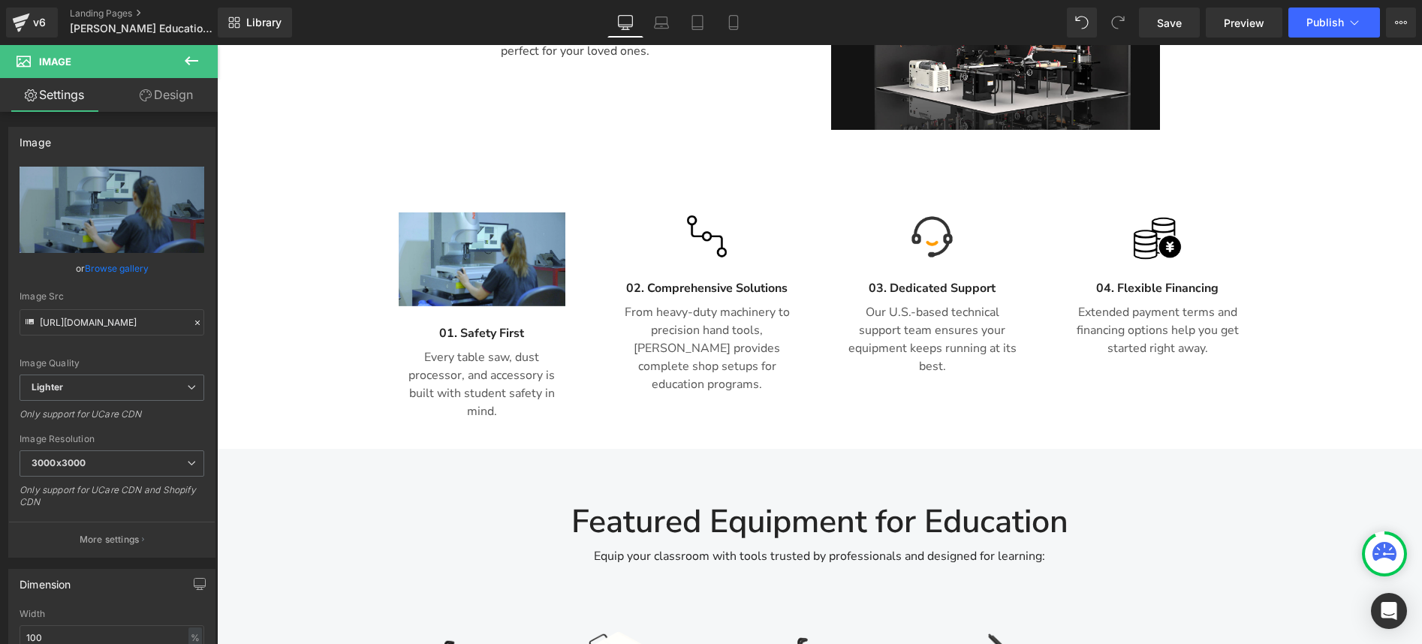
type input "C:\fakepath\安全.png"
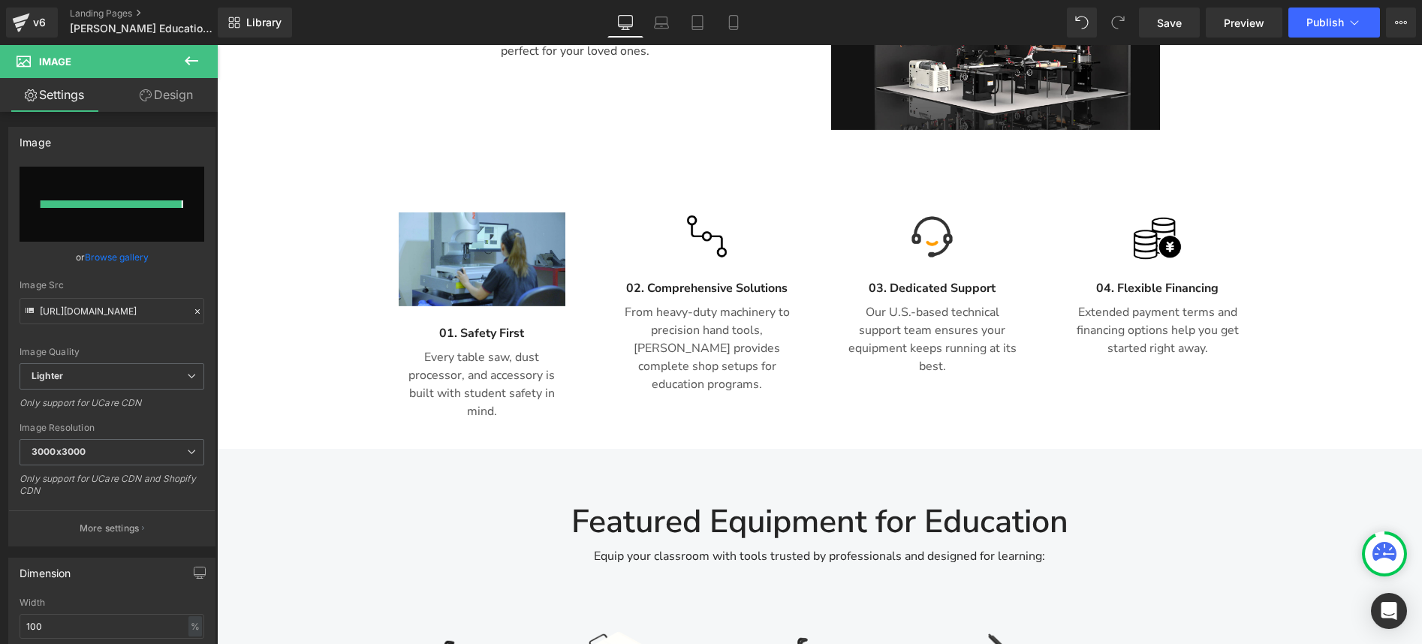
type input "[URL][DOMAIN_NAME]"
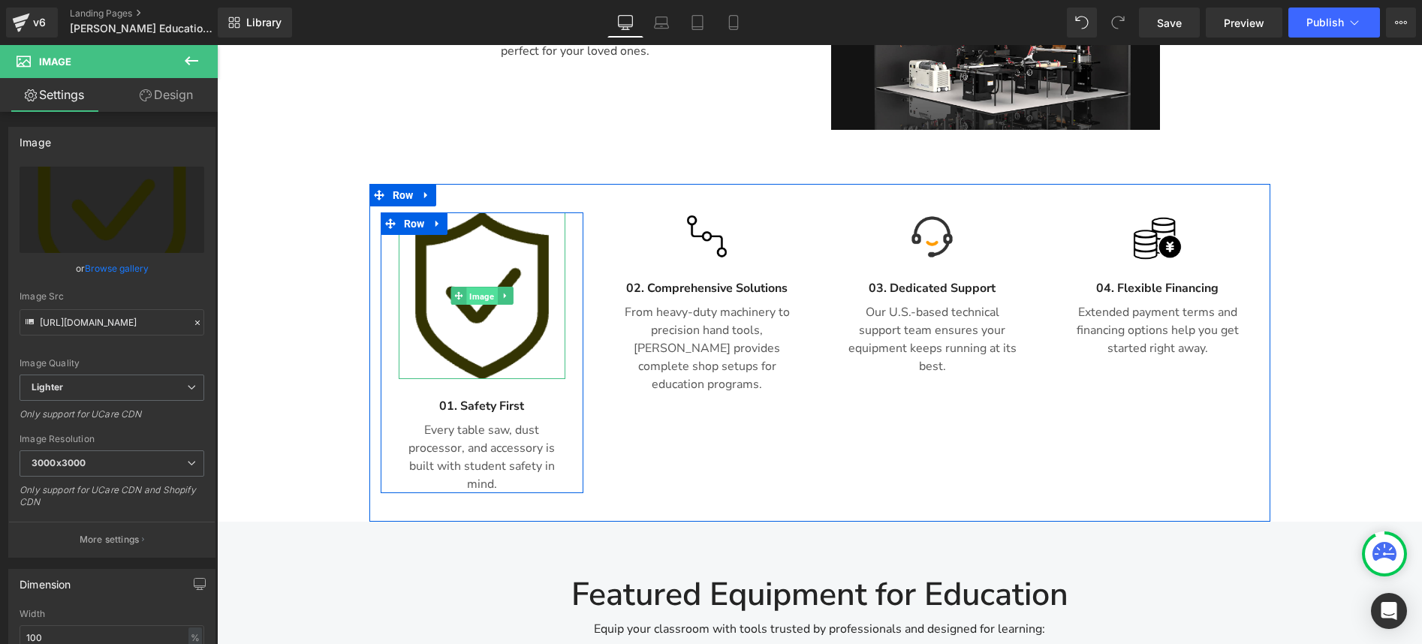
click at [477, 287] on span "Image" at bounding box center [481, 296] width 31 height 18
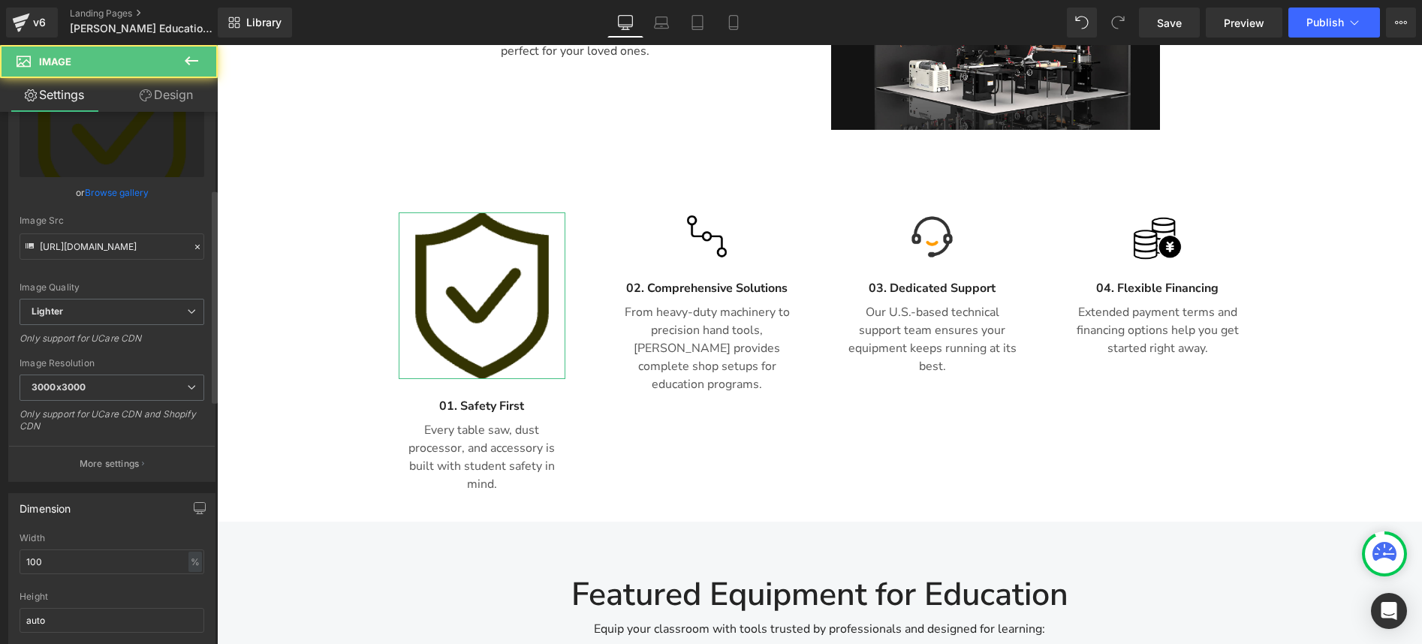
scroll to position [192, 0]
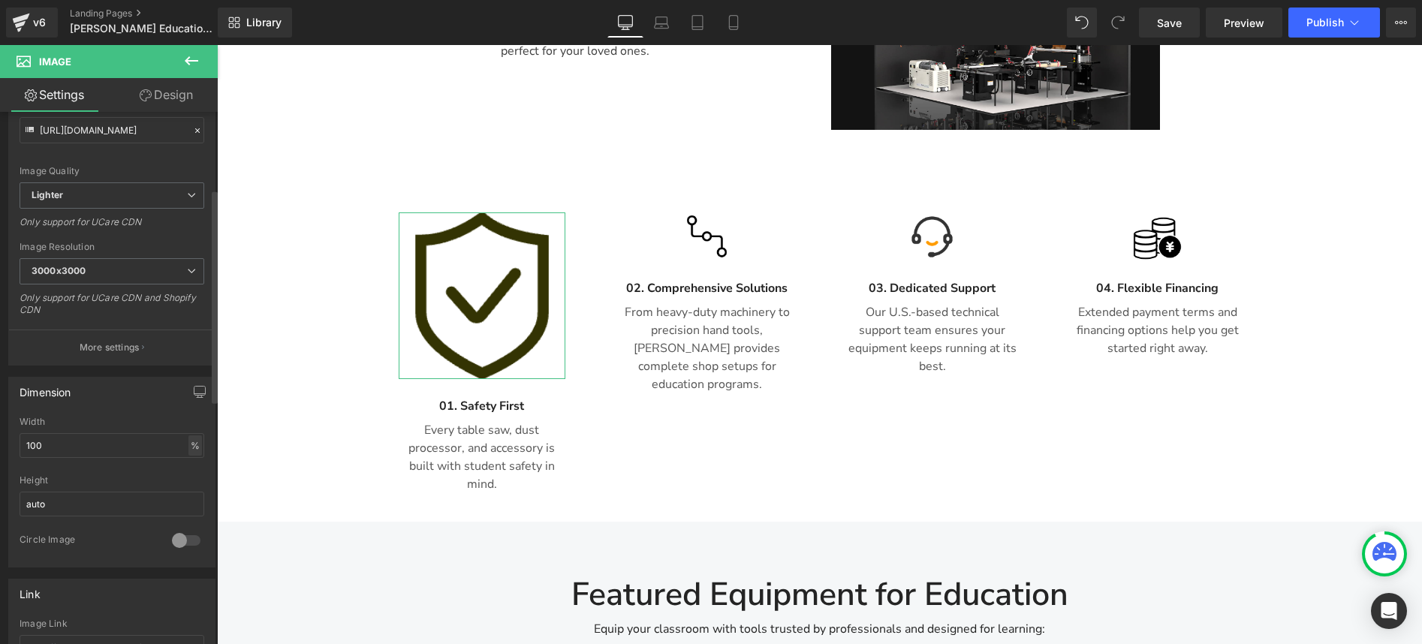
click at [195, 450] on div "%" at bounding box center [195, 445] width 14 height 20
click at [188, 489] on li "px" at bounding box center [194, 491] width 19 height 22
drag, startPoint x: 74, startPoint y: 437, endPoint x: 8, endPoint y: 432, distance: 66.3
click at [9, 432] on div "222px Width 222 px % px auto Height auto 0 Circle Image" at bounding box center [112, 492] width 206 height 150
drag, startPoint x: 68, startPoint y: 450, endPoint x: 16, endPoint y: 441, distance: 53.2
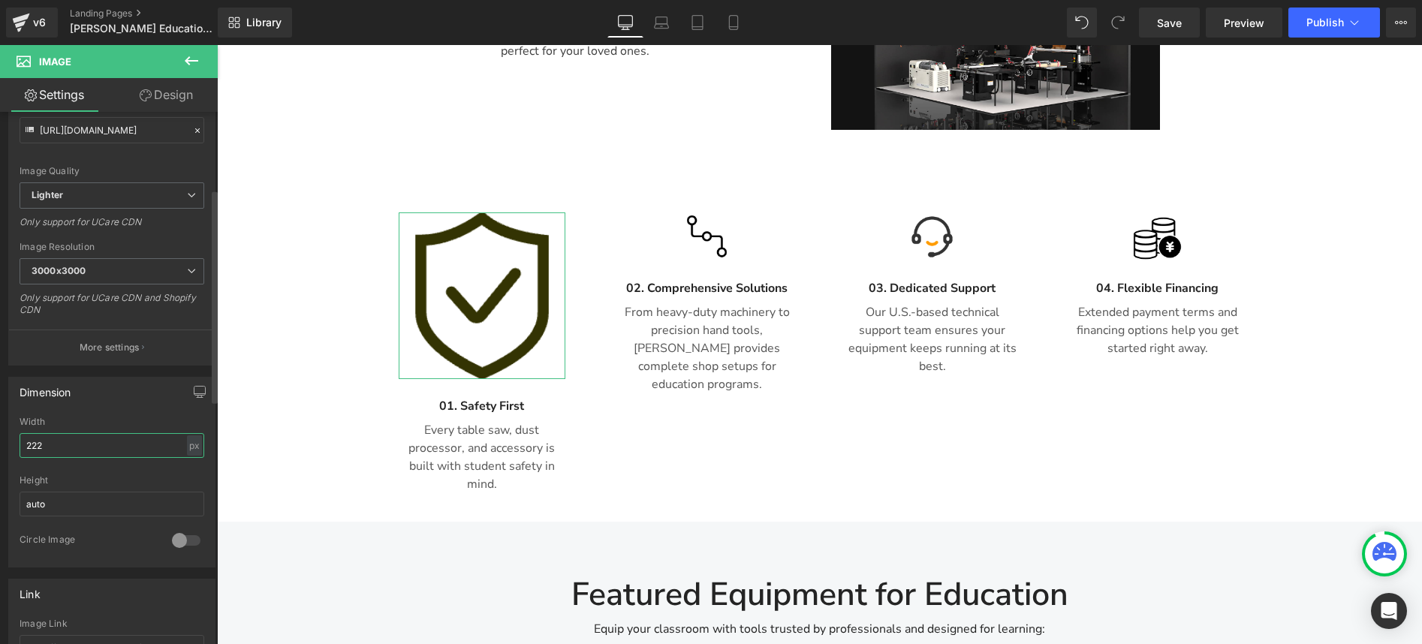
click at [16, 441] on div "222px Width 222 px % px auto Height auto 0 Circle Image" at bounding box center [112, 492] width 206 height 150
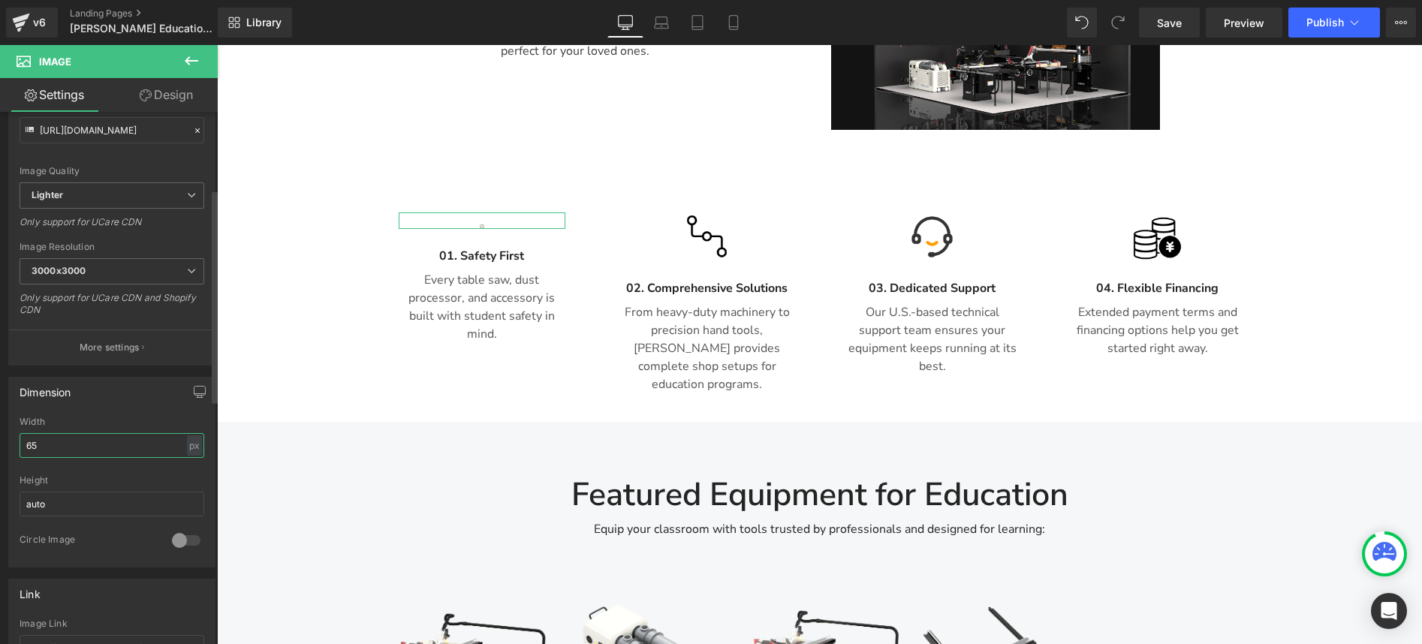
type input "65"
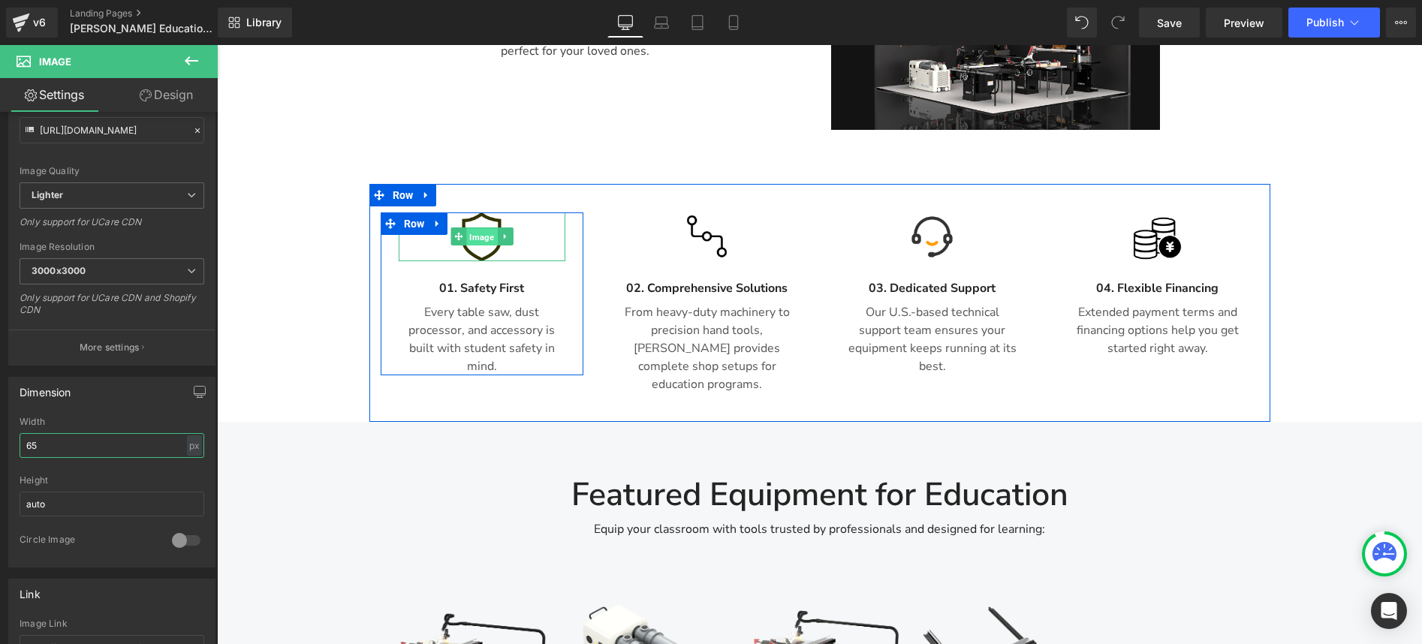
click at [481, 228] on span "Image" at bounding box center [481, 237] width 31 height 18
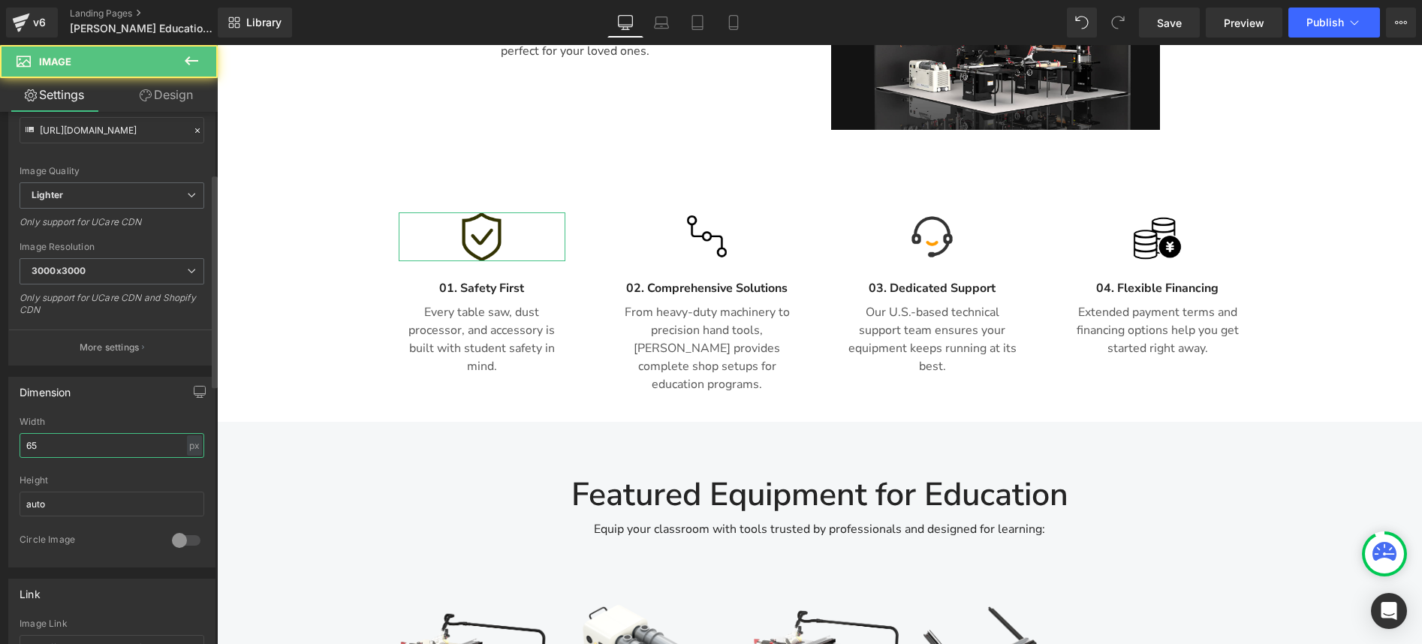
scroll to position [0, 0]
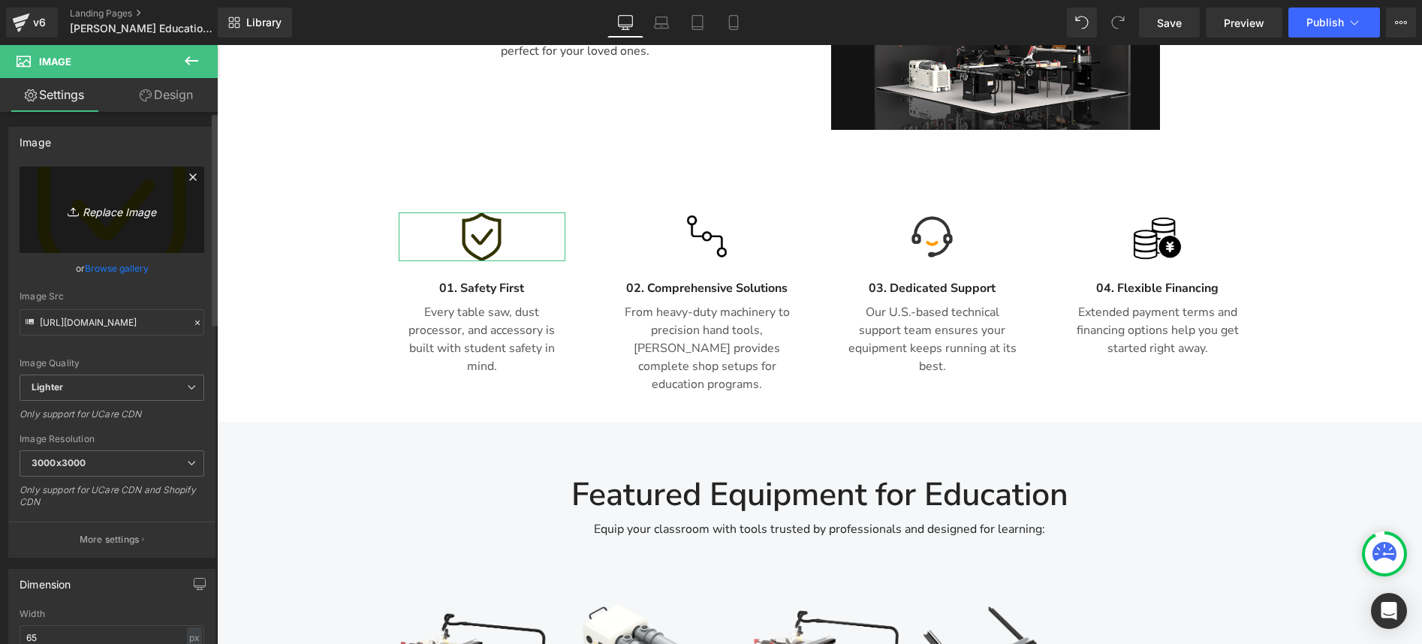
click at [124, 223] on link "Replace Image" at bounding box center [112, 210] width 185 height 86
type input "C:\fakepath\安全 (1).png"
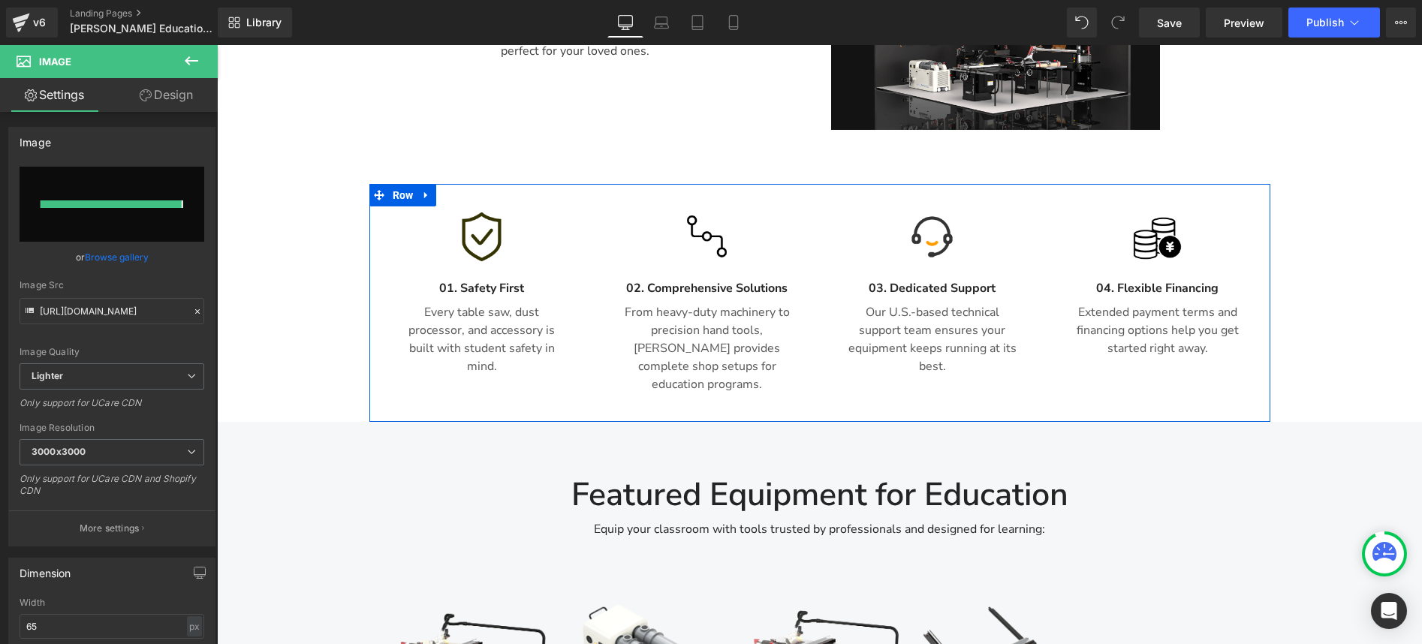
type input "[URL][DOMAIN_NAME]"
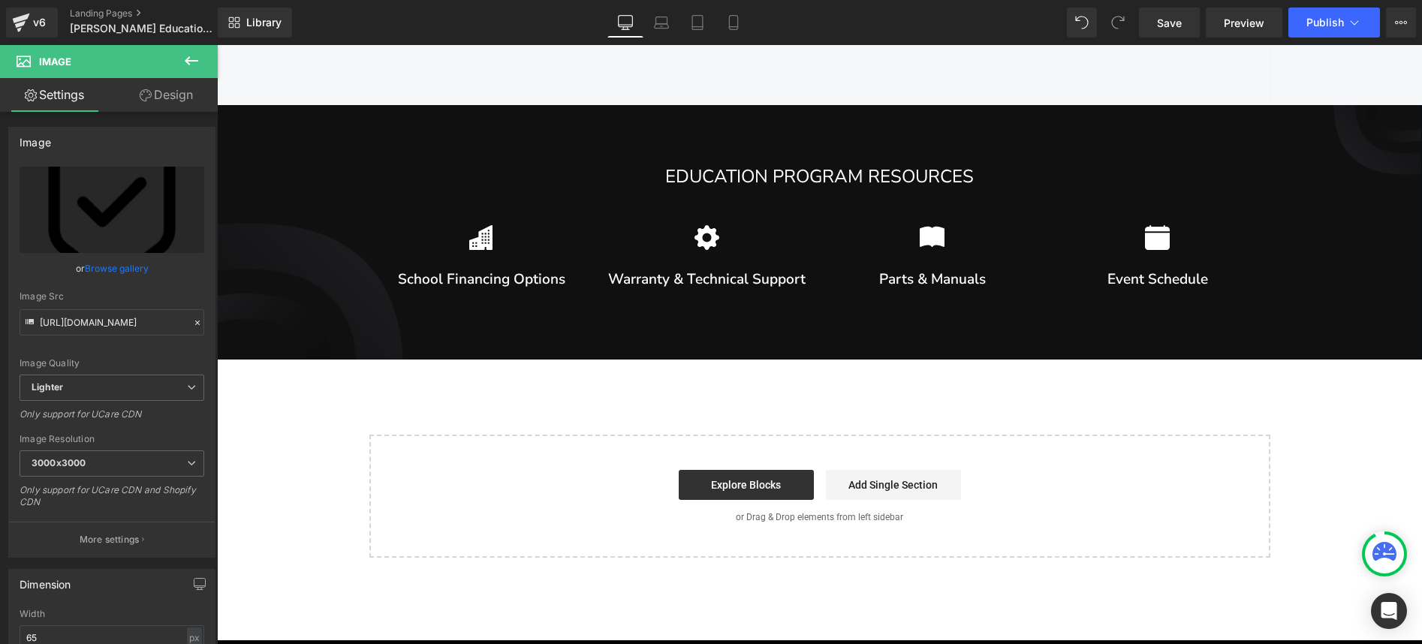
scroll to position [3156, 0]
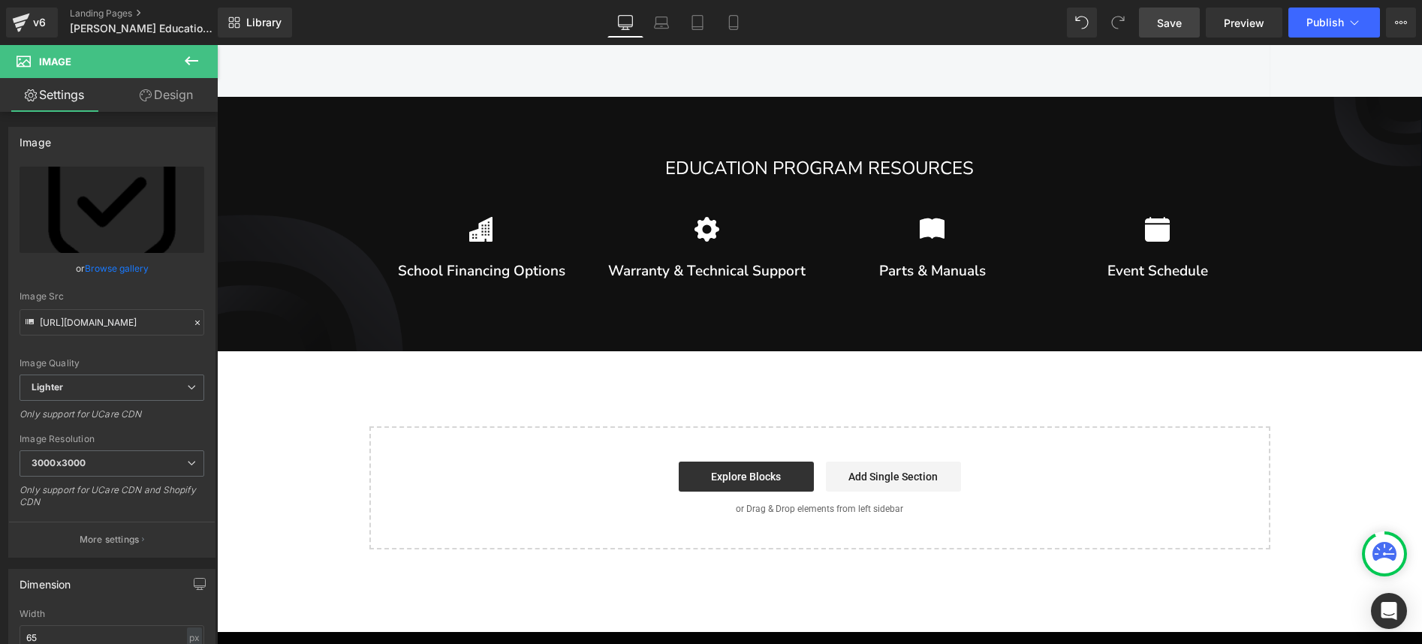
click at [1178, 27] on span "Save" at bounding box center [1169, 23] width 25 height 16
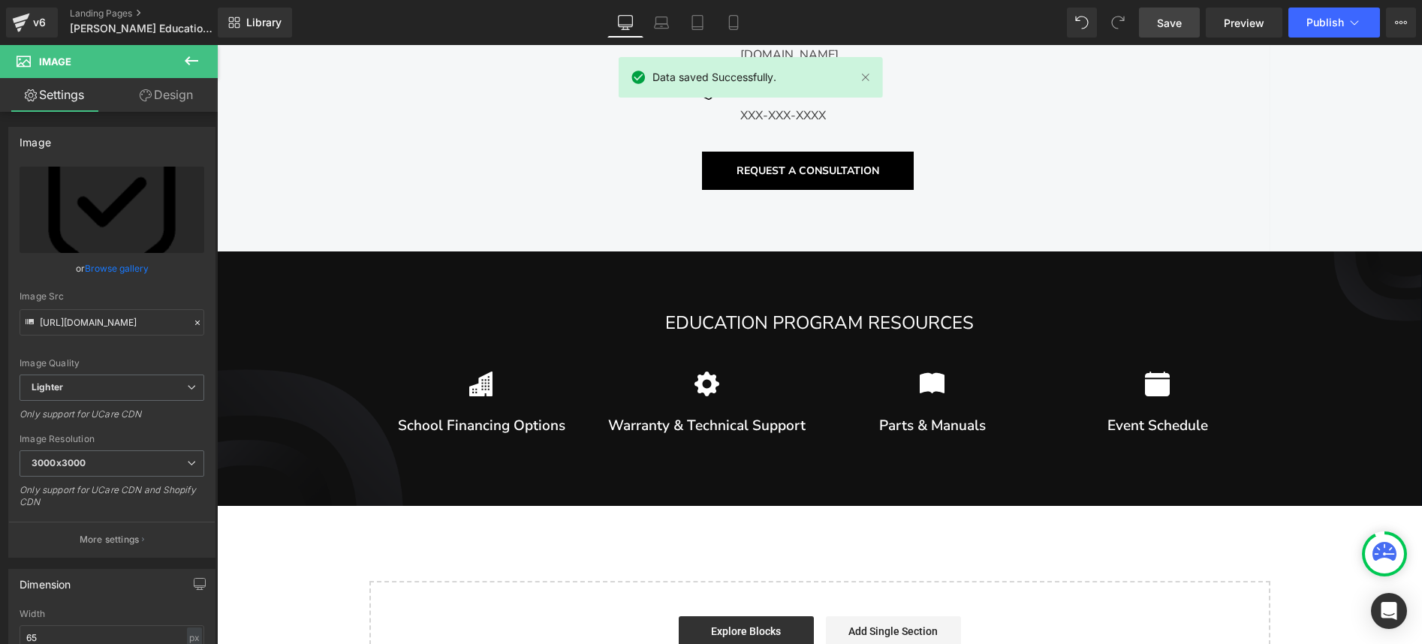
scroll to position [2998, 0]
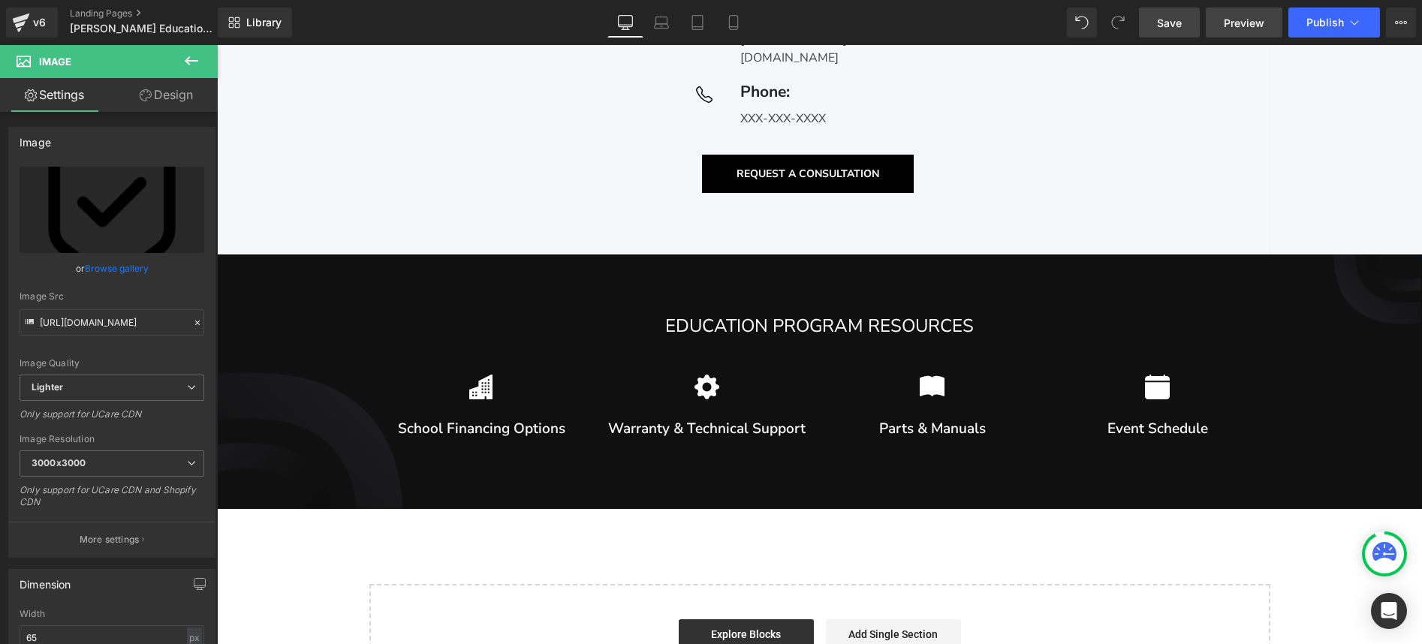
click at [1237, 23] on span "Preview" at bounding box center [1243, 23] width 41 height 16
